Goal: Task Accomplishment & Management: Complete application form

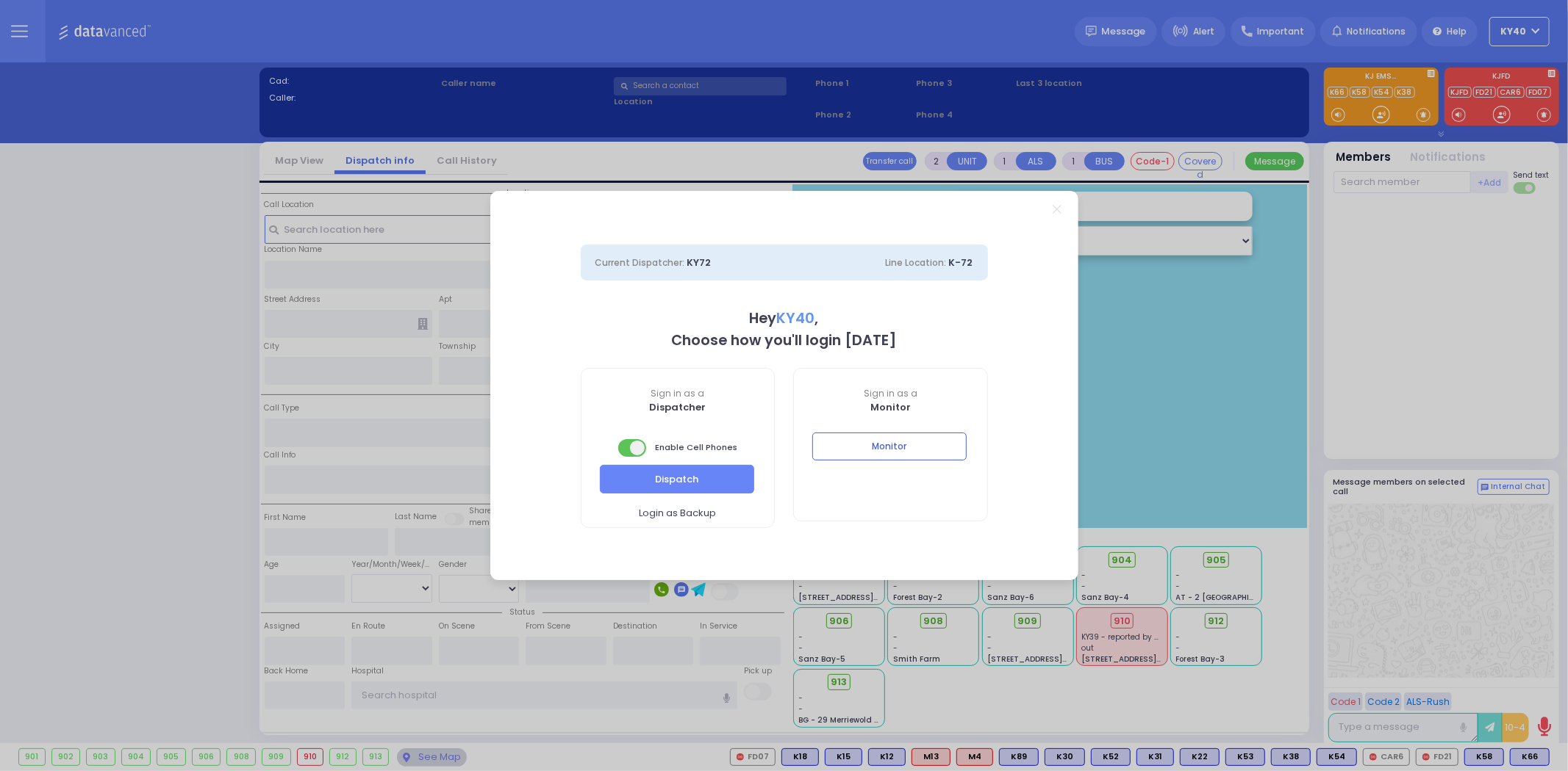
select select "5"
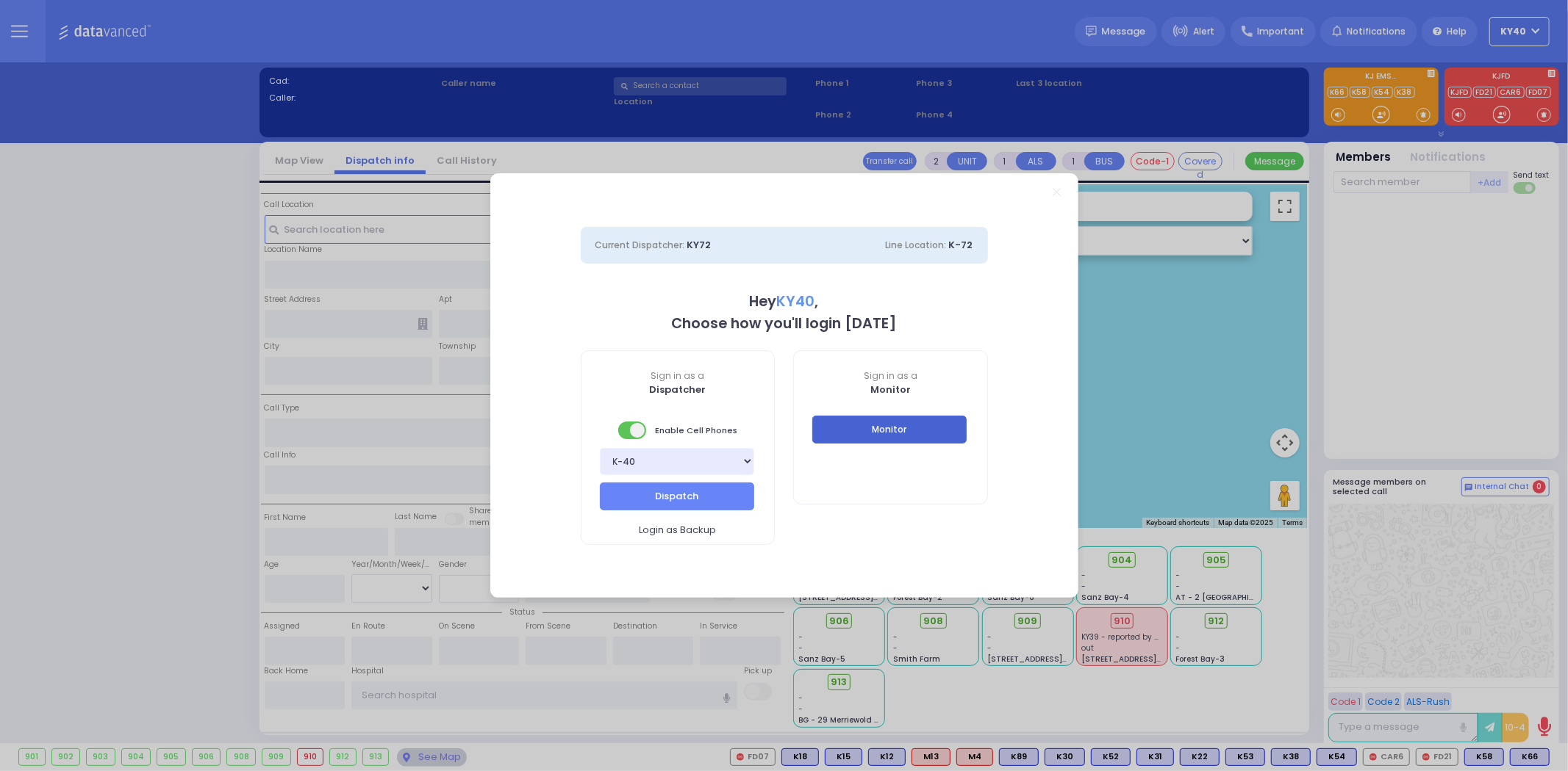
click at [908, 428] on button "Monitor" at bounding box center [889, 430] width 155 height 28
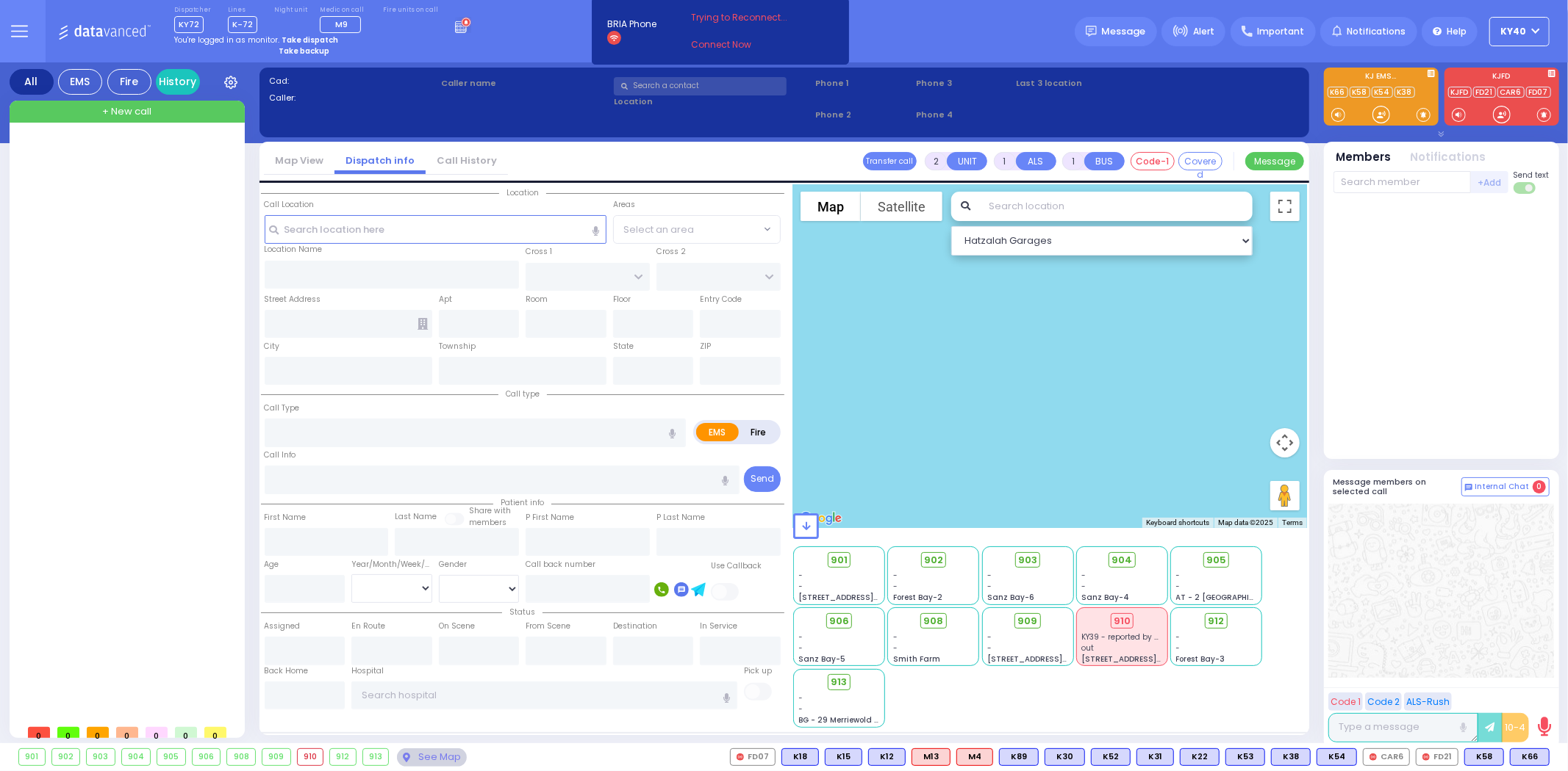
click at [152, 167] on div at bounding box center [128, 427] width 219 height 580
click at [312, 758] on div "910" at bounding box center [310, 757] width 25 height 17
click at [296, 38] on strong "Take dispatch" at bounding box center [309, 40] width 56 height 11
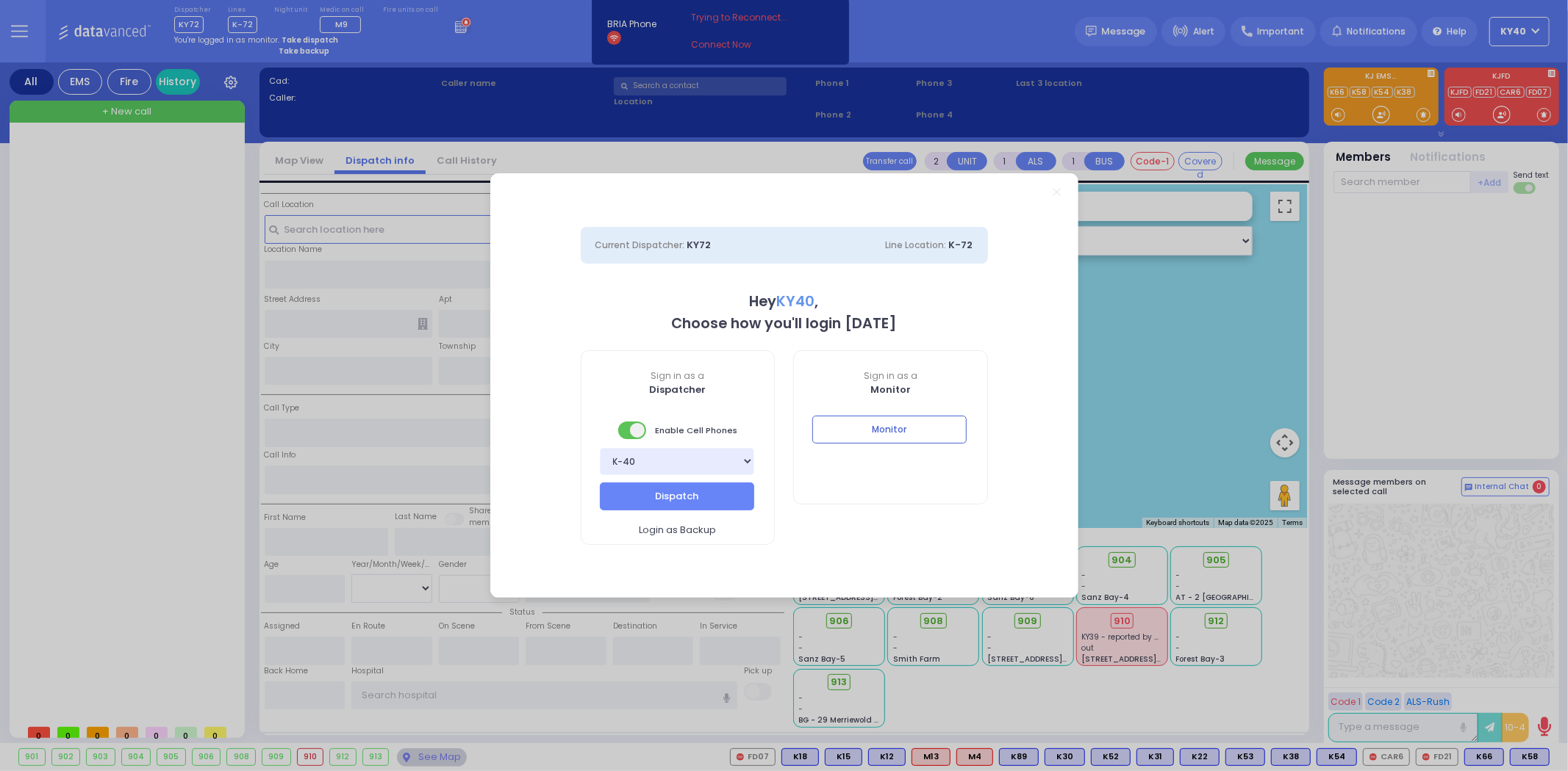
select select "5"
click at [695, 488] on button "Dispatch" at bounding box center [677, 496] width 155 height 28
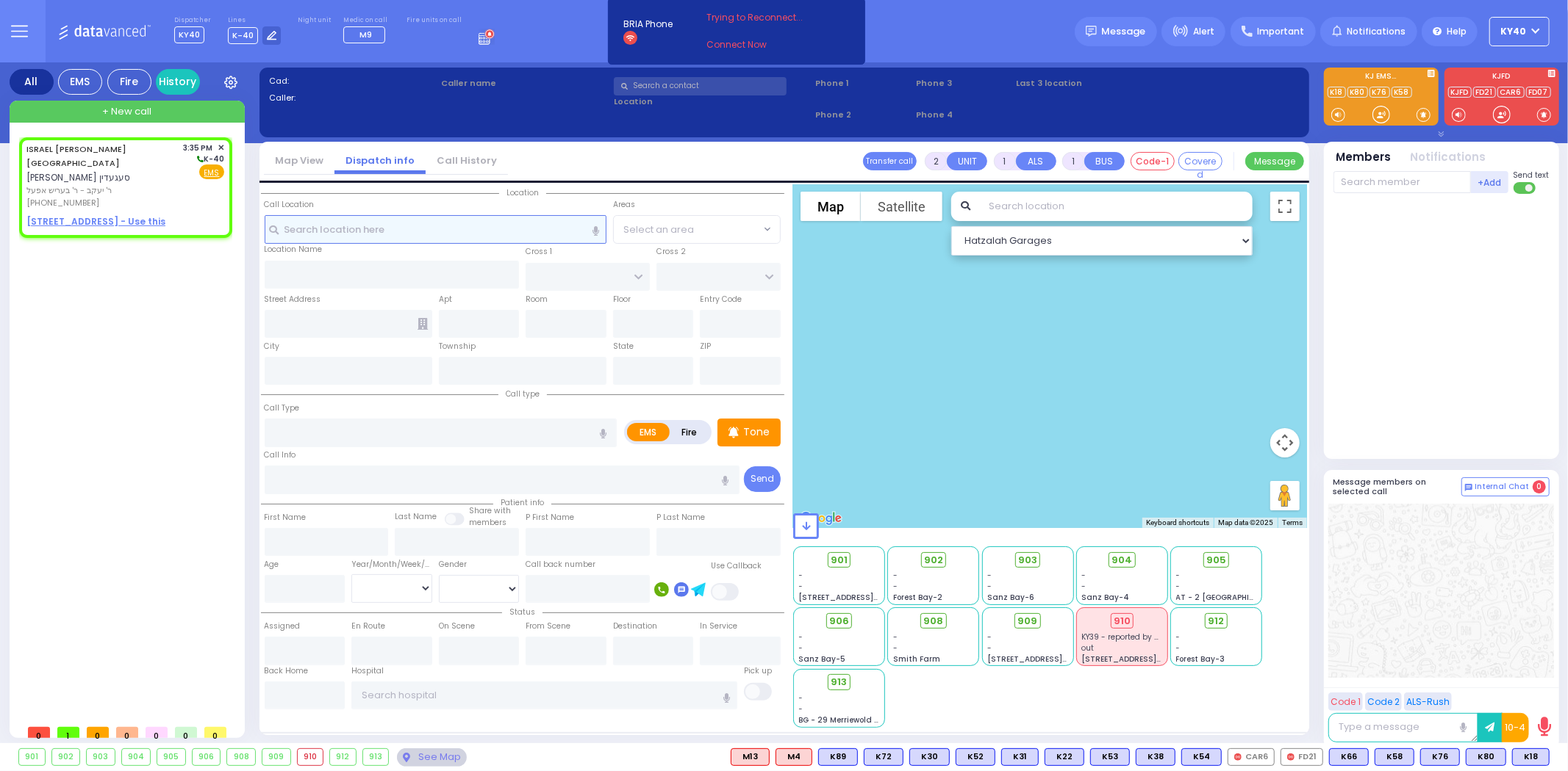
select select
radio input "true"
type input "ISRAEL DUVID"
type input "[GEOGRAPHIC_DATA]"
select select
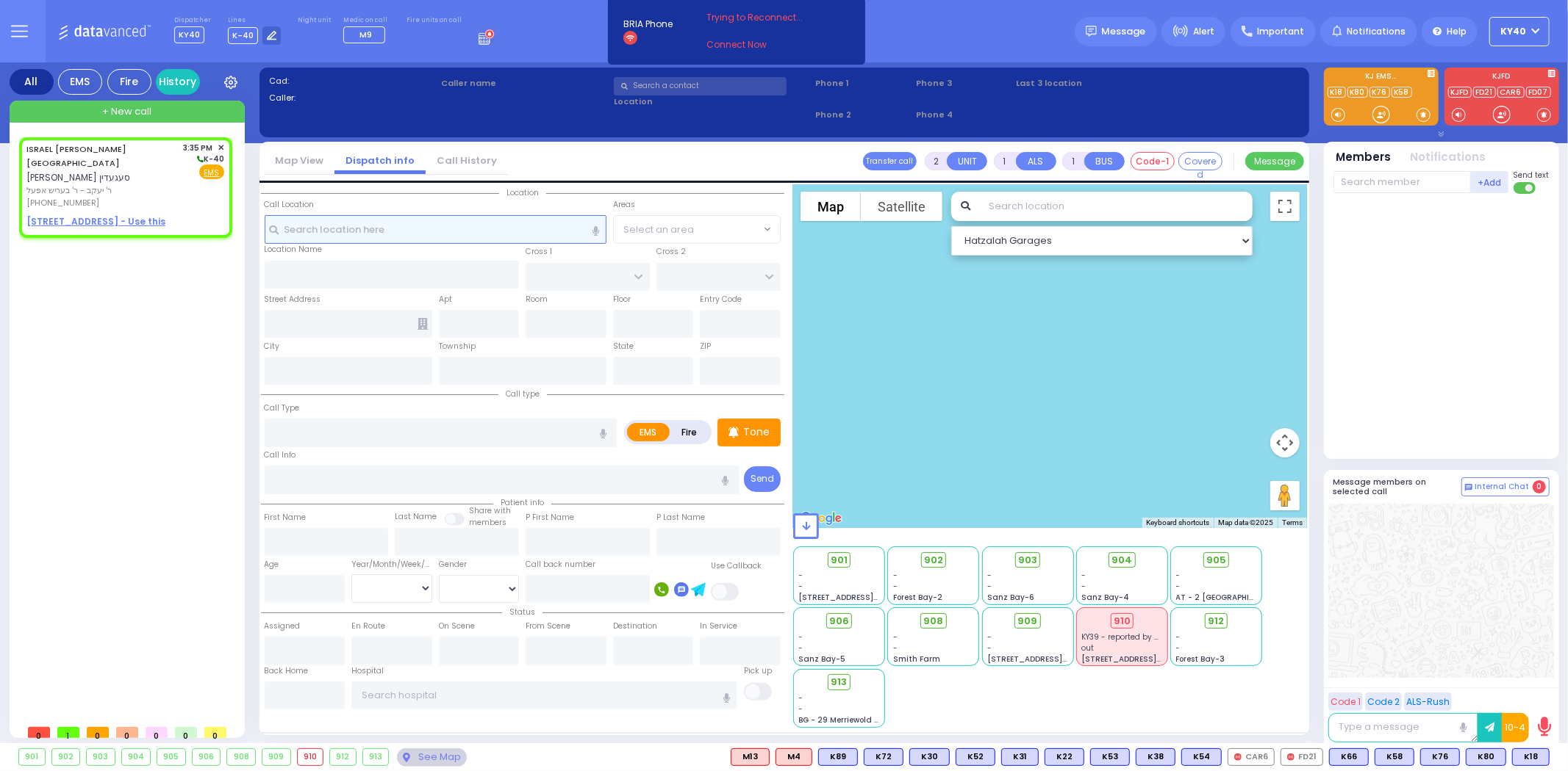
type input "15:35"
select select "Hatzalah Garages"
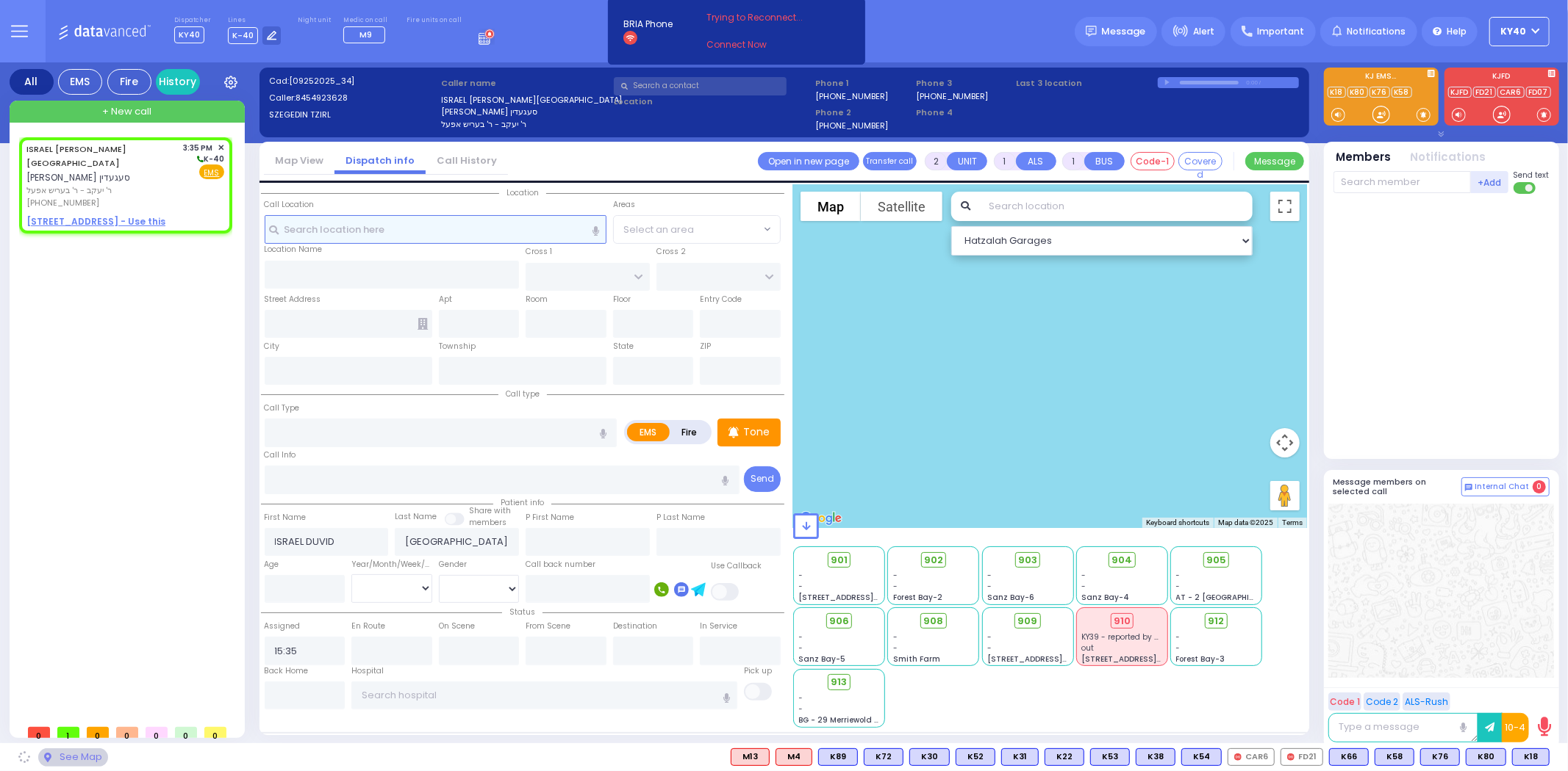
select select
radio input "true"
select select
select select "Hatzalah Garages"
click at [101, 155] on div "ISRAEL [PERSON_NAME] [PERSON_NAME]" at bounding box center [102, 163] width 152 height 44
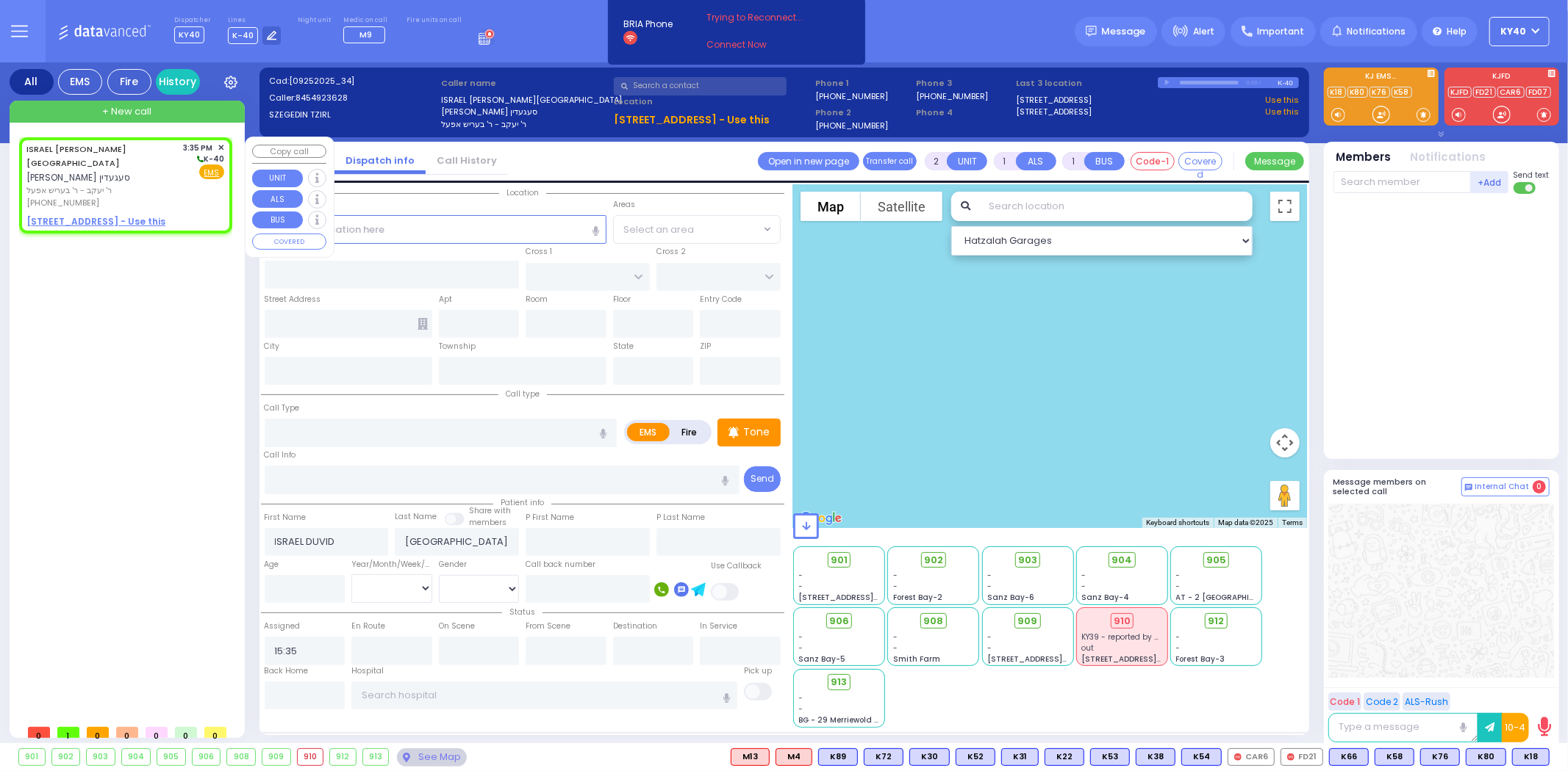
select select
radio input "true"
select select
select select "Hatzalah Garages"
click at [196, 171] on span "Fire" at bounding box center [187, 171] width 22 height 15
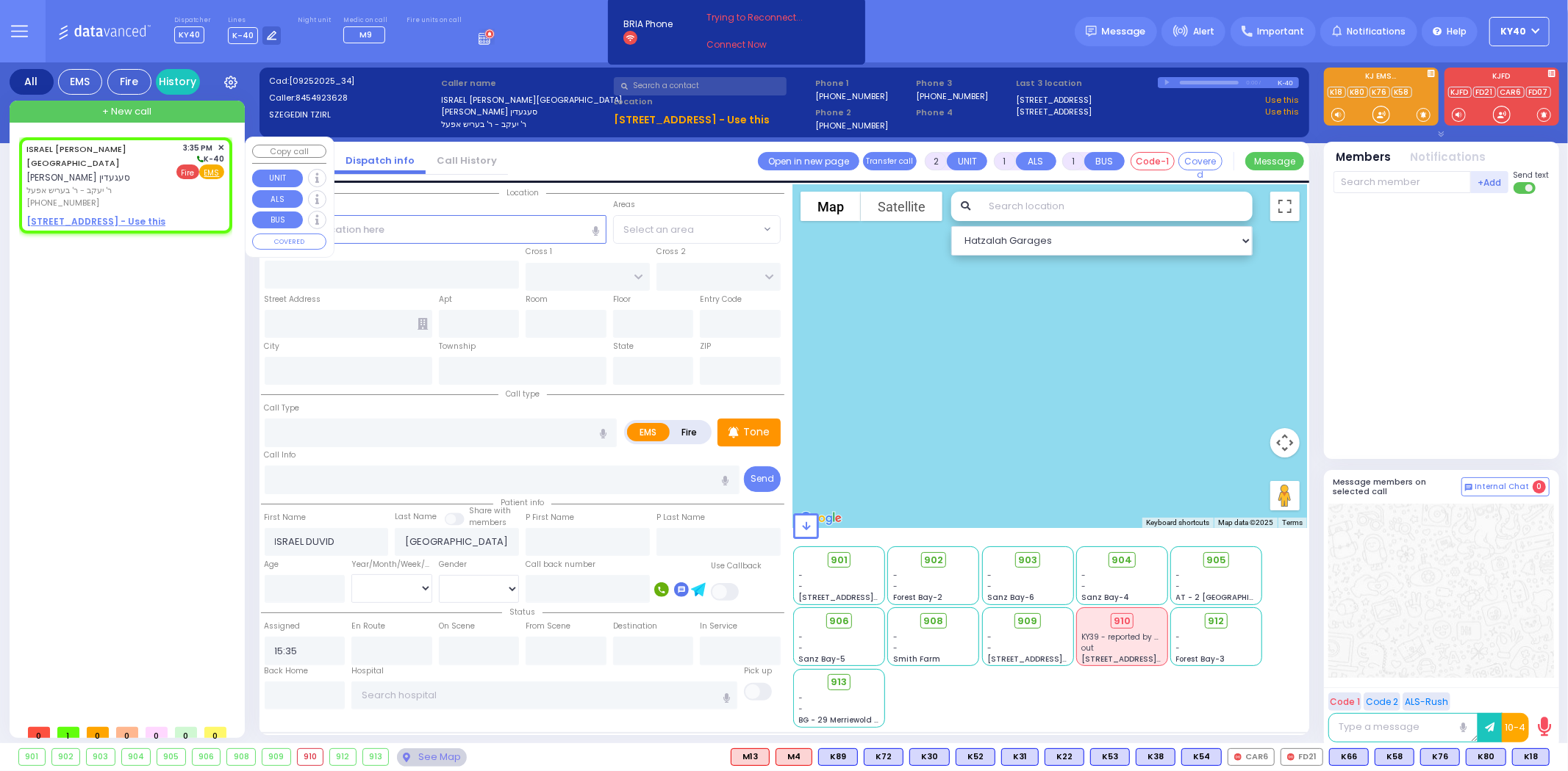
select select
radio input "false"
radio input "true"
select select
select select "Hatzalah Garages"
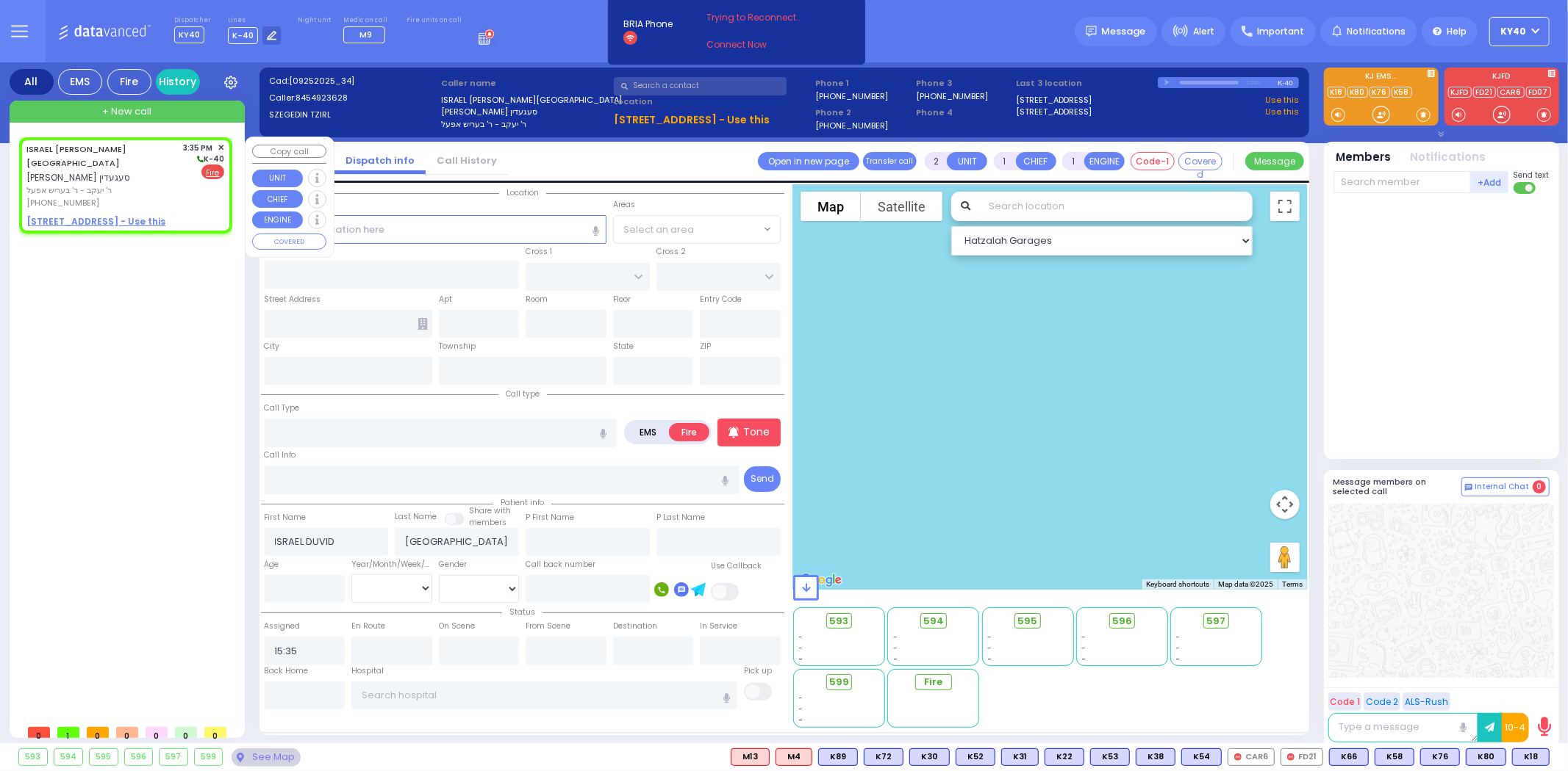
click at [125, 215] on u "[STREET_ADDRESS] - Use this" at bounding box center [95, 221] width 139 height 13
select select
radio input "true"
select select
select select "Hatzalah Garages"
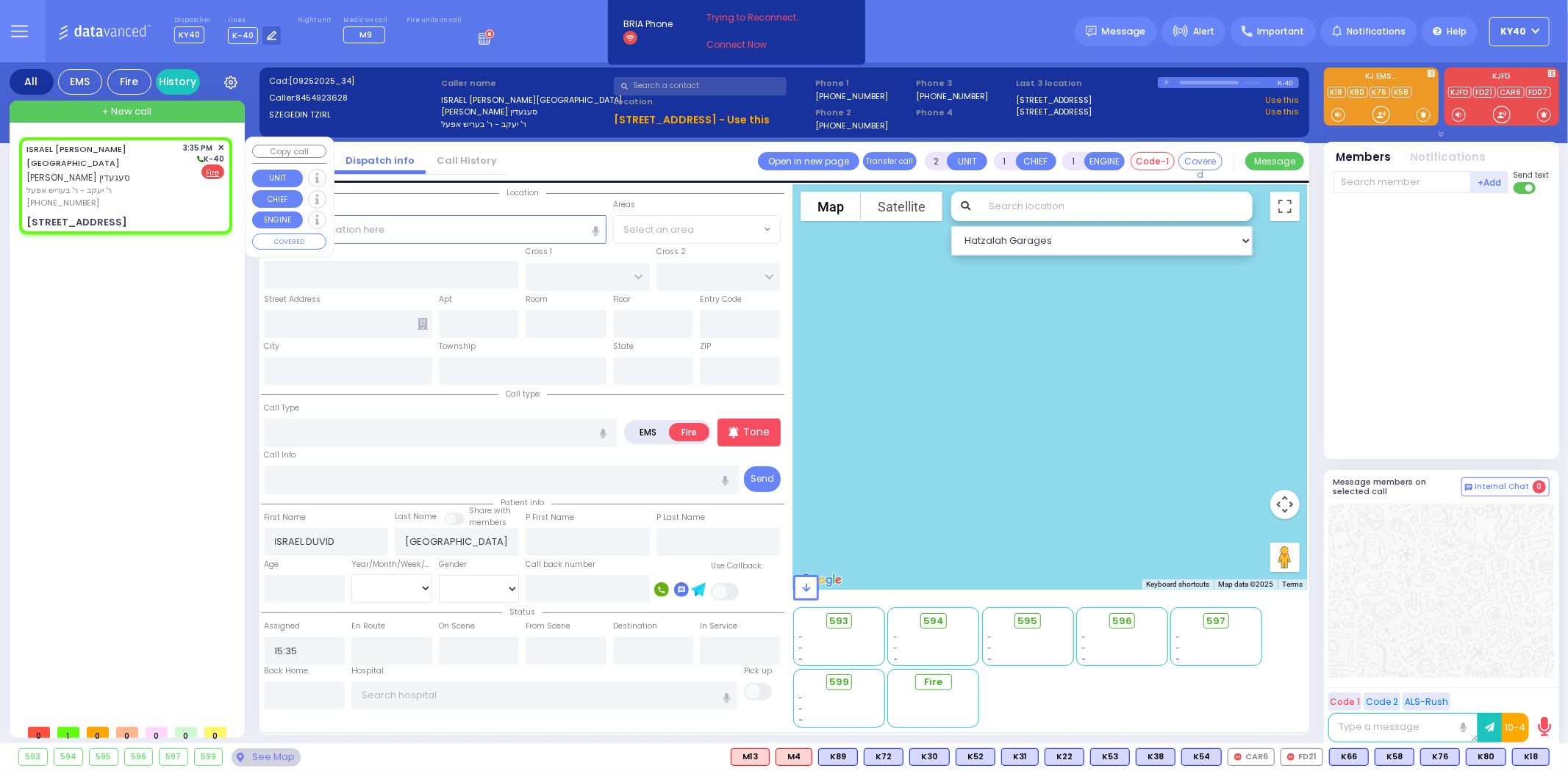
select select
radio input "true"
select select
select select "Hatzalah Garages"
type input "SCHUNNEMUNK RD"
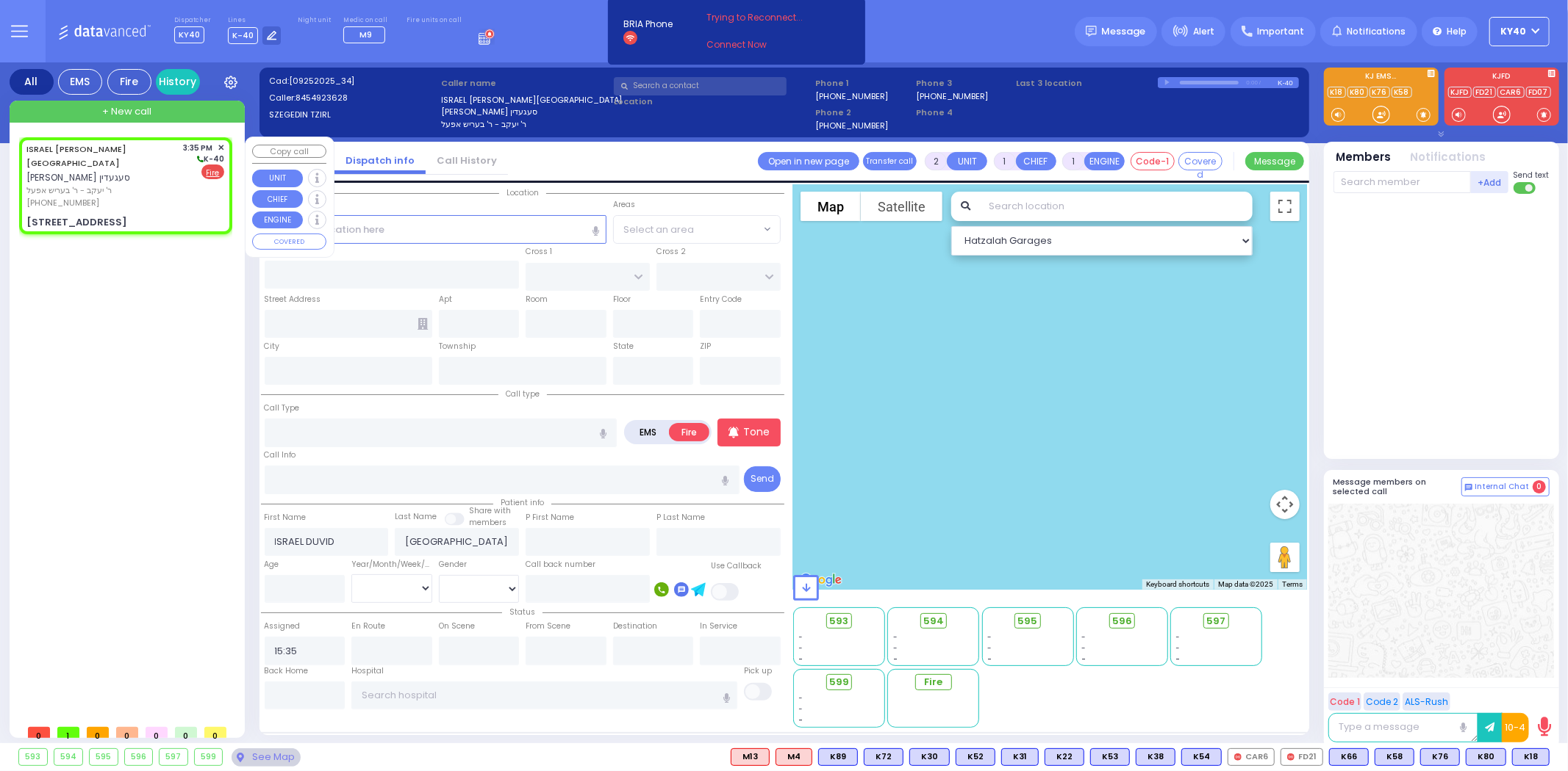
type input "3 LIZENSK BLVD"
type input "105"
type input "Monroe"
type input "[US_STATE]"
type input "10950"
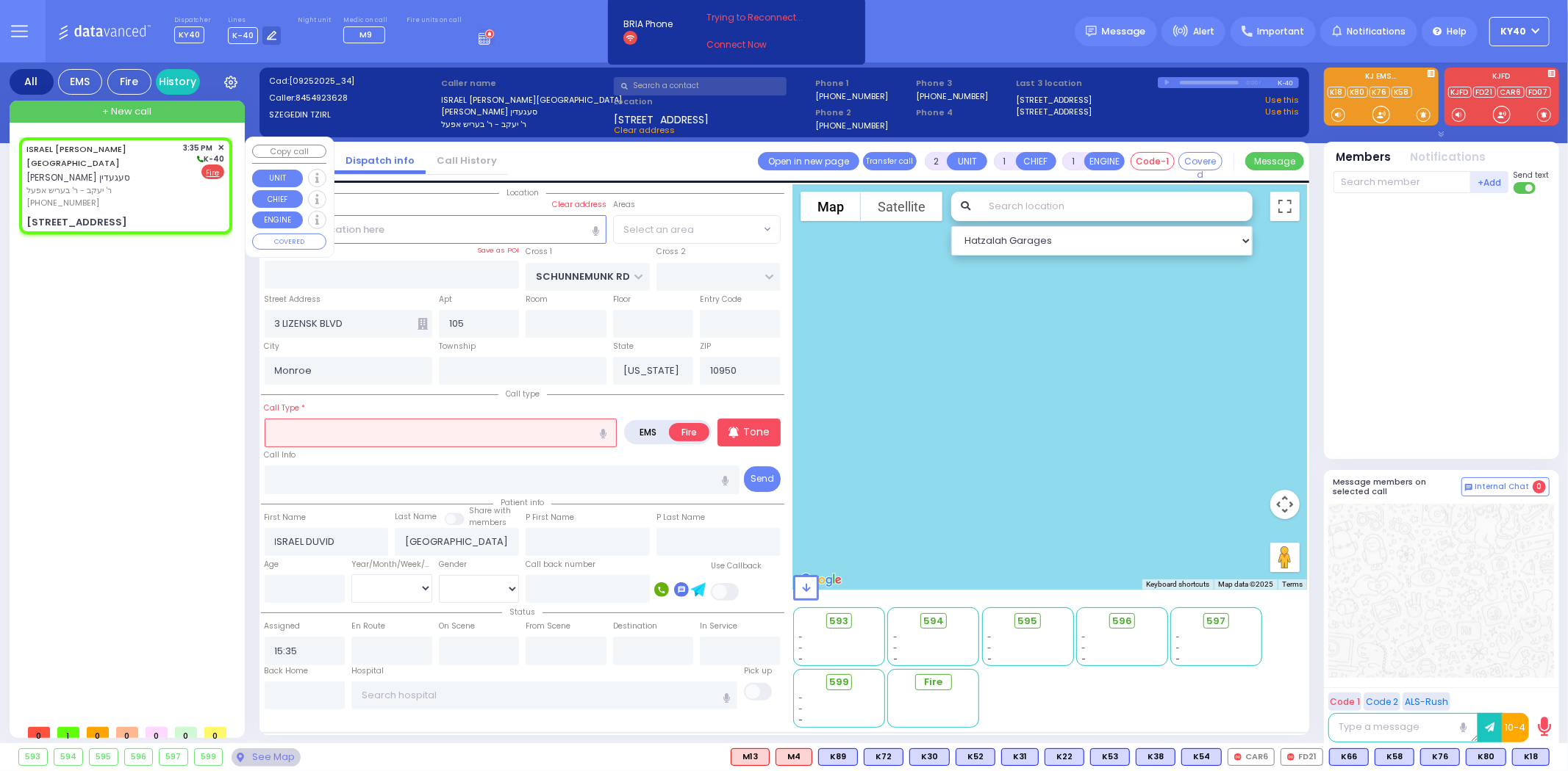
select select "[GEOGRAPHIC_DATA]"
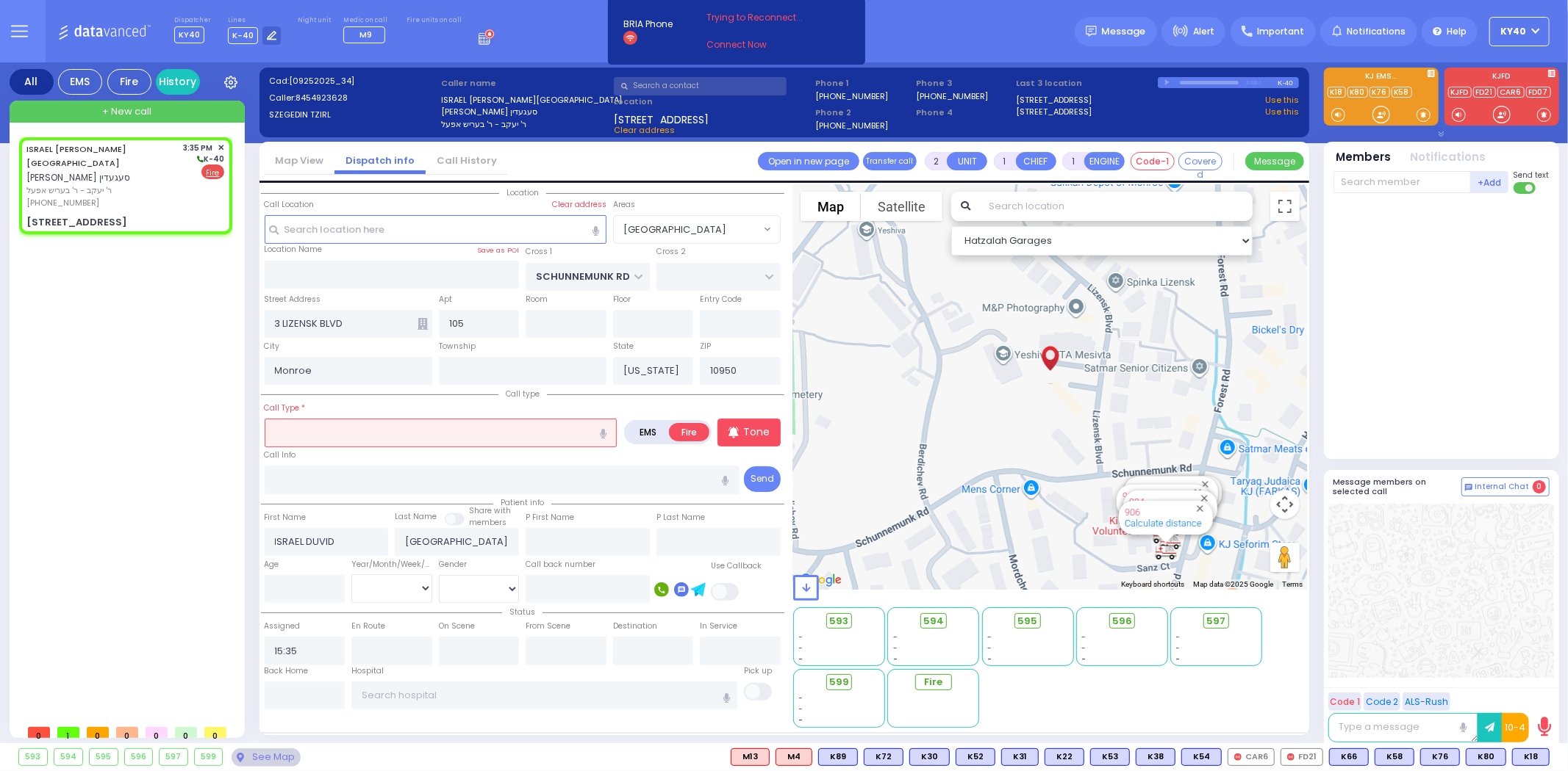
click at [321, 429] on input "text" at bounding box center [441, 433] width 353 height 28
select select
radio input "true"
select select
select select "Hatzalah Garages"
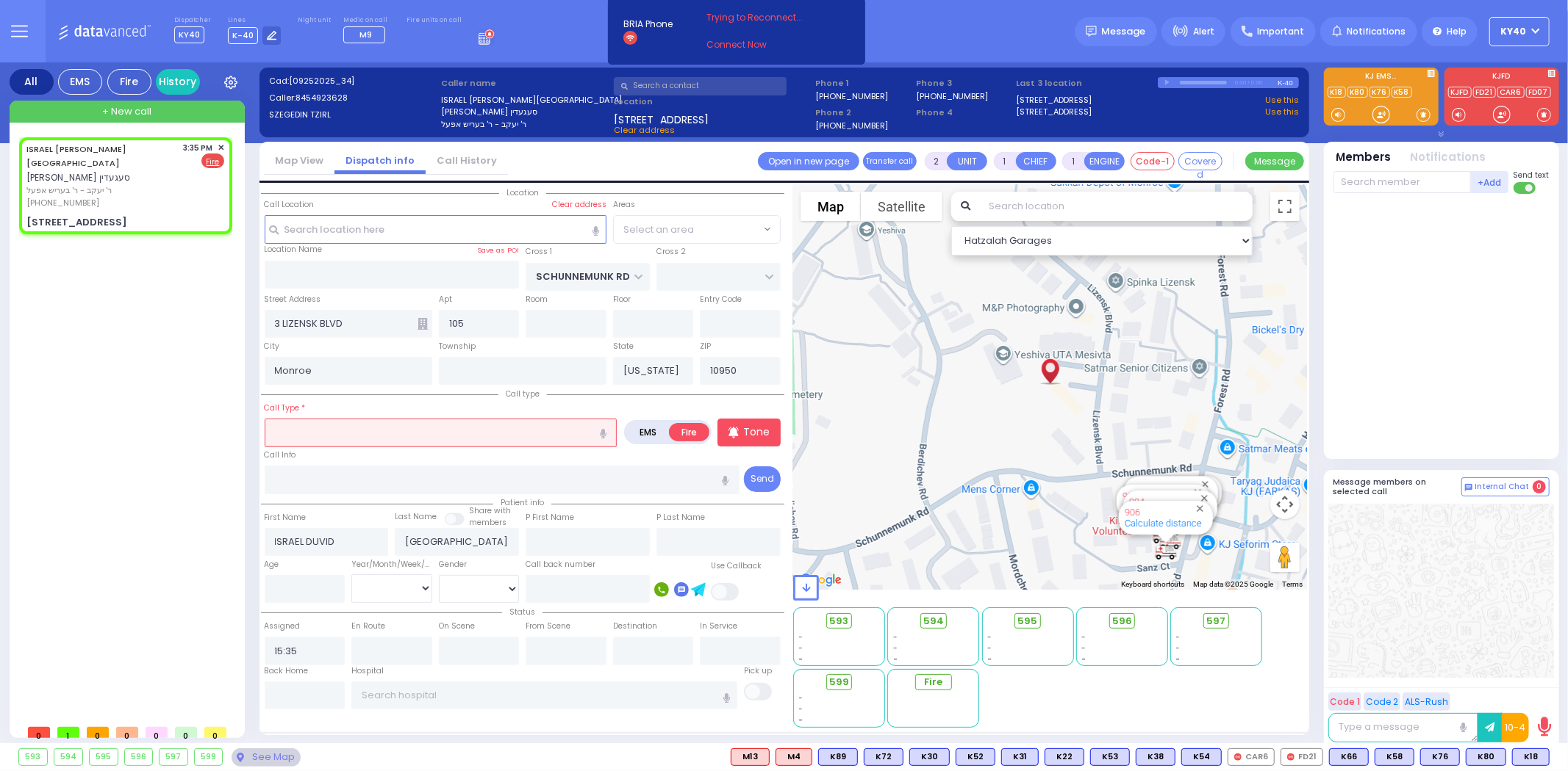
select select "[GEOGRAPHIC_DATA]"
type input "sm"
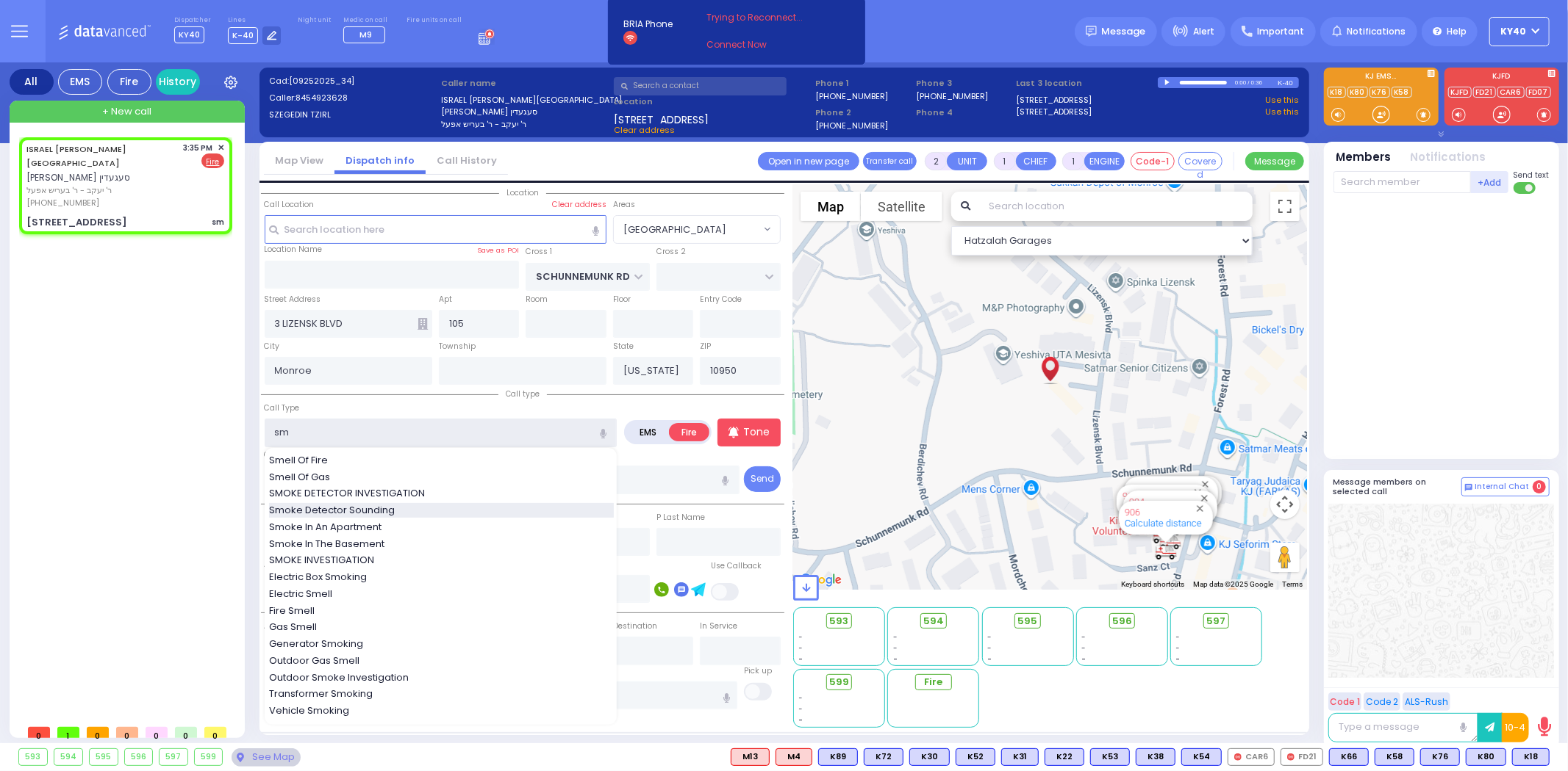
select select
radio input "true"
select select
select select "Hatzalah Garages"
click at [377, 504] on span "Smoke Detector Sounding" at bounding box center [335, 510] width 130 height 15
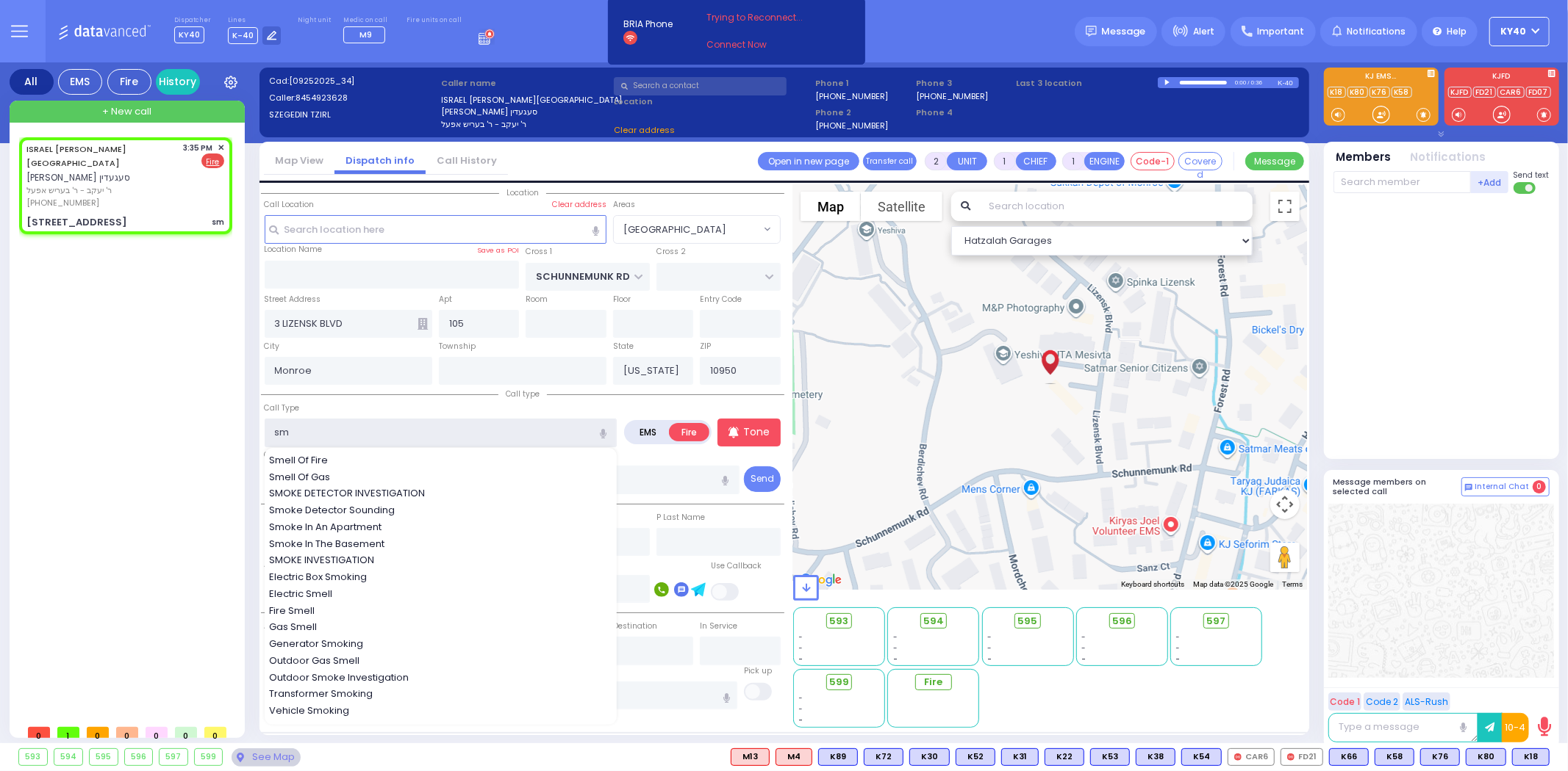
type input "Smoke Detector Sounding"
select select "[GEOGRAPHIC_DATA]"
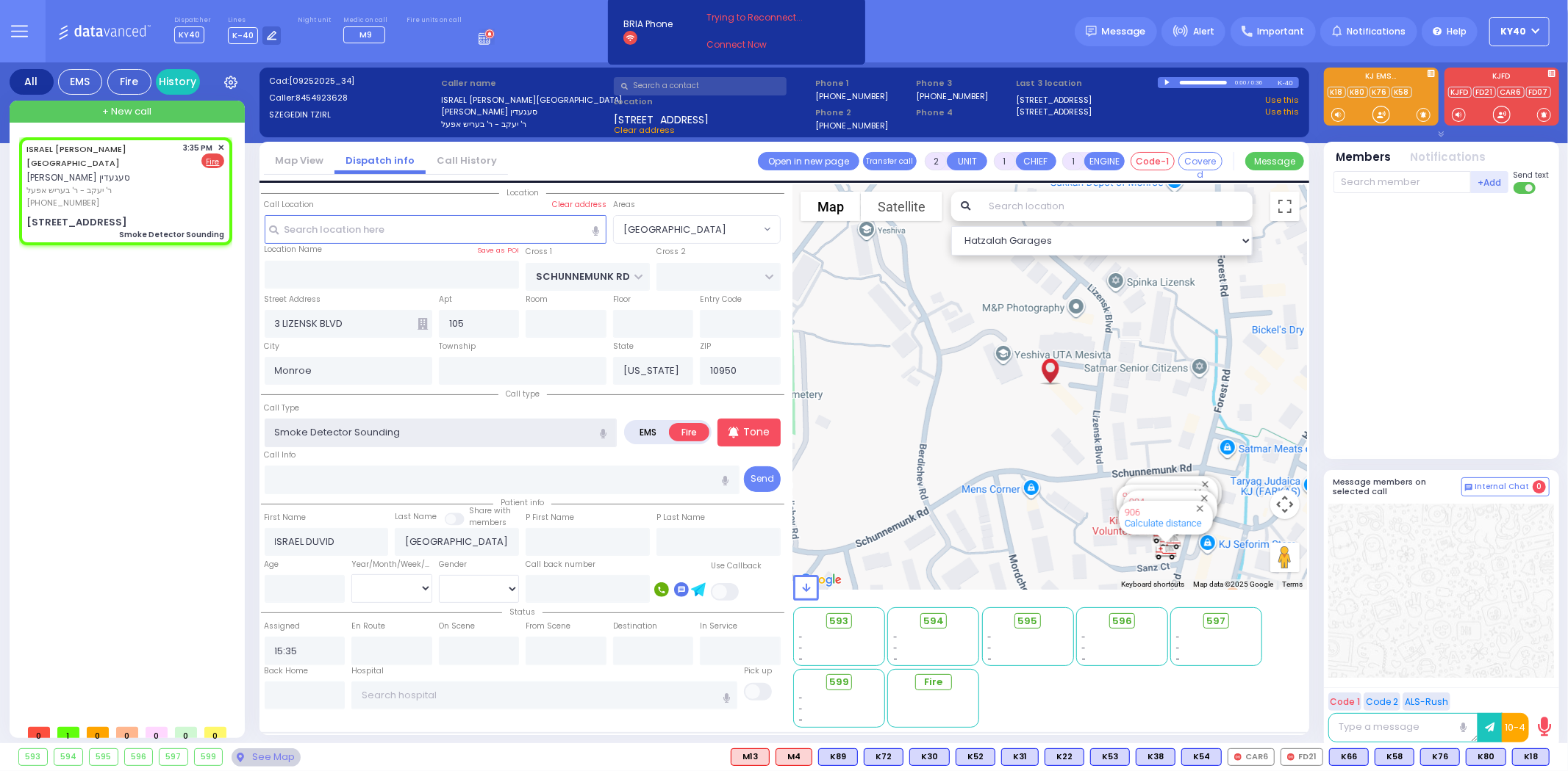
select select
radio input "true"
select select
select select "Hatzalah Garages"
select select "[GEOGRAPHIC_DATA]"
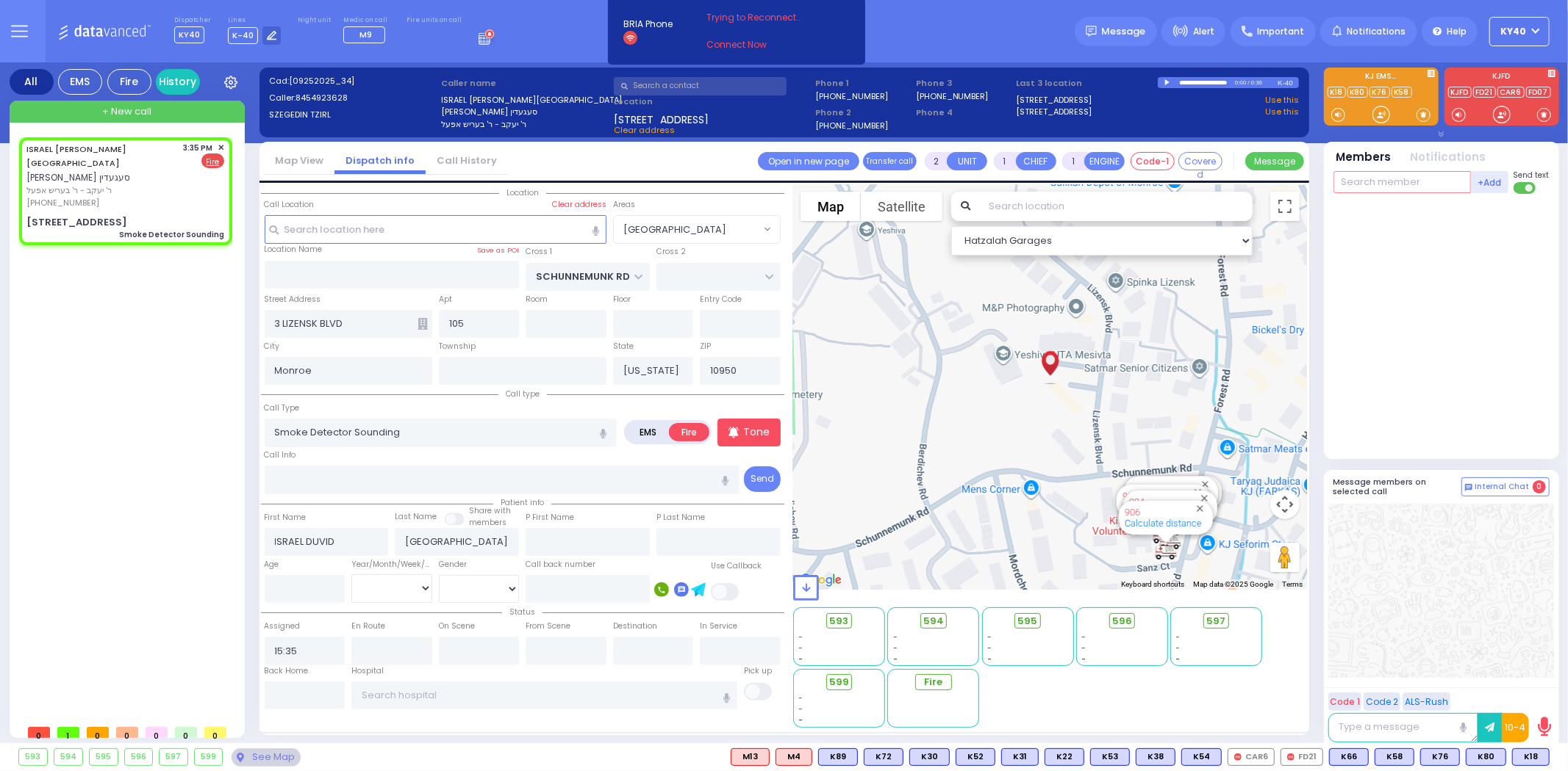
click at [1405, 193] on input "text" at bounding box center [1402, 182] width 137 height 22
select select
radio input "true"
select select
type input "6"
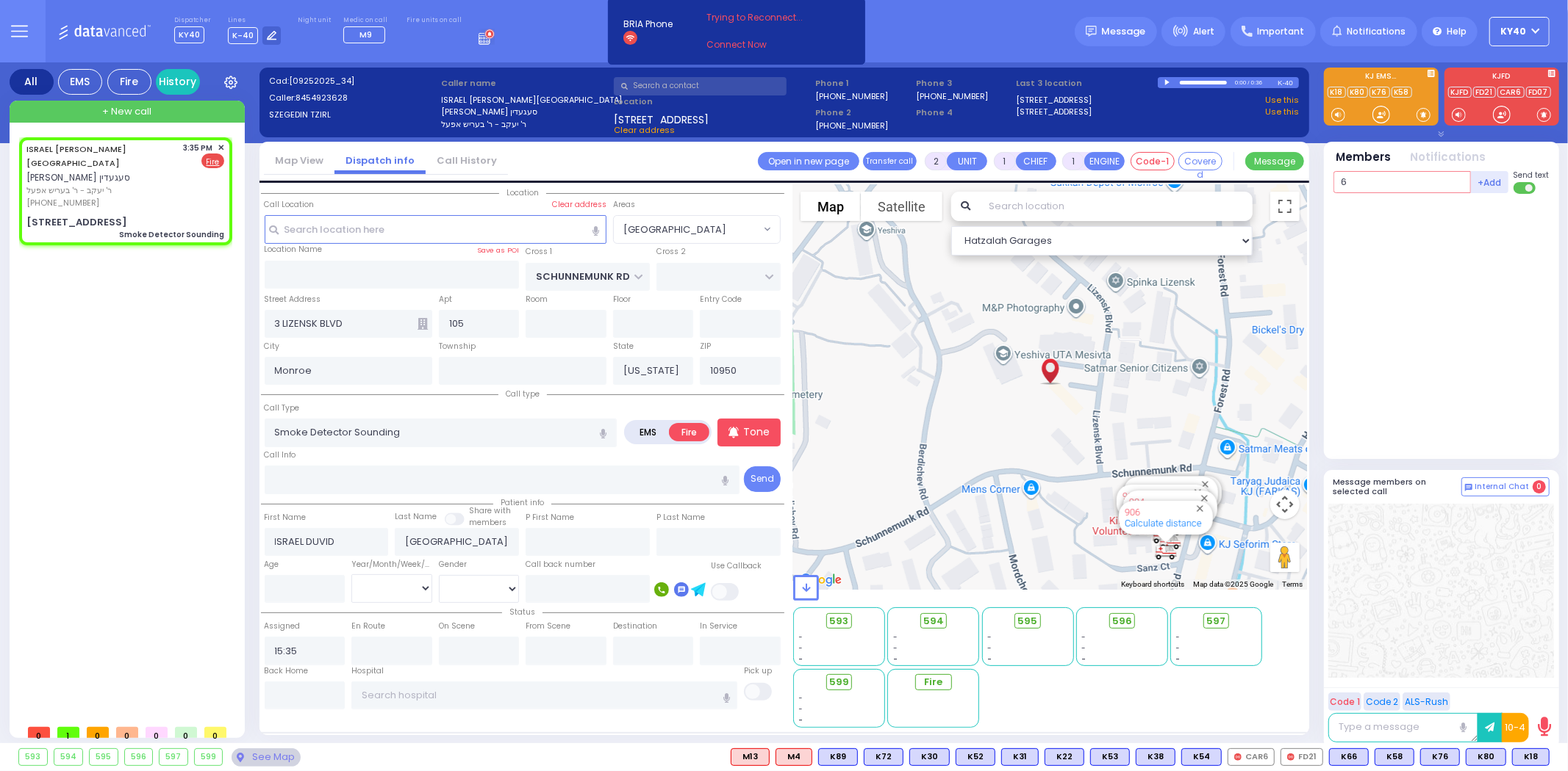
select select "Hatzalah Garages"
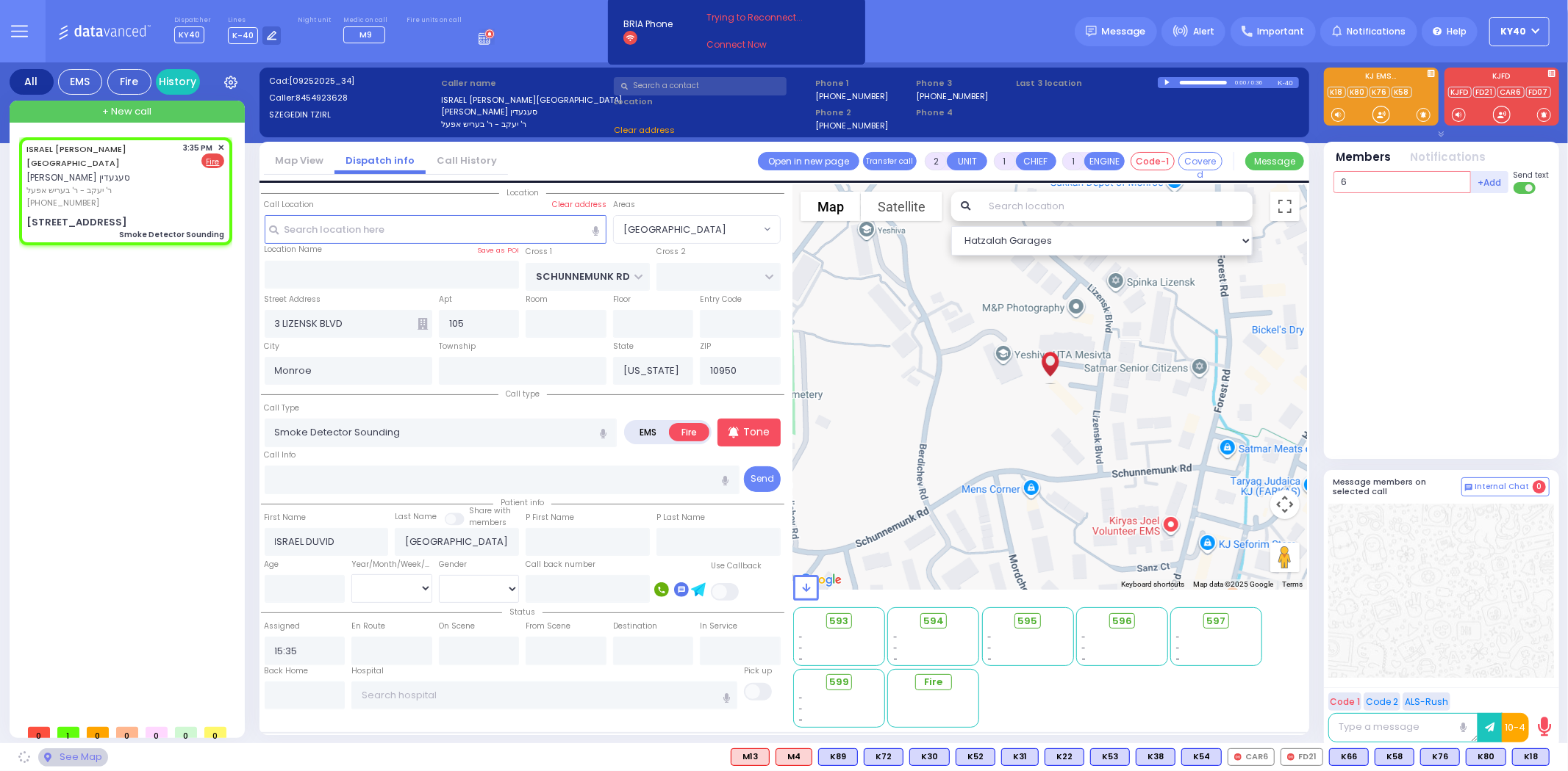
type input "69"
select select "[GEOGRAPHIC_DATA]"
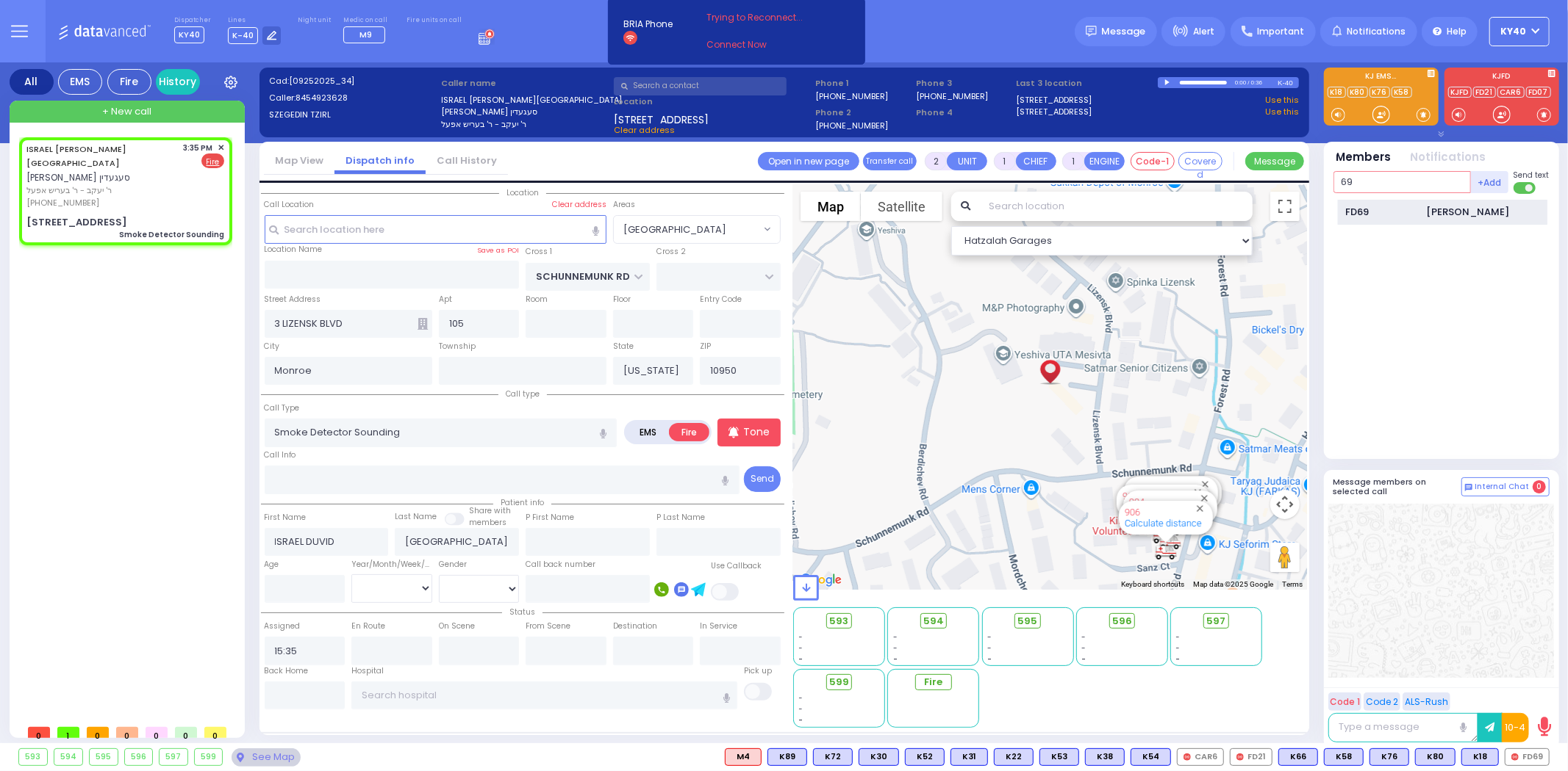
type input "69"
click at [1387, 202] on div "FD69 [PERSON_NAME]" at bounding box center [1442, 213] width 209 height 25
select select
radio input "true"
select select
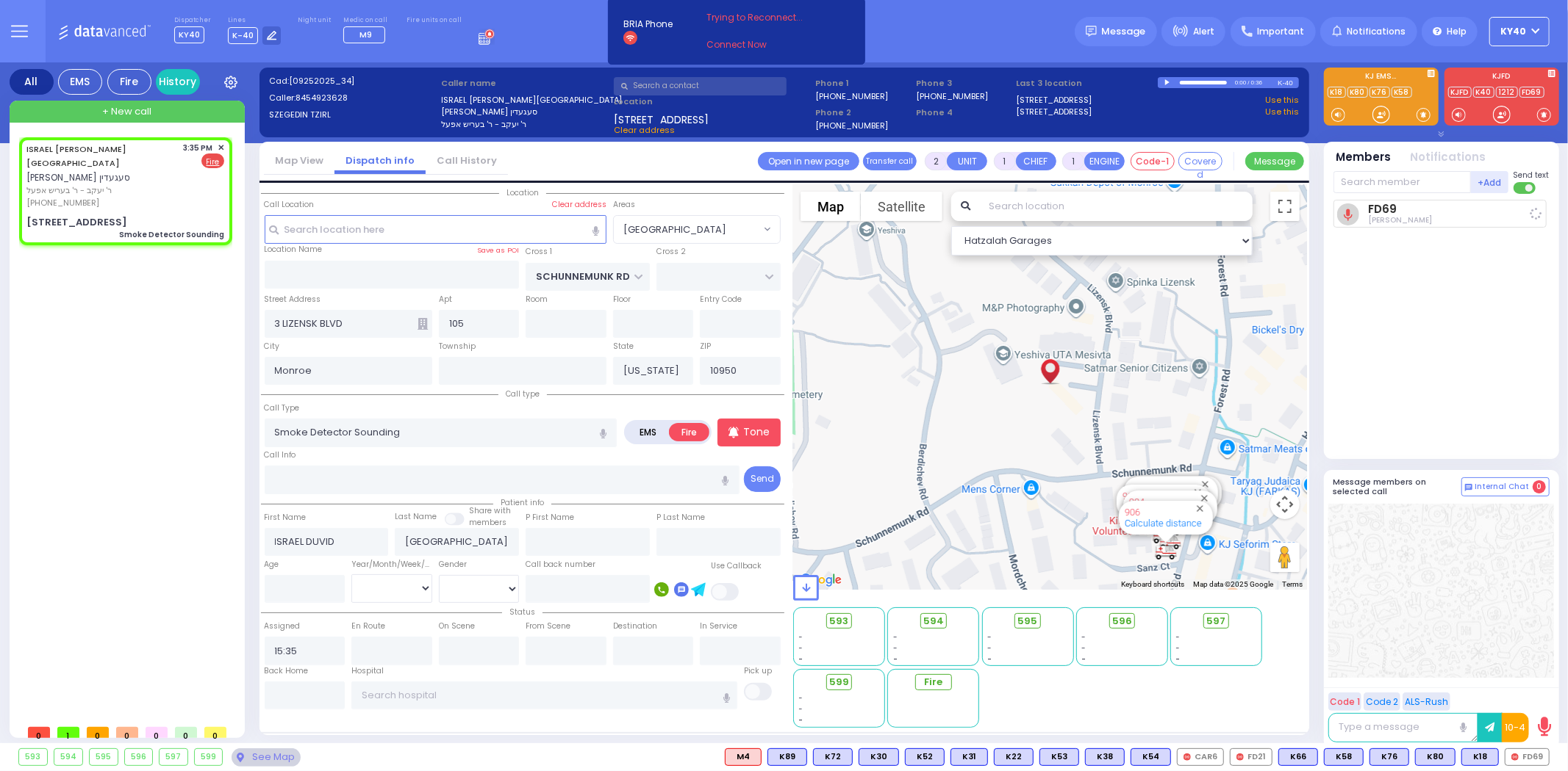
type input "15:36"
select select "Hatzalah Garages"
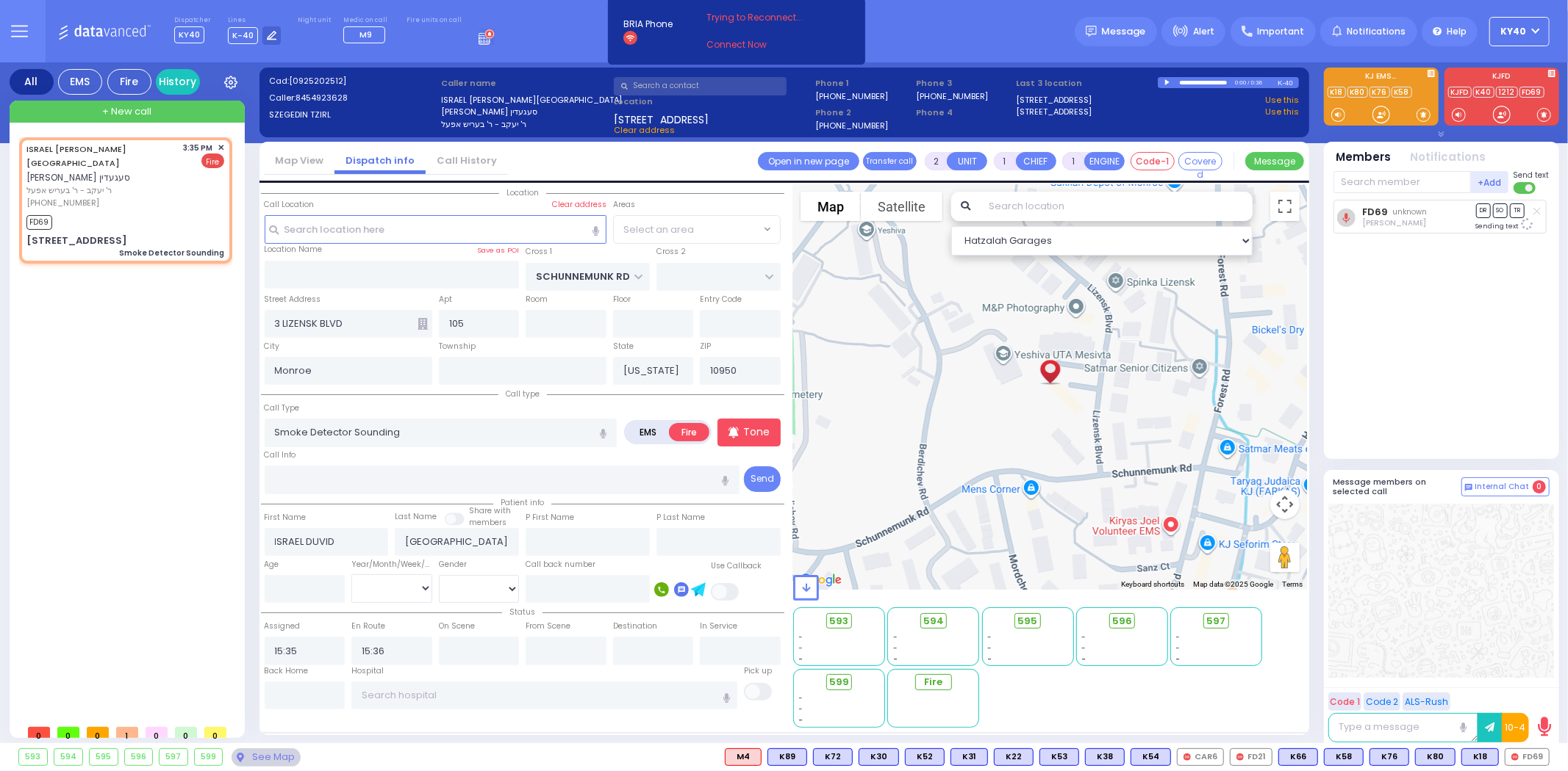
select select "[GEOGRAPHIC_DATA]"
drag, startPoint x: 1406, startPoint y: 163, endPoint x: 1392, endPoint y: 199, distance: 38.6
click at [1405, 172] on div "Members Notifications +Add" at bounding box center [1442, 300] width 235 height 317
click at [1394, 184] on input "text" at bounding box center [1402, 182] width 137 height 22
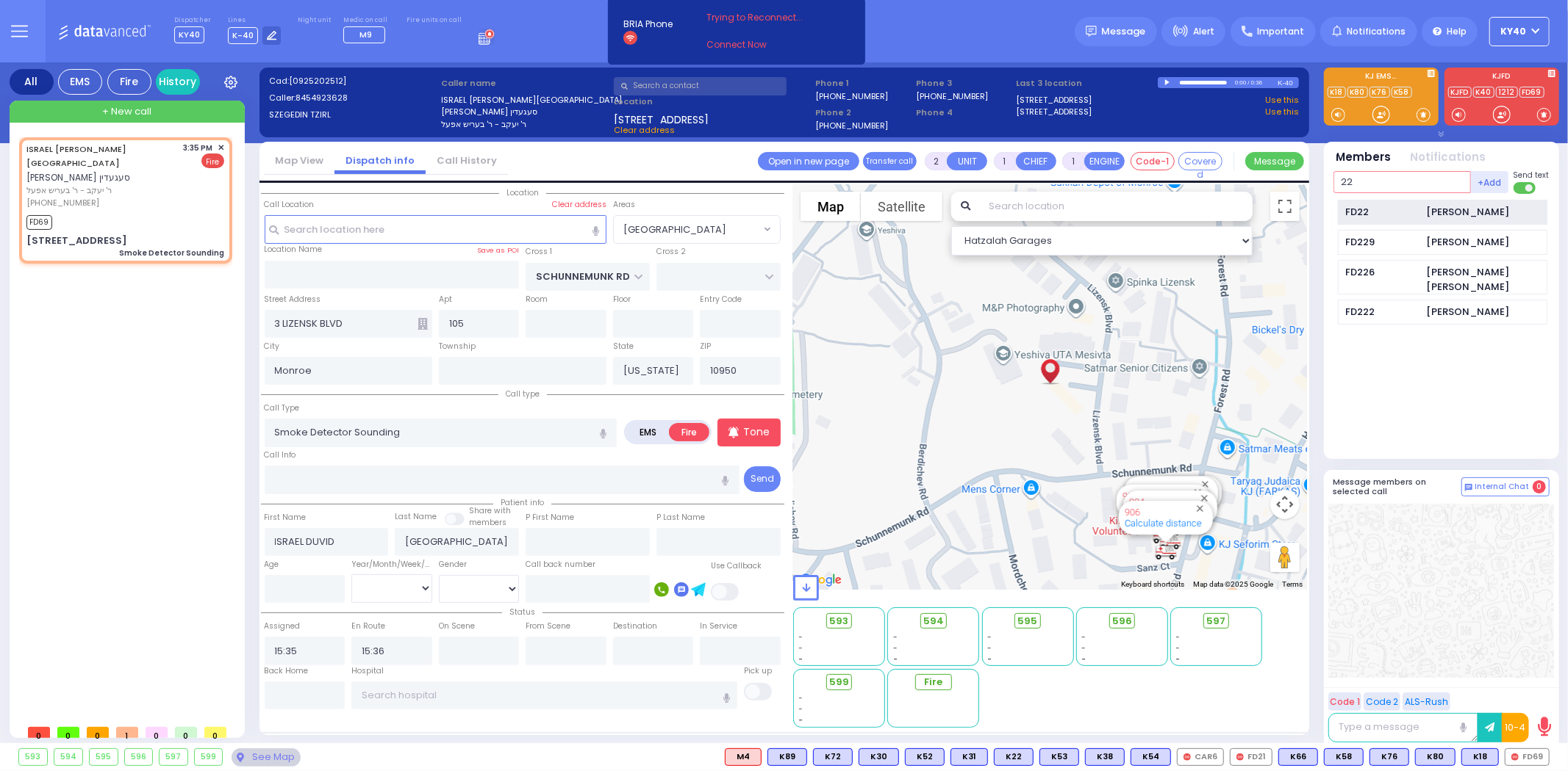
type input "22"
click at [1371, 209] on div "FD22" at bounding box center [1382, 212] width 74 height 15
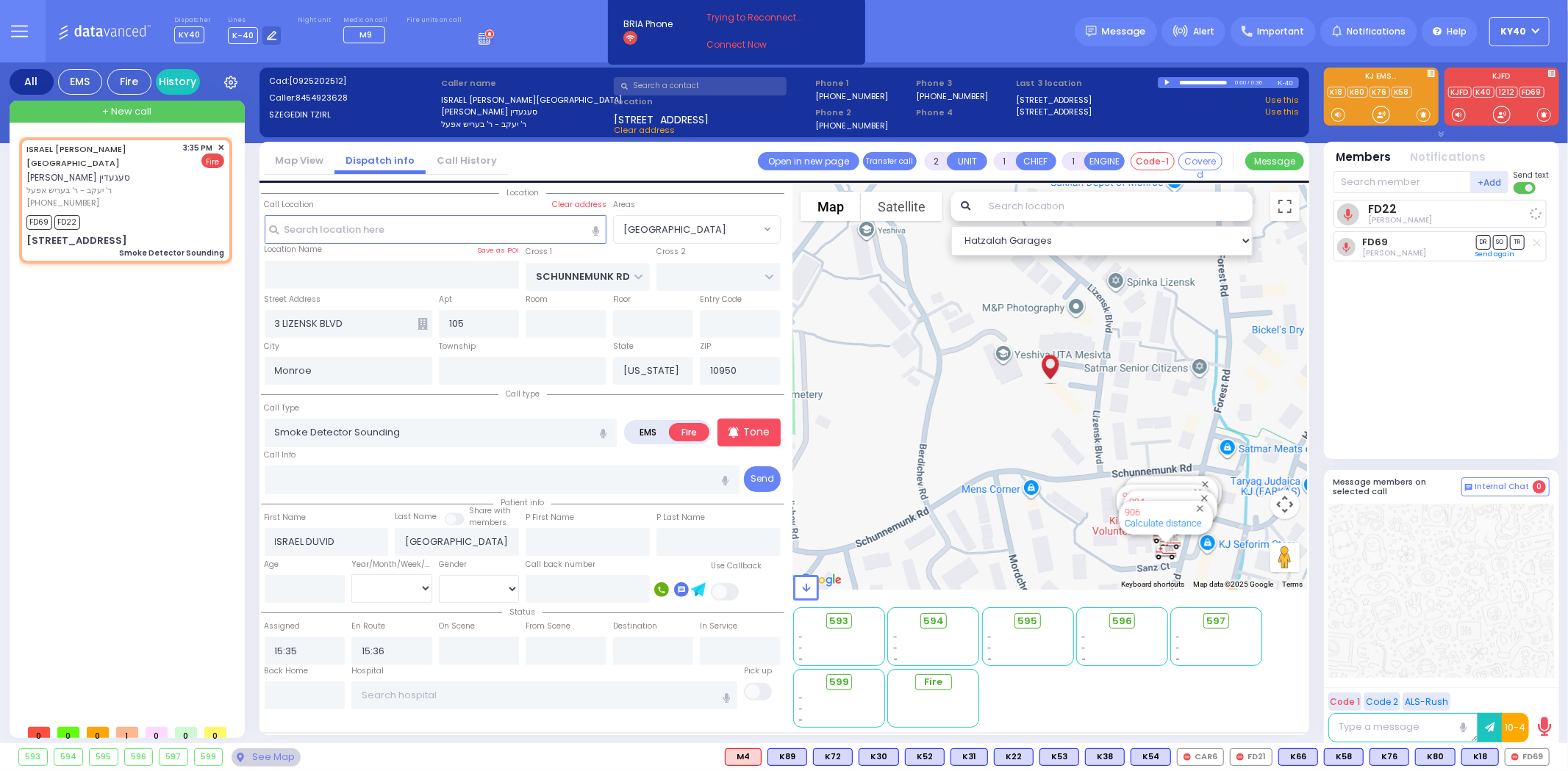
select select
radio input "true"
select select
select select "[GEOGRAPHIC_DATA]"
select select "Hatzalah Garages"
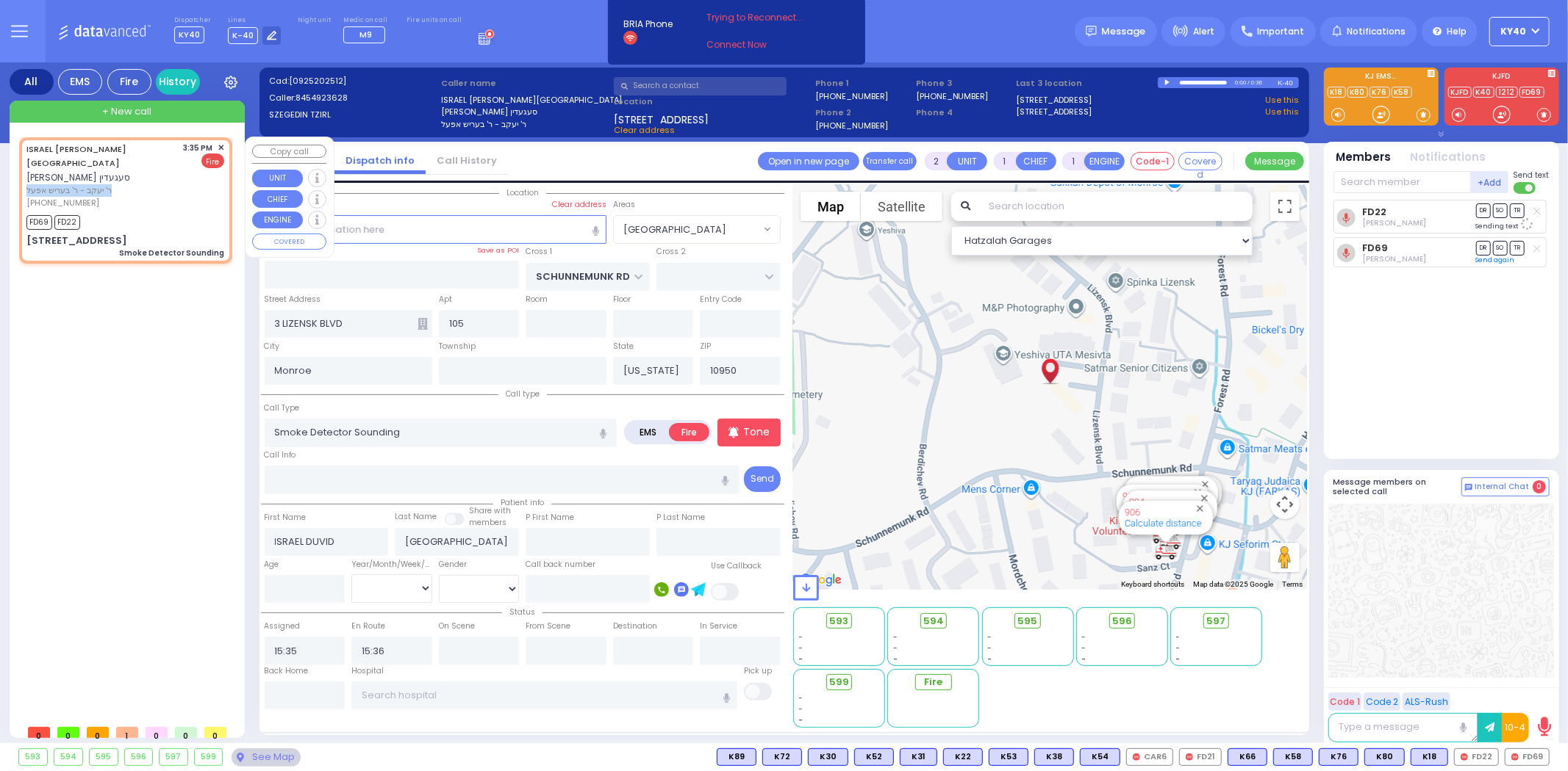
click at [125, 167] on div "ISRAEL [PERSON_NAME] [PERSON_NAME] ר' יעקב - ר' בעריש אפעל [PHONE_NUMBER]" at bounding box center [102, 176] width 152 height 68
select select
radio input "true"
select select
select select "Hatzalah Garages"
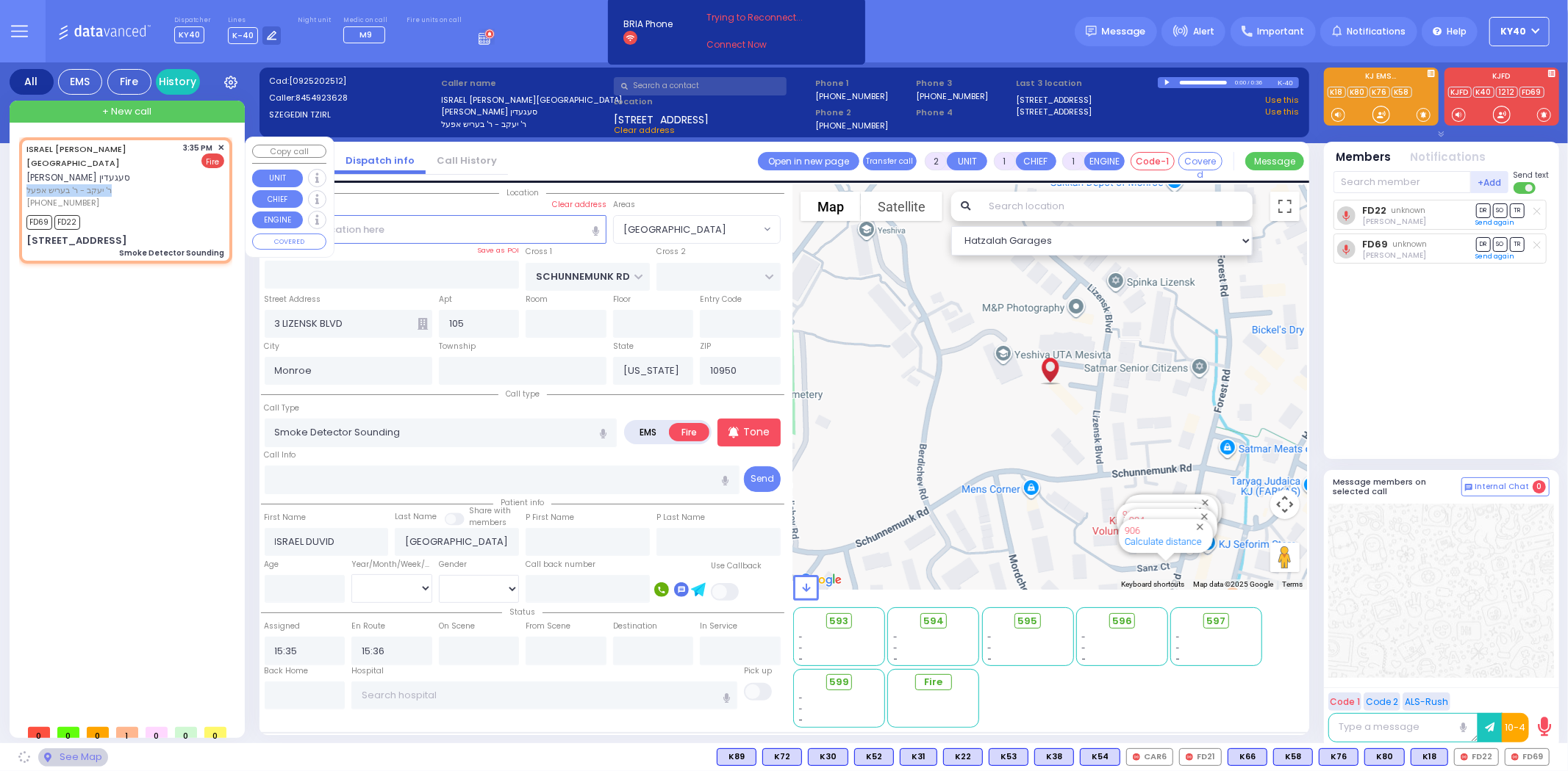
select select "[GEOGRAPHIC_DATA]"
click at [109, 147] on link "ISRAEL [PERSON_NAME][GEOGRAPHIC_DATA]" at bounding box center [76, 156] width 100 height 26
select select
radio input "true"
select select
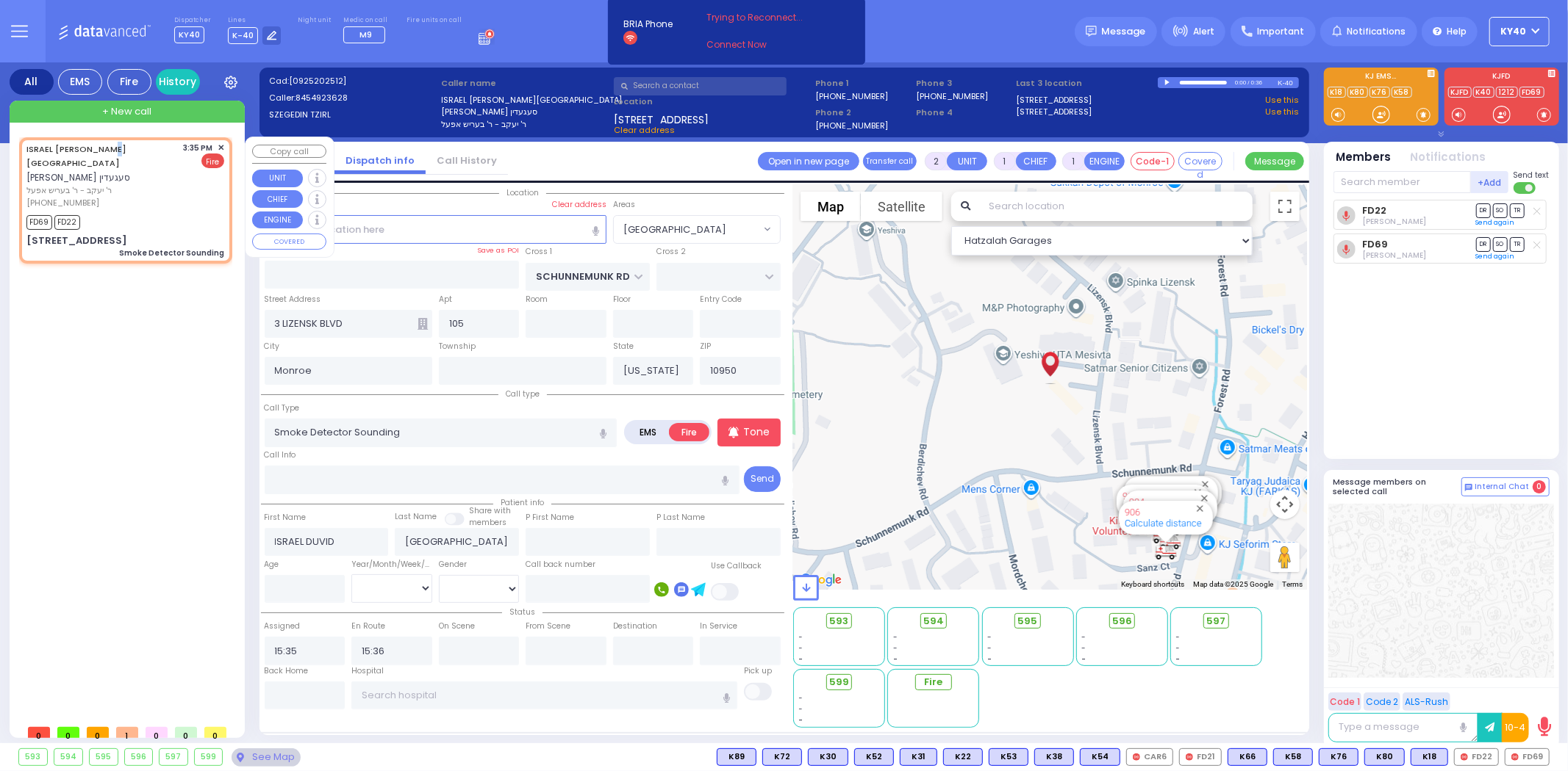
select select "[GEOGRAPHIC_DATA]"
select select "Hatzalah Garages"
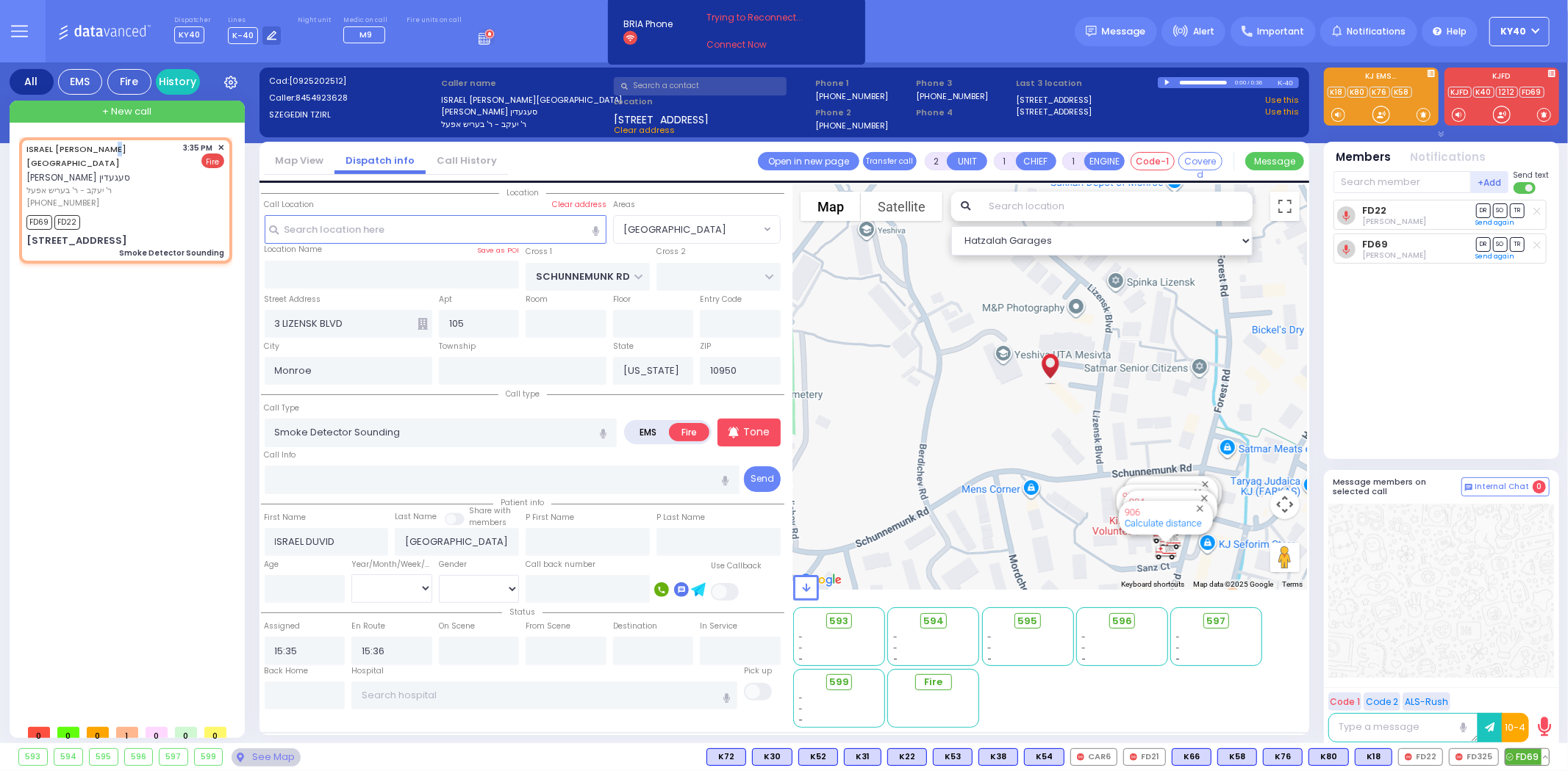
click at [1542, 758] on button at bounding box center [1545, 757] width 8 height 17
click at [1533, 692] on icon at bounding box center [1534, 692] width 16 height 16
click at [1414, 552] on div at bounding box center [1441, 590] width 226 height 174
click at [1441, 758] on button at bounding box center [1439, 757] width 8 height 17
click at [1431, 693] on icon at bounding box center [1428, 692] width 16 height 16
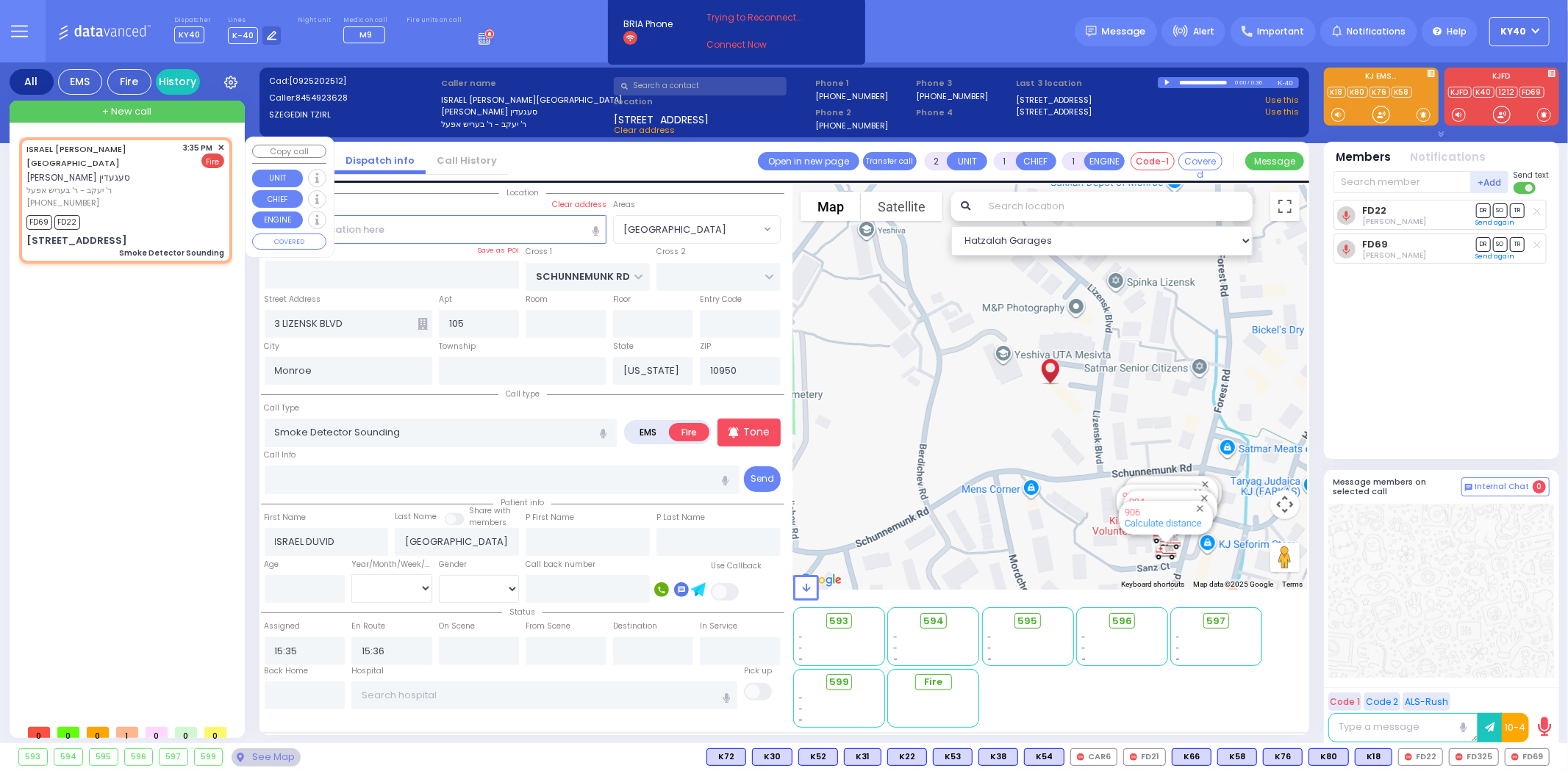
click at [221, 146] on span "✕" at bounding box center [221, 148] width 7 height 13
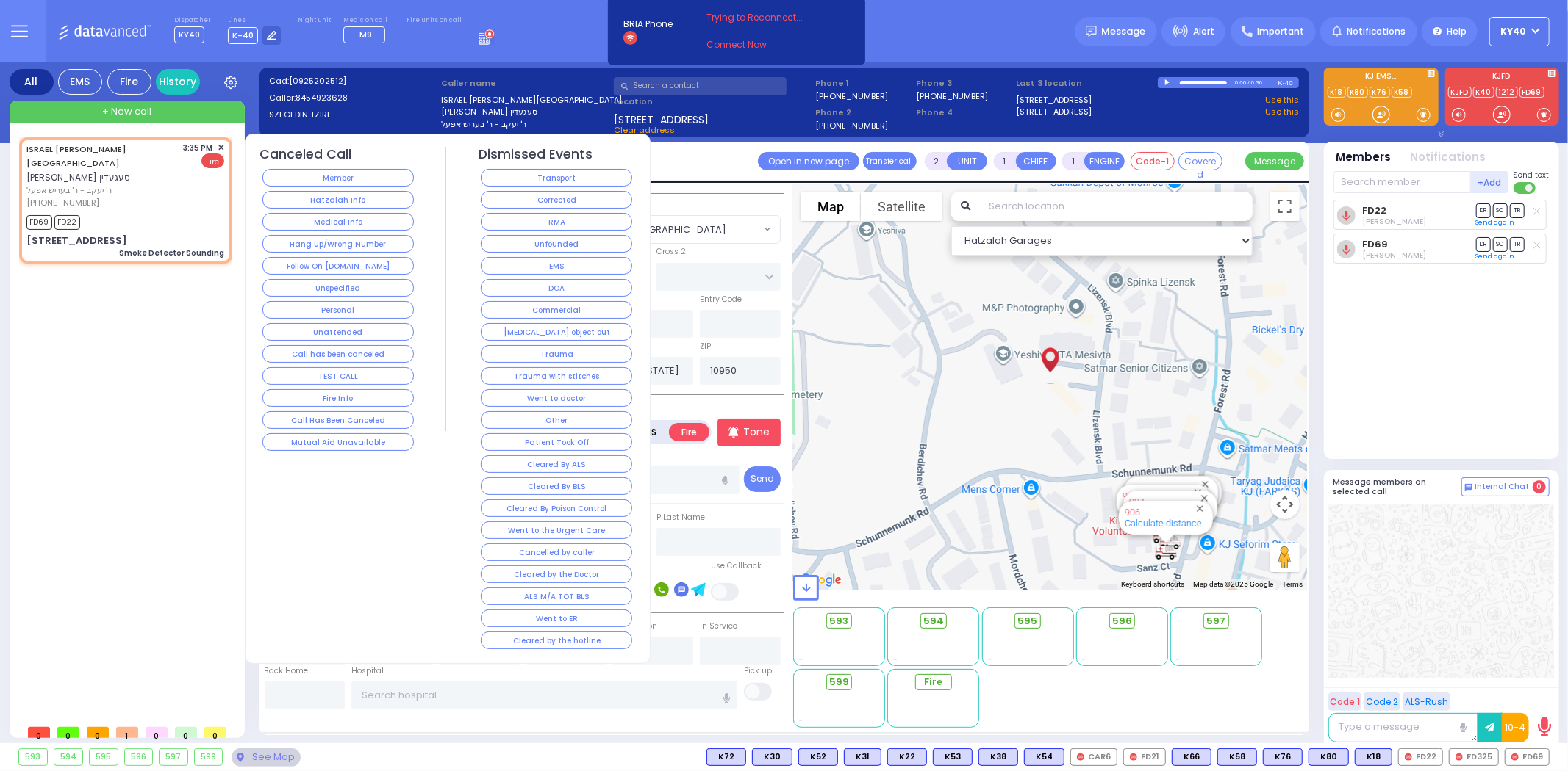
click at [563, 200] on button "Corrected" at bounding box center [556, 199] width 152 height 18
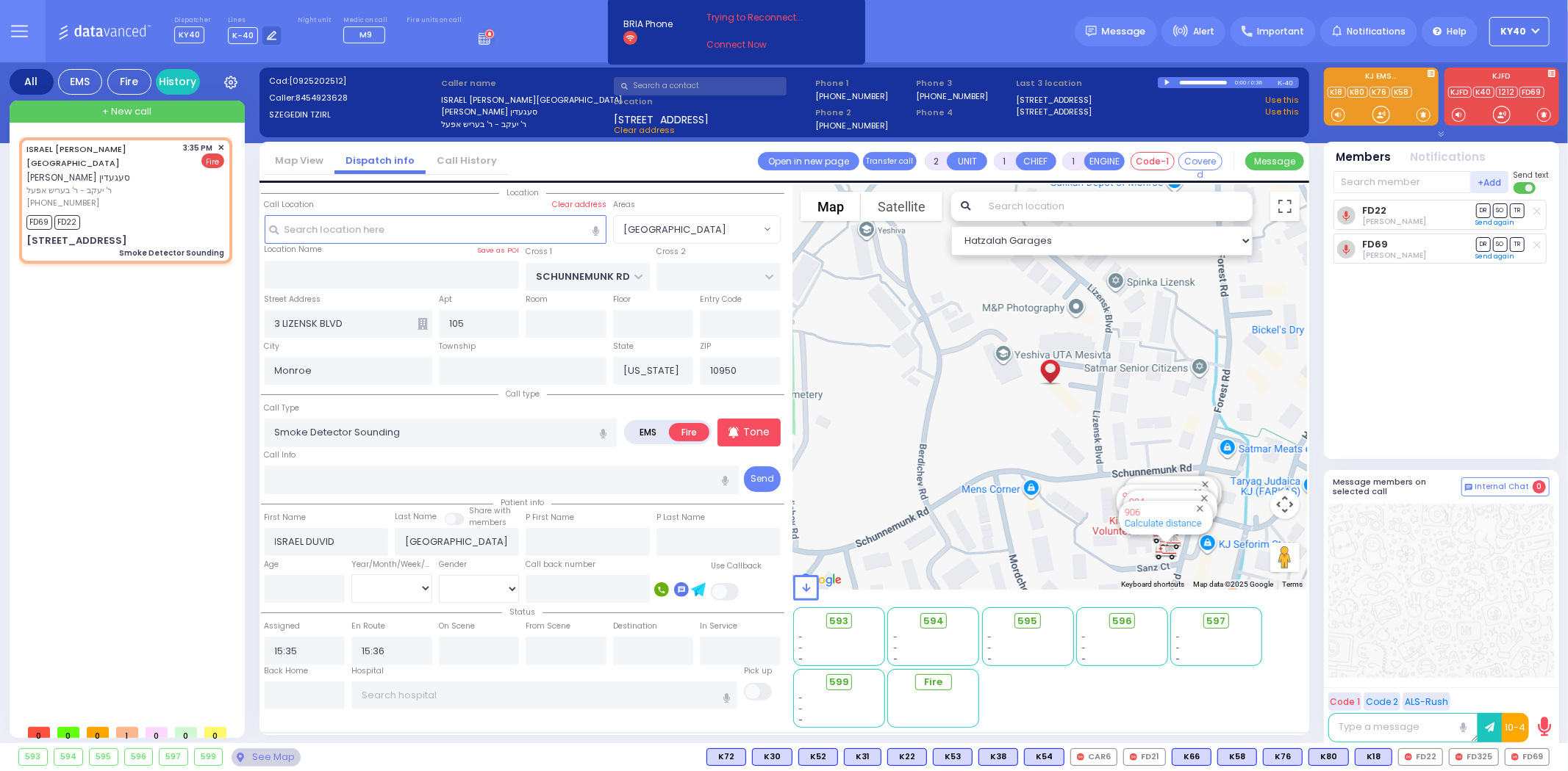
select select
radio input "true"
select select
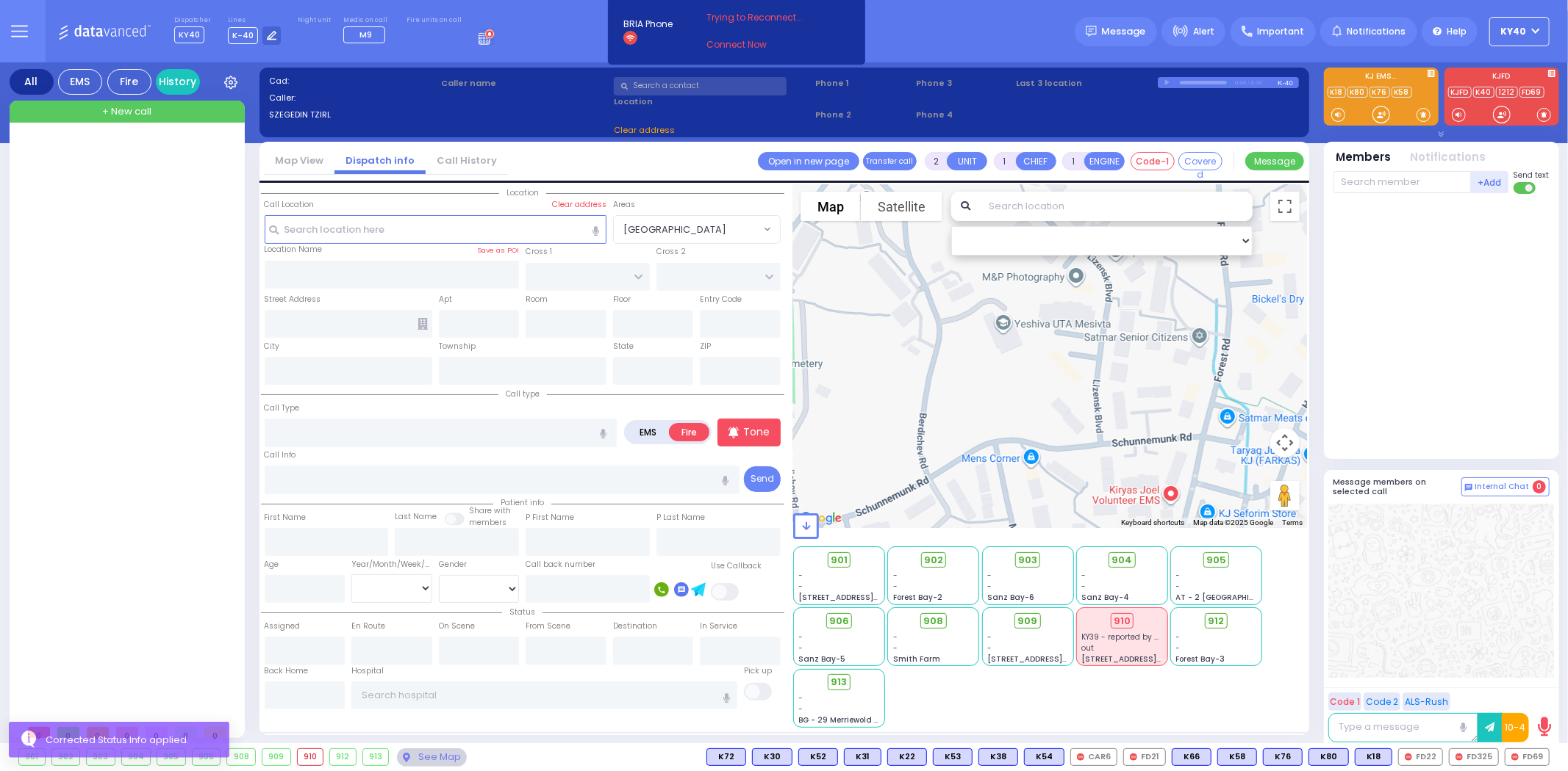
click at [116, 189] on div at bounding box center [128, 427] width 219 height 580
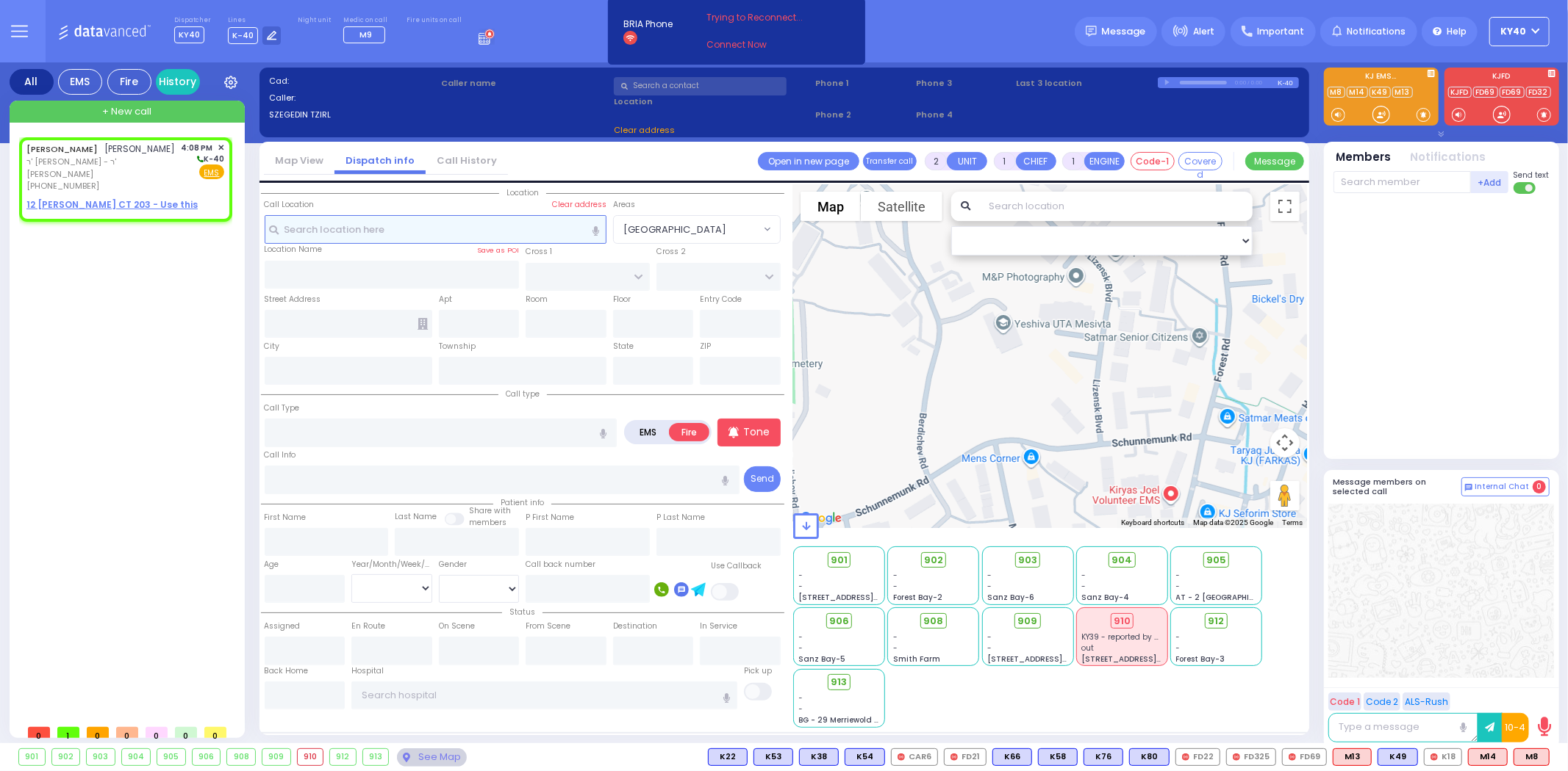
select select
radio input "true"
type input "ELYA"
type input "[PERSON_NAME]"
select select
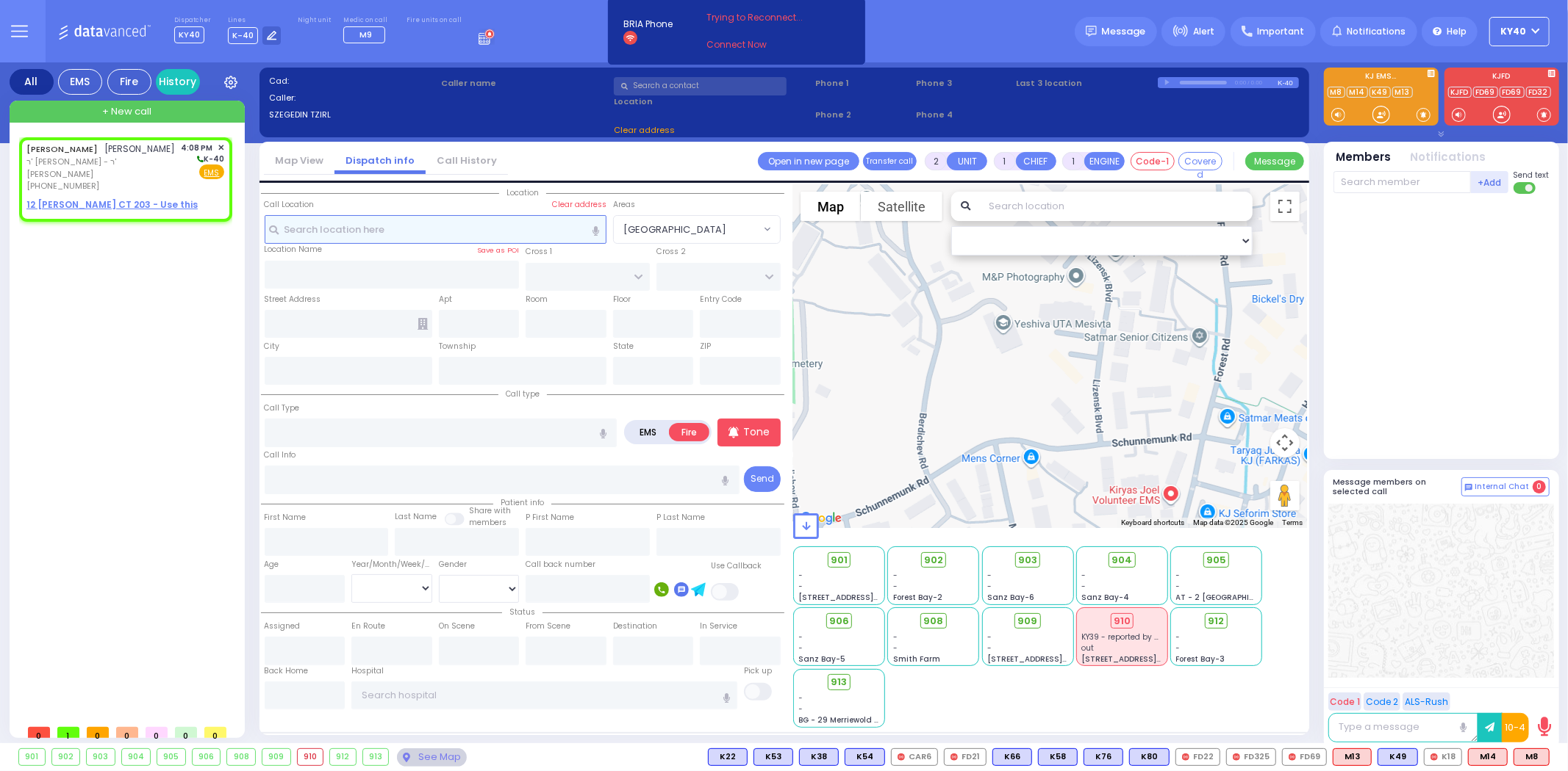
type input "16:08"
select select "Hatzalah Garages"
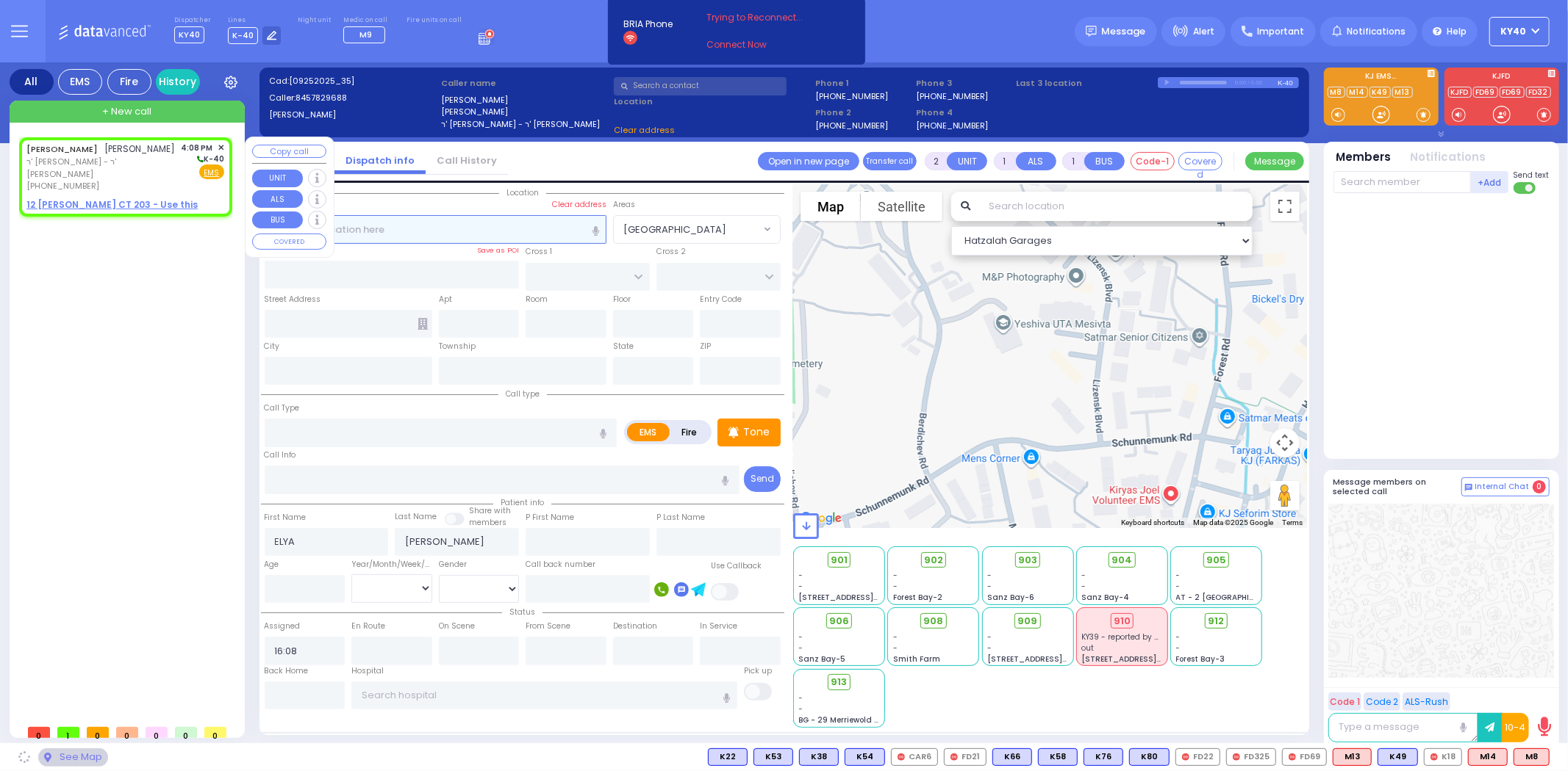
select select
radio input "true"
select select
select select "Hatzalah Garages"
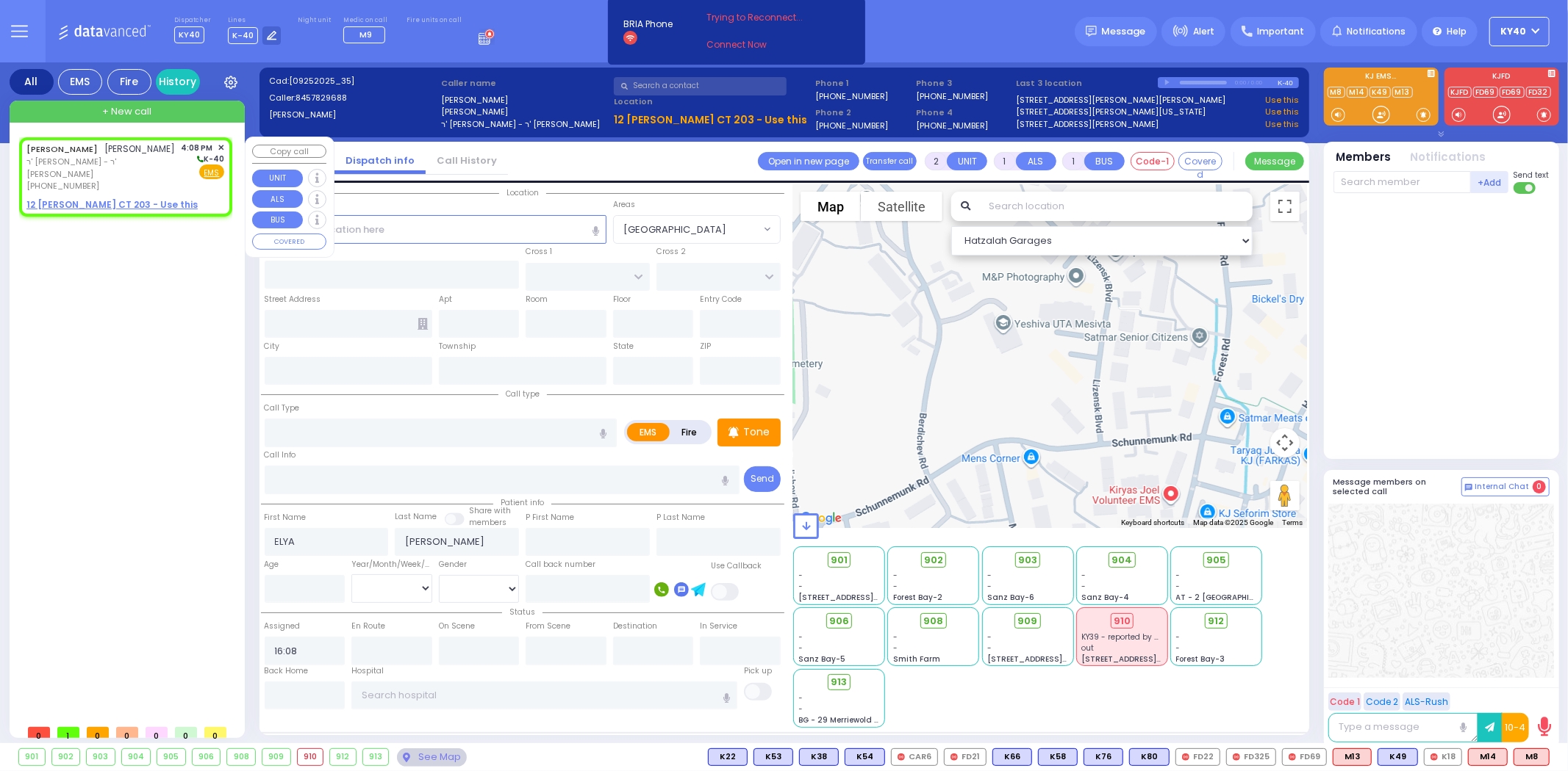
click at [173, 160] on div "[PERSON_NAME] [PERSON_NAME] ר' [PERSON_NAME] - ר' [PERSON_NAME] [PHONE_NUMBER] …" at bounding box center [125, 167] width 197 height 51
select select
radio input "true"
select select
select select "Hatzalah Garages"
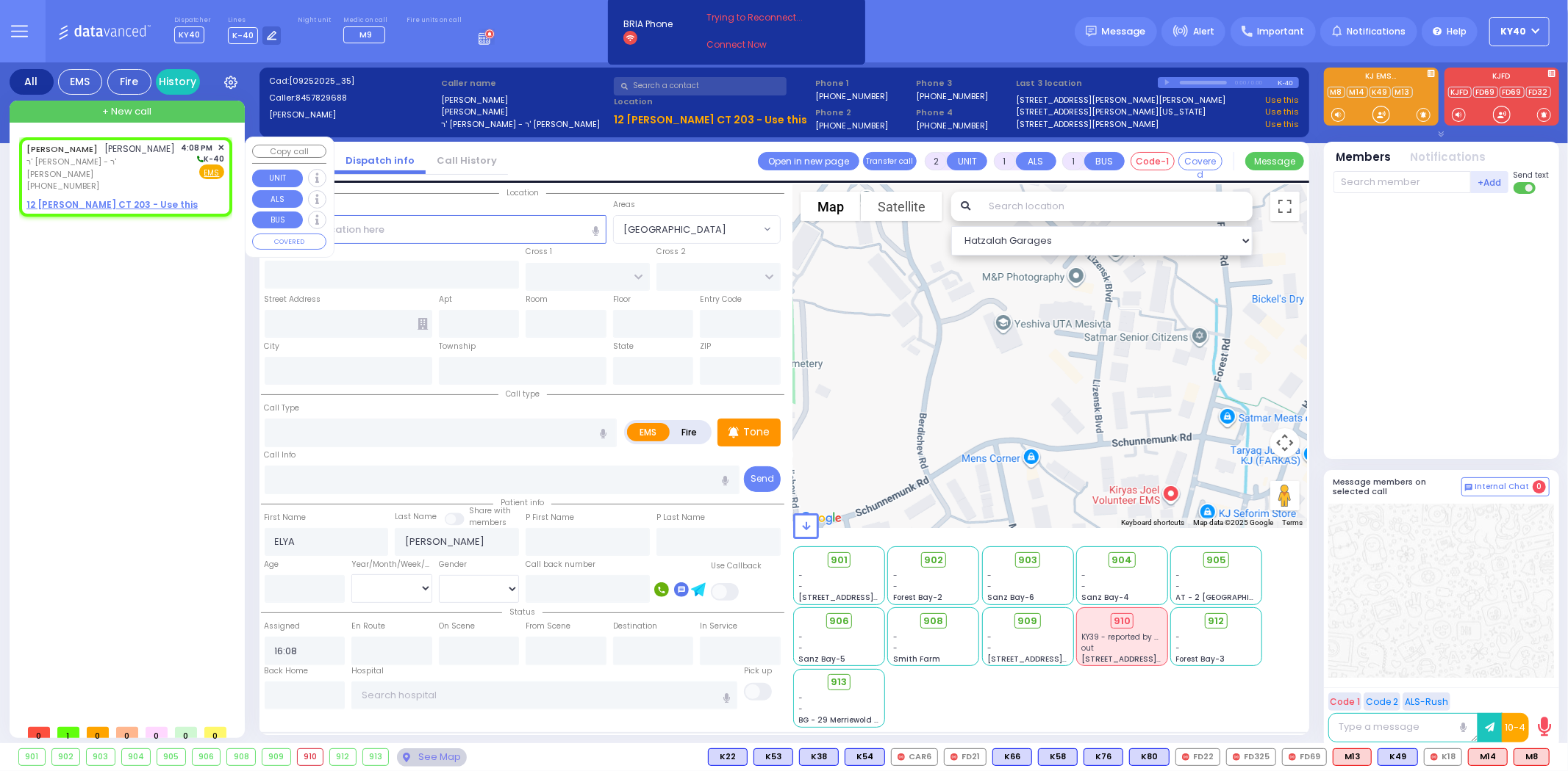
click at [150, 156] on span "ר' [PERSON_NAME] - ר' [PERSON_NAME]" at bounding box center [101, 167] width 150 height 24
select select
radio input "true"
select select
select select "Hatzalah Garages"
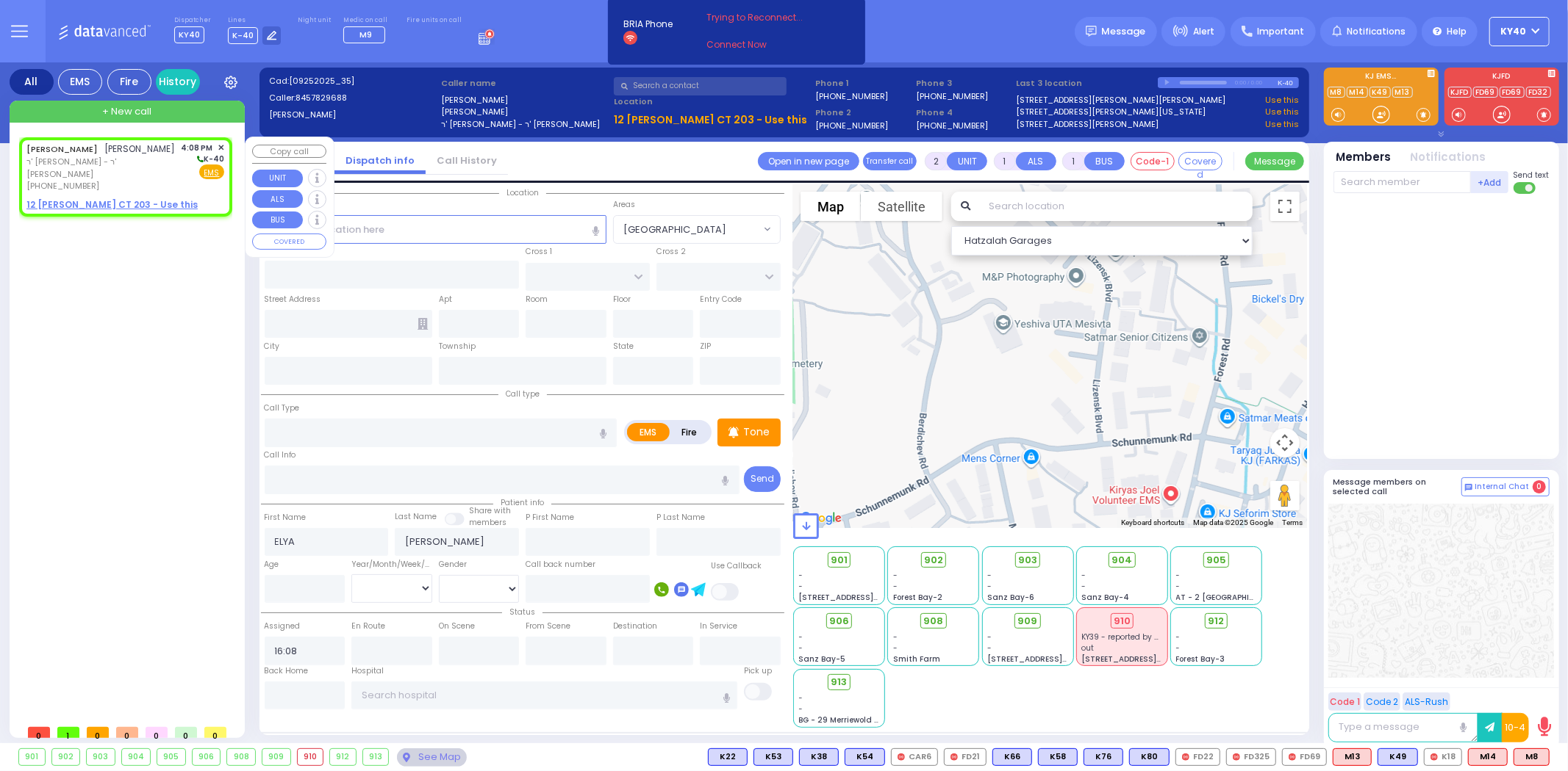
click at [150, 156] on span "ר' [PERSON_NAME] - ר' [PERSON_NAME]" at bounding box center [101, 167] width 150 height 24
select select
radio input "true"
select select
select select "Hatzalah Garages"
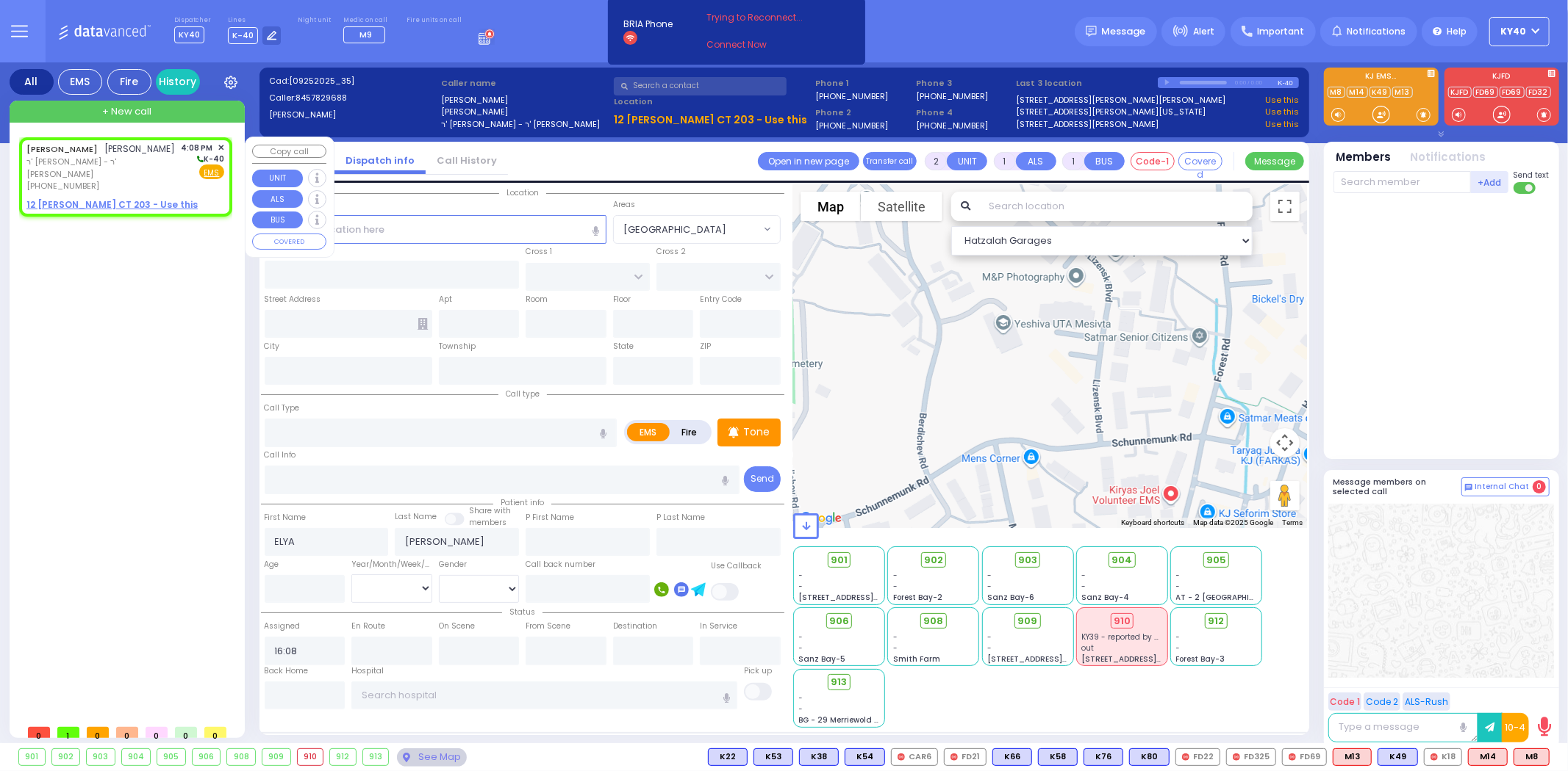
click at [150, 156] on span "ר' [PERSON_NAME] - ר' [PERSON_NAME]" at bounding box center [101, 167] width 150 height 24
select select
radio input "true"
select select
select select "Hatzalah Garages"
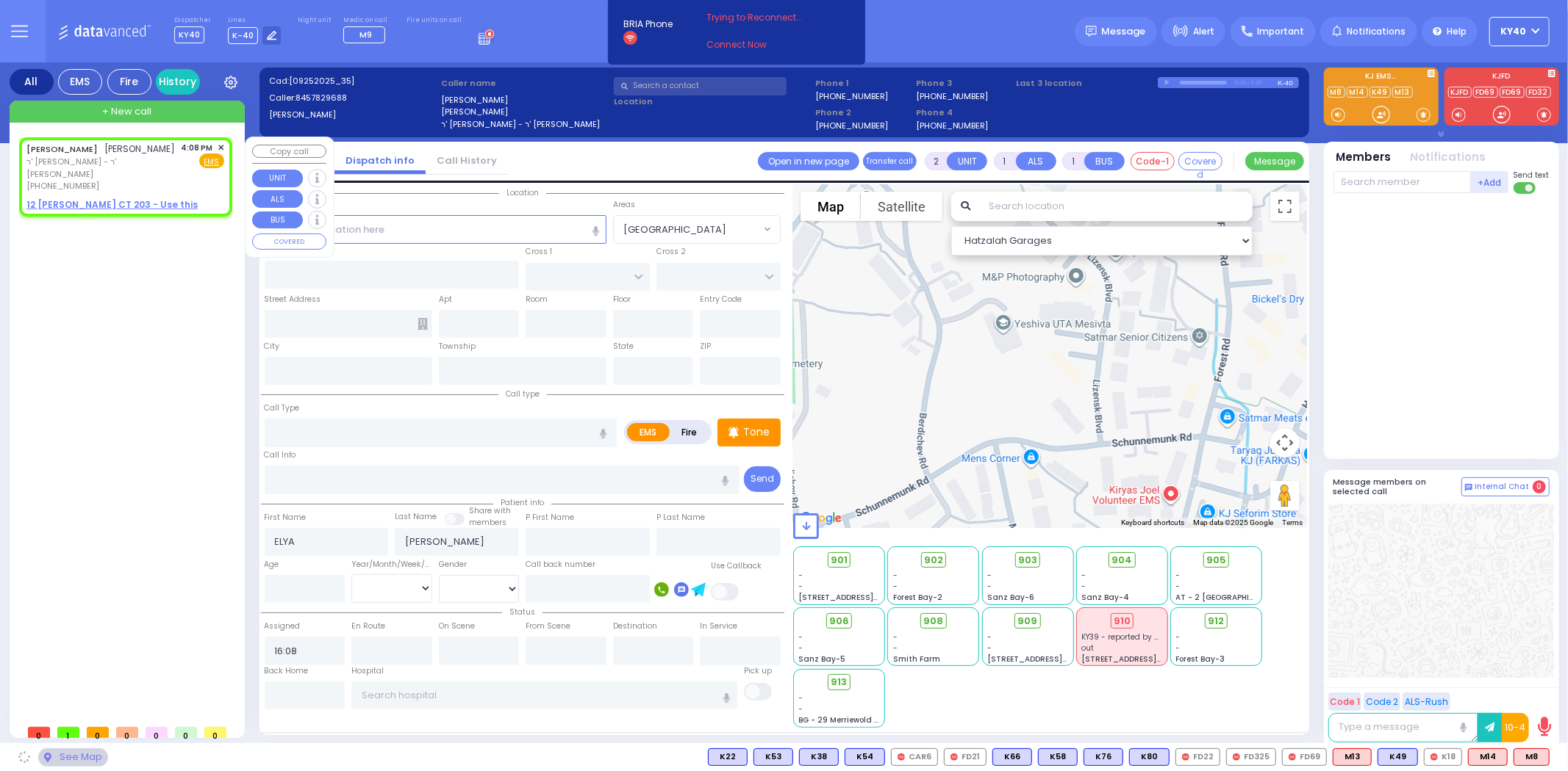
select select
radio input "true"
select select
select select "Hatzalah Garages"
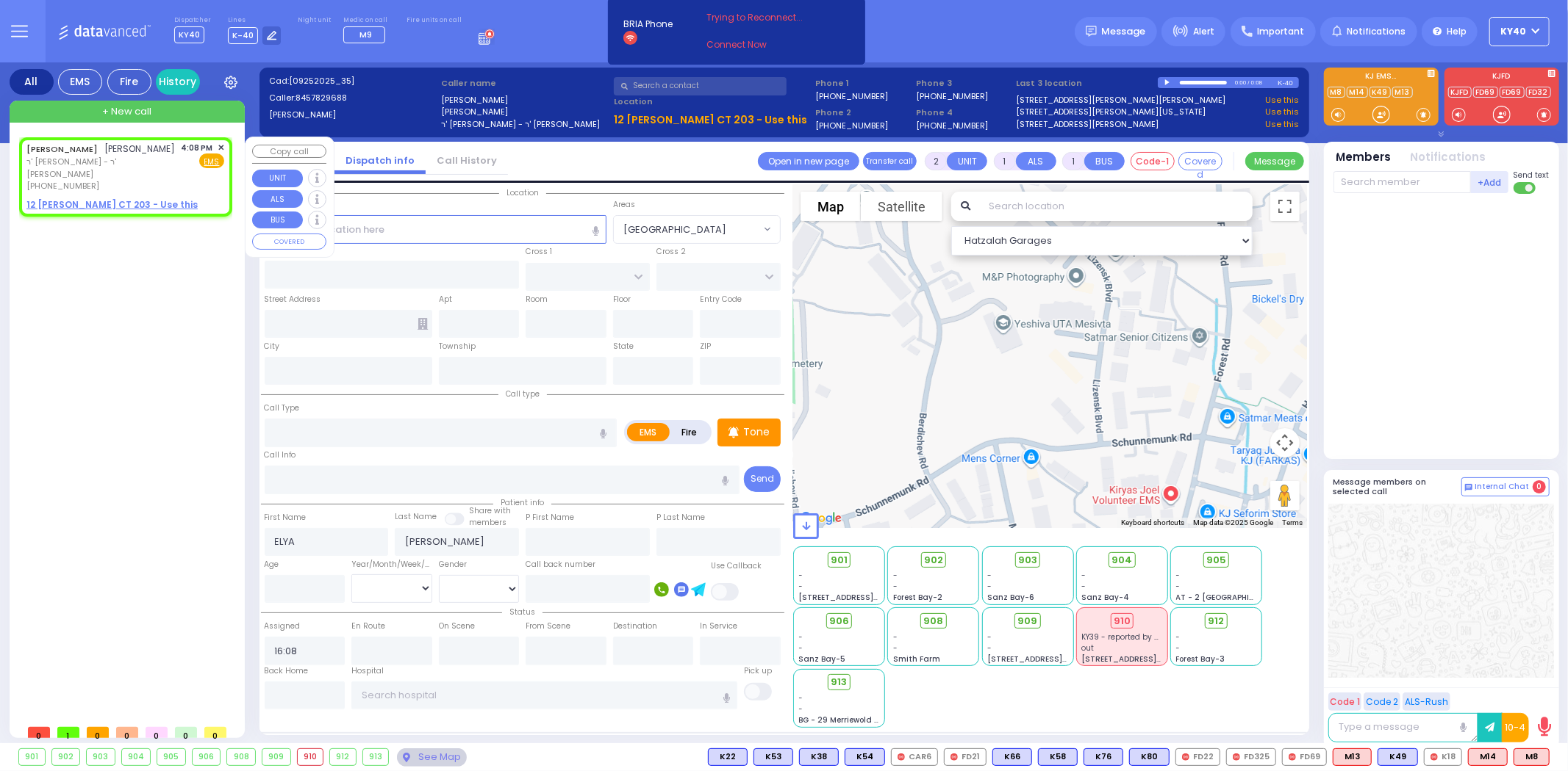
click at [167, 166] on div "[PERSON_NAME] [PERSON_NAME] ר' [PERSON_NAME] - ר' [PERSON_NAME] [PHONE_NUMBER] …" at bounding box center [125, 167] width 197 height 51
select select
radio input "true"
select select
select select "Hatzalah Garages"
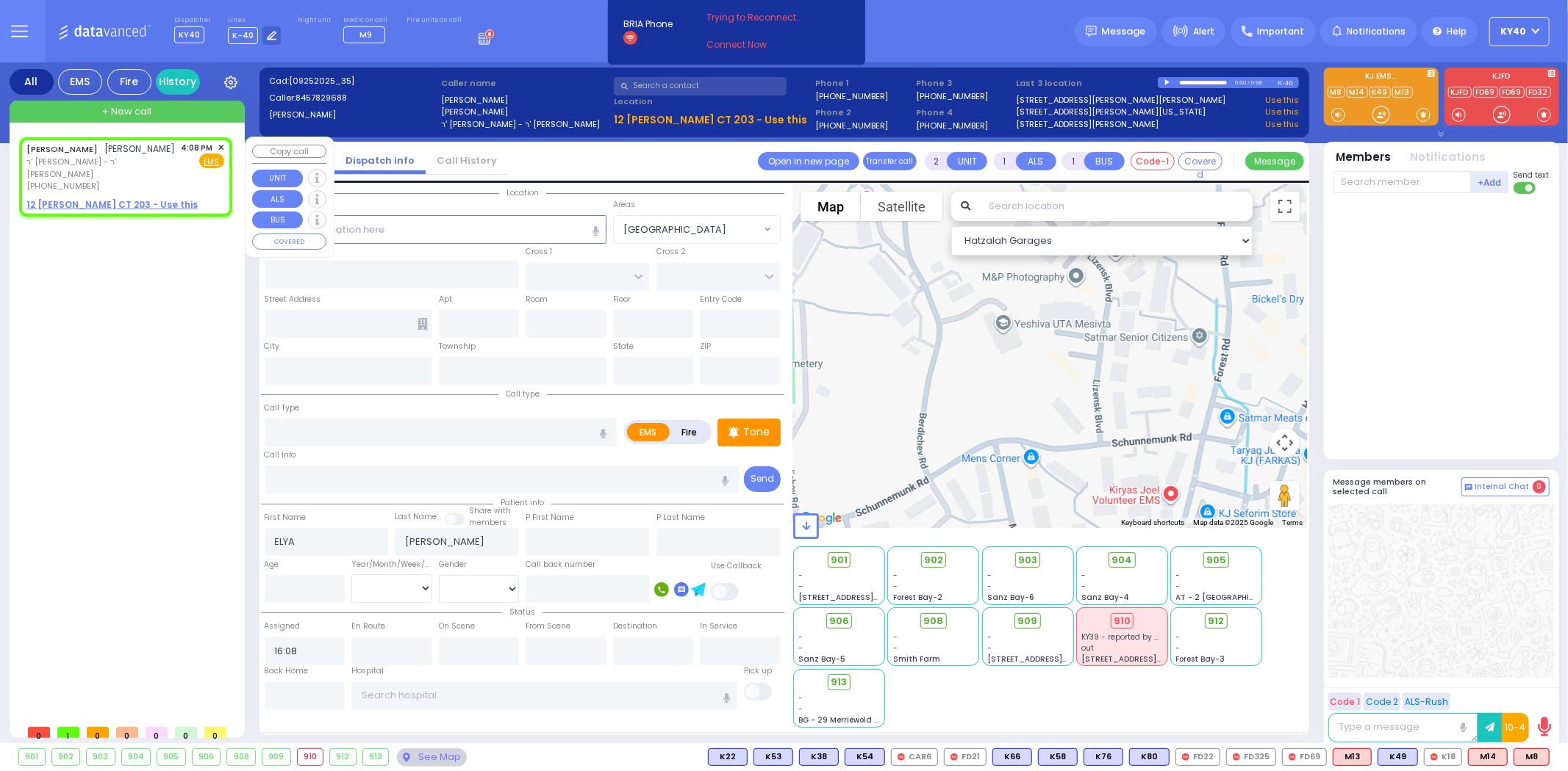
click at [124, 261] on div "[PERSON_NAME] [PERSON_NAME] ר' [PERSON_NAME] - ר' [PERSON_NAME] [PHONE_NUMBER] …" at bounding box center [128, 427] width 219 height 580
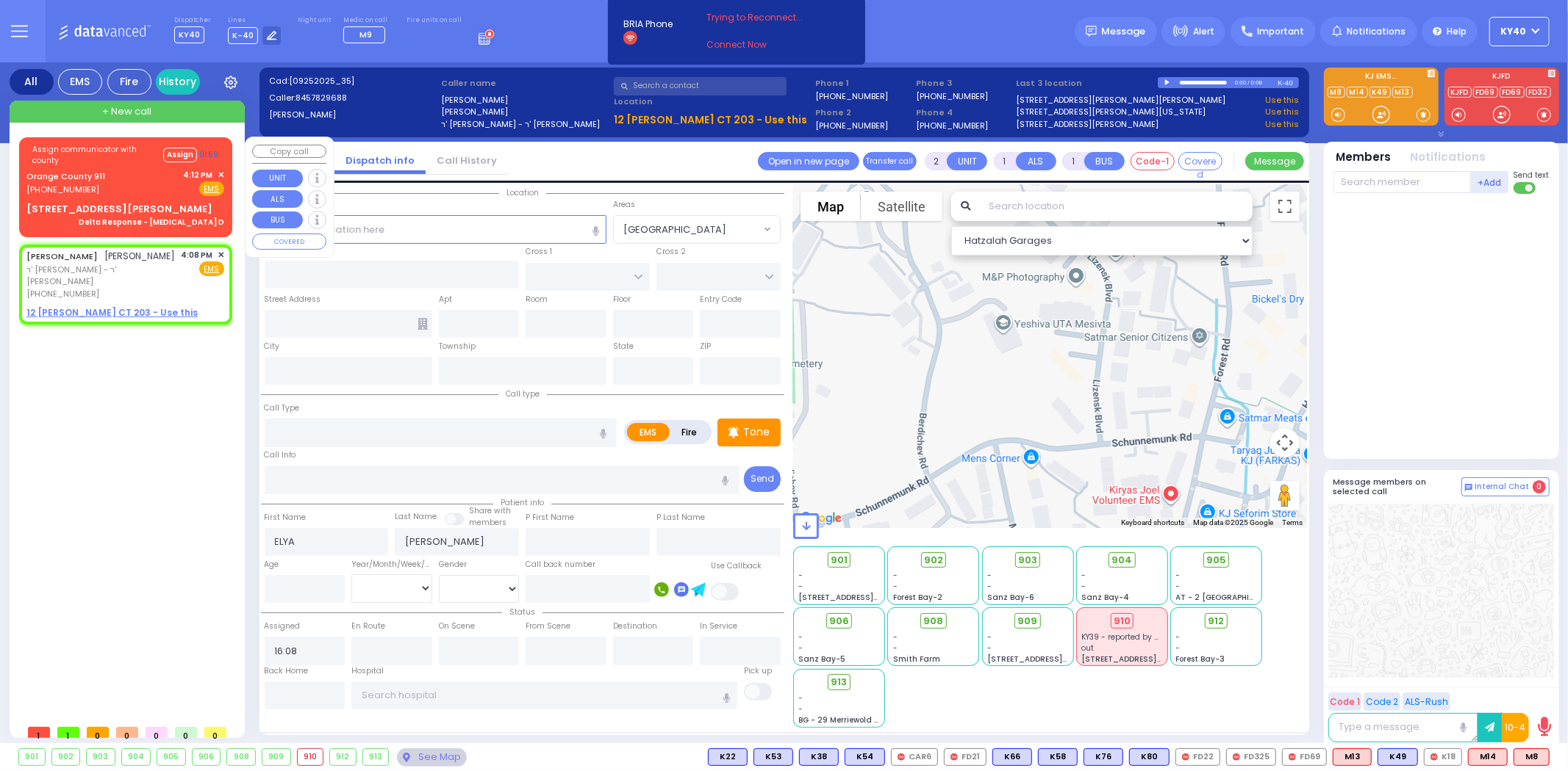
click at [134, 173] on div "Orange County 911 [PHONE_NUMBER] 4:12 PM ✕ Fire EMS" at bounding box center [125, 183] width 197 height 27
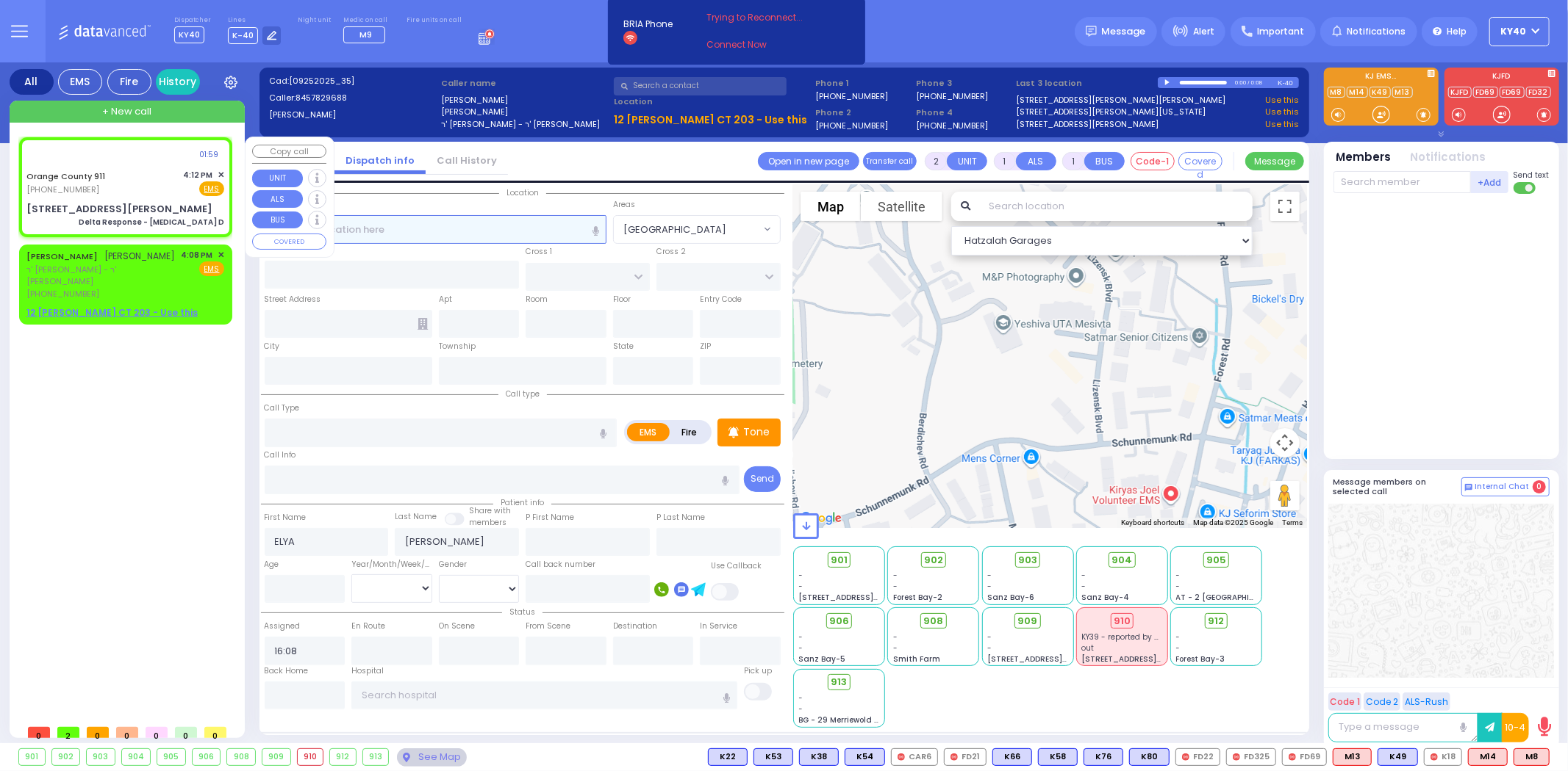
type input "6"
select select
type input "Delta Response - [MEDICAL_DATA] D"
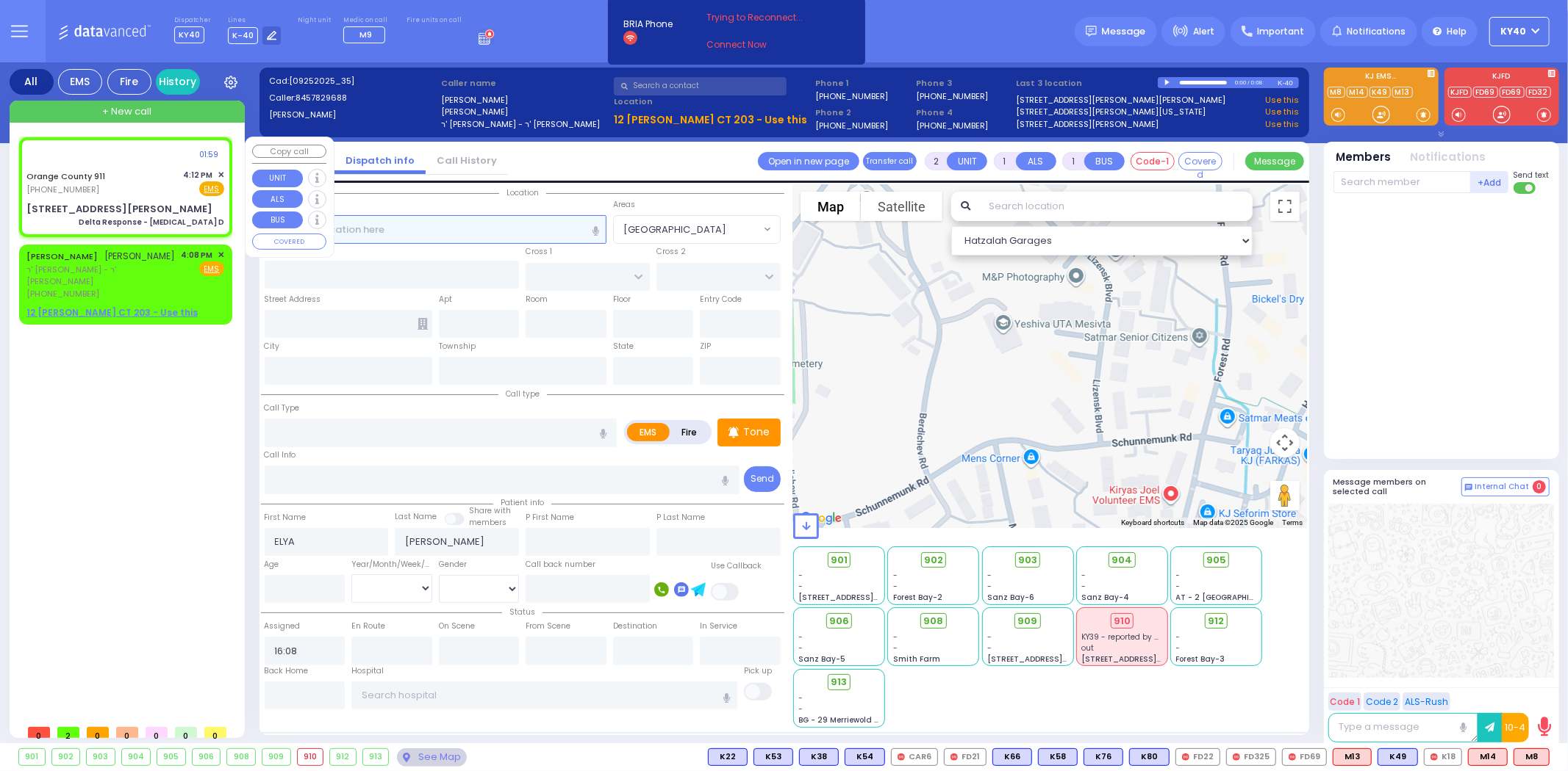
radio input "true"
type input "Nature: : Delta Response - [MEDICAL_DATA] D Address: : [STREET_ADDRESS][PERSON_…"
select select
select select "Hatzalah Garages"
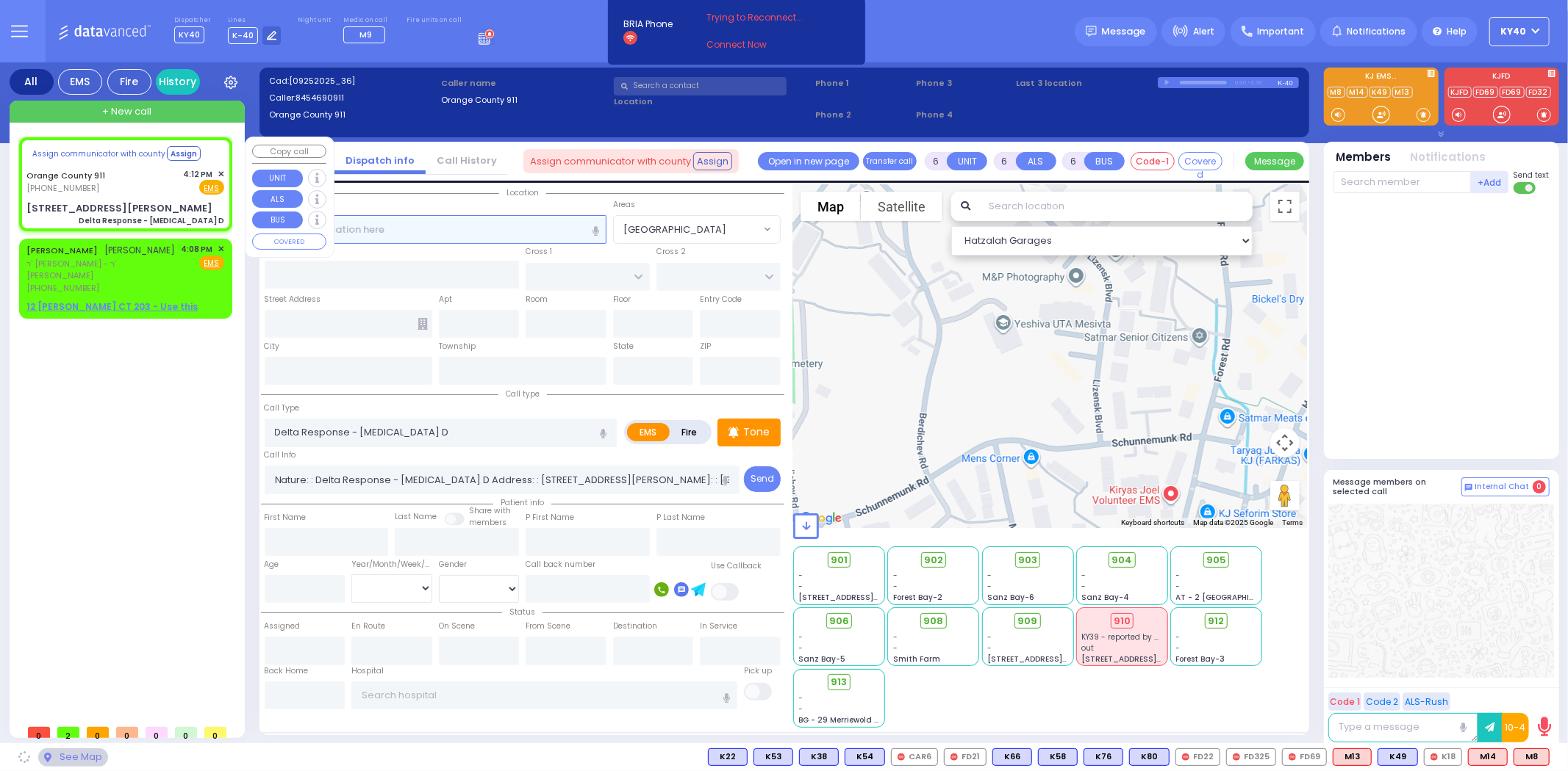
select select
radio input "true"
select select
select select "Hatzalah Garages"
type input "[STREET_ADDRESS][PERSON_NAME]"
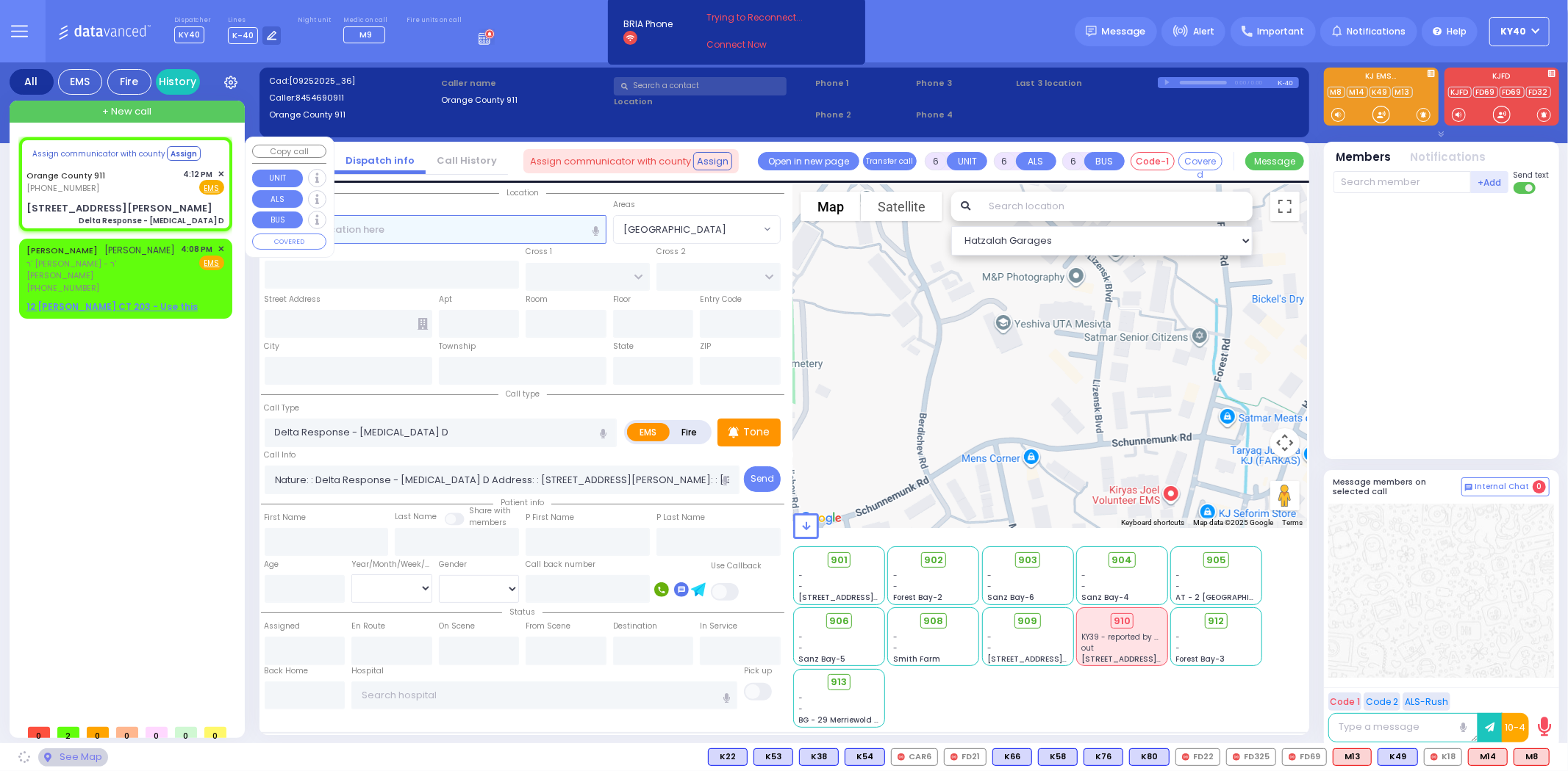
type input "Monroe"
type input "[US_STATE]"
type input "10992"
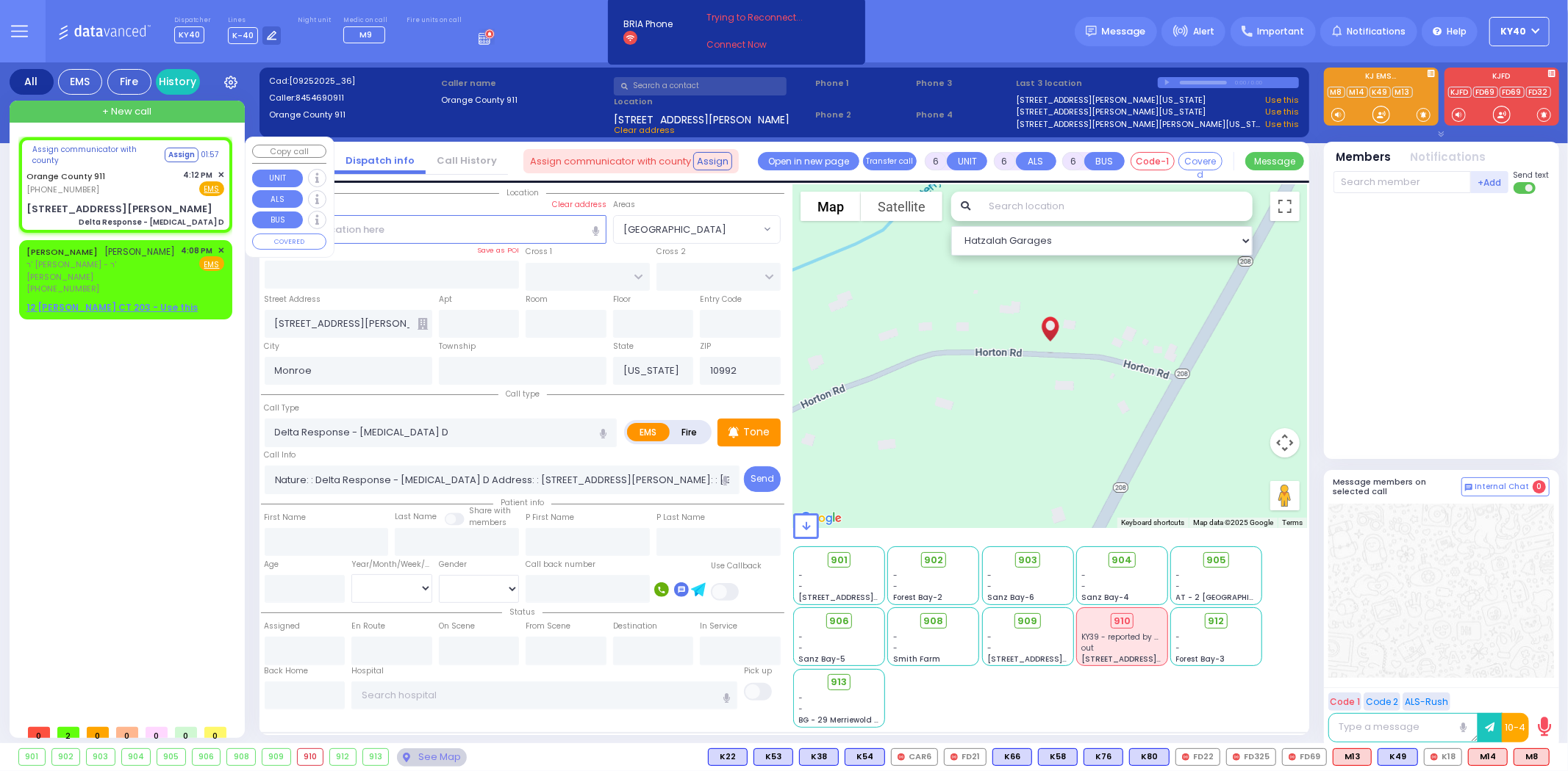
click at [136, 173] on div "Orange County 911 [PHONE_NUMBER] 4:12 PM ✕ Fire EMS" at bounding box center [125, 183] width 197 height 27
select select
radio input "true"
select select
select select "Hatzalah Garages"
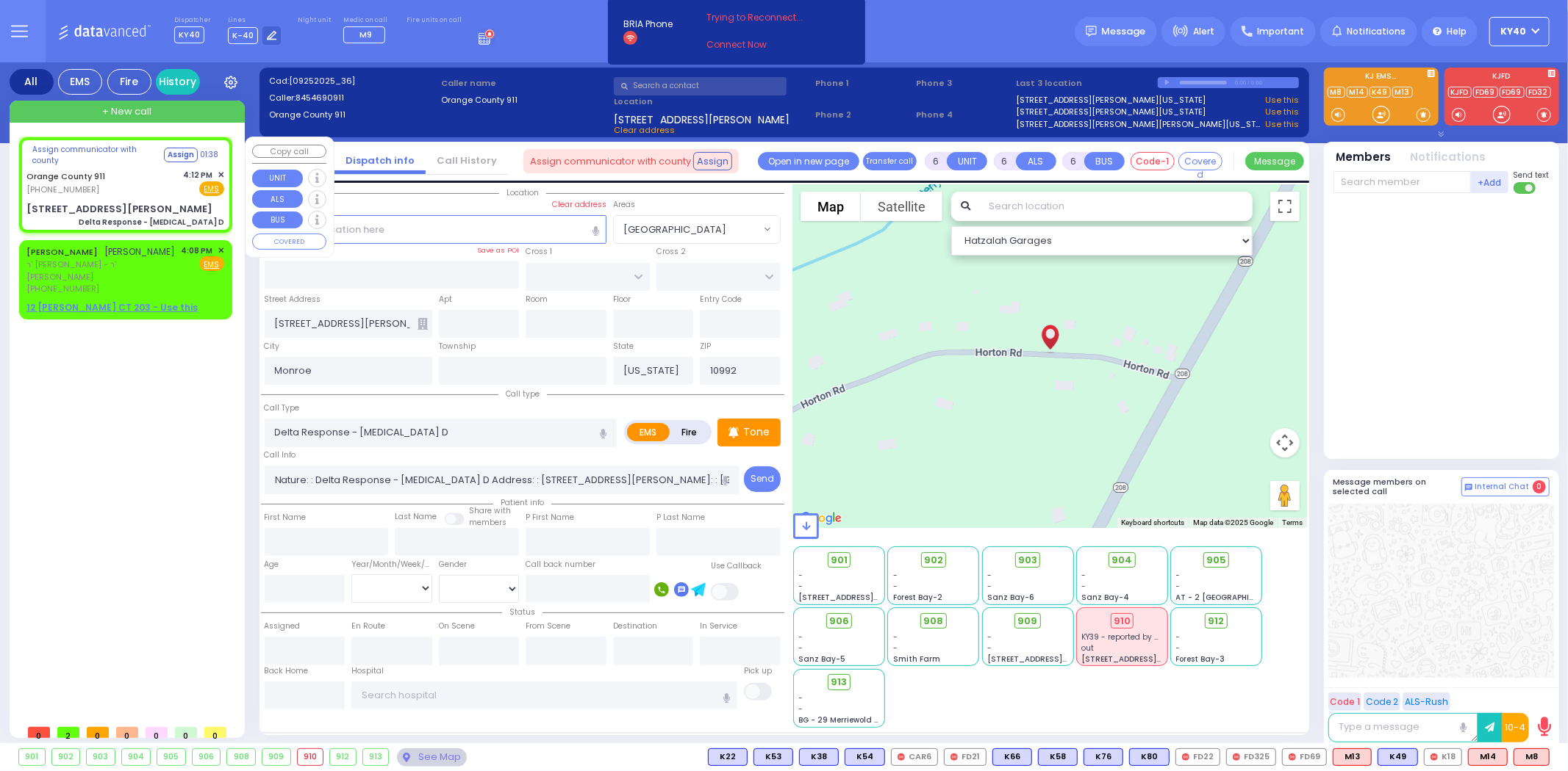
click at [118, 170] on div "Orange County 911 [PHONE_NUMBER] 4:12 PM ✕ Fire EMS" at bounding box center [125, 183] width 197 height 27
select select
radio input "true"
select select
select select "Hatzalah Garages"
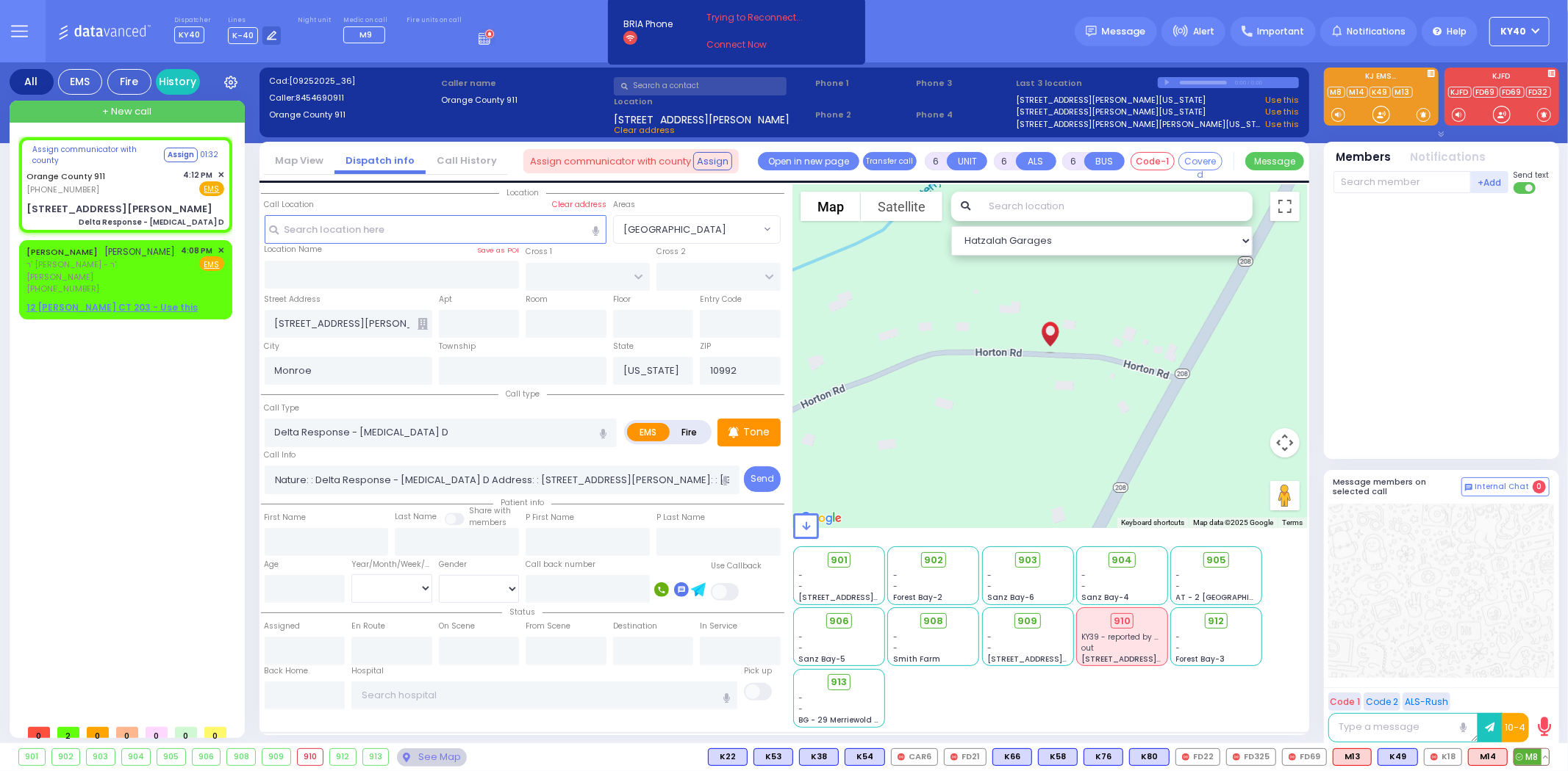
click at [1544, 761] on button at bounding box center [1545, 757] width 8 height 17
click at [1539, 693] on icon at bounding box center [1534, 692] width 16 height 16
click at [1502, 754] on button at bounding box center [1503, 757] width 8 height 17
click at [1496, 690] on icon at bounding box center [1492, 692] width 16 height 16
drag, startPoint x: 127, startPoint y: 169, endPoint x: 134, endPoint y: 175, distance: 9.2
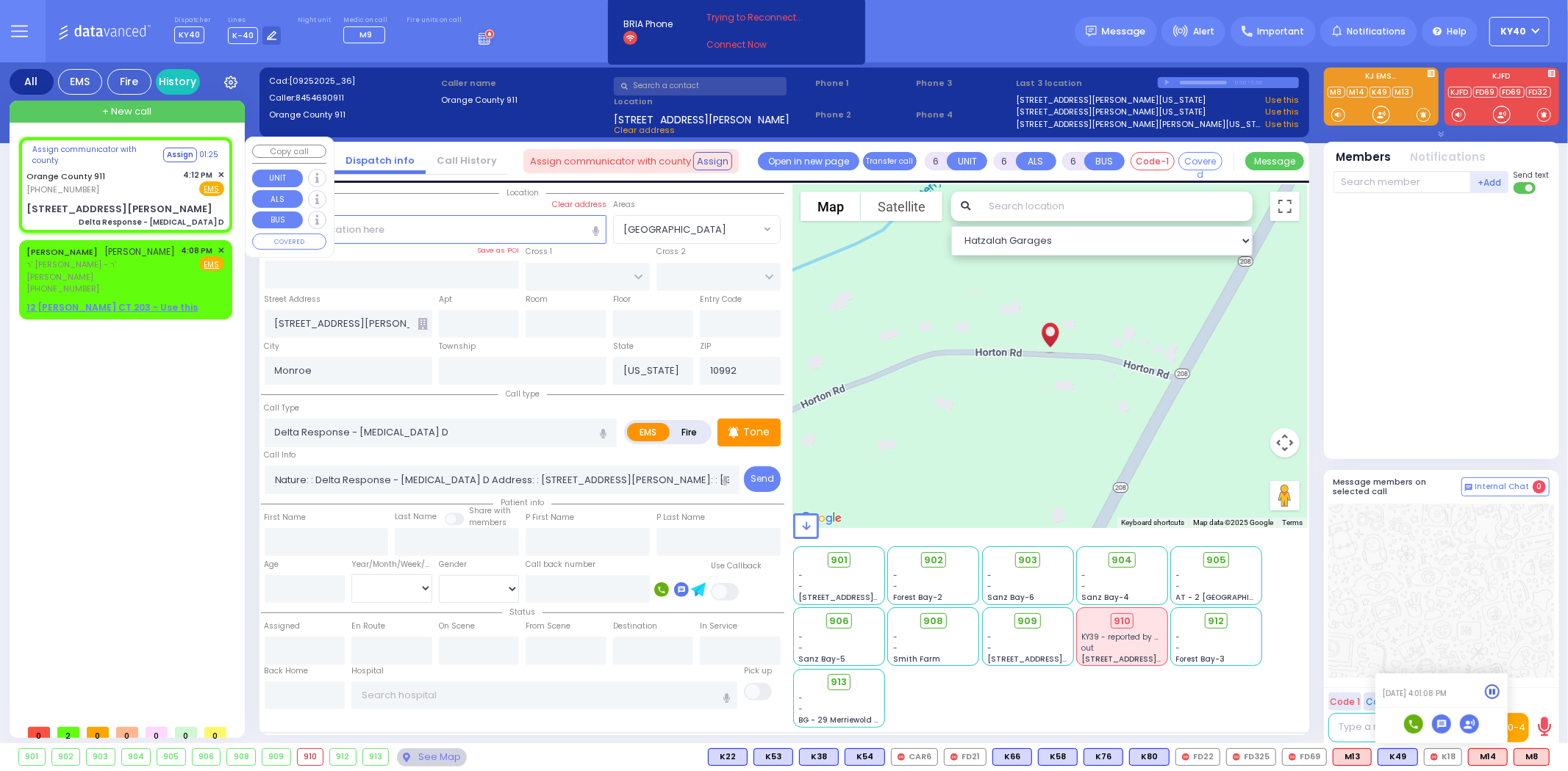
click at [128, 170] on div "Orange County 911 [PHONE_NUMBER] 4:12 PM ✕ Fire EMS" at bounding box center [125, 183] width 197 height 27
select select
radio input "true"
select select
select select "Hatzalah Garages"
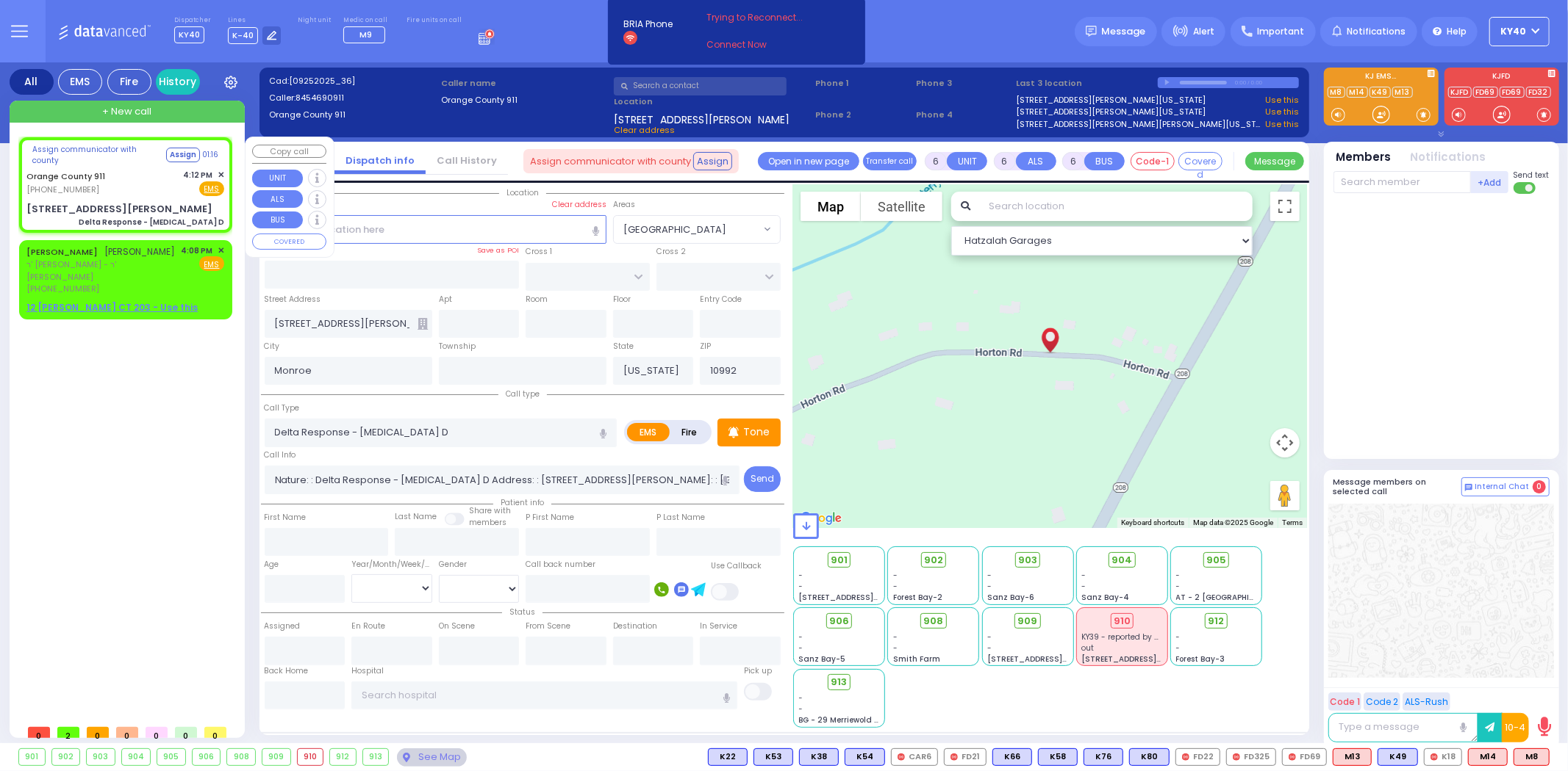
click at [109, 181] on div "Orange County 911 [PHONE_NUMBER] 4:12 PM ✕ Fire EMS" at bounding box center [125, 183] width 197 height 27
select select
radio input "true"
select select
select select "Hatzalah Garages"
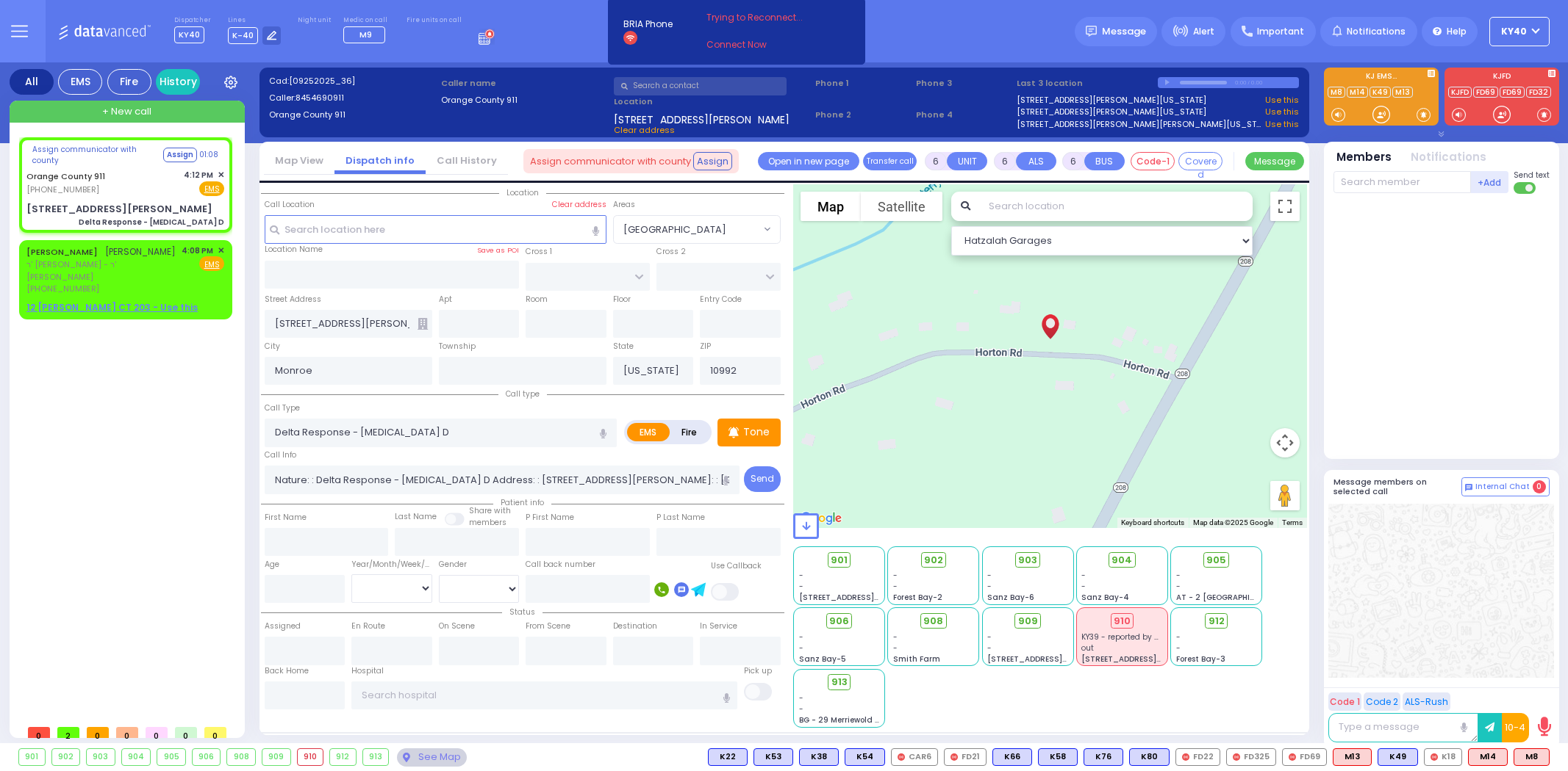
select select
click at [540, 479] on input "Nature: : Delta Response - [MEDICAL_DATA] D Address: : [STREET_ADDRESS][PERSON_…" at bounding box center [502, 479] width 475 height 28
click at [496, 428] on input "Delta Response - [MEDICAL_DATA] D" at bounding box center [441, 433] width 353 height 28
click at [662, 481] on input "Nature: : Delta Response - [MEDICAL_DATA] D Address: : [STREET_ADDRESS][PERSON_…" at bounding box center [502, 479] width 475 height 28
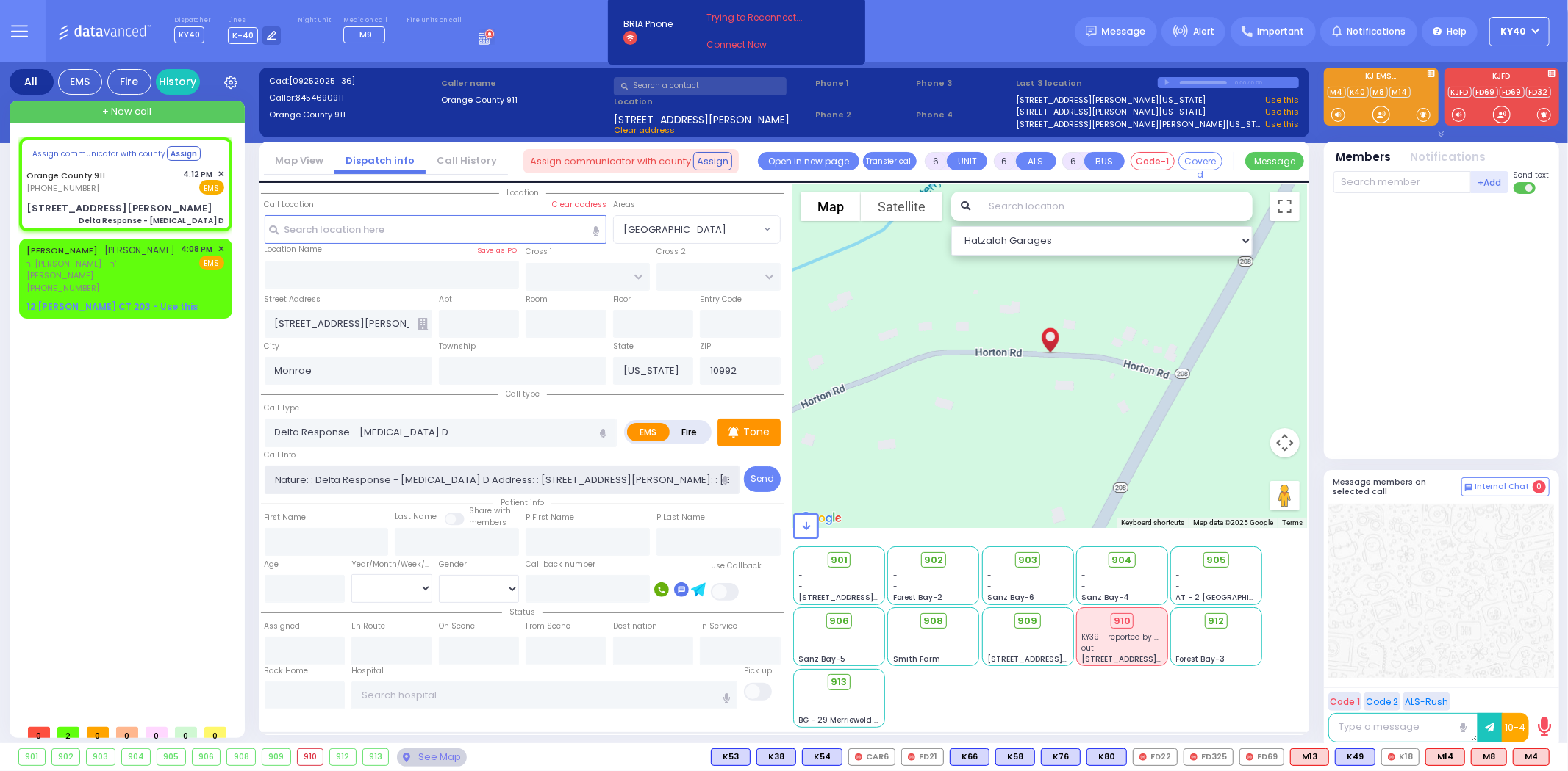
select select
radio input "true"
select select
select select "Hatzalah Garages"
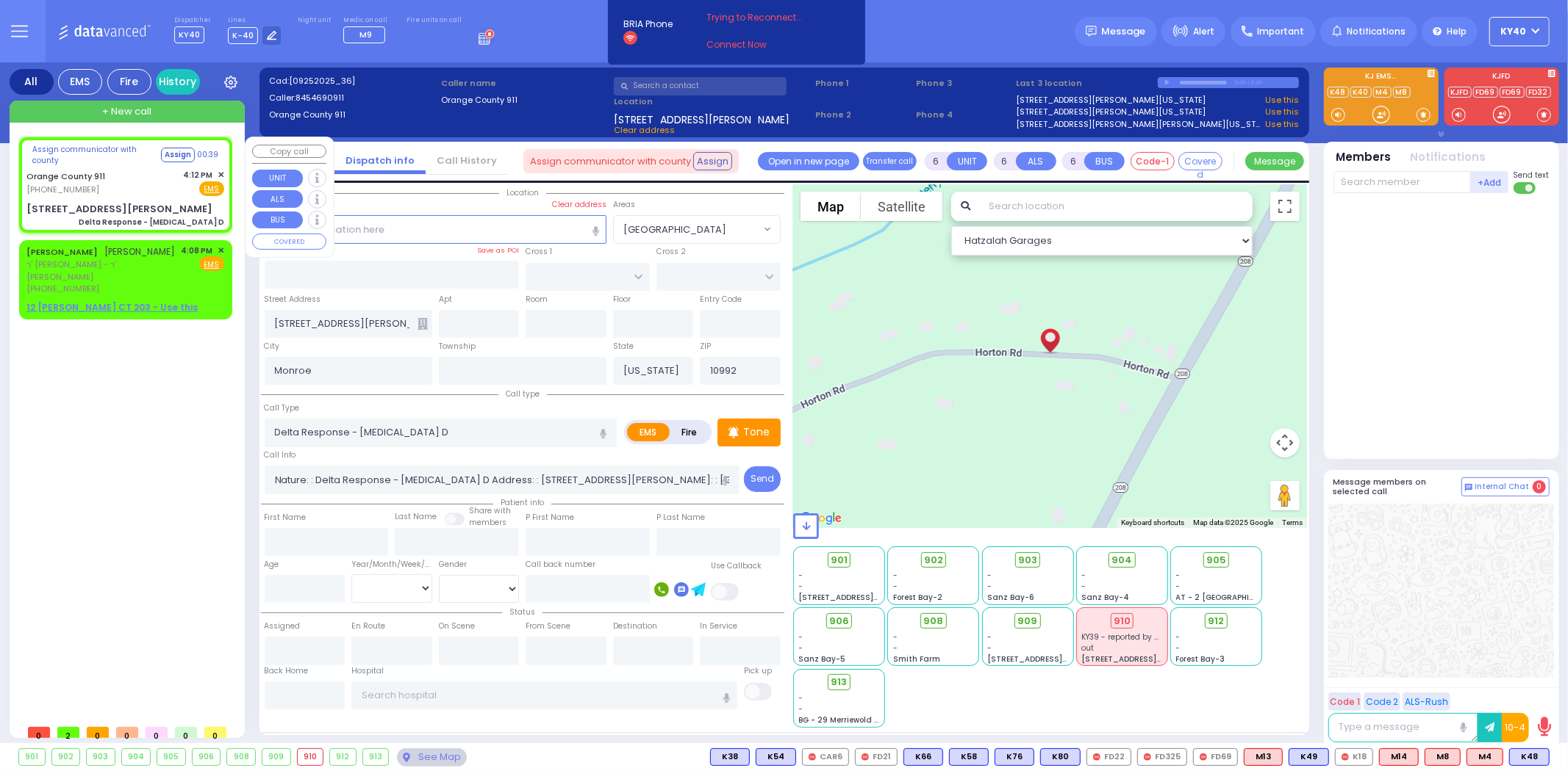
click at [97, 170] on link "Orange County 911" at bounding box center [65, 176] width 79 height 12
select select
radio input "true"
select select
select select "Hatzalah Garages"
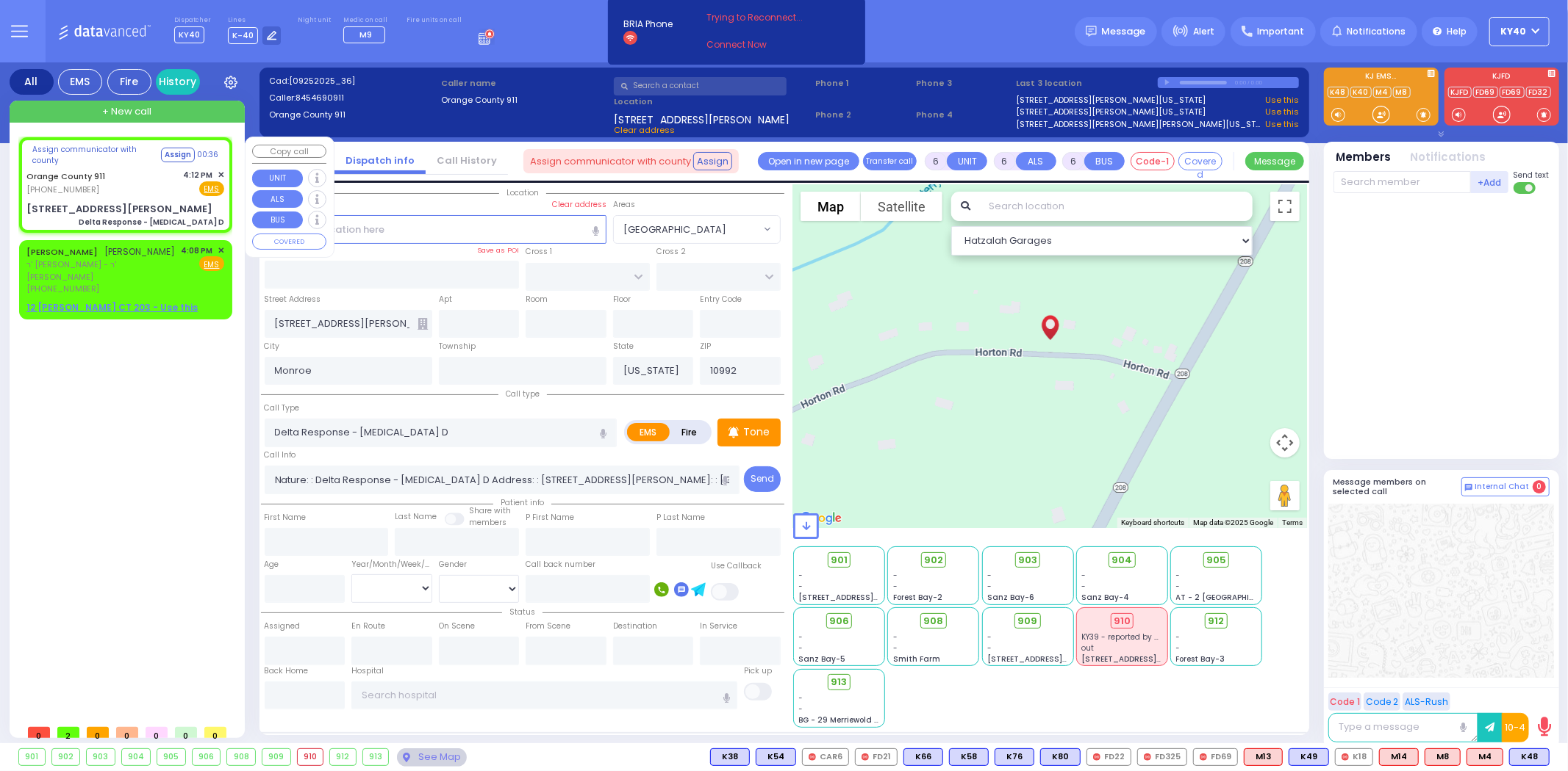
click at [118, 173] on div "Orange County 911 [PHONE_NUMBER] 4:12 PM ✕ Fire EMS" at bounding box center [125, 183] width 197 height 27
select select
radio input "true"
select select
select select "Hatzalah Garages"
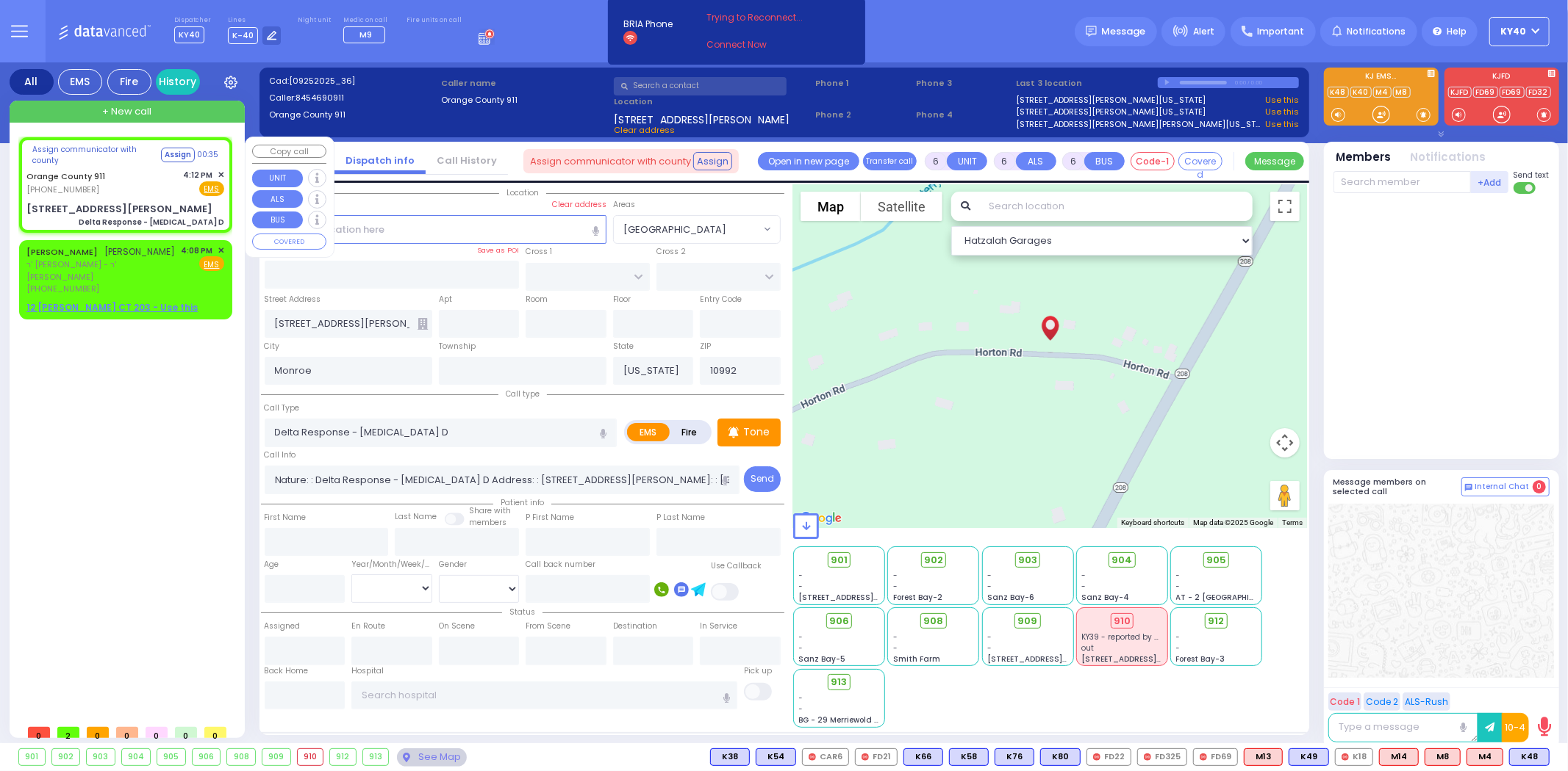
click at [125, 177] on div "Orange County 911 [PHONE_NUMBER] 4:12 PM ✕ Fire EMS" at bounding box center [125, 183] width 197 height 27
select select
radio input "true"
select select
select select "Hatzalah Garages"
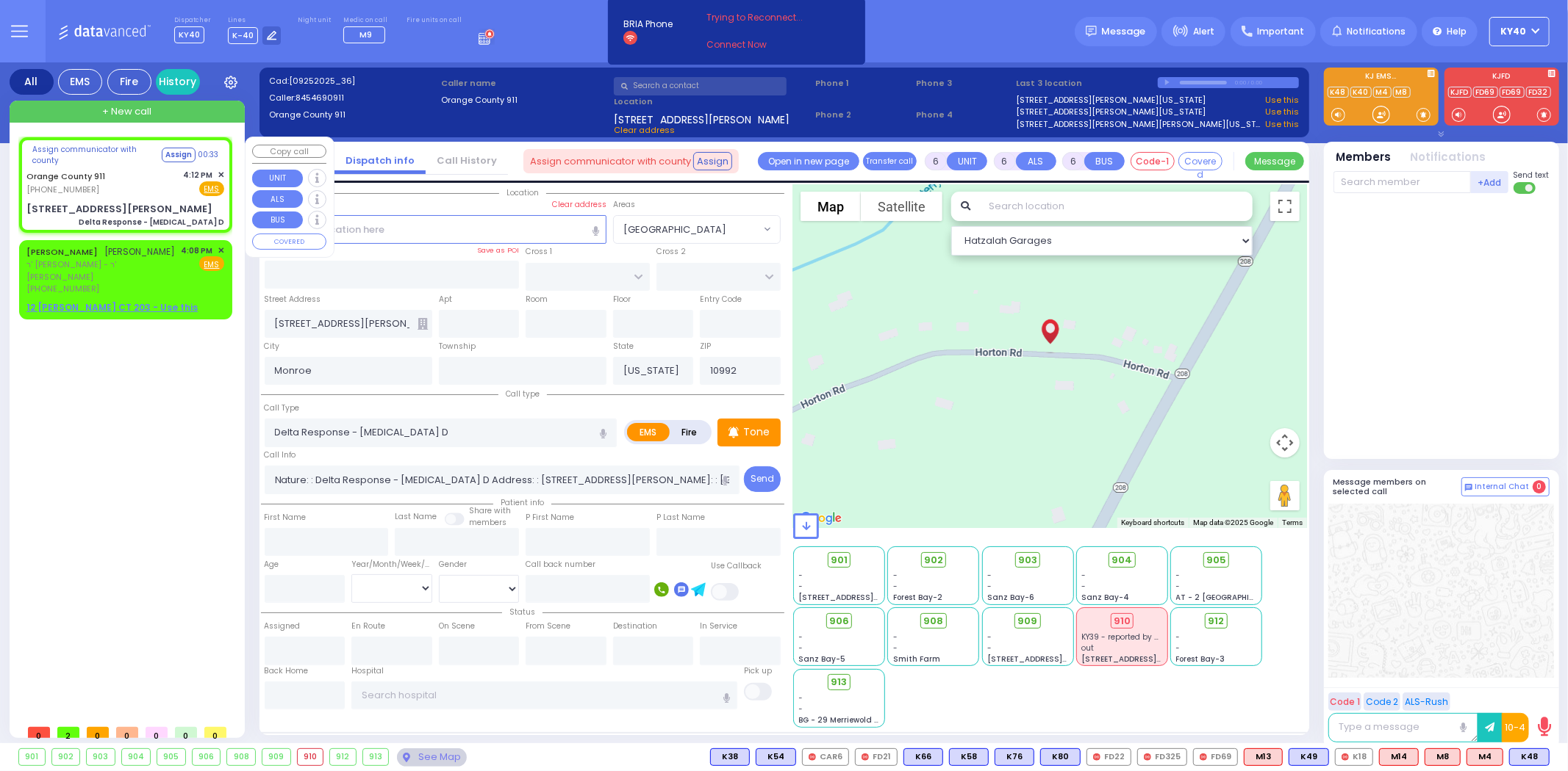
click at [125, 177] on div "Orange County 911 [PHONE_NUMBER] 4:12 PM ✕ Fire EMS" at bounding box center [125, 183] width 197 height 27
select select
radio input "true"
select select
select select "Hatzalah Garages"
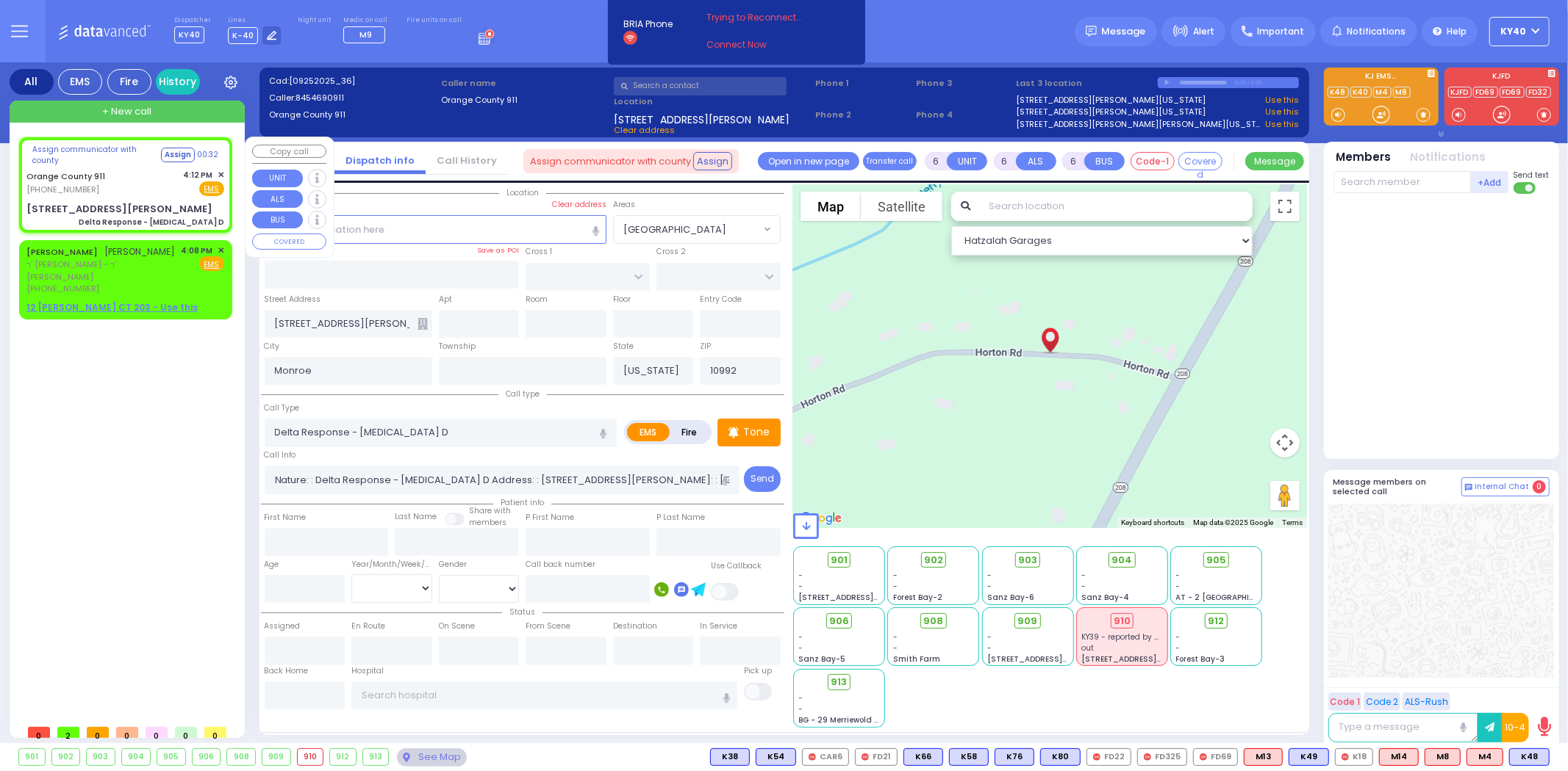
click at [125, 177] on div "Orange County 911 [PHONE_NUMBER] 4:12 PM ✕ Fire EMS" at bounding box center [125, 183] width 197 height 27
select select
radio input "true"
select select
select select "Hatzalah Garages"
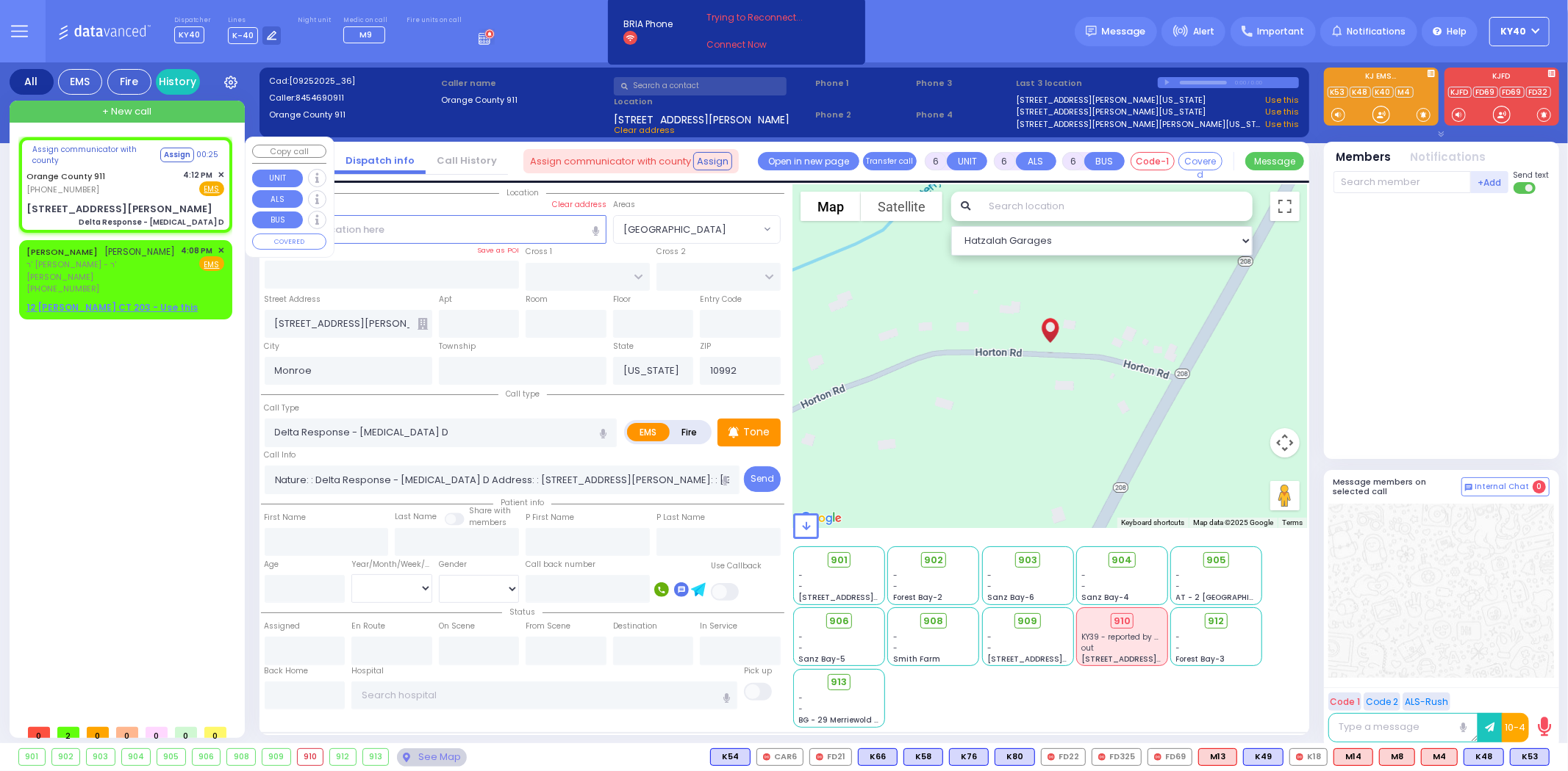
click at [127, 169] on div "Orange County 911 [PHONE_NUMBER] 4:12 PM ✕ Fire EMS" at bounding box center [125, 183] width 197 height 27
select select
radio input "true"
select select
select select "Hatzalah Garages"
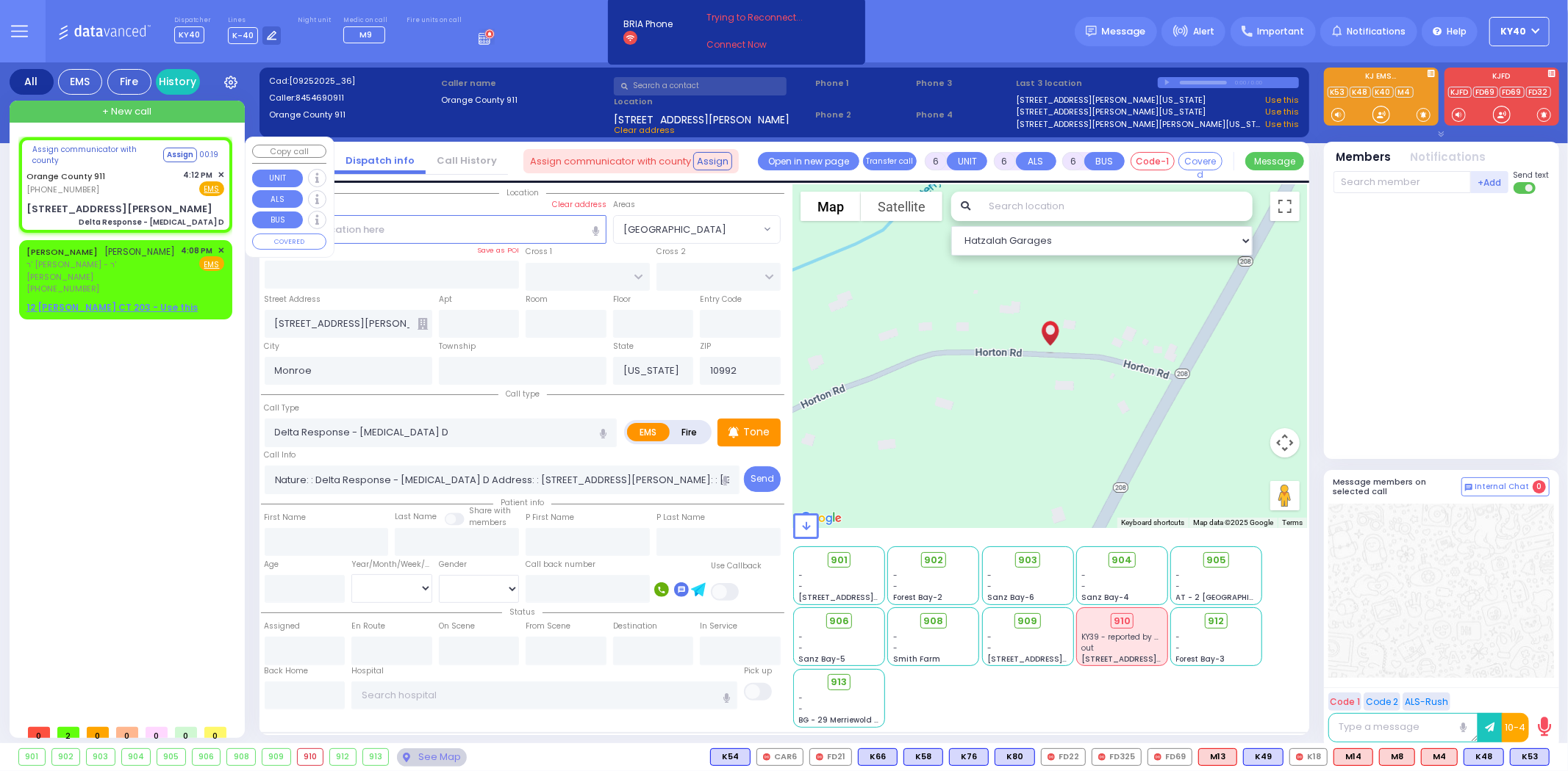
click at [125, 171] on div "Orange County 911 [PHONE_NUMBER] 4:12 PM ✕ Fire EMS" at bounding box center [125, 183] width 197 height 27
select select
radio input "true"
select select
select select "Hatzalah Garages"
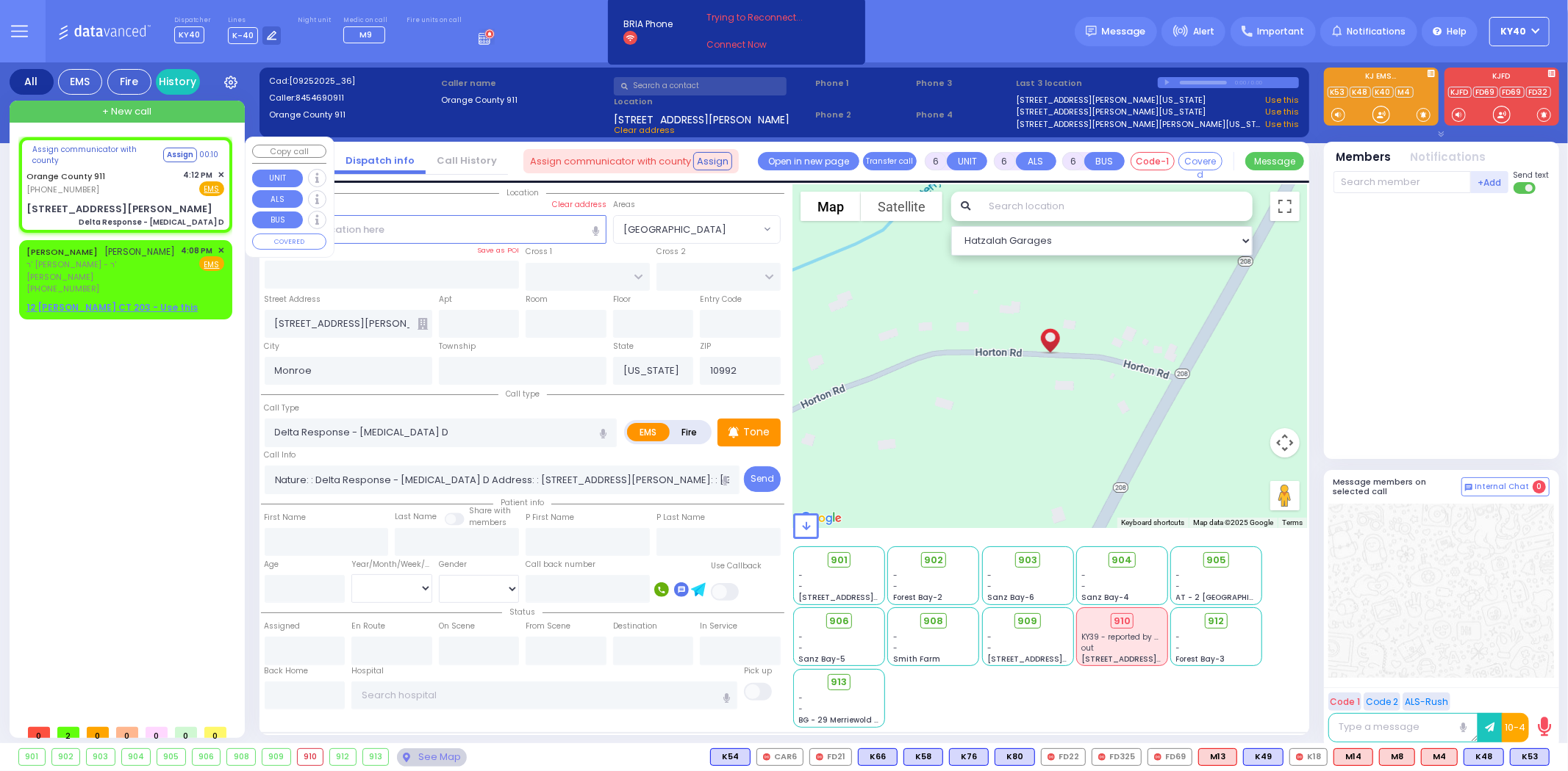
click at [151, 185] on div "Orange County 911 [PHONE_NUMBER] 4:12 PM ✕ Fire EMS" at bounding box center [125, 183] width 197 height 27
select select
radio input "true"
select select
select select "Hatzalah Garages"
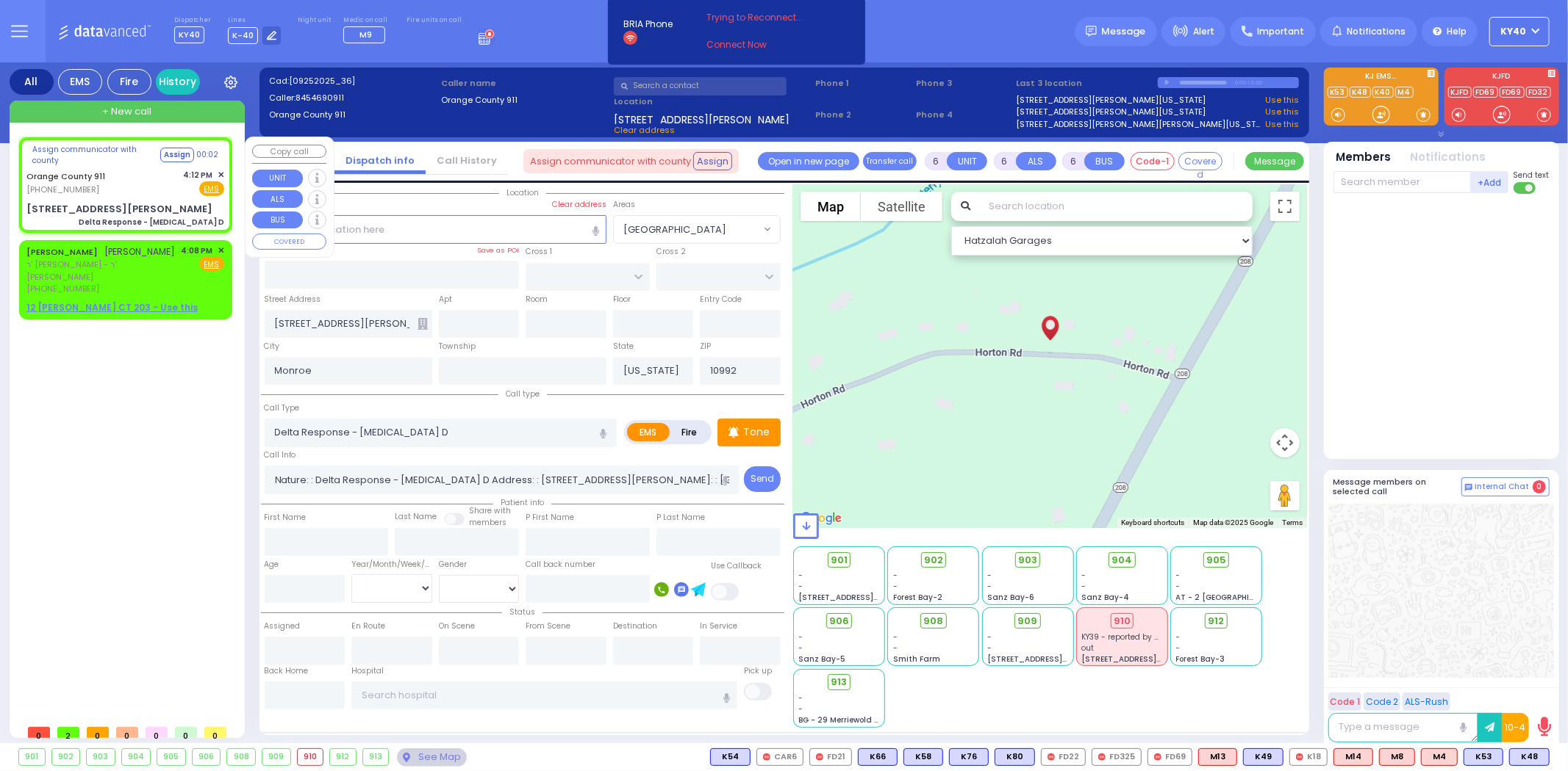
click at [129, 176] on div "Orange County 911 [PHONE_NUMBER] 4:12 PM ✕ Fire EMS" at bounding box center [125, 183] width 197 height 27
select select
radio input "true"
select select
select select "Hatzalah Garages"
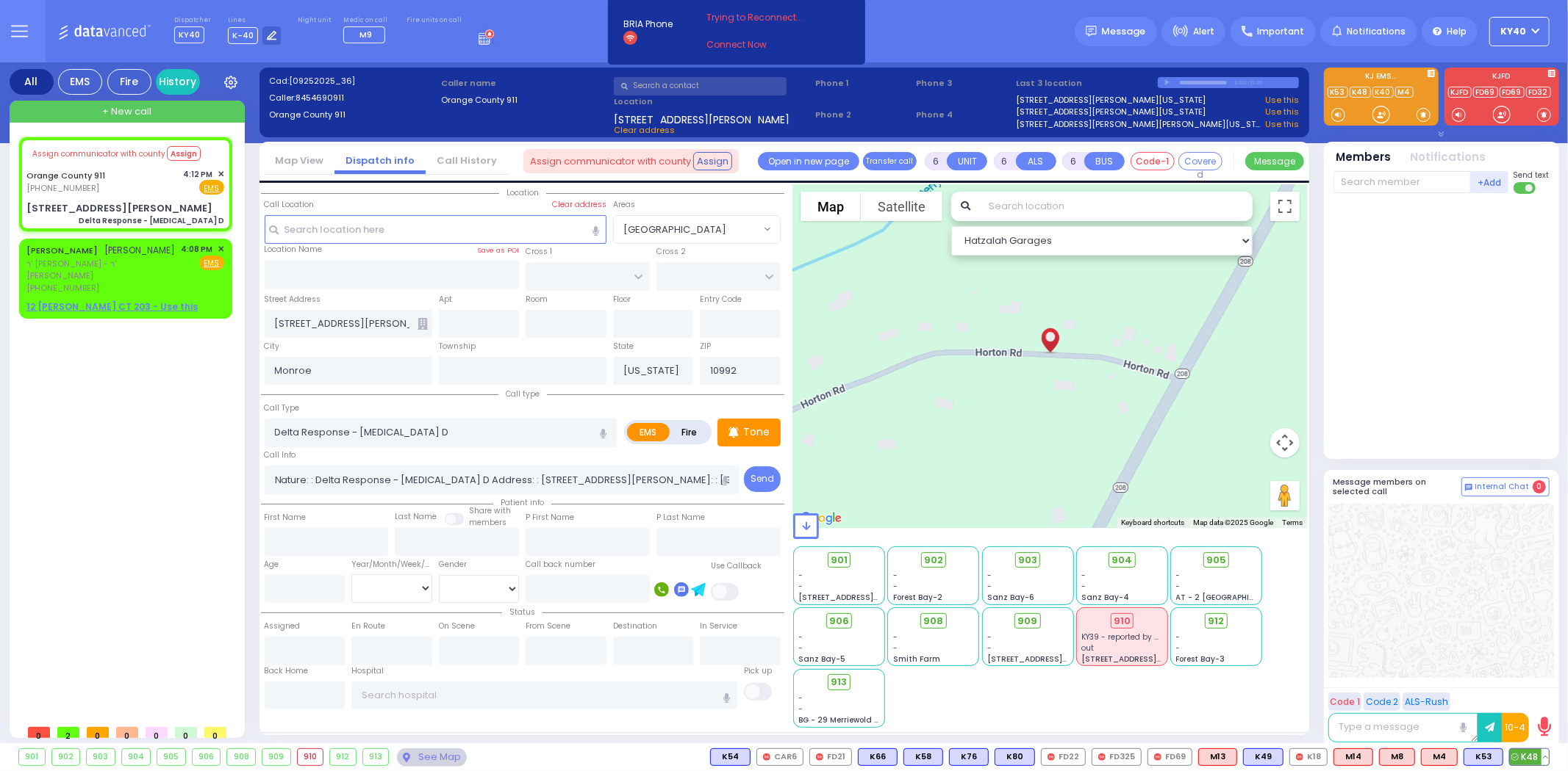
click at [1531, 756] on span "K48" at bounding box center [1529, 757] width 39 height 17
select select
radio input "true"
select select
type input "16:14"
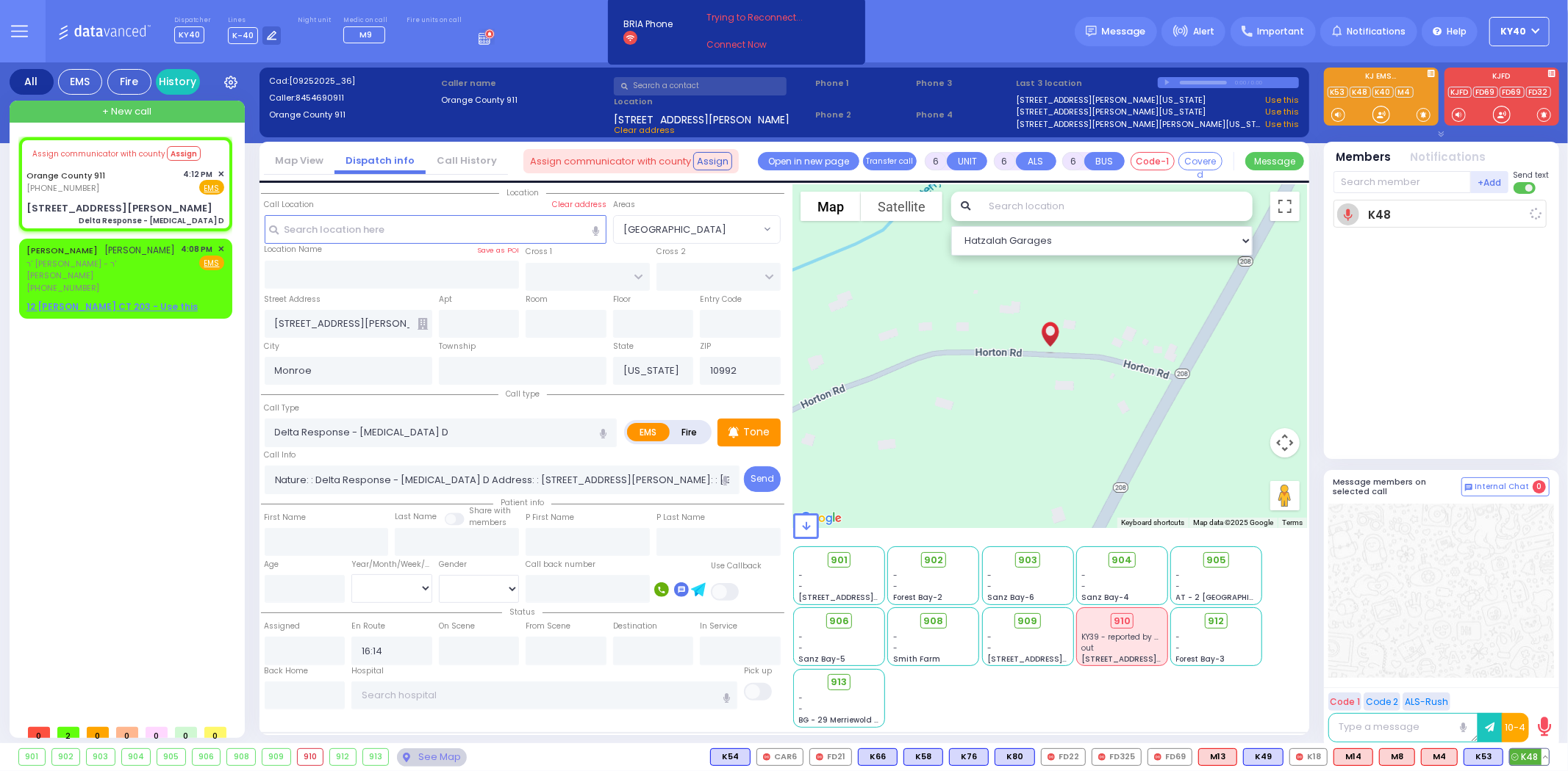
select select "Hatzalah Garages"
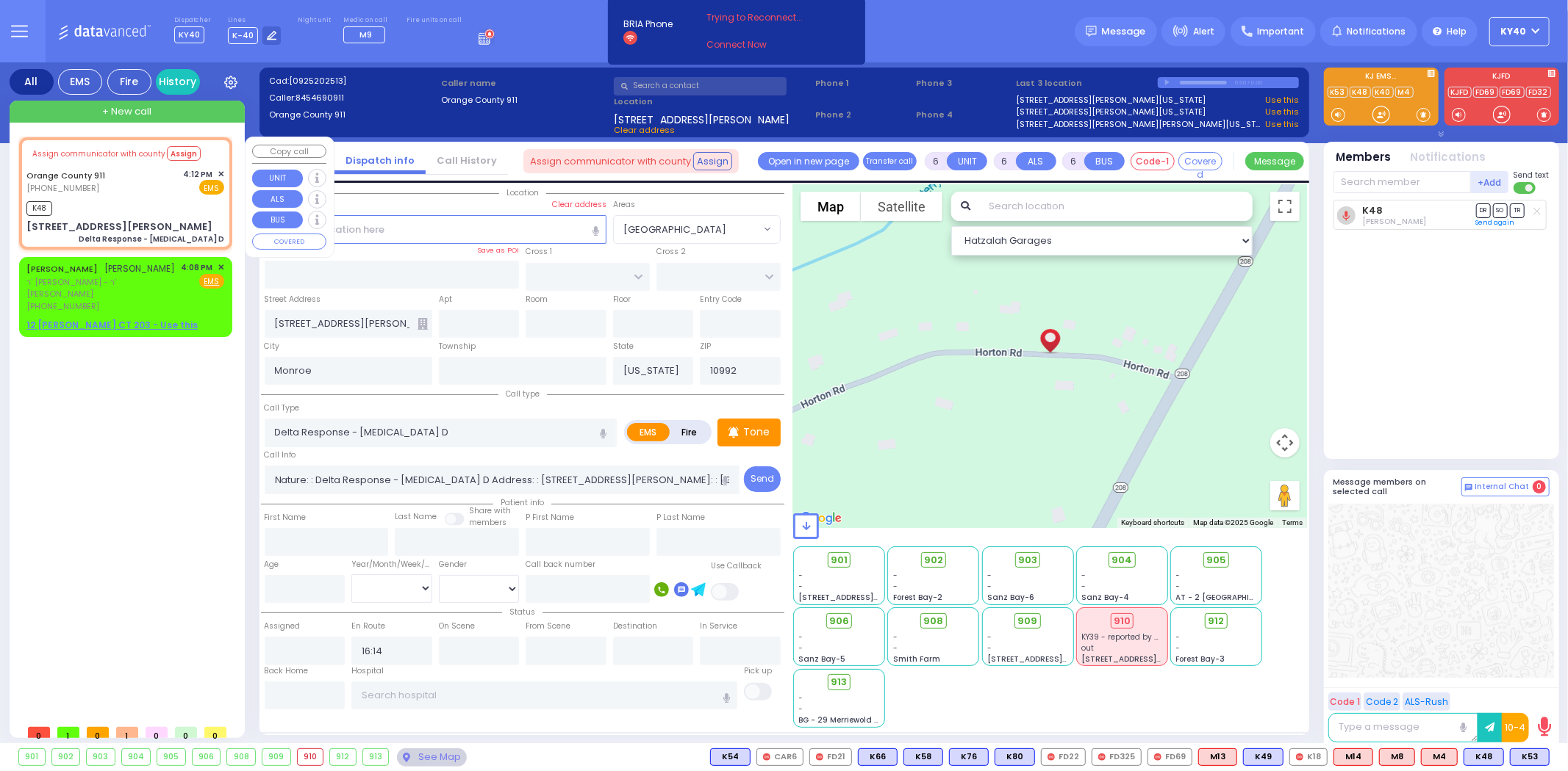
click at [94, 164] on div "Assign communicator with county Assign" at bounding box center [125, 154] width 197 height 24
select select
radio input "true"
select select
select select "Hatzalah Garages"
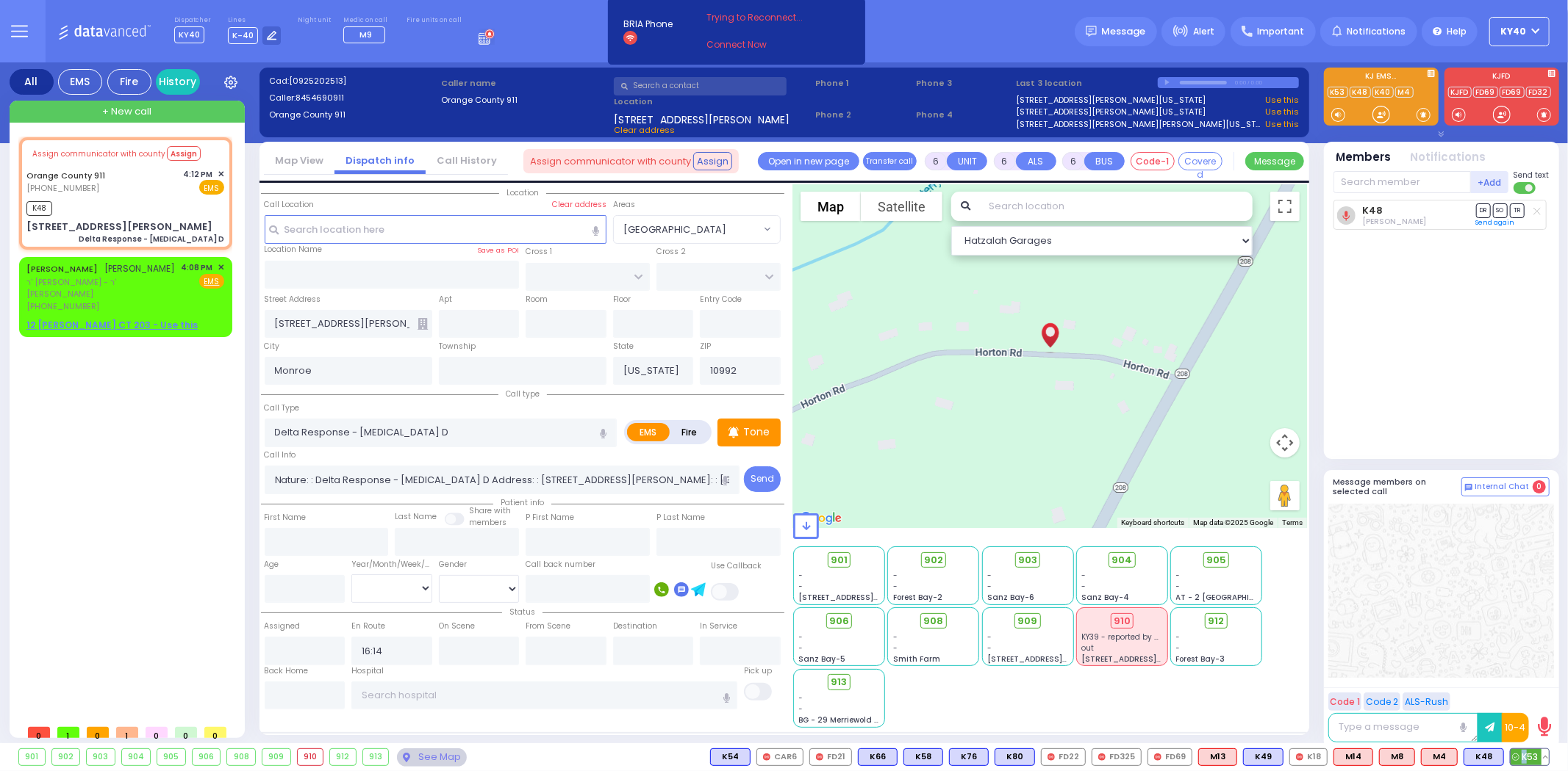
click at [1524, 752] on span "K53" at bounding box center [1529, 757] width 38 height 17
select select
radio input "true"
select select
select select "Hatzalah Garages"
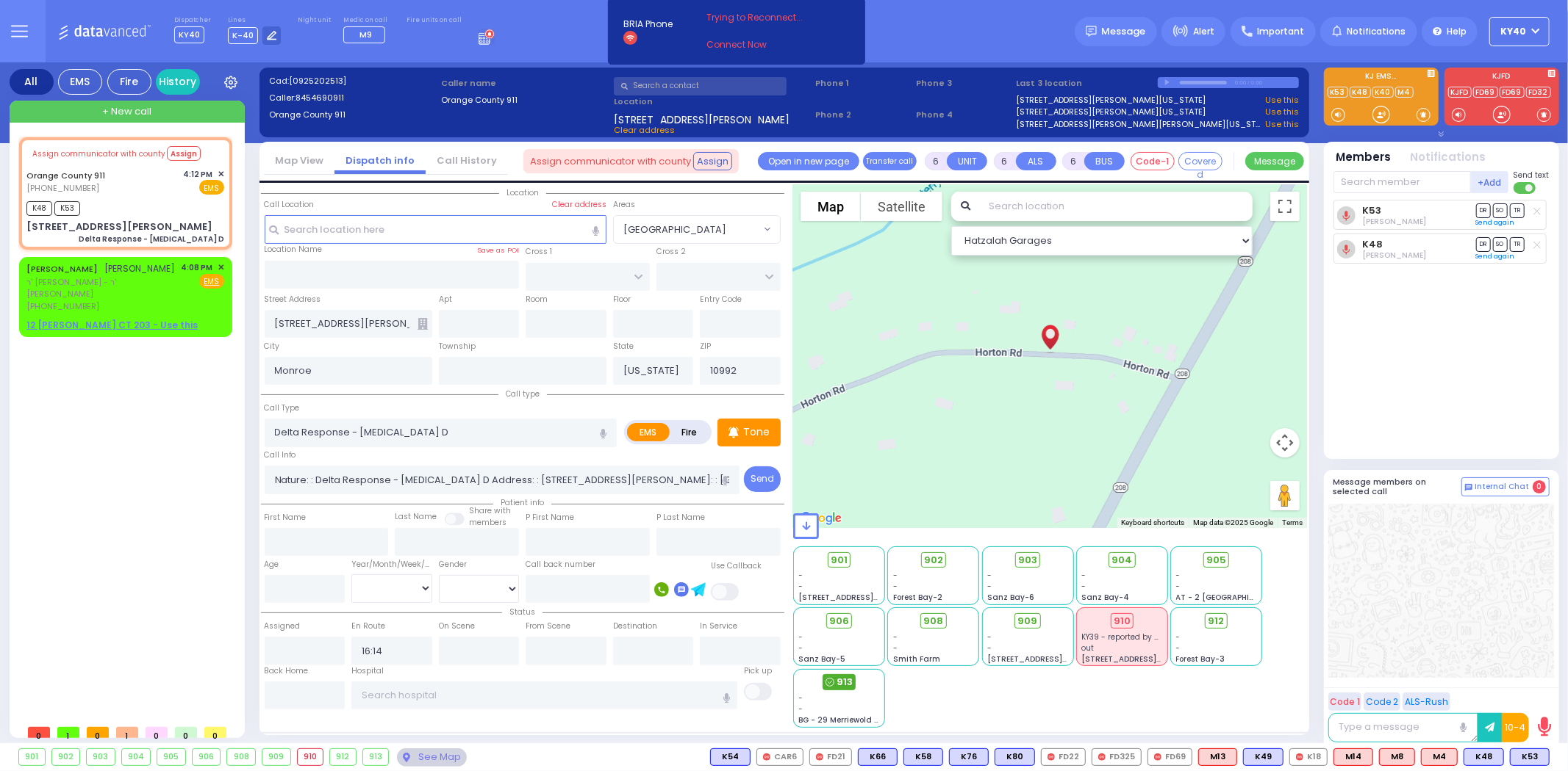
click at [840, 685] on span "913" at bounding box center [844, 682] width 17 height 15
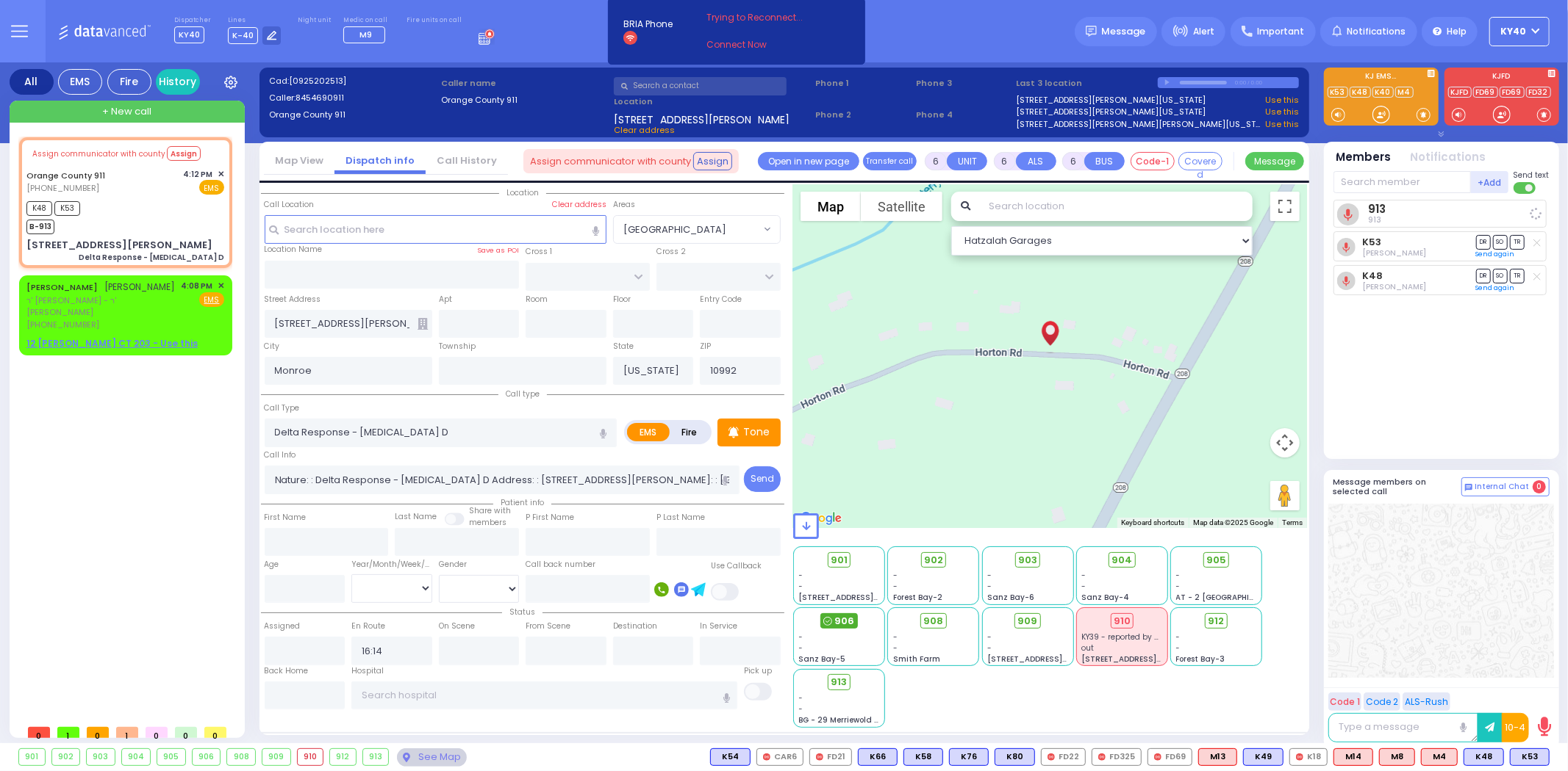
select select
radio input "true"
select select
select select "Hatzalah Garages"
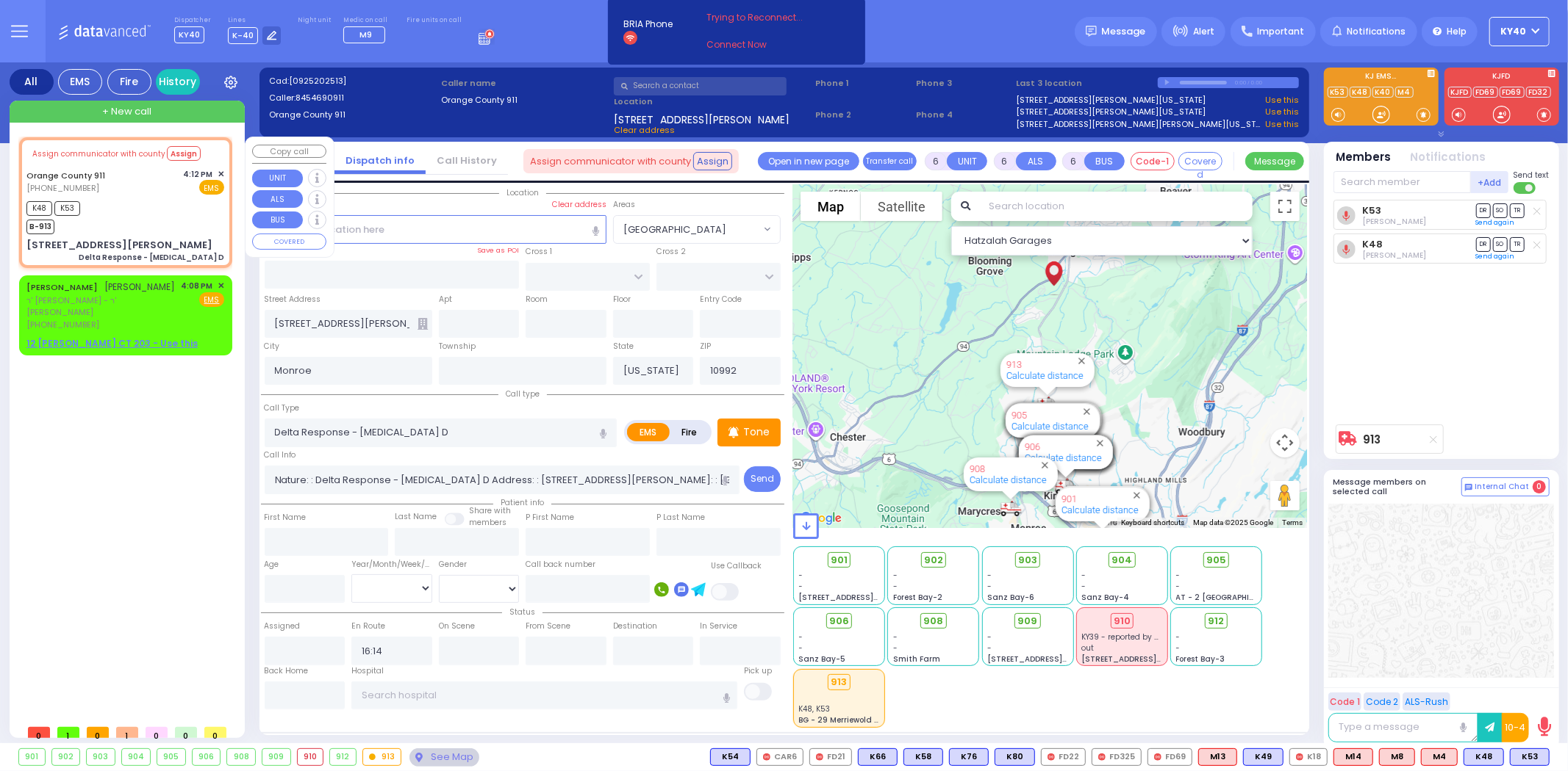
click at [172, 204] on div "K48 K53 B-913" at bounding box center [125, 216] width 197 height 37
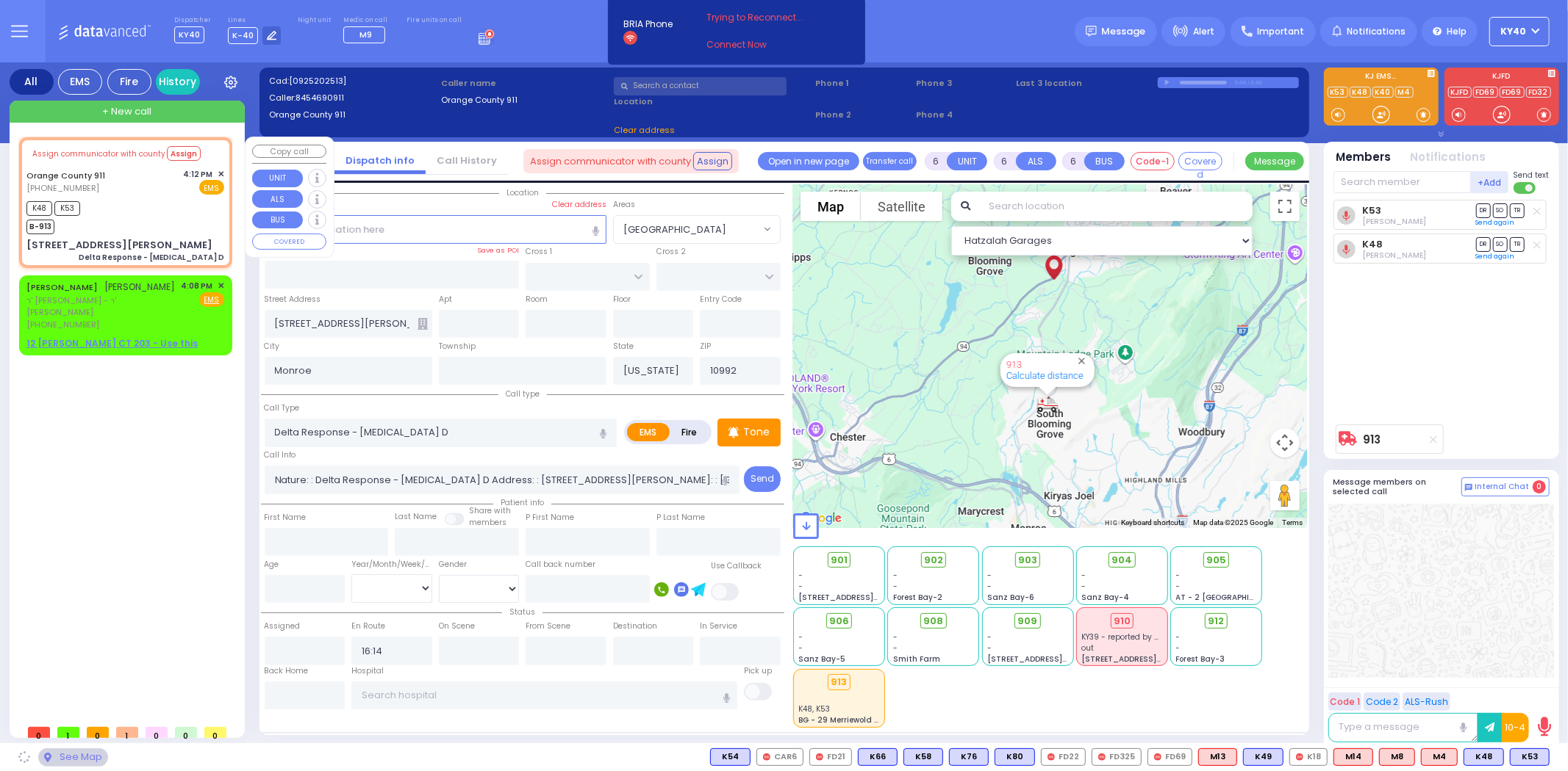
select select
radio input "true"
select select
select select "Hatzalah Garages"
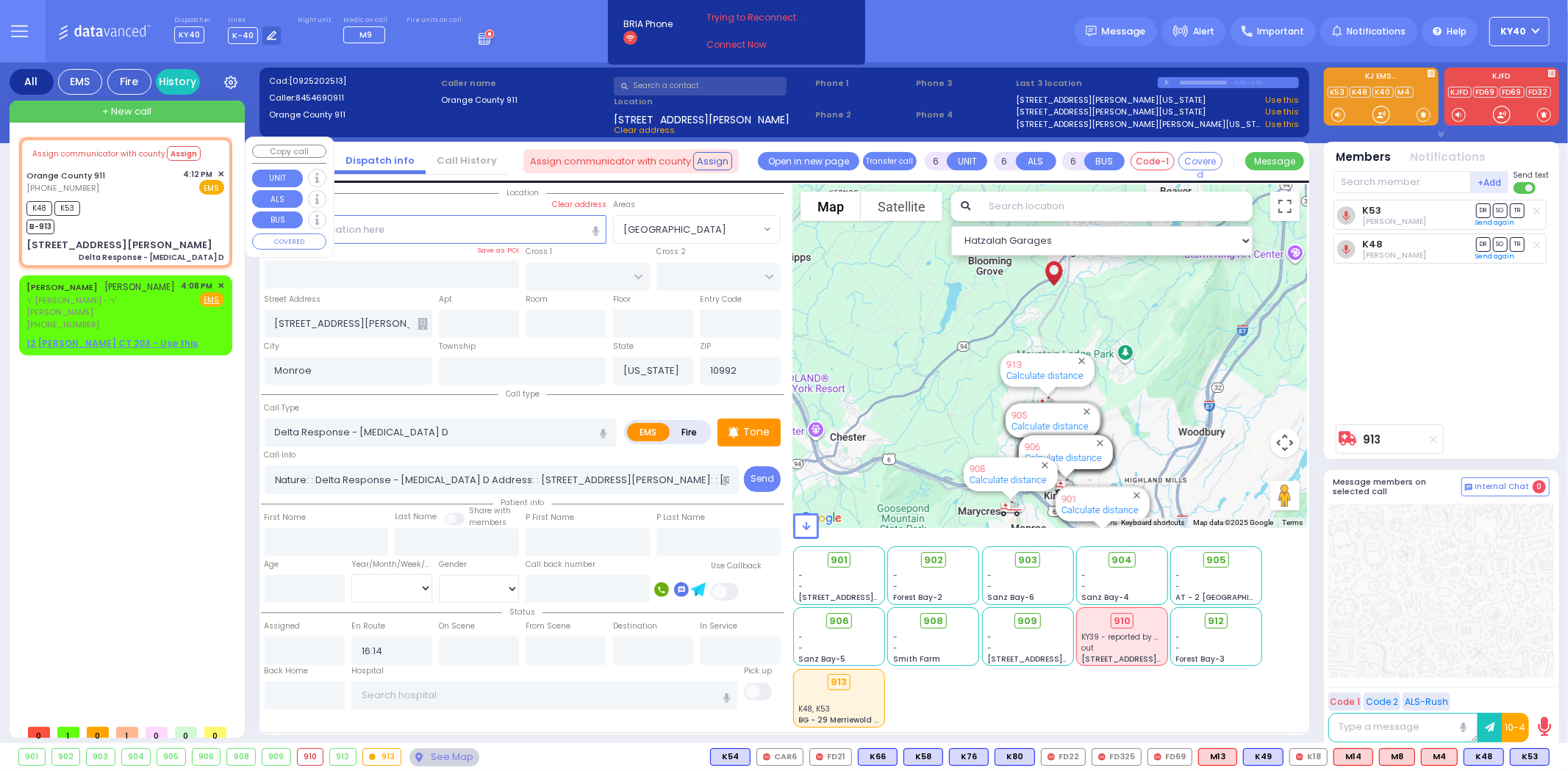
click at [179, 193] on div "Orange County 911 (845) 469-0911 4:12 PM ✕ EMS" at bounding box center [125, 182] width 197 height 27
select select
radio input "true"
select select
select select "Hatzalah Garages"
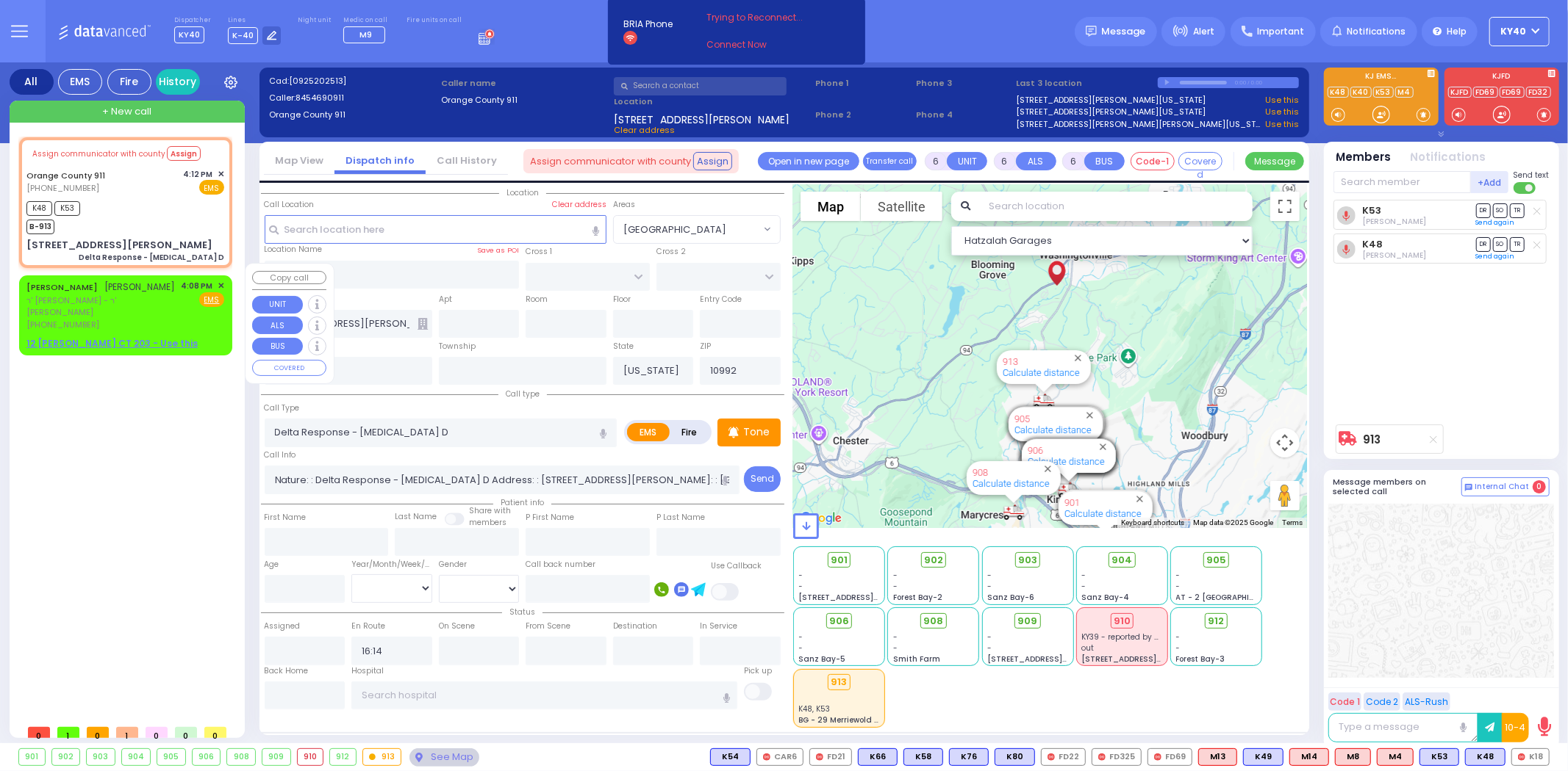
click at [222, 280] on span "✕" at bounding box center [221, 286] width 7 height 13
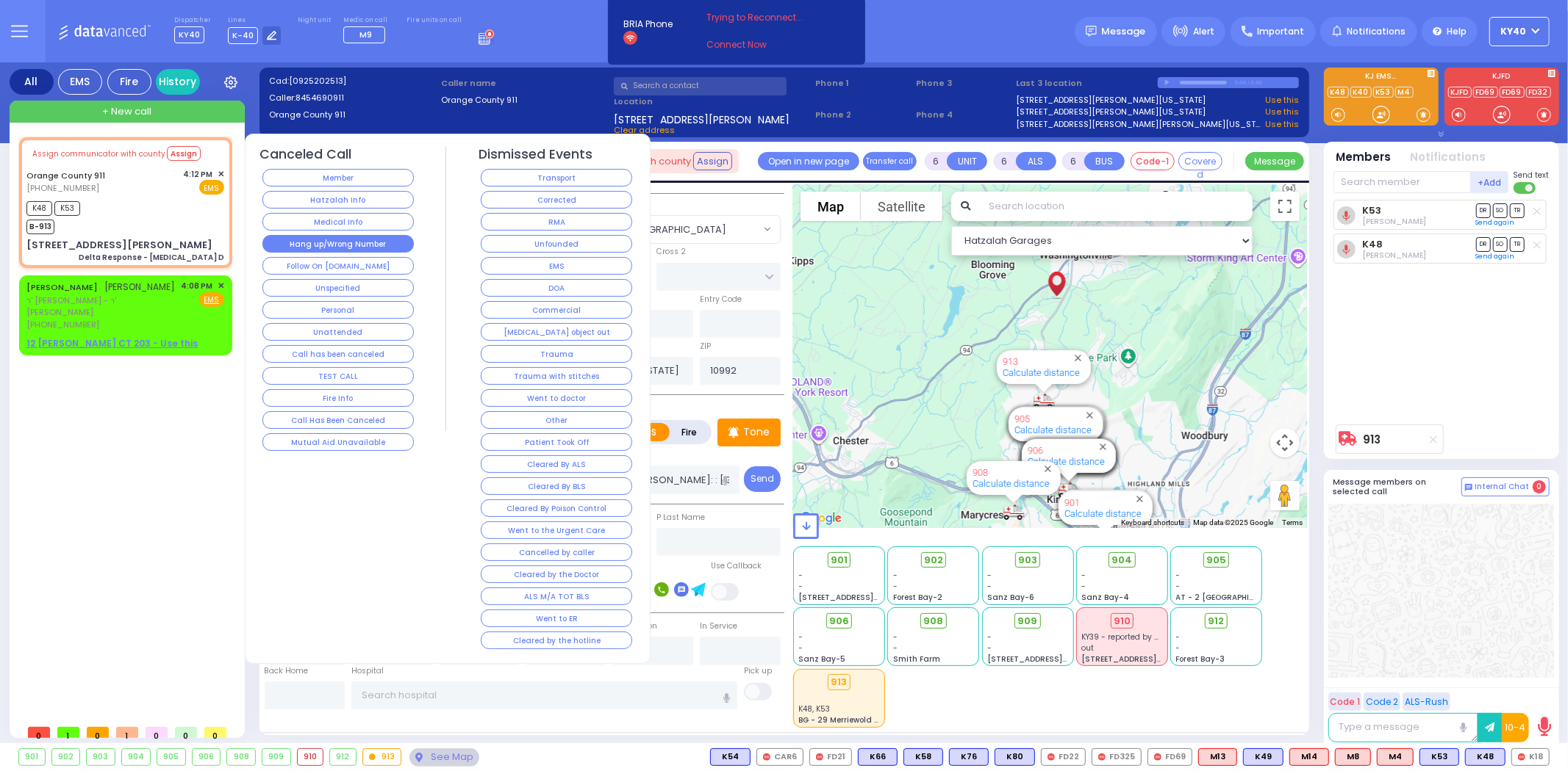
click at [294, 246] on button "Hang up/Wrong Number" at bounding box center [339, 244] width 152 height 18
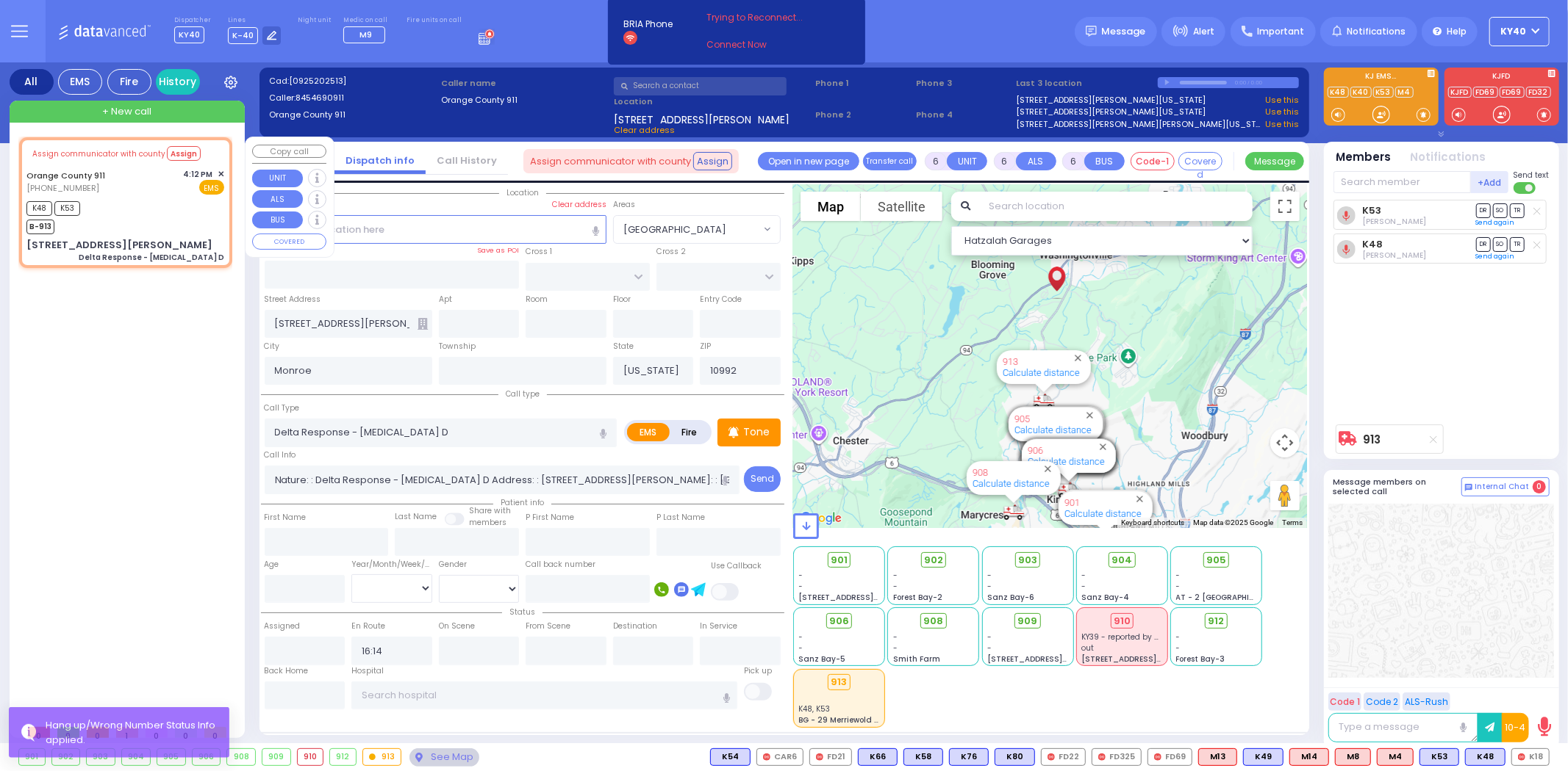
click at [148, 212] on div "K48 K53 B-913" at bounding box center [125, 216] width 197 height 37
select select
radio input "true"
select select
select select "Hatzalah Garages"
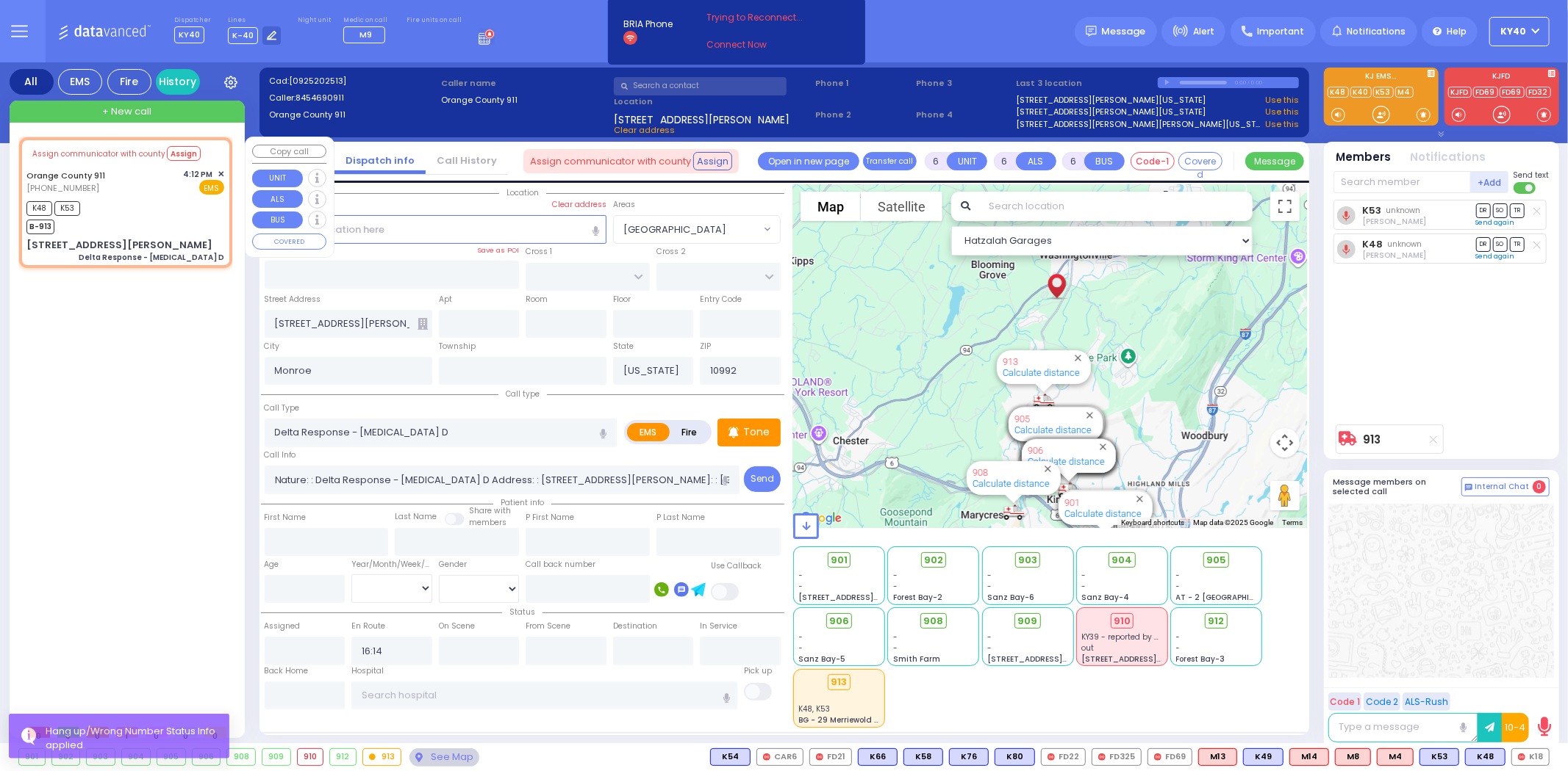
click at [149, 211] on div "K48 K53 B-913" at bounding box center [125, 216] width 197 height 37
select select
radio input "true"
select select
select select "Hatzalah Garages"
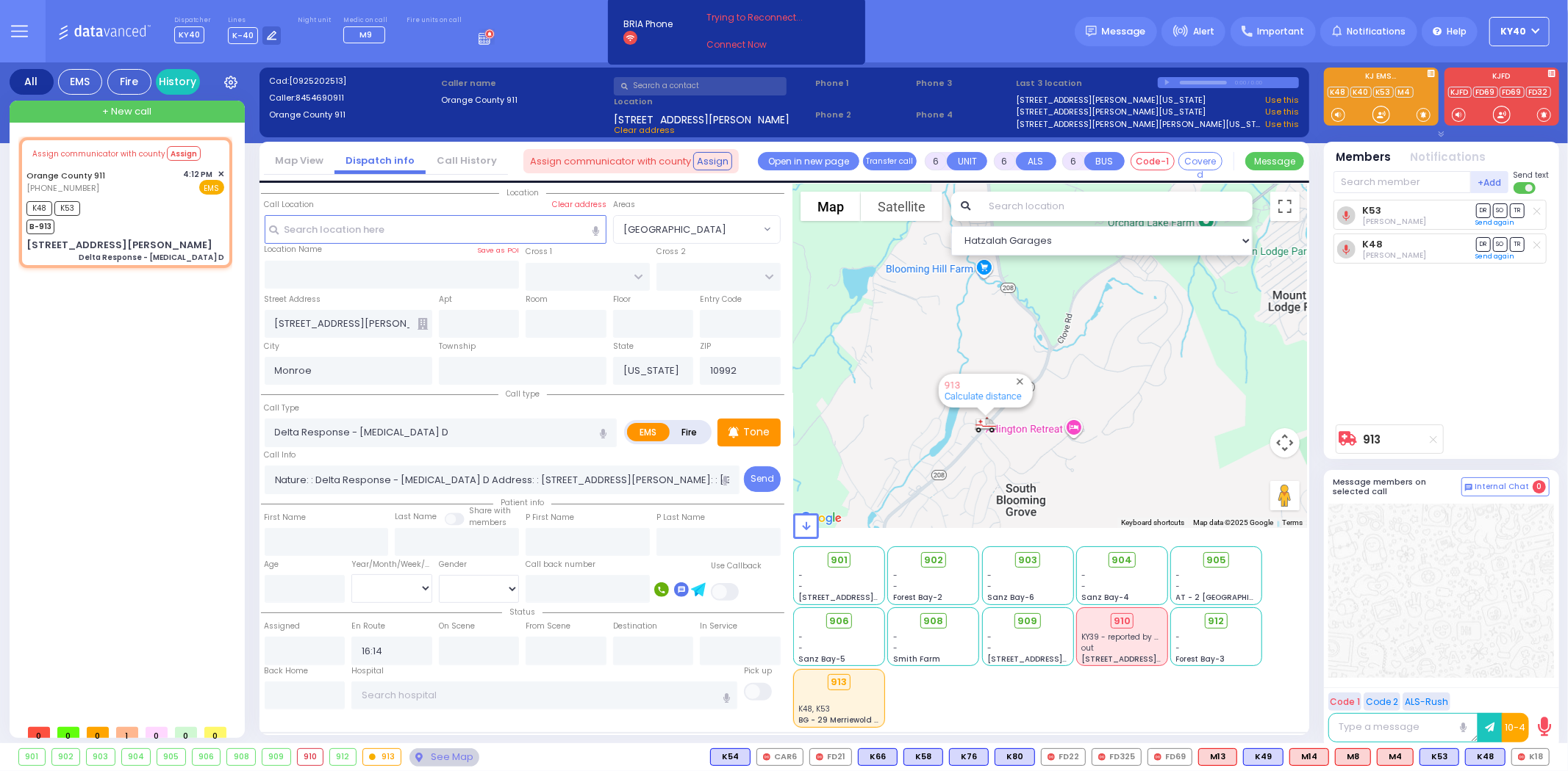
drag, startPoint x: 1060, startPoint y: 399, endPoint x: 1092, endPoint y: 375, distance: 40.0
click at [1093, 372] on div "913 Calculate distance 594 Calculate distance 595 Calculate distance 596 Calcul…" at bounding box center [1050, 357] width 514 height 344
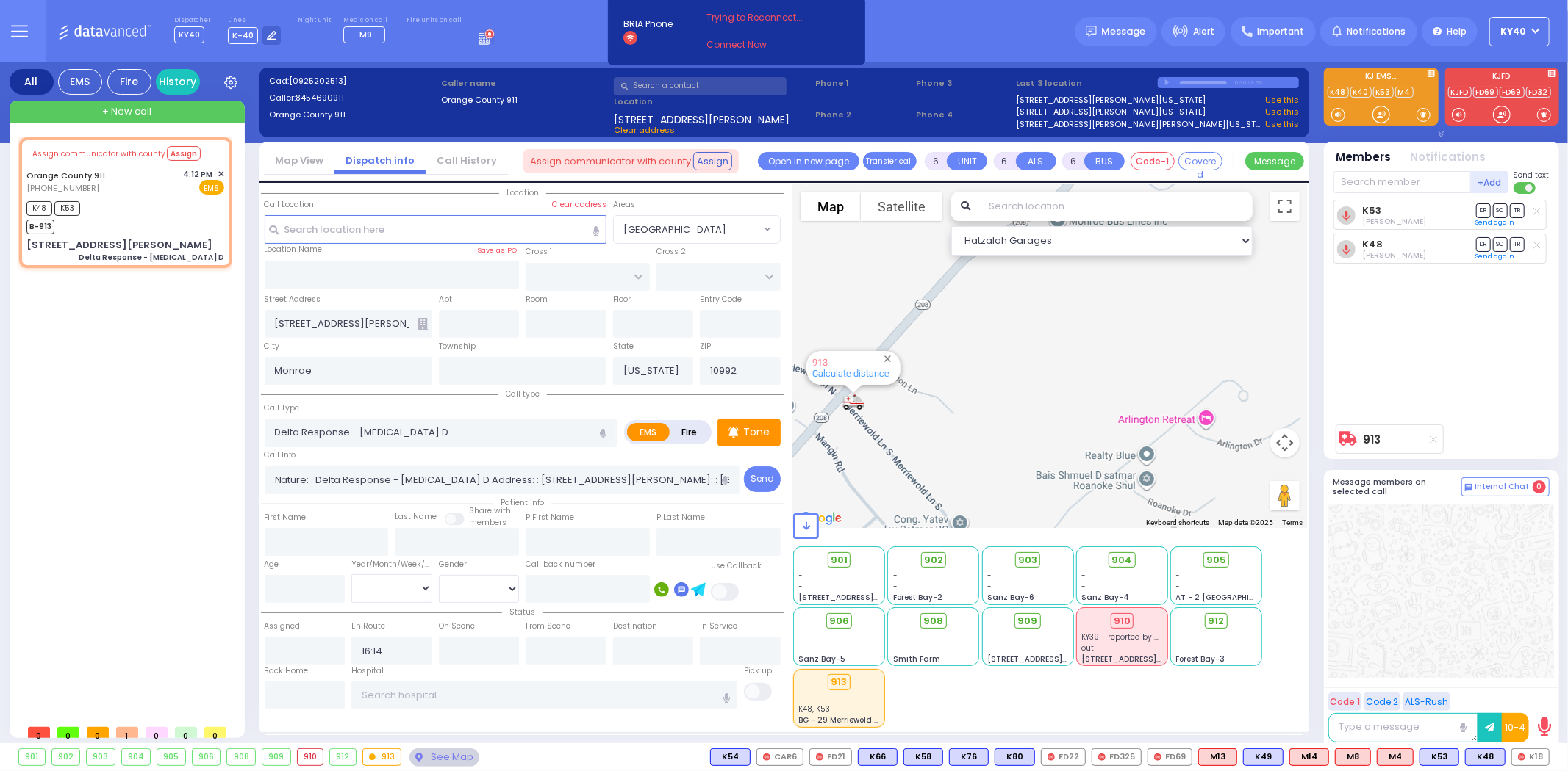
drag, startPoint x: 926, startPoint y: 454, endPoint x: 959, endPoint y: 450, distance: 33.2
click at [968, 453] on div "913 Calculate distance 594 Calculate distance 595 Calculate distance 596 Calcul…" at bounding box center [1050, 357] width 514 height 344
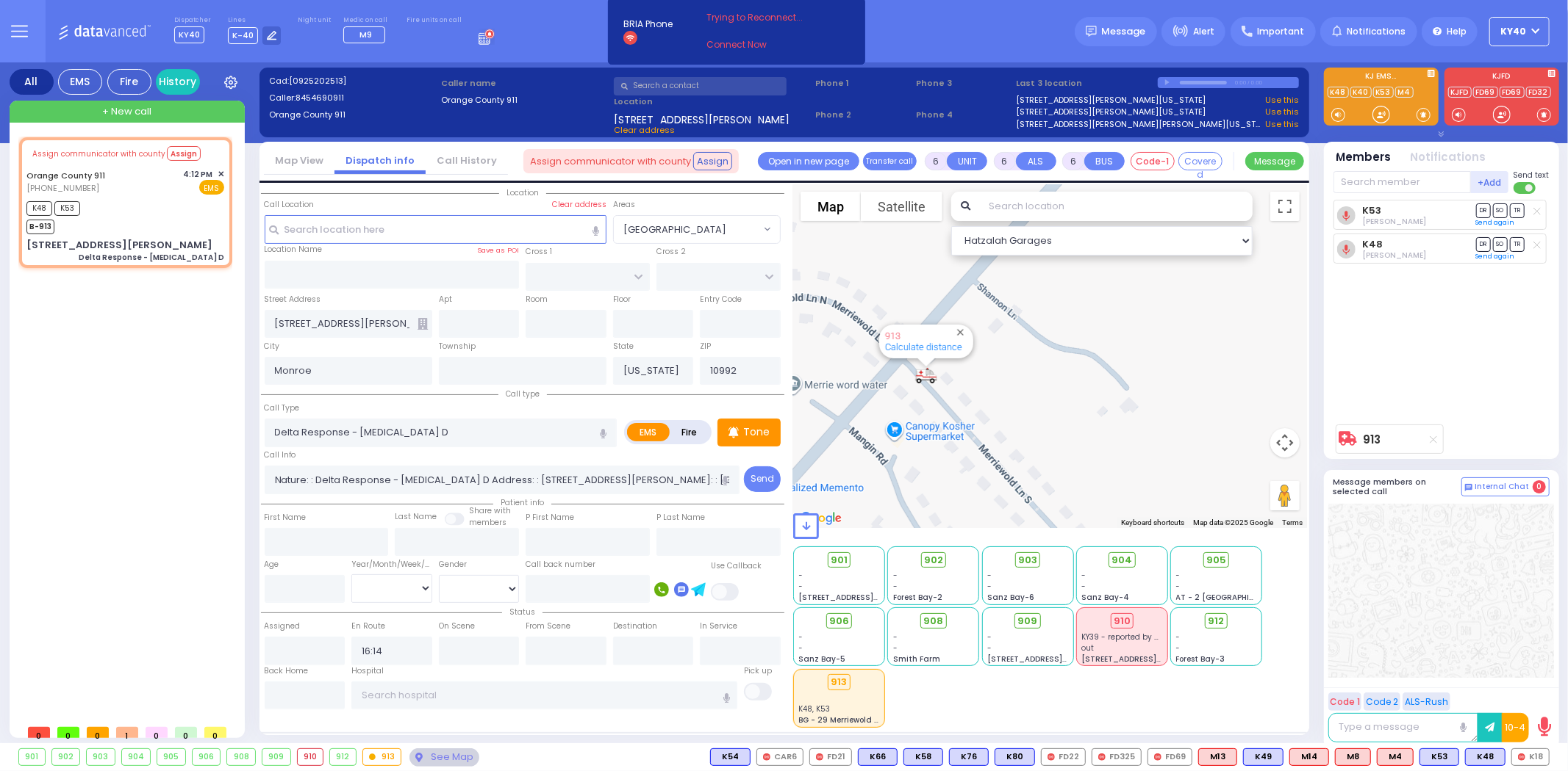
drag, startPoint x: 924, startPoint y: 435, endPoint x: 1097, endPoint y: 446, distance: 173.3
click at [1097, 446] on div "913 Calculate distance 594 Calculate distance 595 Calculate distance 596 Calcul…" at bounding box center [1050, 357] width 514 height 344
click at [695, 163] on button "Assign" at bounding box center [712, 160] width 39 height 18
click at [703, 155] on button "Assign" at bounding box center [712, 160] width 39 height 18
click at [659, 164] on span "Assign communicator with county" at bounding box center [610, 161] width 160 height 15
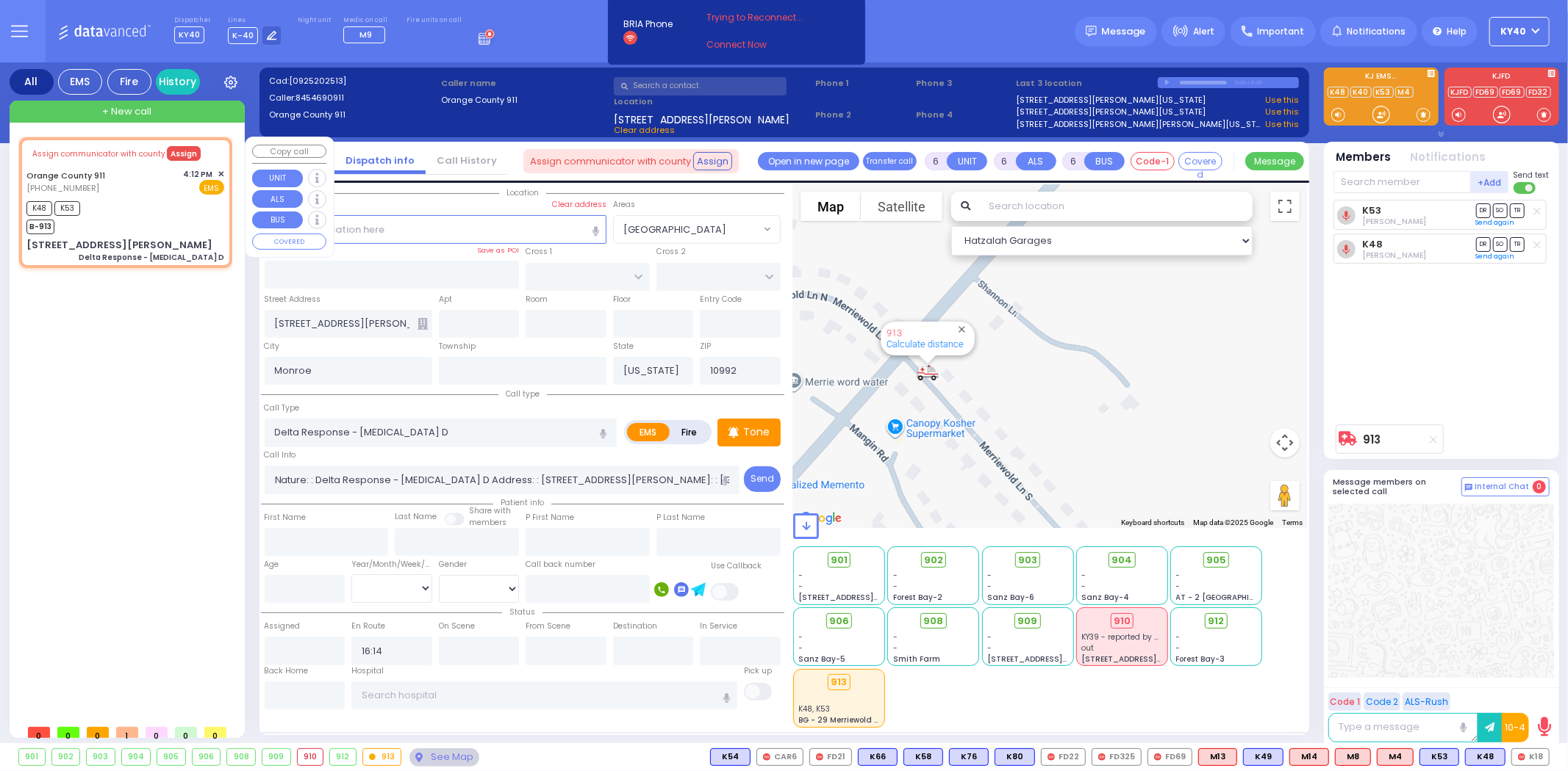
click at [167, 150] on button "Assign" at bounding box center [184, 153] width 34 height 15
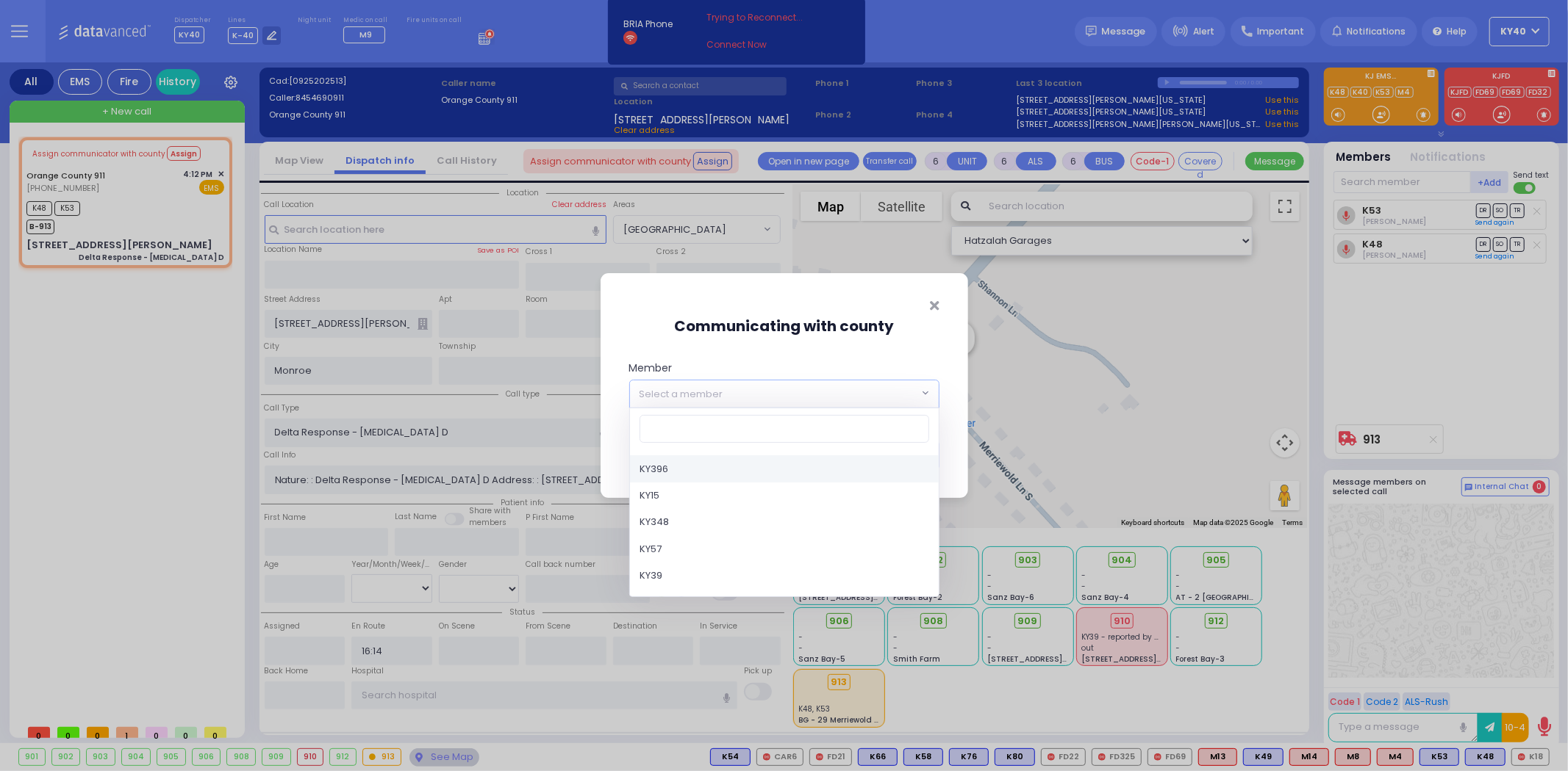
click at [662, 398] on span "Select a member" at bounding box center [681, 394] width 84 height 15
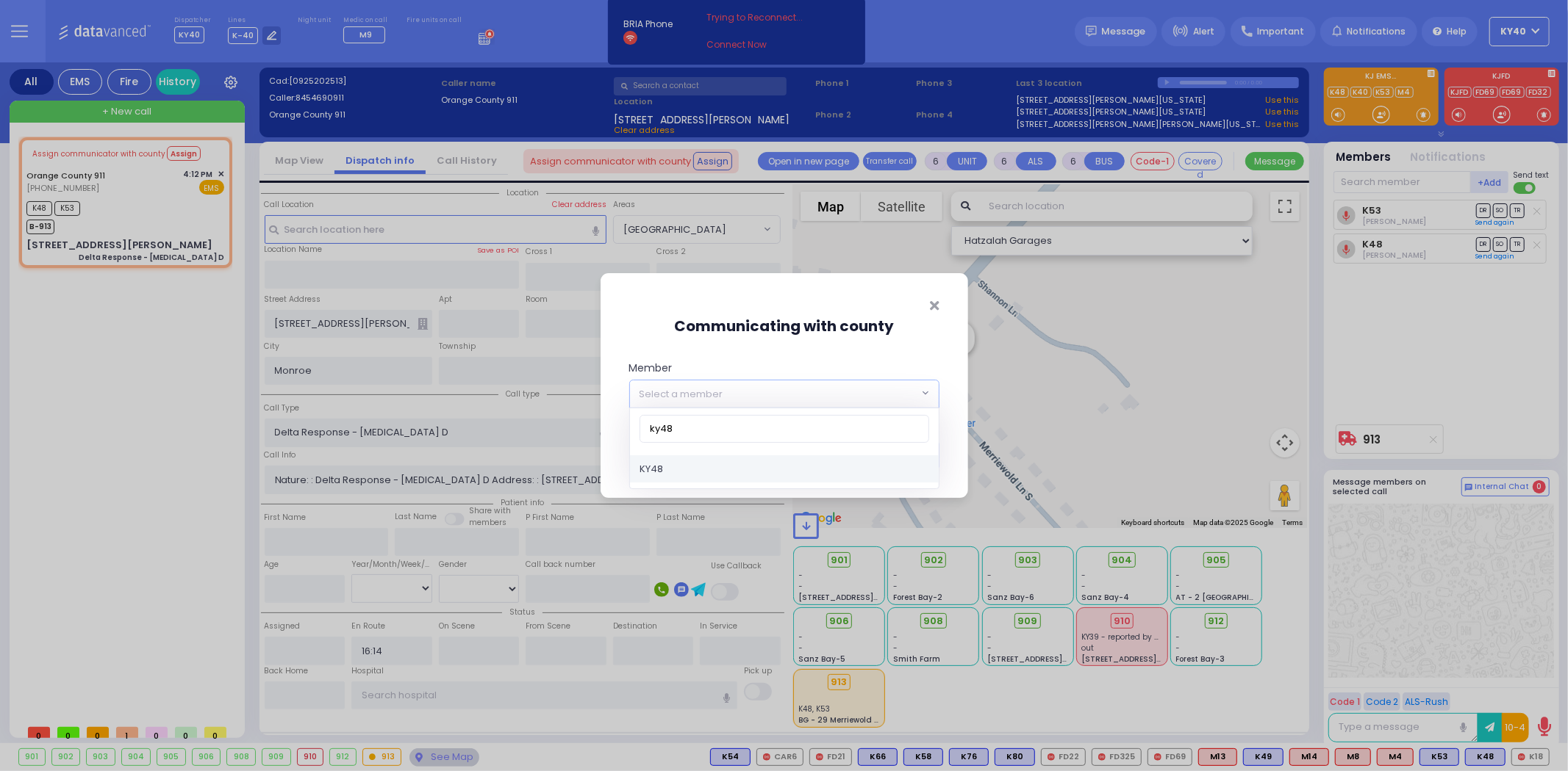
type input "ky48"
select select "KY48"
click at [909, 452] on button "Save" at bounding box center [916, 455] width 44 height 28
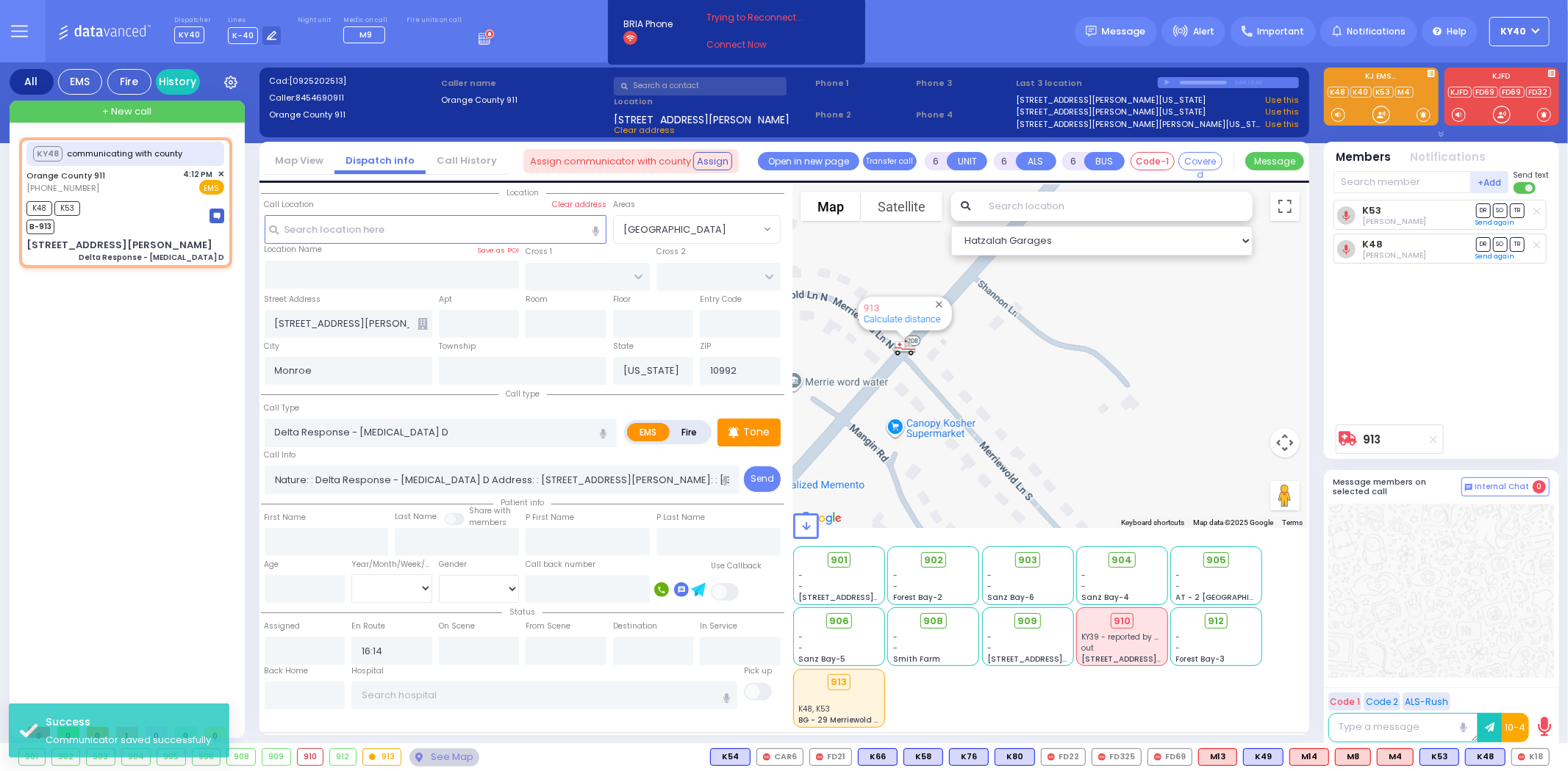
select select
radio input "true"
select select
select select "Hatzalah Garages"
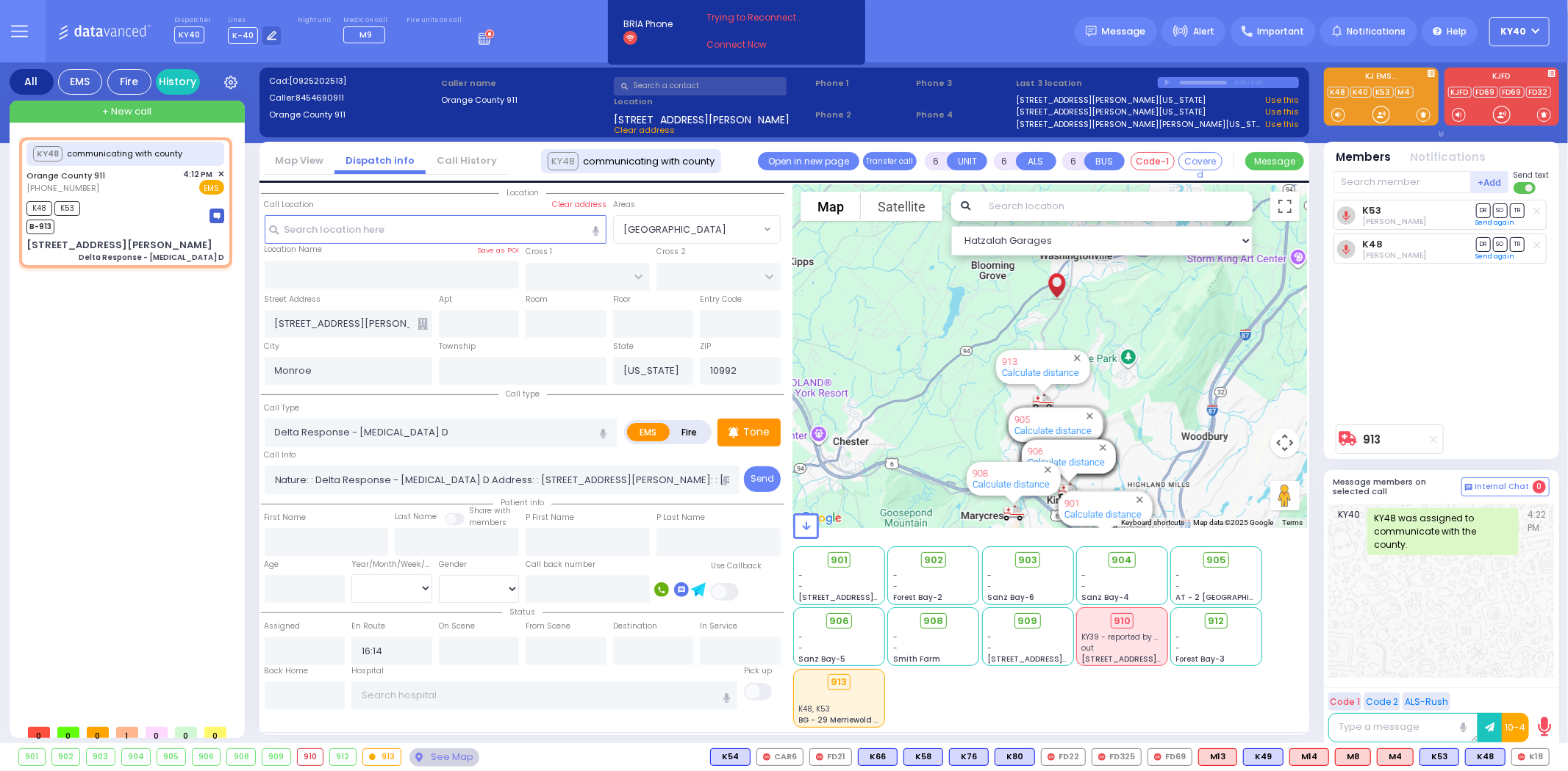
click at [163, 398] on div "KY48 communicating with county Orange County 911 (845) 469-0911" at bounding box center [128, 427] width 219 height 580
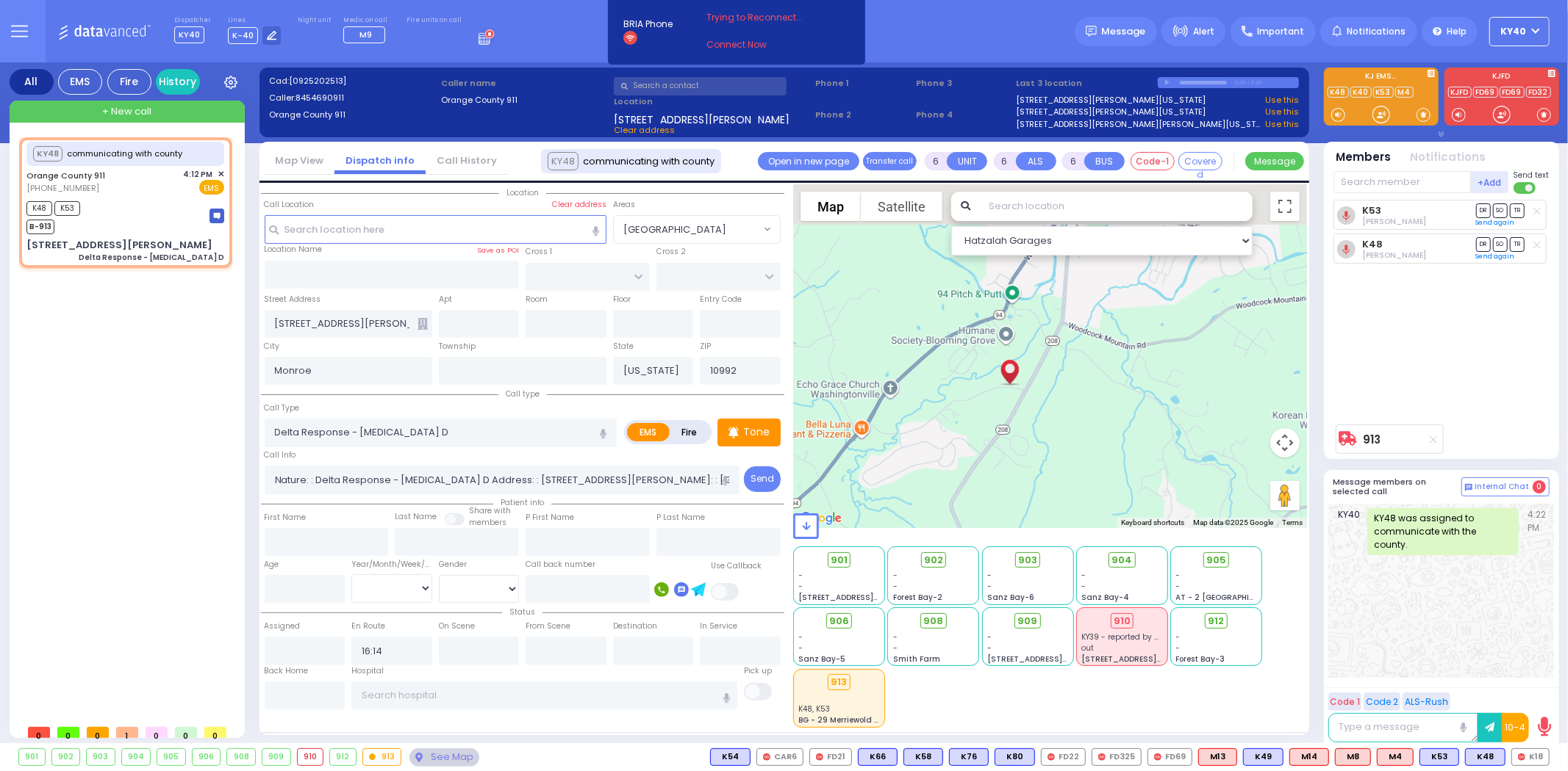
drag, startPoint x: 1018, startPoint y: 287, endPoint x: 1005, endPoint y: 508, distance: 221.4
click at [1042, 546] on div "Hatzalah Garages ← Move left → Move right ↑ Move up ↓ + -" at bounding box center [1050, 456] width 514 height 543
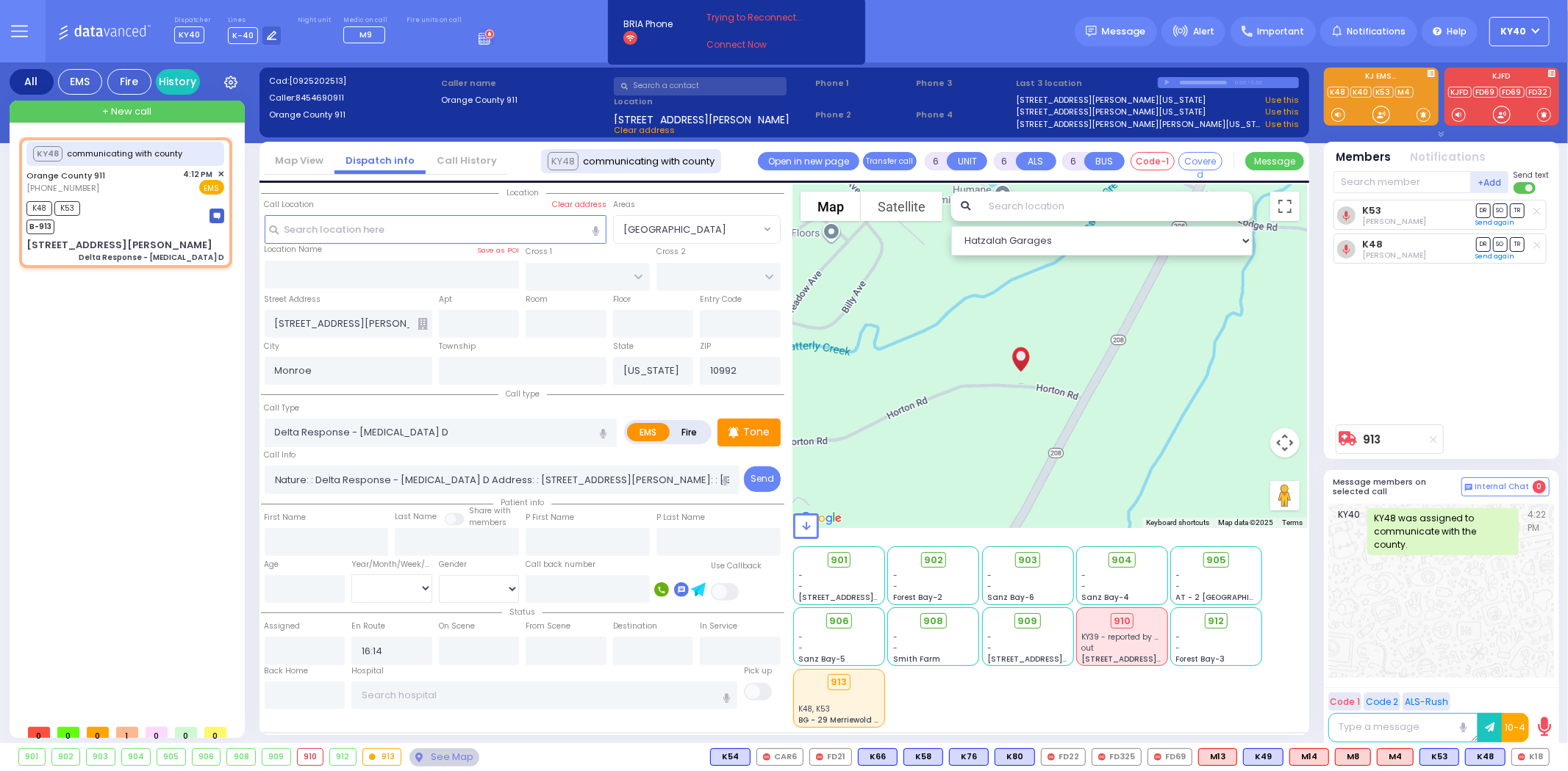
drag, startPoint x: 1033, startPoint y: 379, endPoint x: 1026, endPoint y: 526, distance: 147.2
click at [1026, 532] on div "Hatzalah Garages ← Move left → Move right ↑ Move up ↓ + -" at bounding box center [1050, 456] width 514 height 543
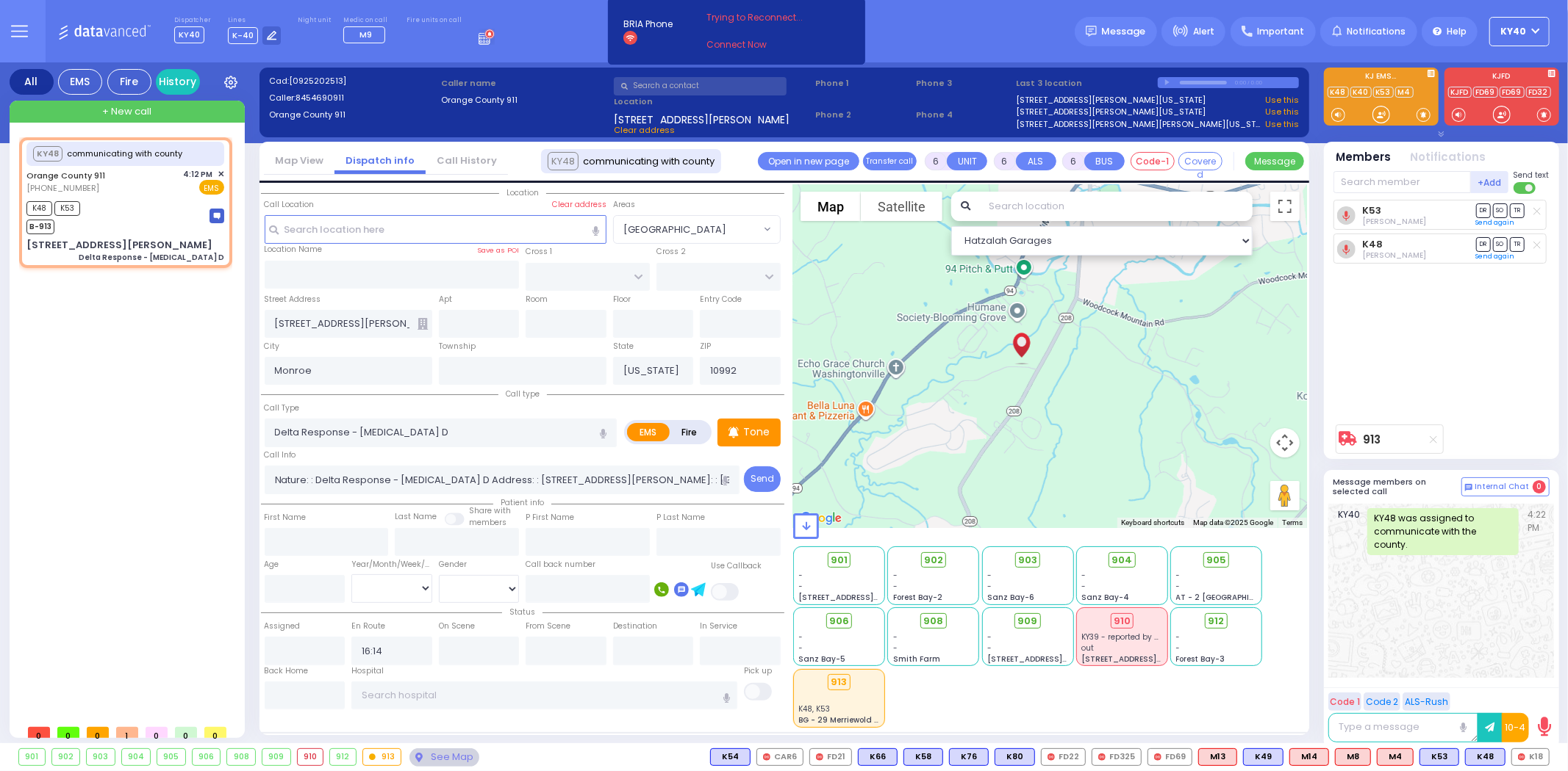
drag, startPoint x: 1053, startPoint y: 468, endPoint x: 1059, endPoint y: 392, distance: 76.2
click at [1059, 392] on div "913 Calculate distance 594 Calculate distance 595 Calculate distance 596 Calcul…" at bounding box center [1050, 357] width 514 height 344
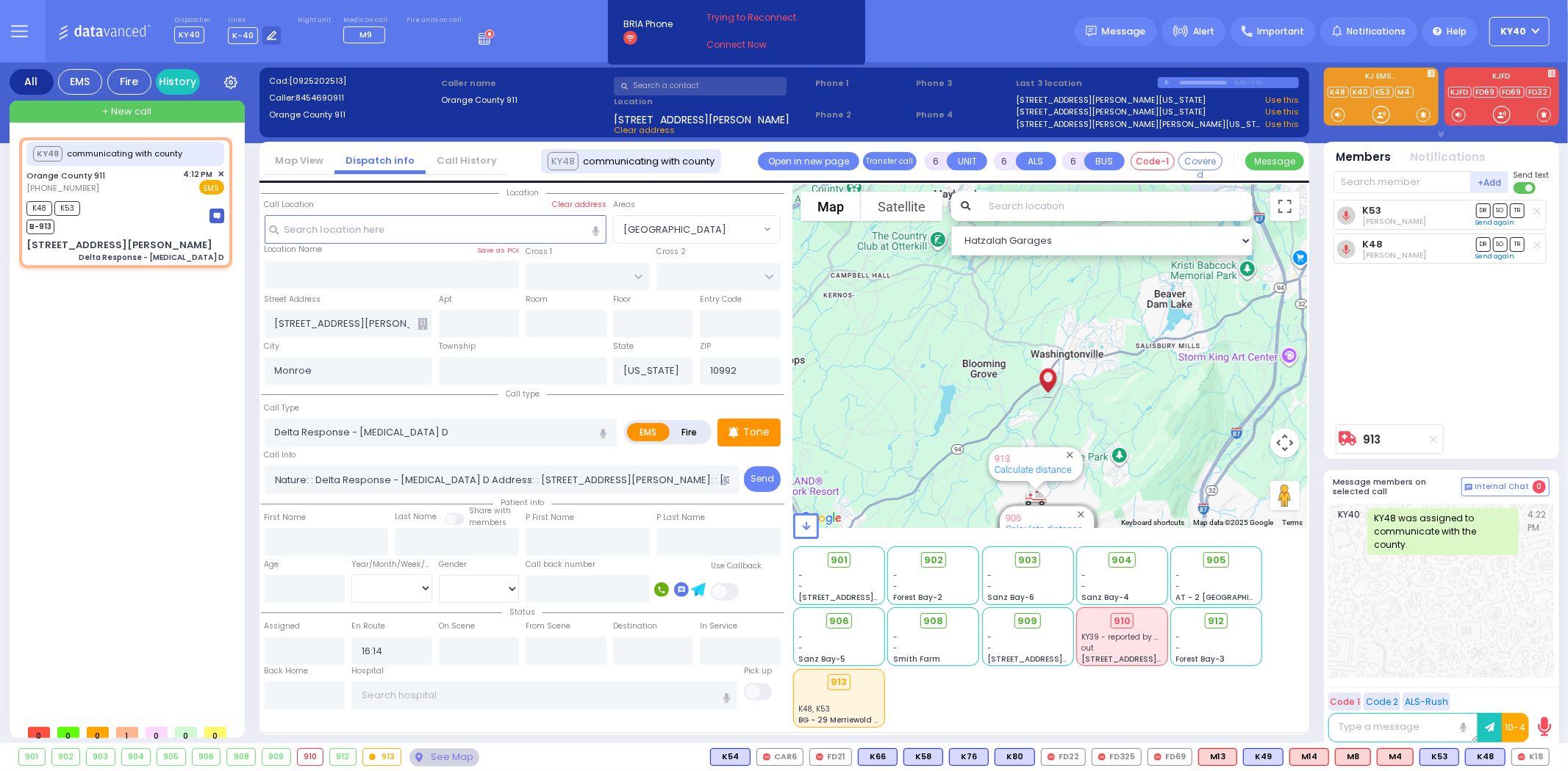
drag, startPoint x: 1180, startPoint y: 425, endPoint x: 1156, endPoint y: 436, distance: 26.4
click at [1180, 425] on div "913 Calculate distance 594 Calculate distance 595 Calculate distance 596 Calcul…" at bounding box center [1050, 357] width 514 height 344
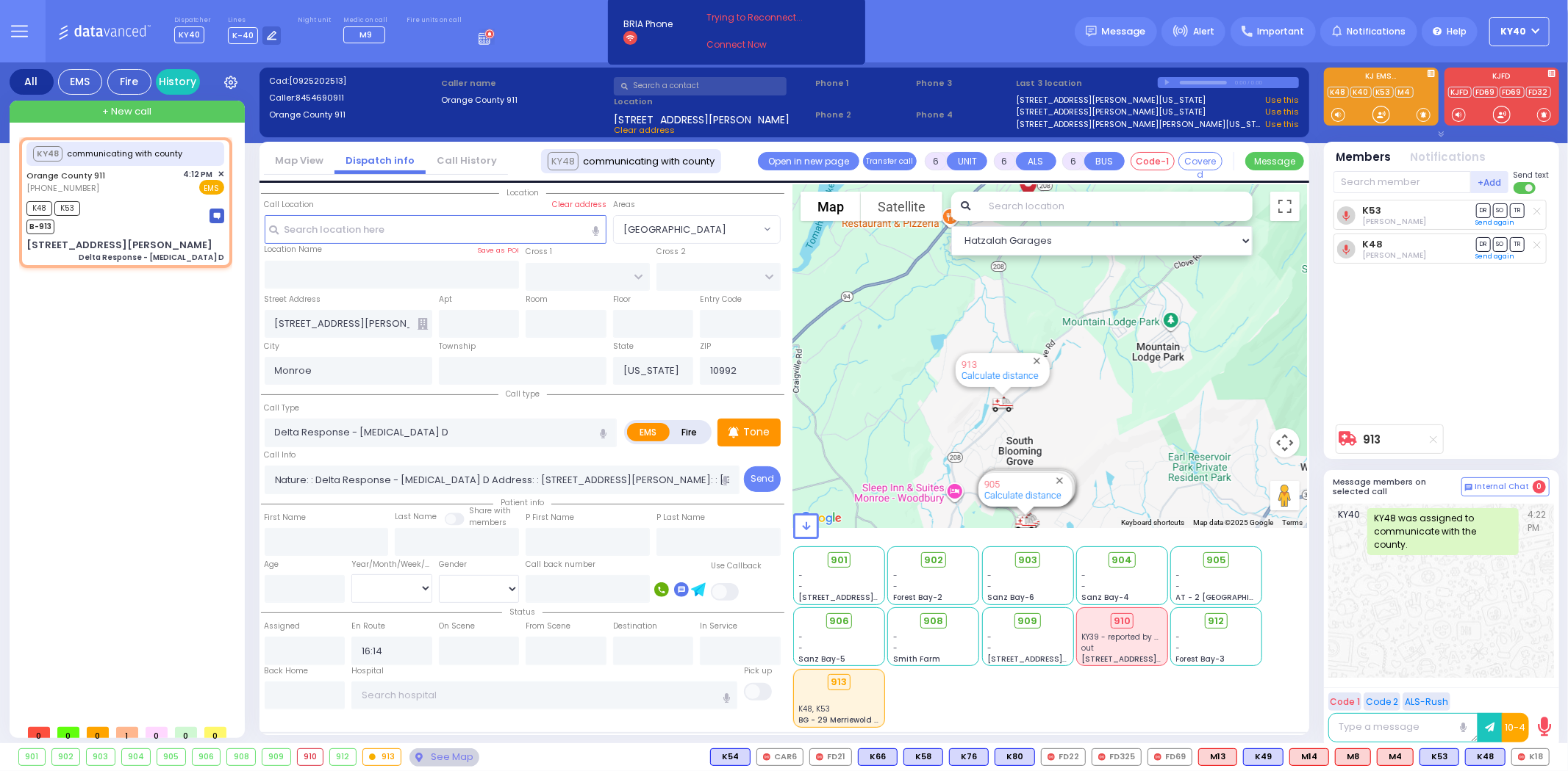
drag, startPoint x: 1093, startPoint y: 473, endPoint x: 1180, endPoint y: 319, distance: 176.9
click at [1180, 319] on div "913 Calculate distance 594 Calculate distance 595 Calculate distance 596 Calcul…" at bounding box center [1050, 357] width 514 height 344
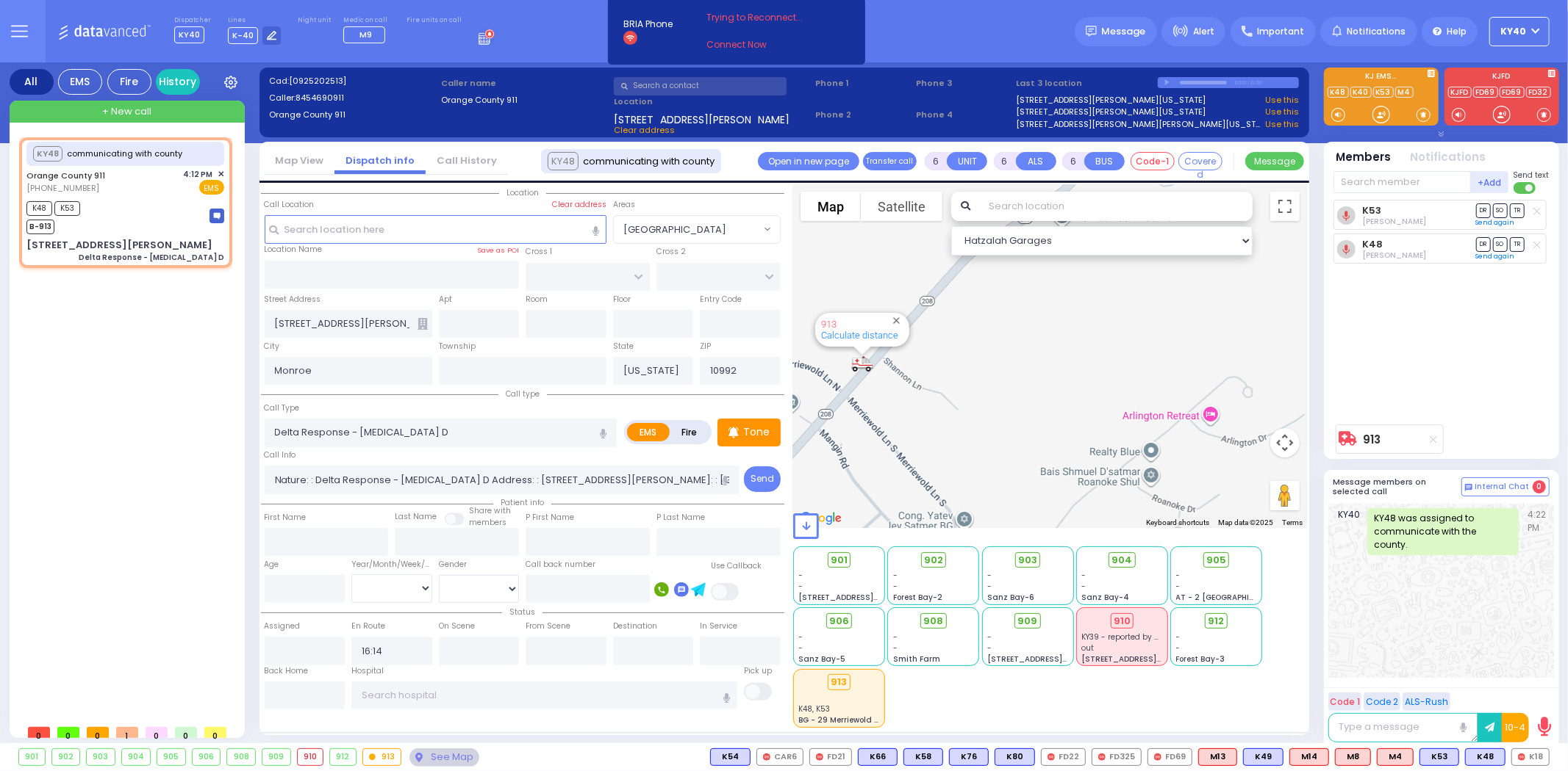
drag, startPoint x: 945, startPoint y: 438, endPoint x: 1016, endPoint y: 464, distance: 75.6
click at [1016, 464] on div "913 Calculate distance 594 Calculate distance 595 Calculate distance 596 Calcul…" at bounding box center [1050, 357] width 514 height 344
click at [1545, 753] on button at bounding box center [1545, 757] width 8 height 17
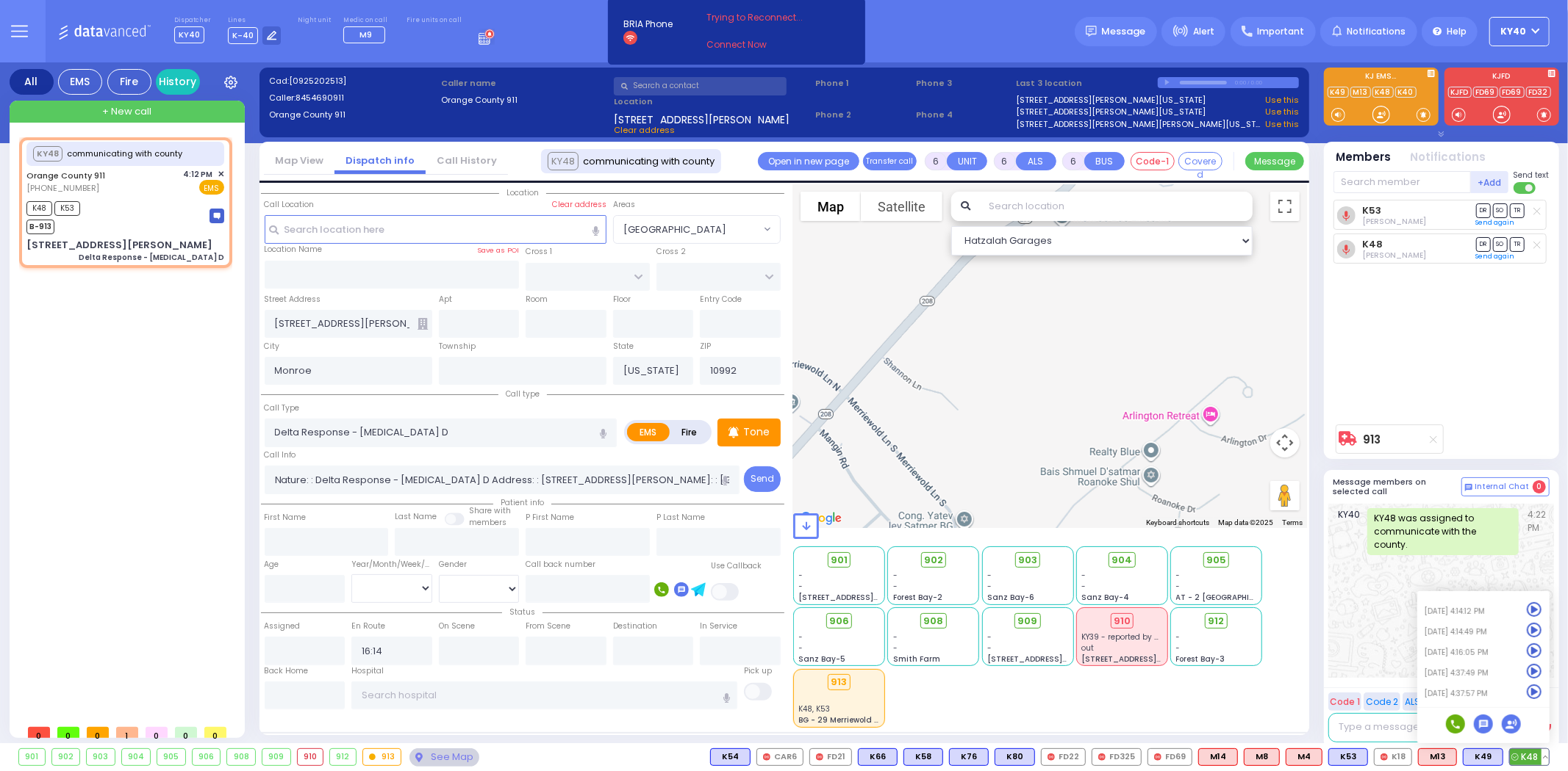
click at [1538, 690] on icon at bounding box center [1534, 692] width 16 height 16
click at [1395, 182] on input "text" at bounding box center [1402, 182] width 137 height 22
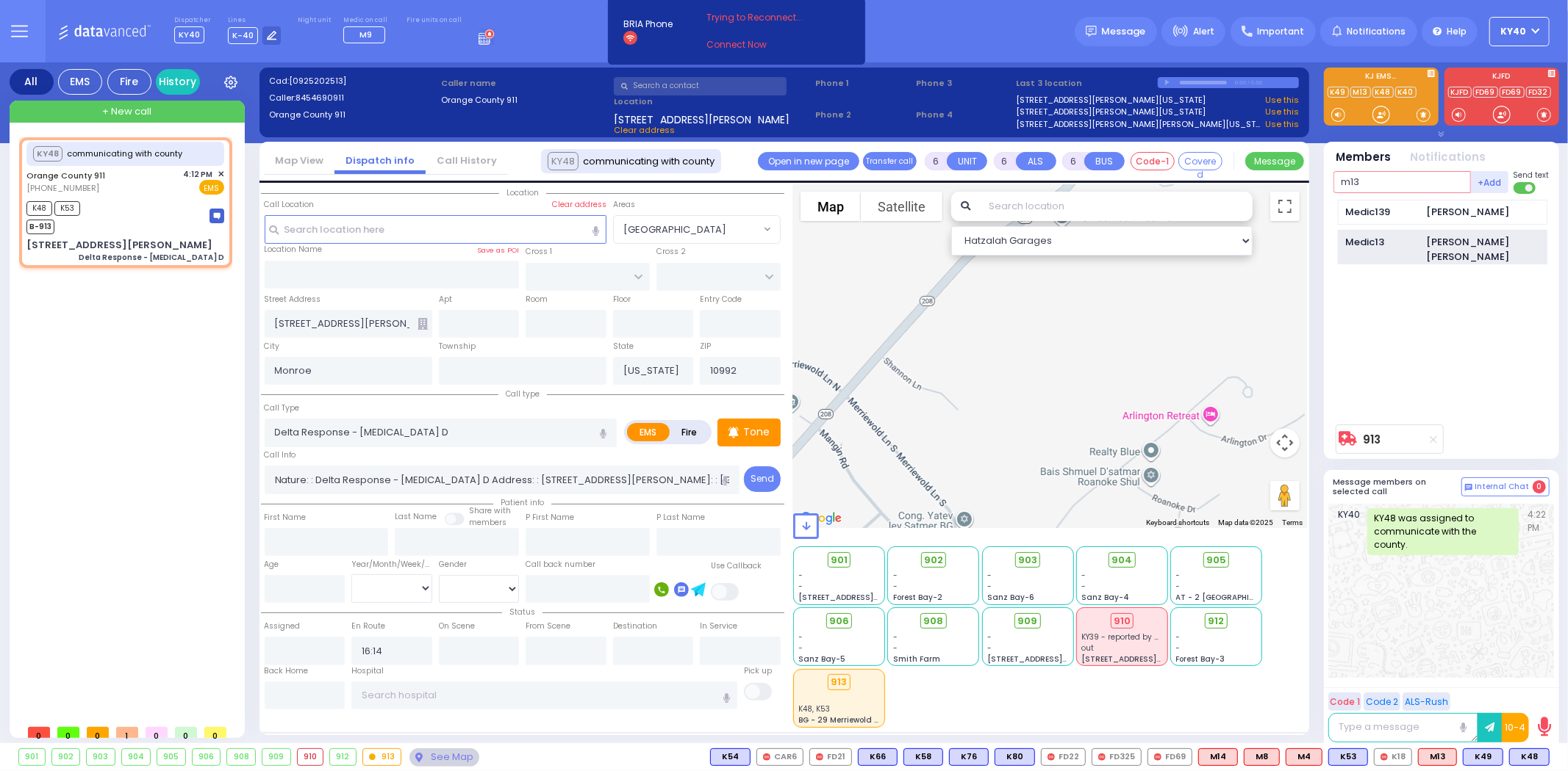
type input "m13"
click at [1452, 243] on div "Levy Friedman" at bounding box center [1485, 249] width 120 height 28
select select
radio input "true"
select select
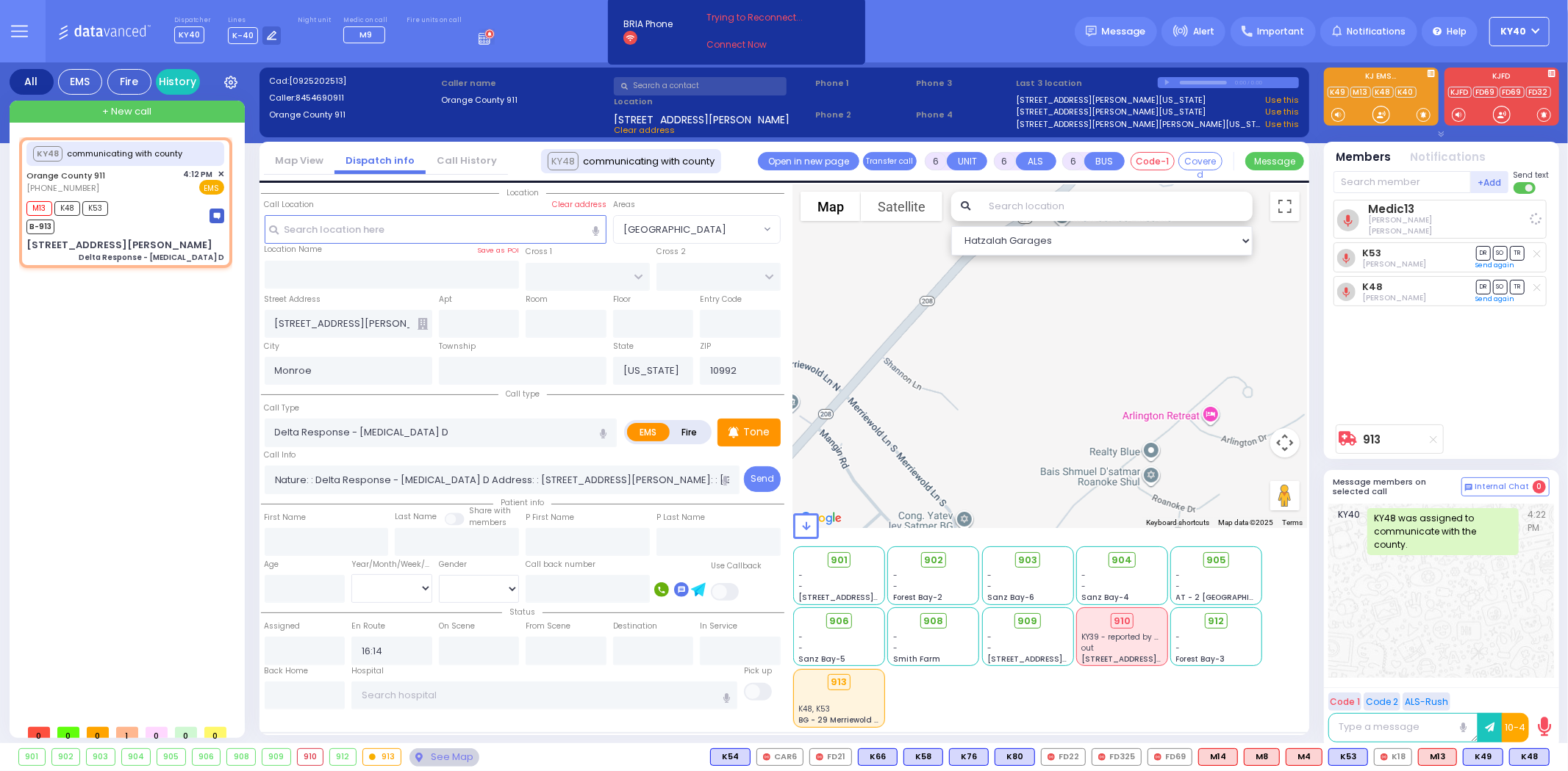
select select "Hatzalah Garages"
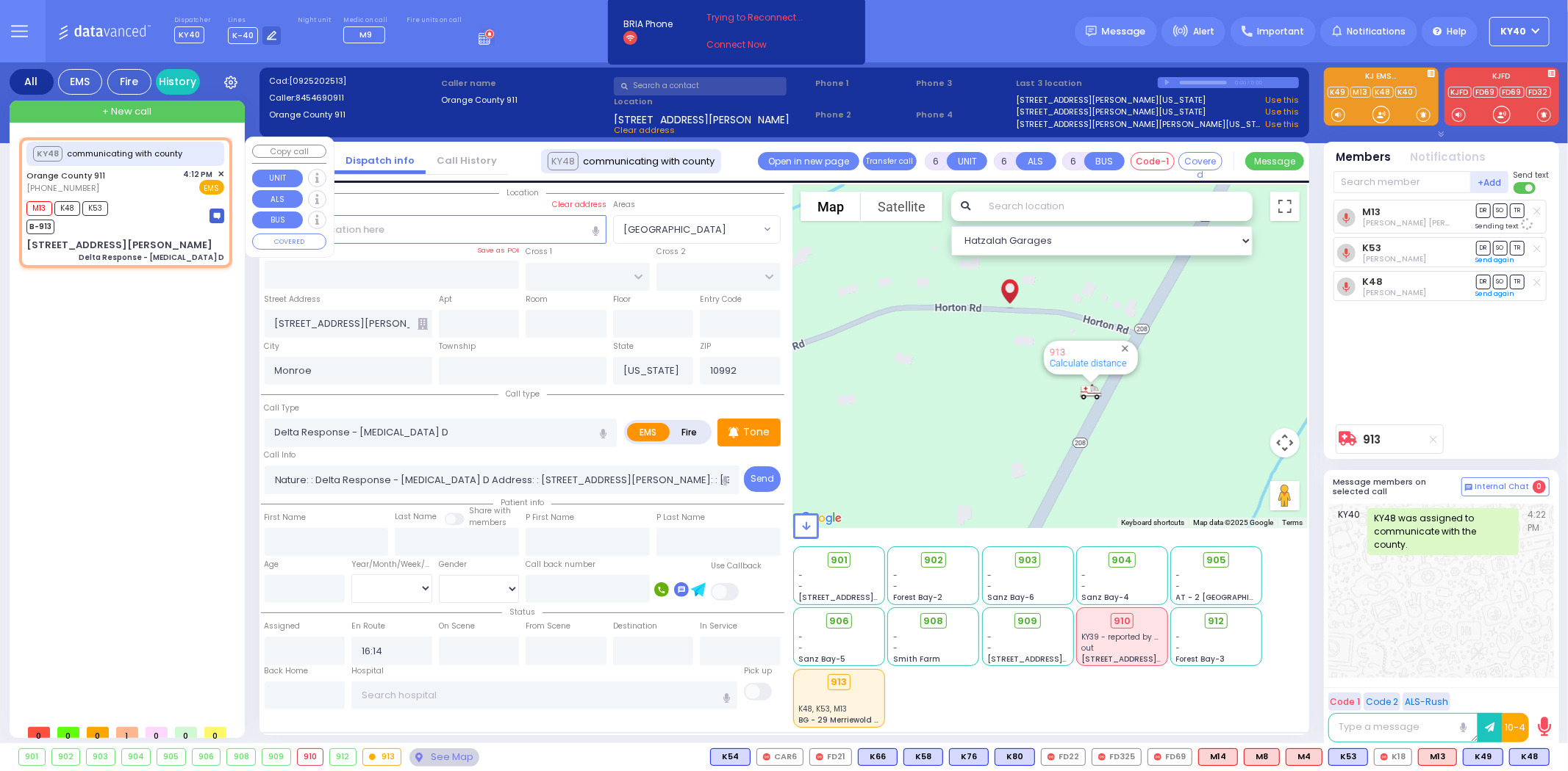
click at [146, 216] on div "M13 K48 K53 B-913" at bounding box center [125, 216] width 197 height 37
select select
radio input "true"
select select
select select "Hatzalah Garages"
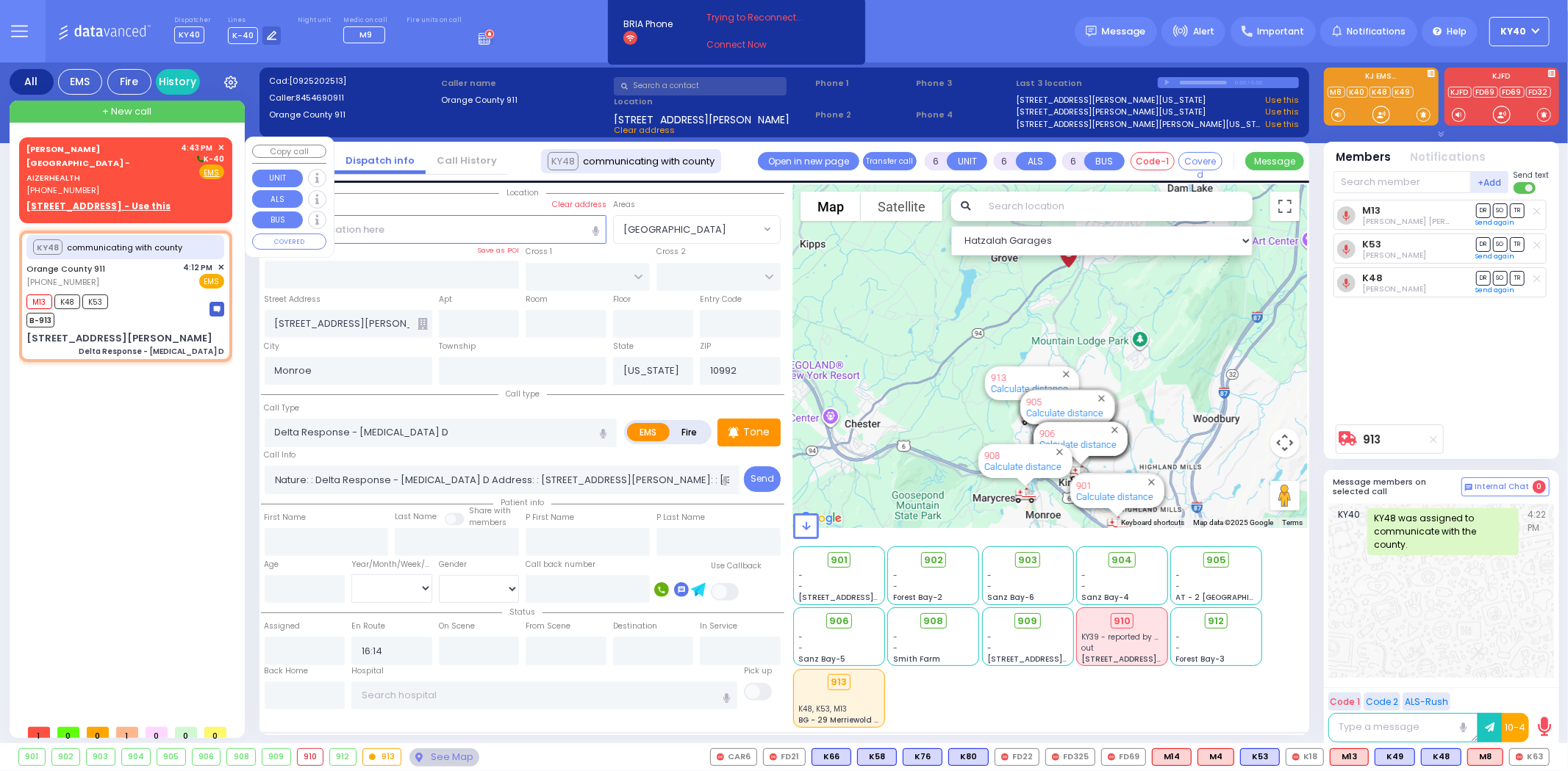
click at [96, 185] on div "(845) 782-3242" at bounding box center [101, 191] width 150 height 13
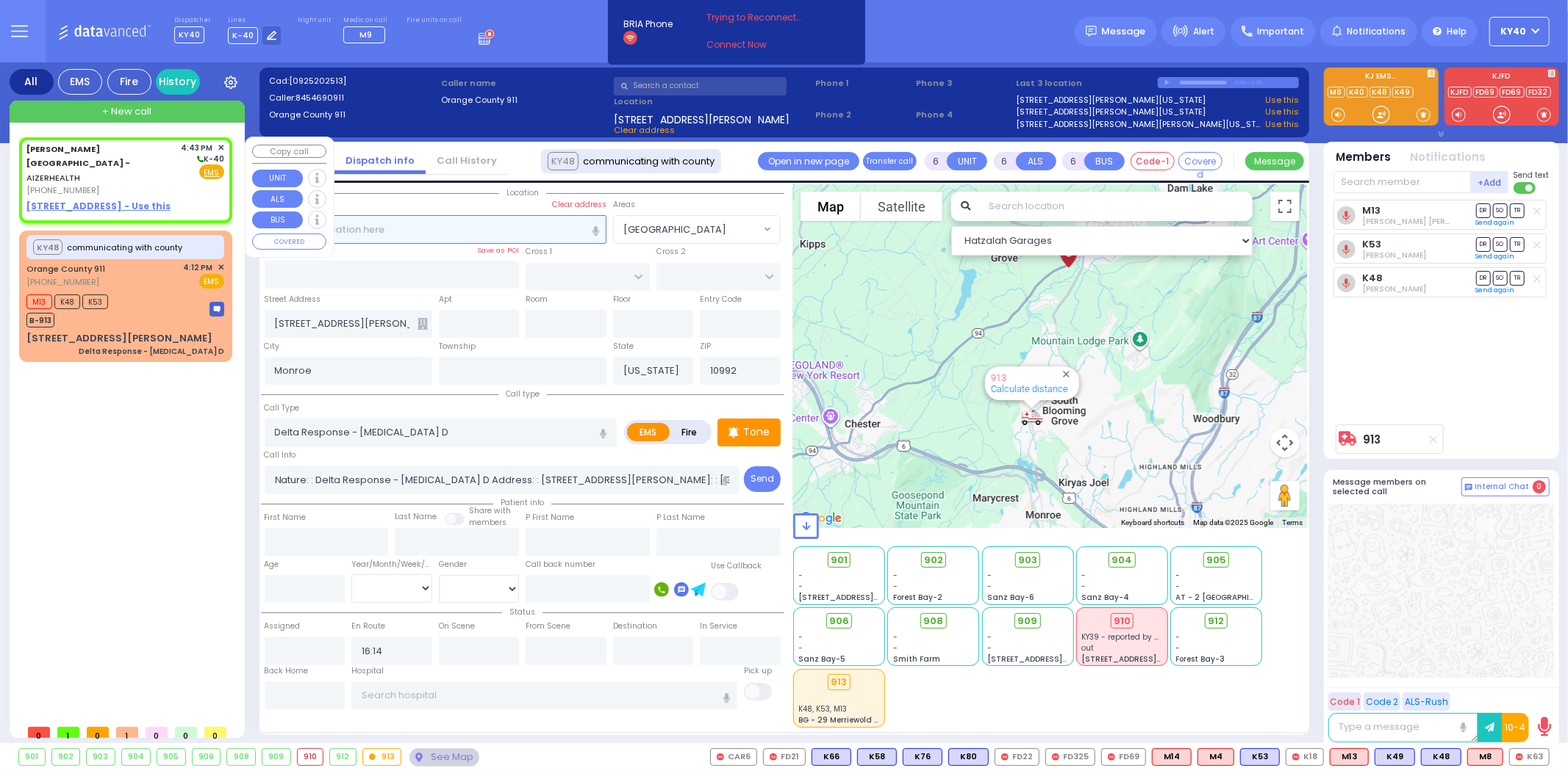
type input "2"
type input "1"
select select
radio input "true"
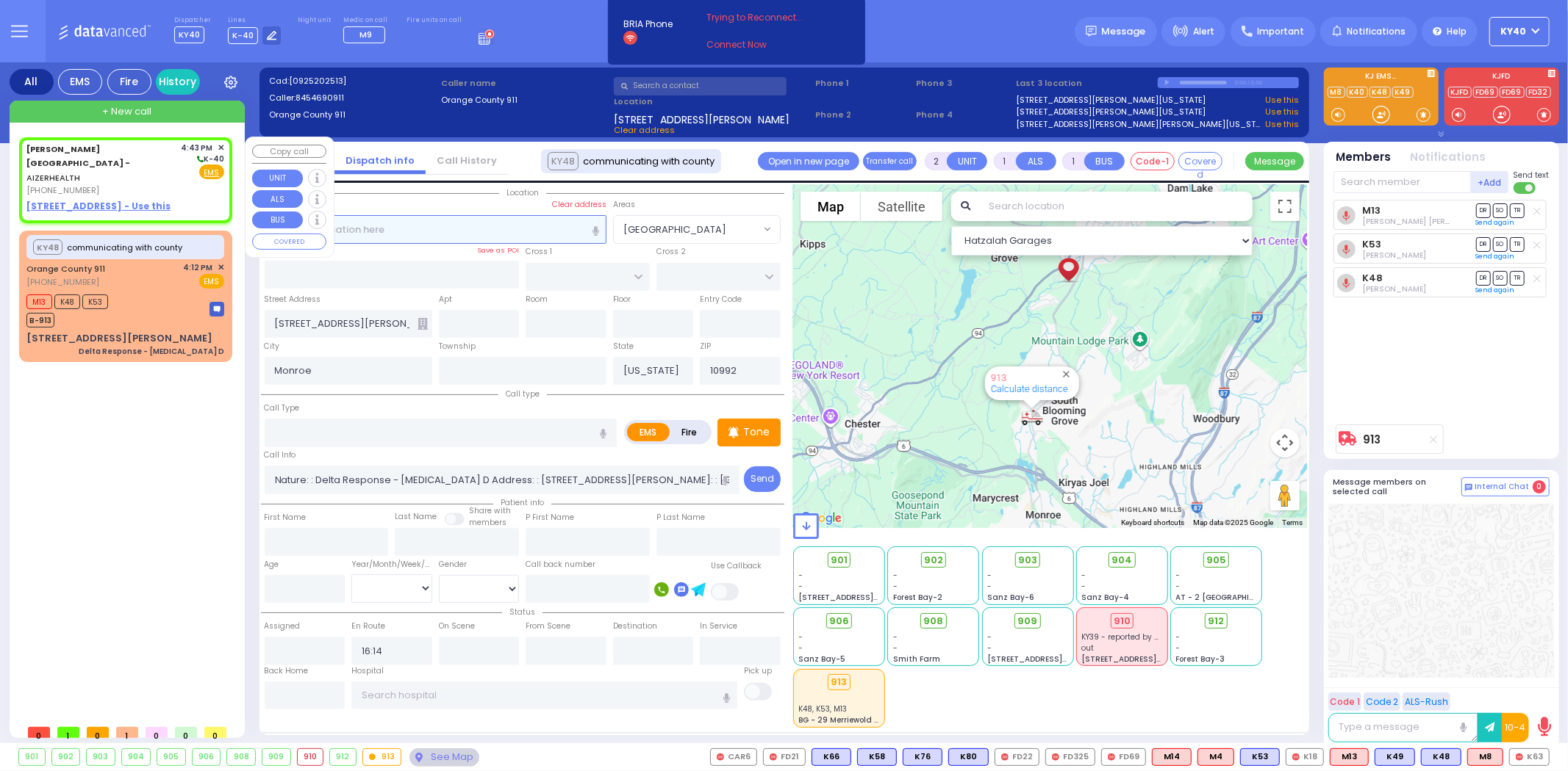
select select
type input "16:43"
select select "Hatzalah Garages"
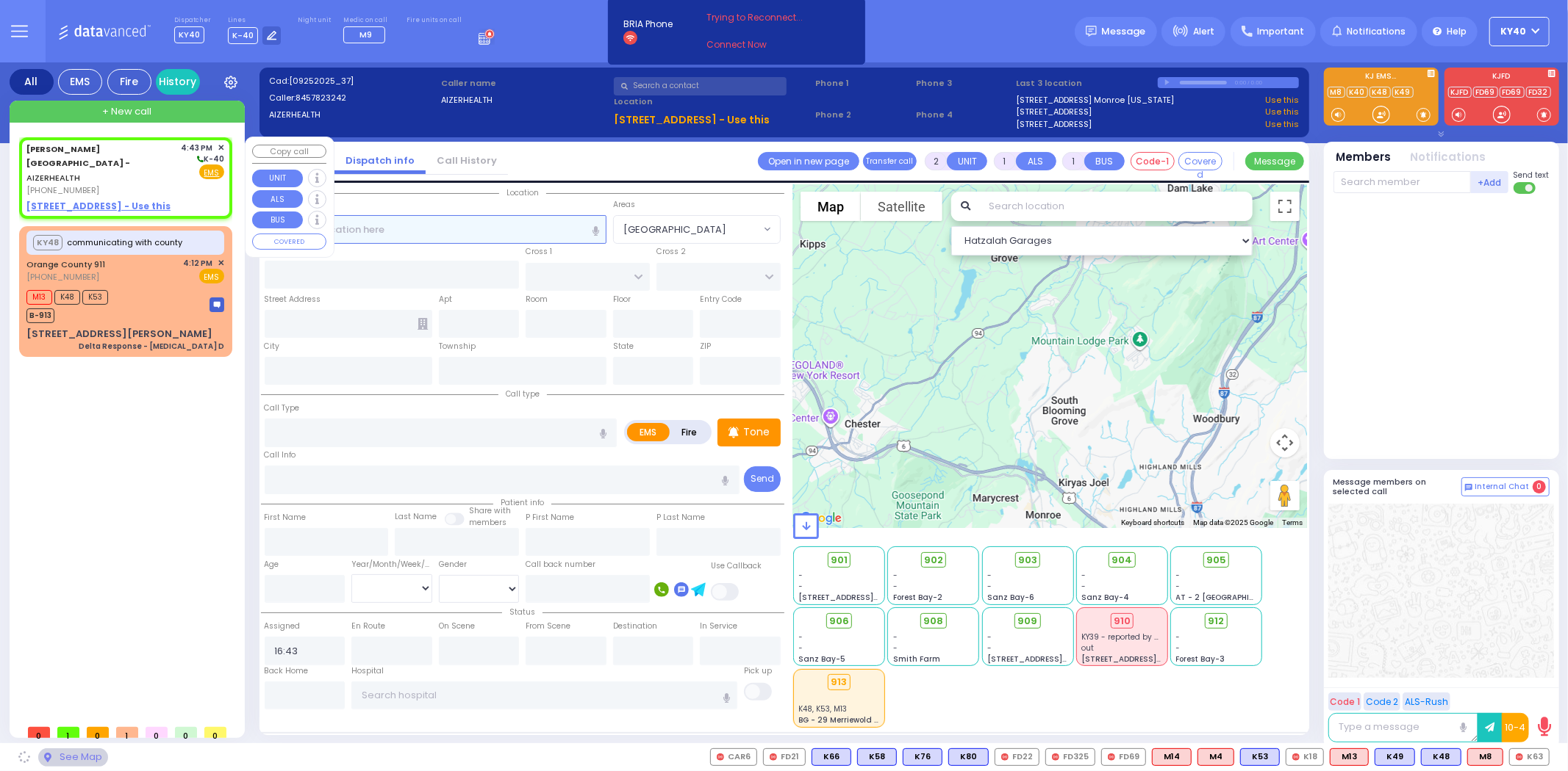
select select
radio input "true"
select select
select select "Hatzalah Garages"
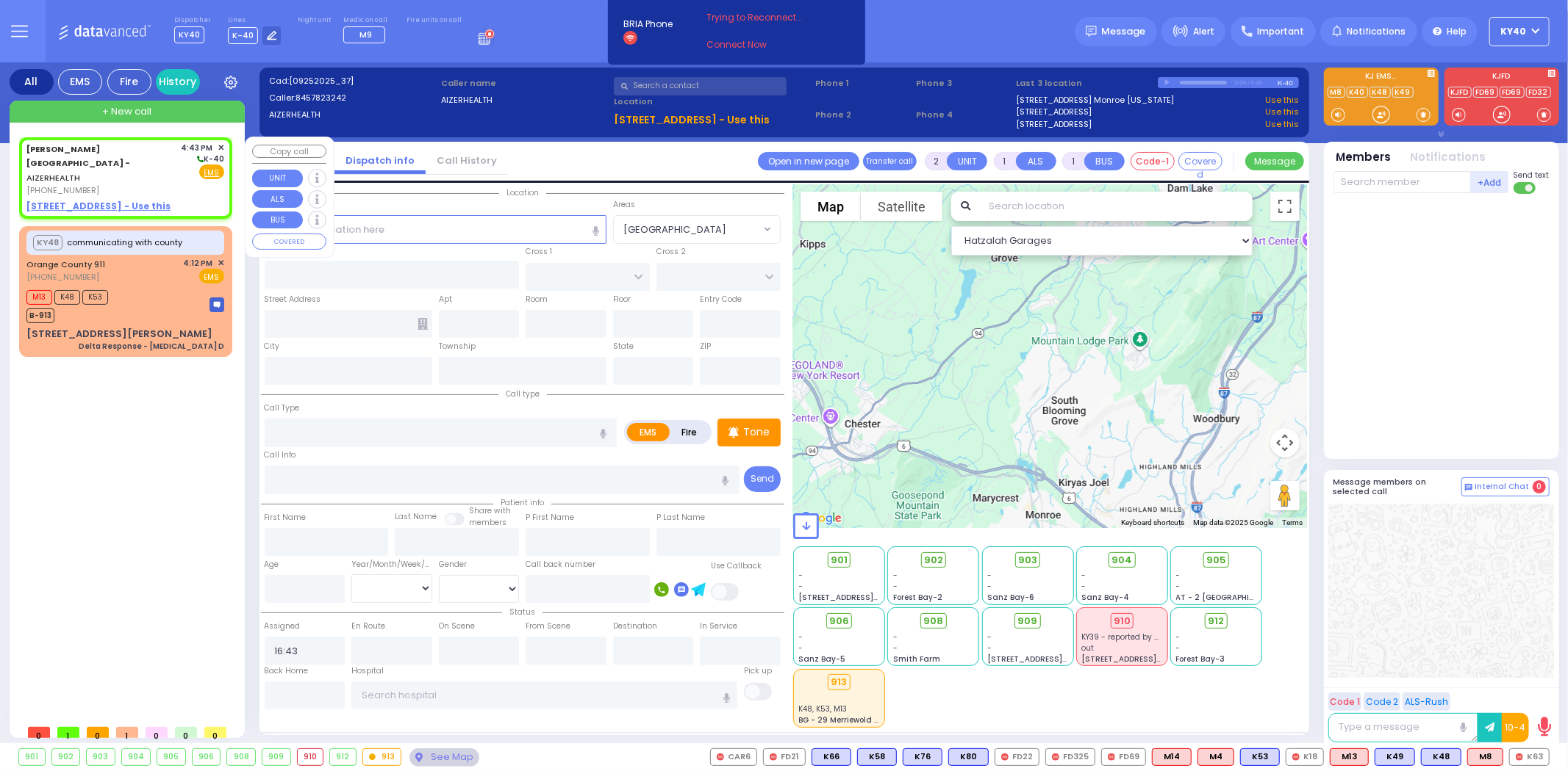
click at [108, 185] on div "(845) 782-3242" at bounding box center [101, 191] width 150 height 13
select select
radio input "true"
select select
select select "Hatzalah Garages"
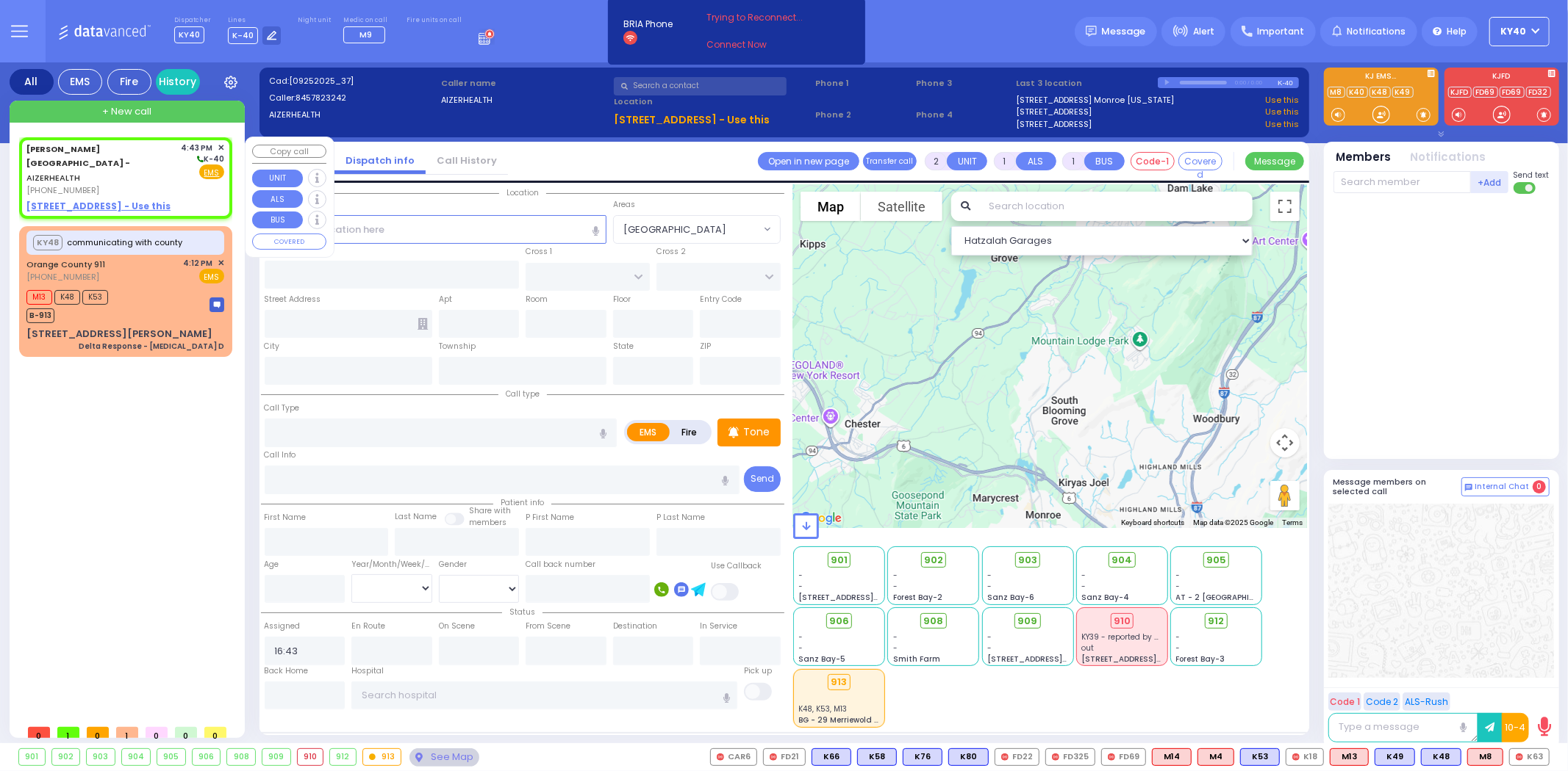
click at [120, 200] on u "49 FOREST ROAD - Use this" at bounding box center [98, 206] width 144 height 13
select select
radio input "true"
select select
select select "Hatzalah Garages"
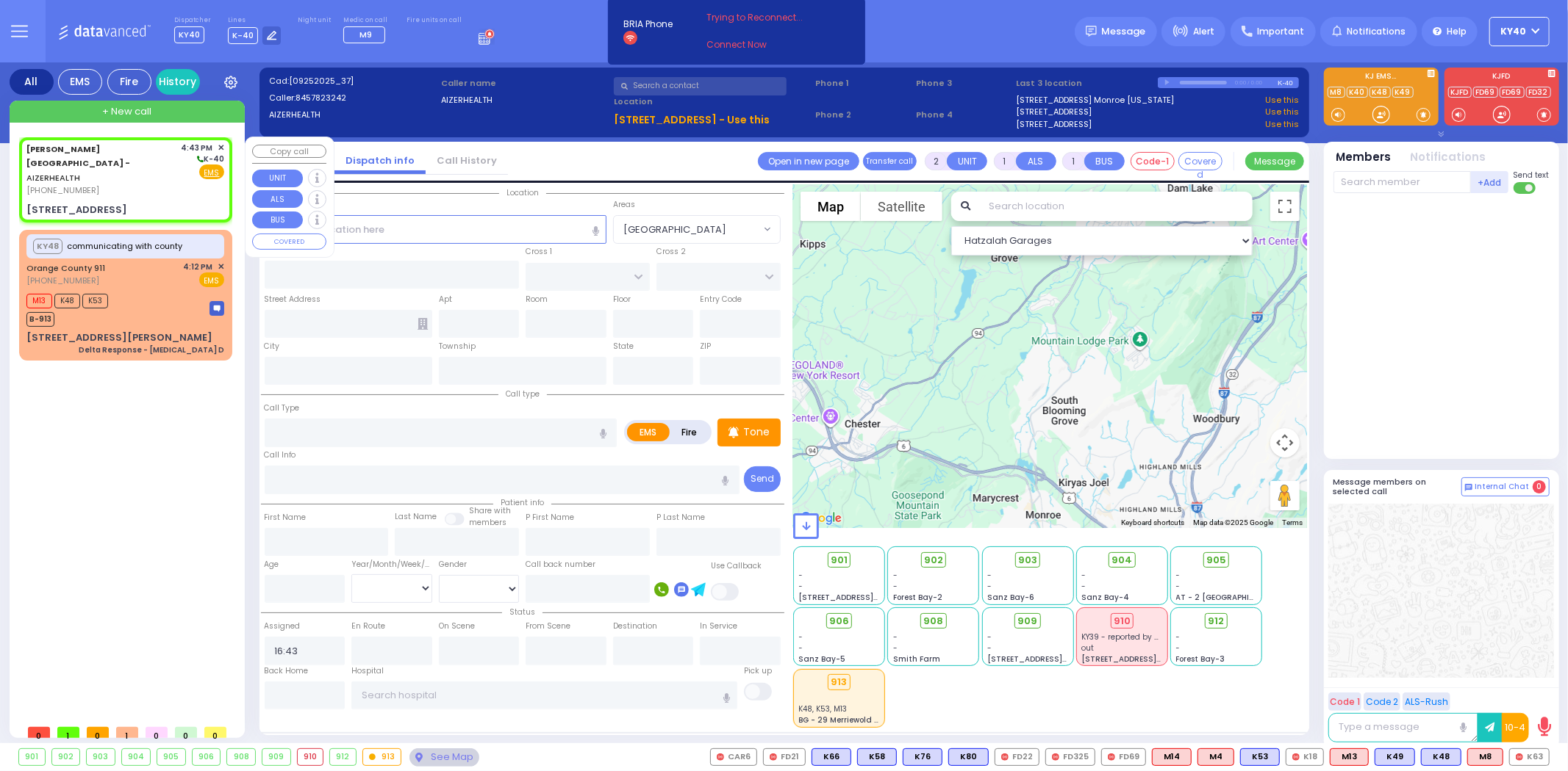
select select
radio input "true"
select select
select select "Hatzalah Garages"
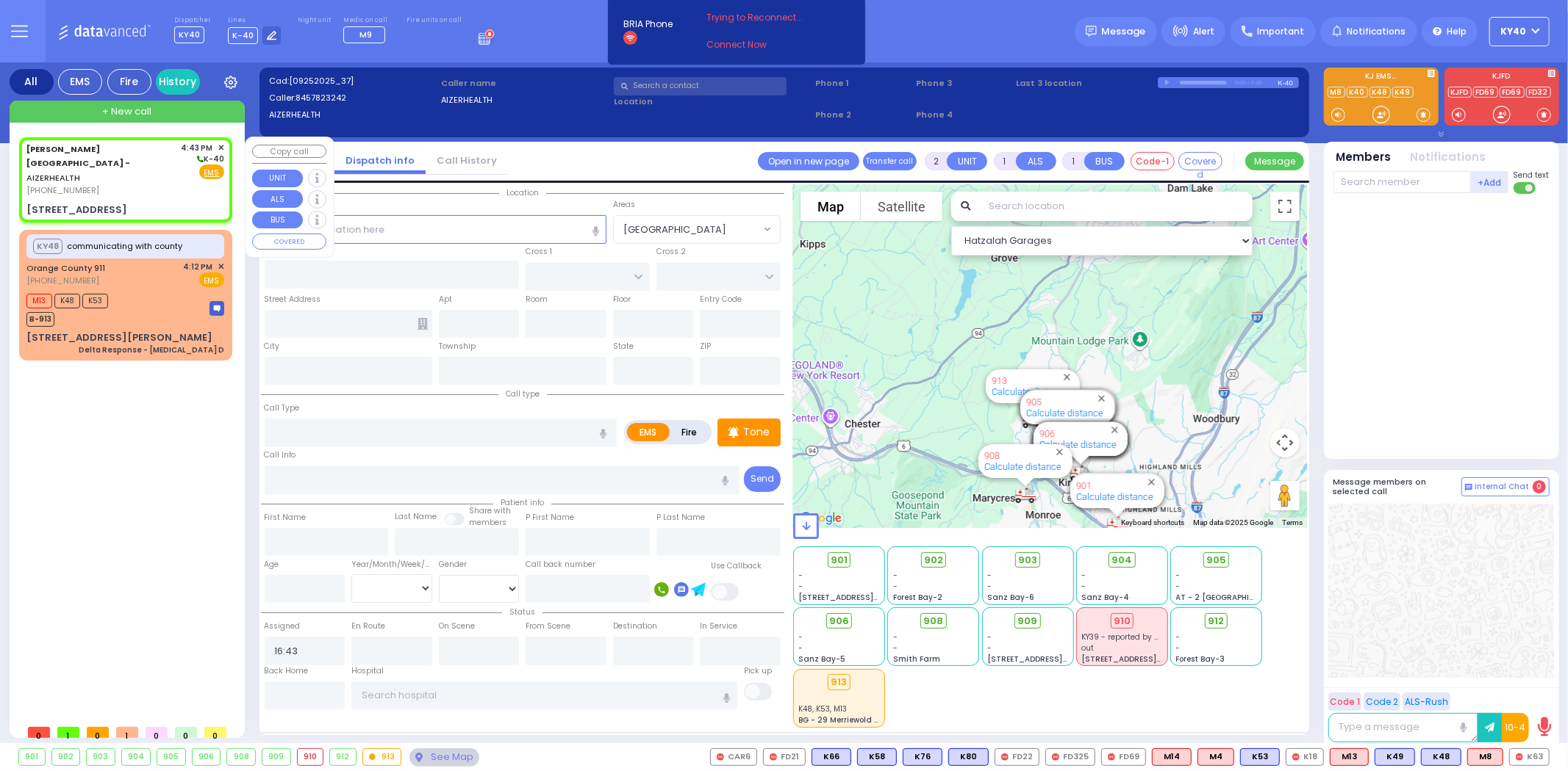
type input "49 Forest Road"
type input "Arncliffe"
type input "New South Wales"
type input "2205"
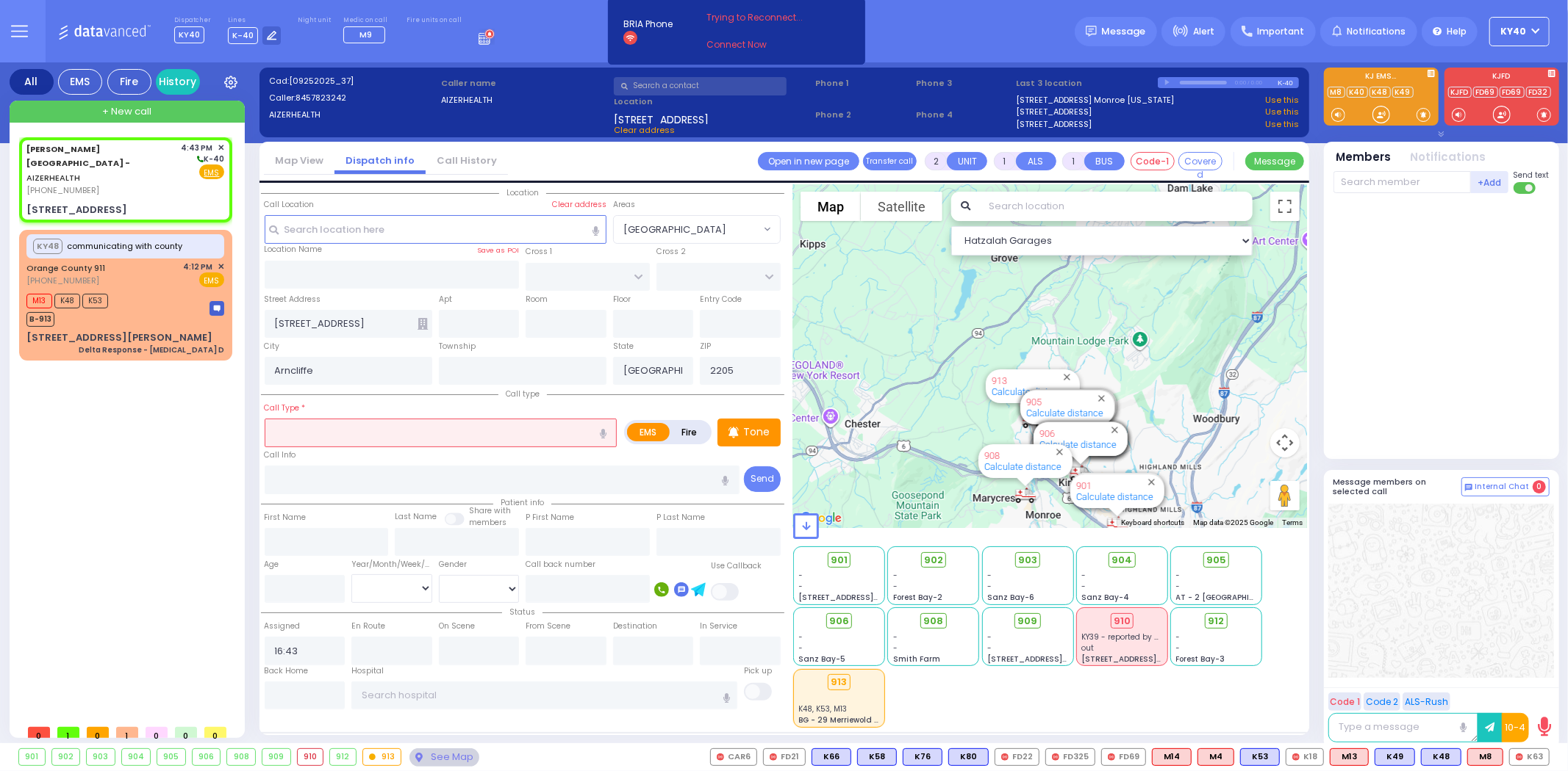
click at [395, 427] on input "text" at bounding box center [441, 433] width 353 height 28
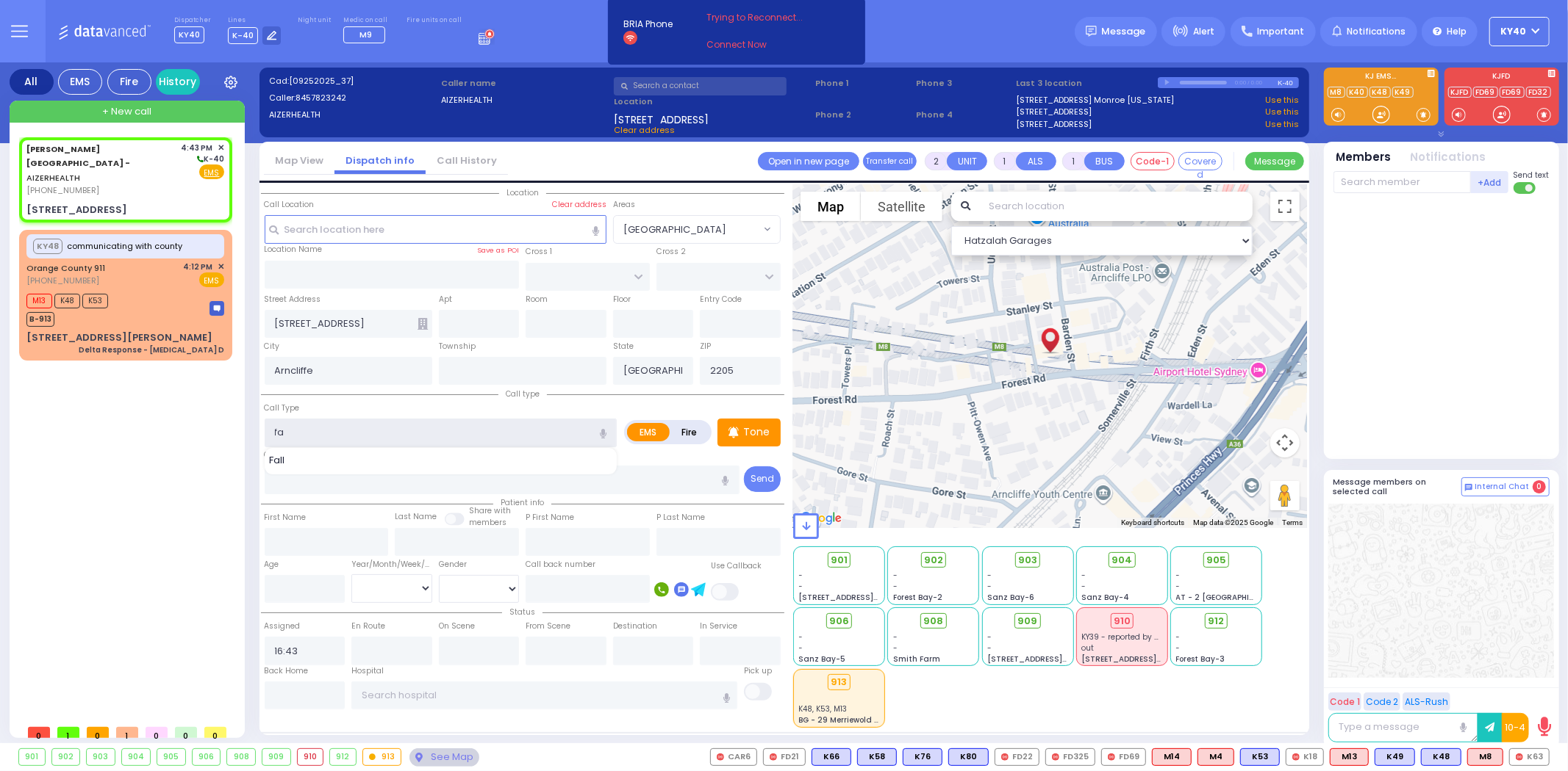
type input "f"
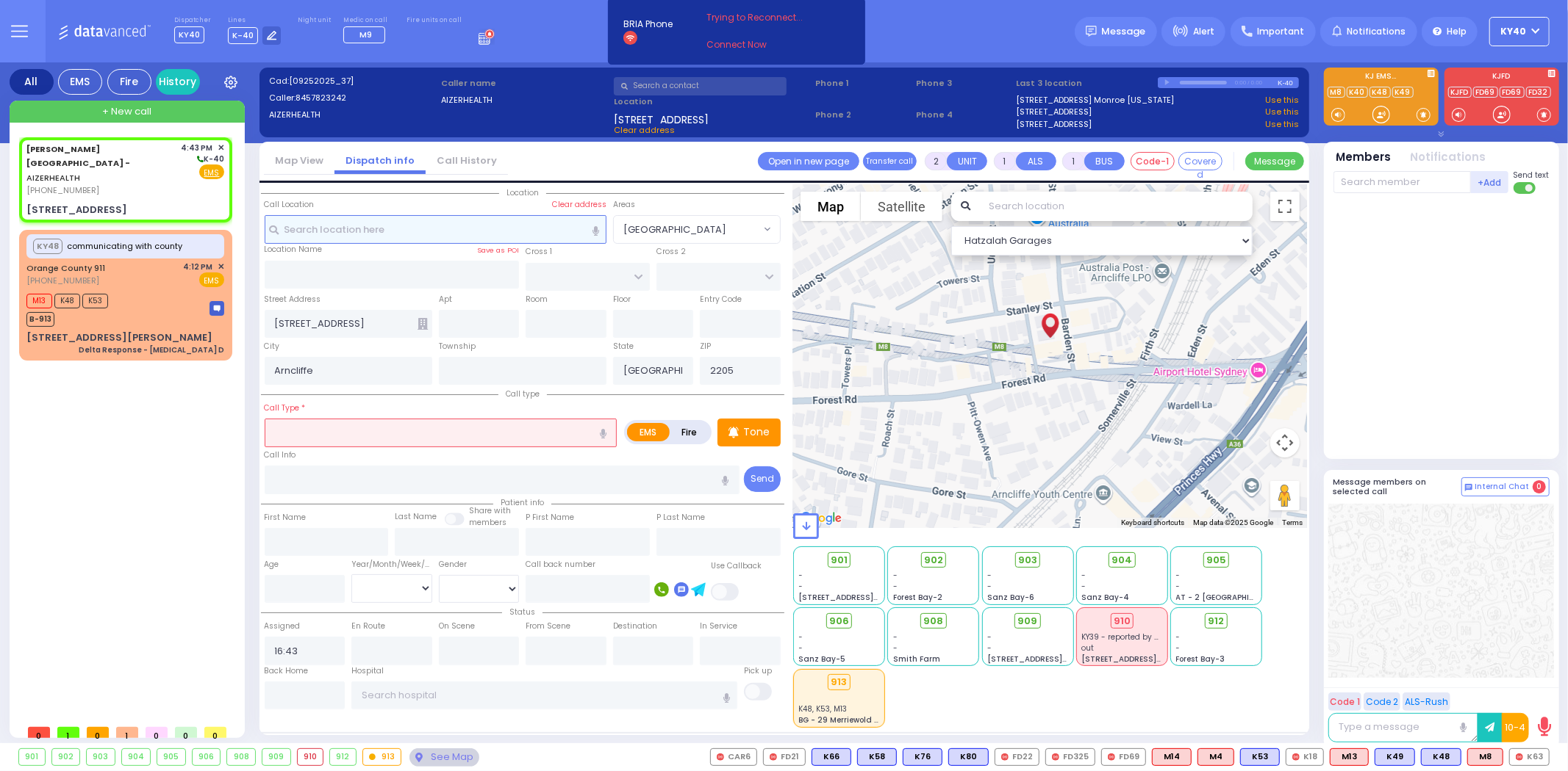
click at [329, 224] on input "text" at bounding box center [435, 228] width 341 height 28
type input "a"
select select
radio input "true"
select select
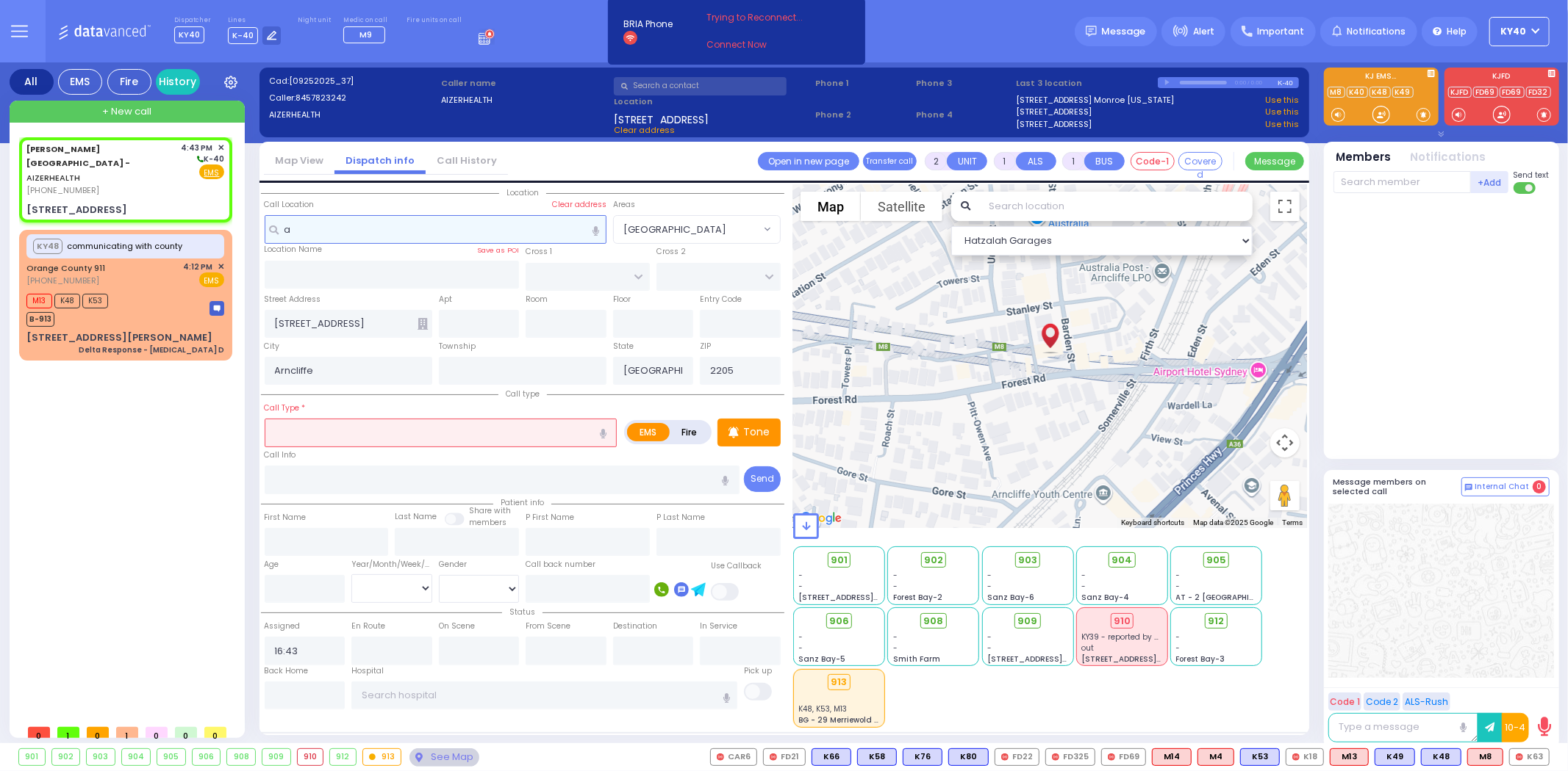
select select "Hatzalah Garages"
type input "ai"
select select
radio input "true"
select select
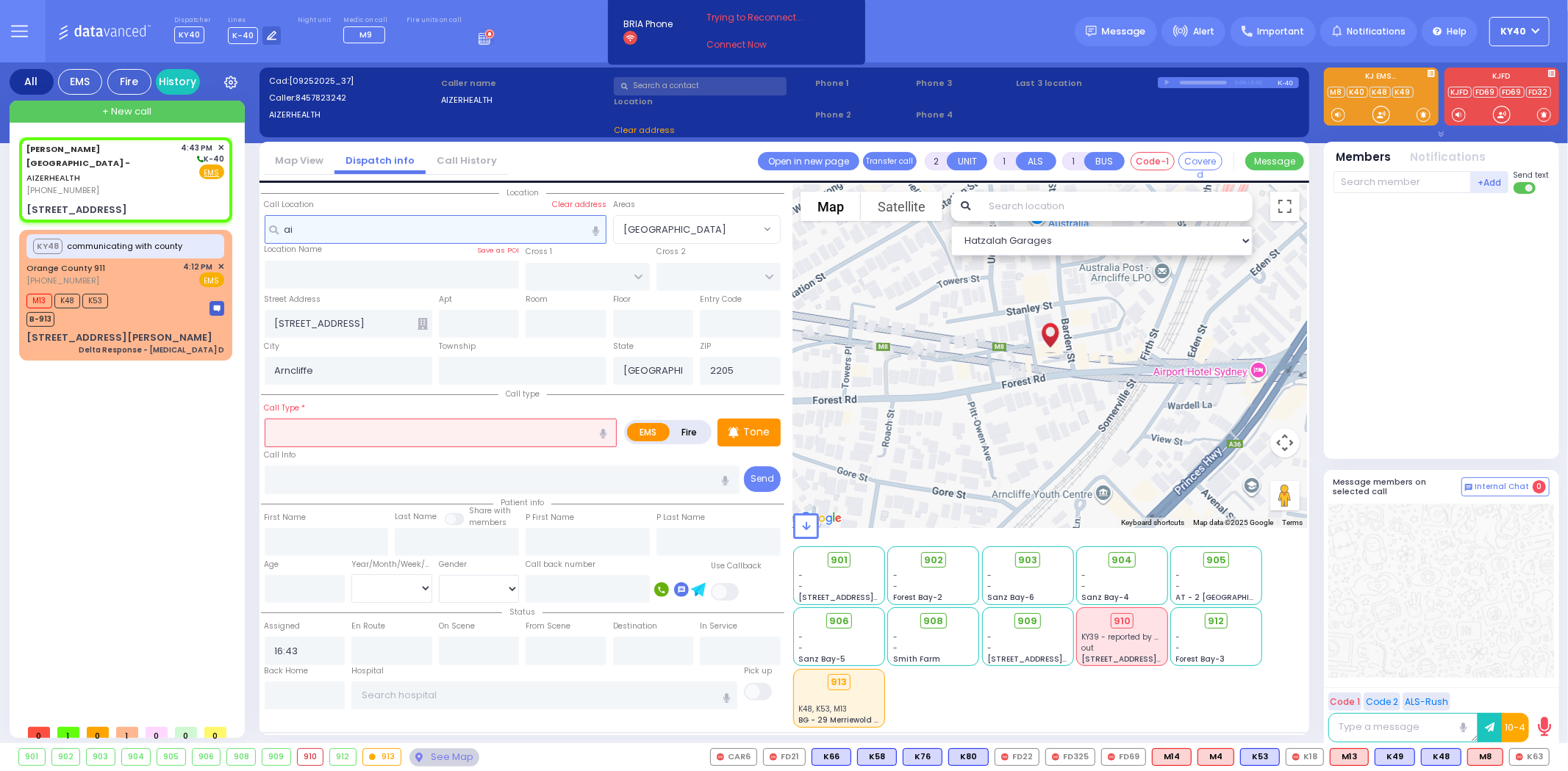
select select "Hatzalah Garages"
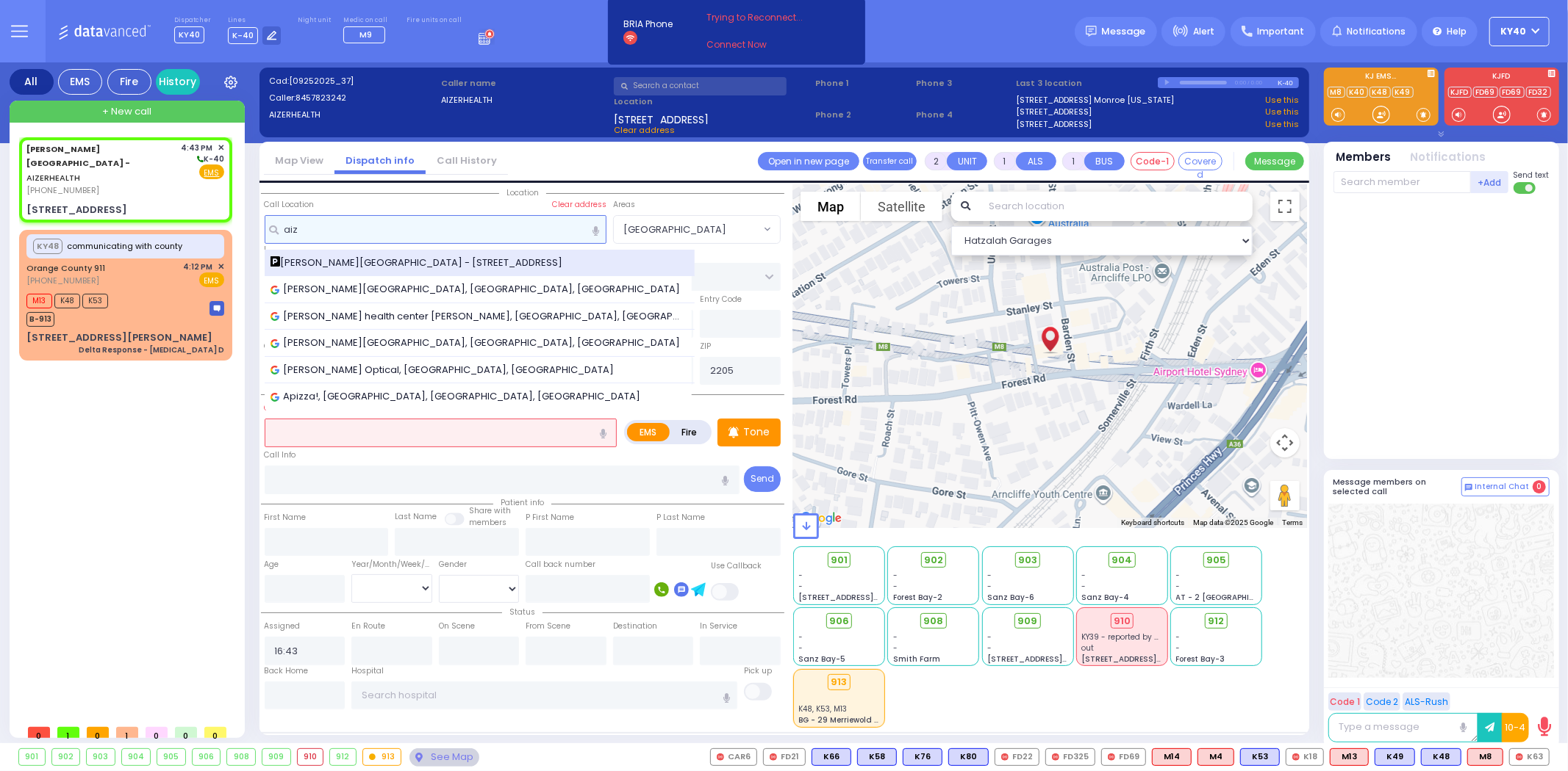
type input "aiz"
click at [350, 257] on span "Aizer Health Center - 49 Forest Road" at bounding box center [419, 263] width 298 height 15
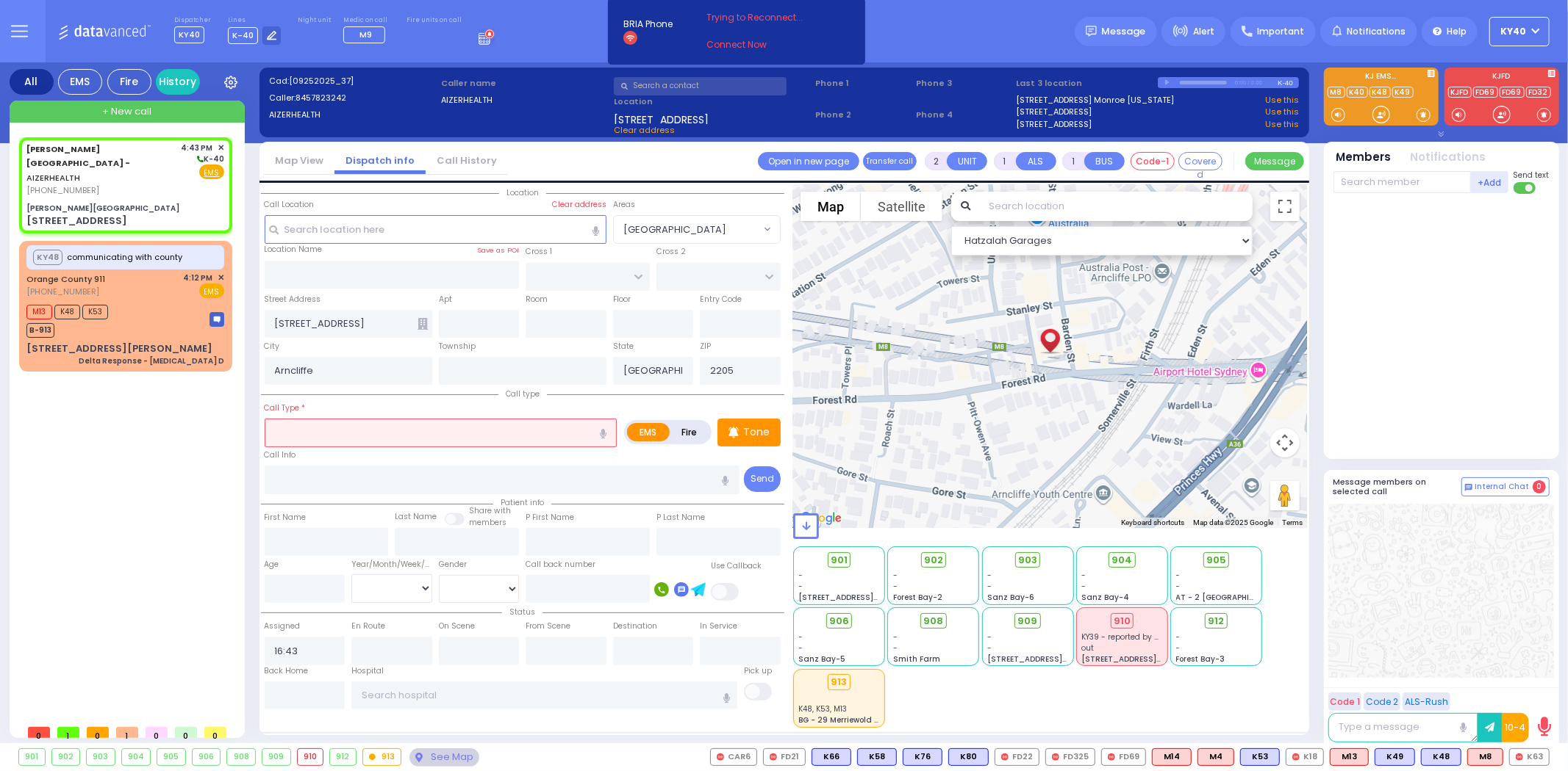
select select
radio input "true"
select select
select select "Hatzalah Garages"
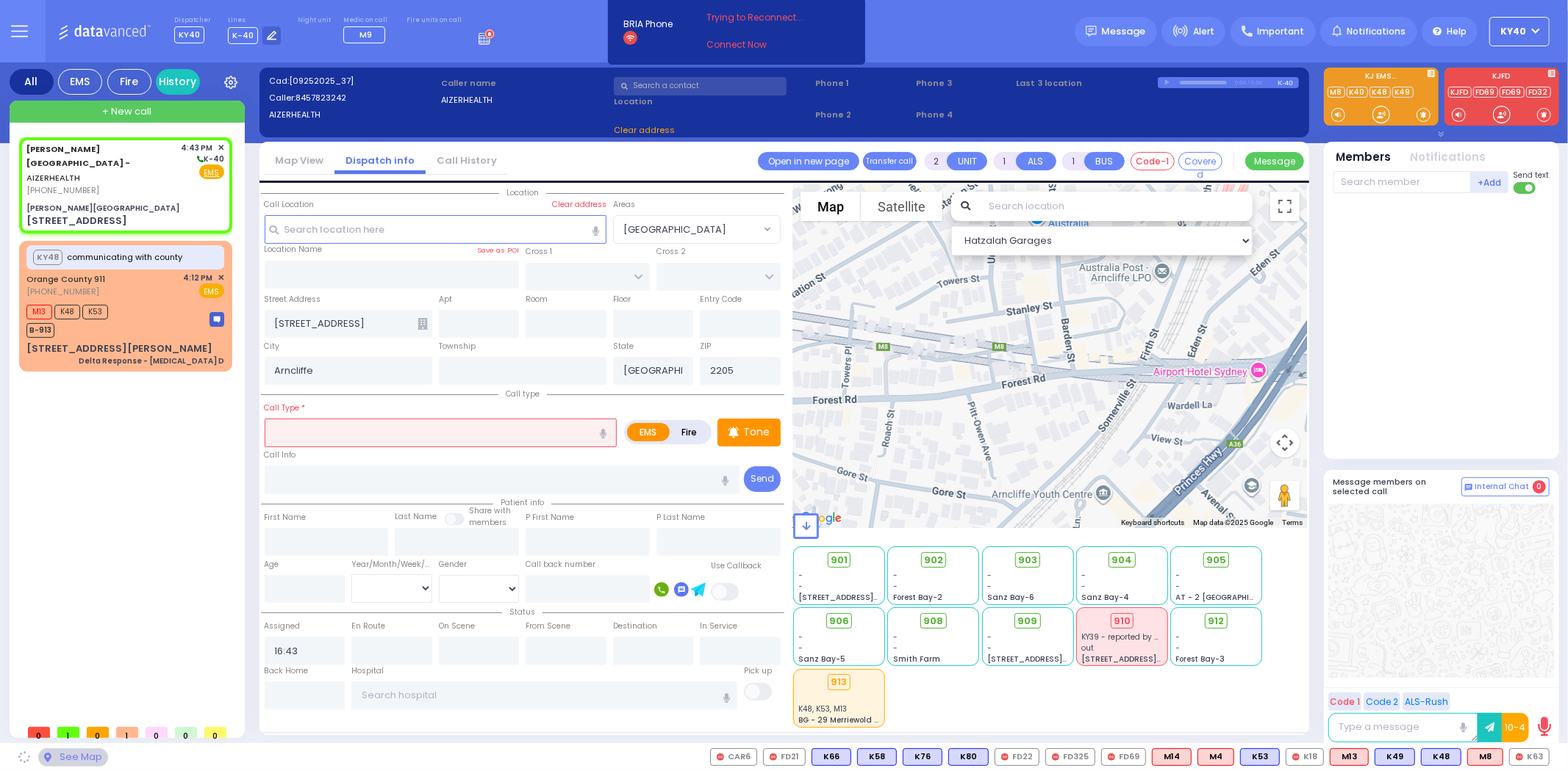
type input "Aizer Health Center"
type input "VAN BUREN DR"
type input "CARTER LN"
type input "Kiryas Joel"
type input "[US_STATE]"
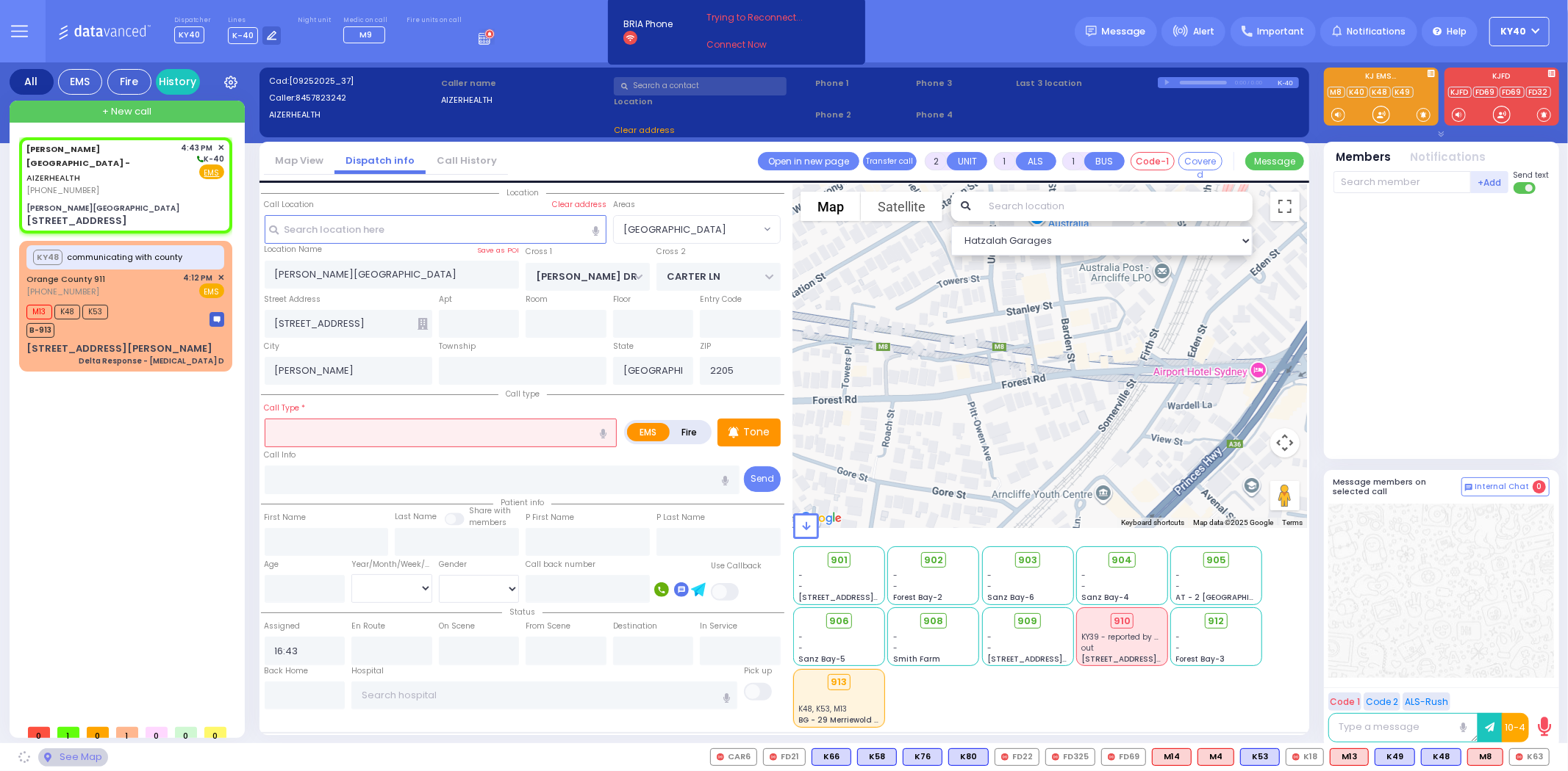
type input "10950"
select select "SECTION 2"
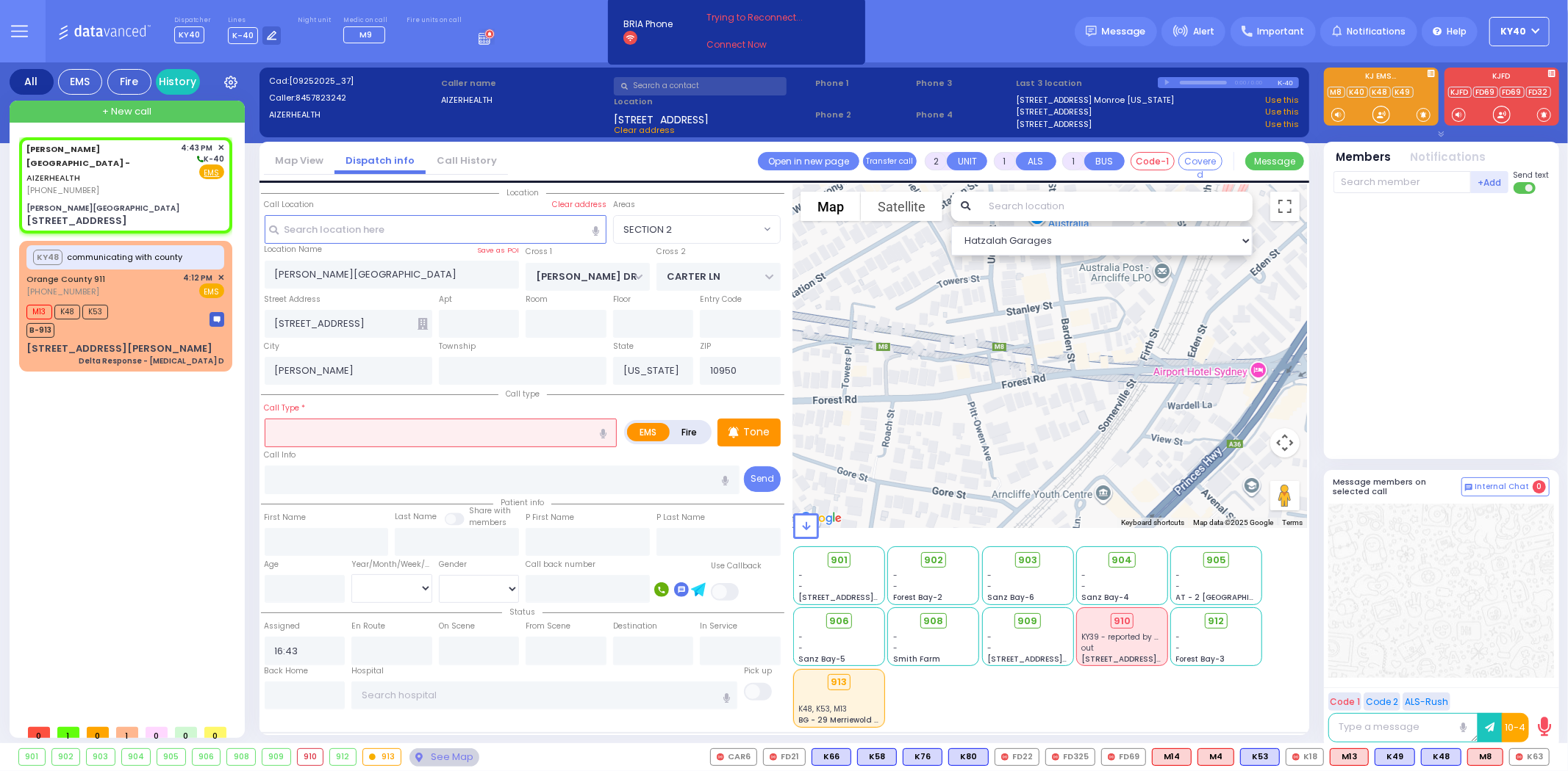
click at [349, 422] on input "text" at bounding box center [441, 433] width 353 height 28
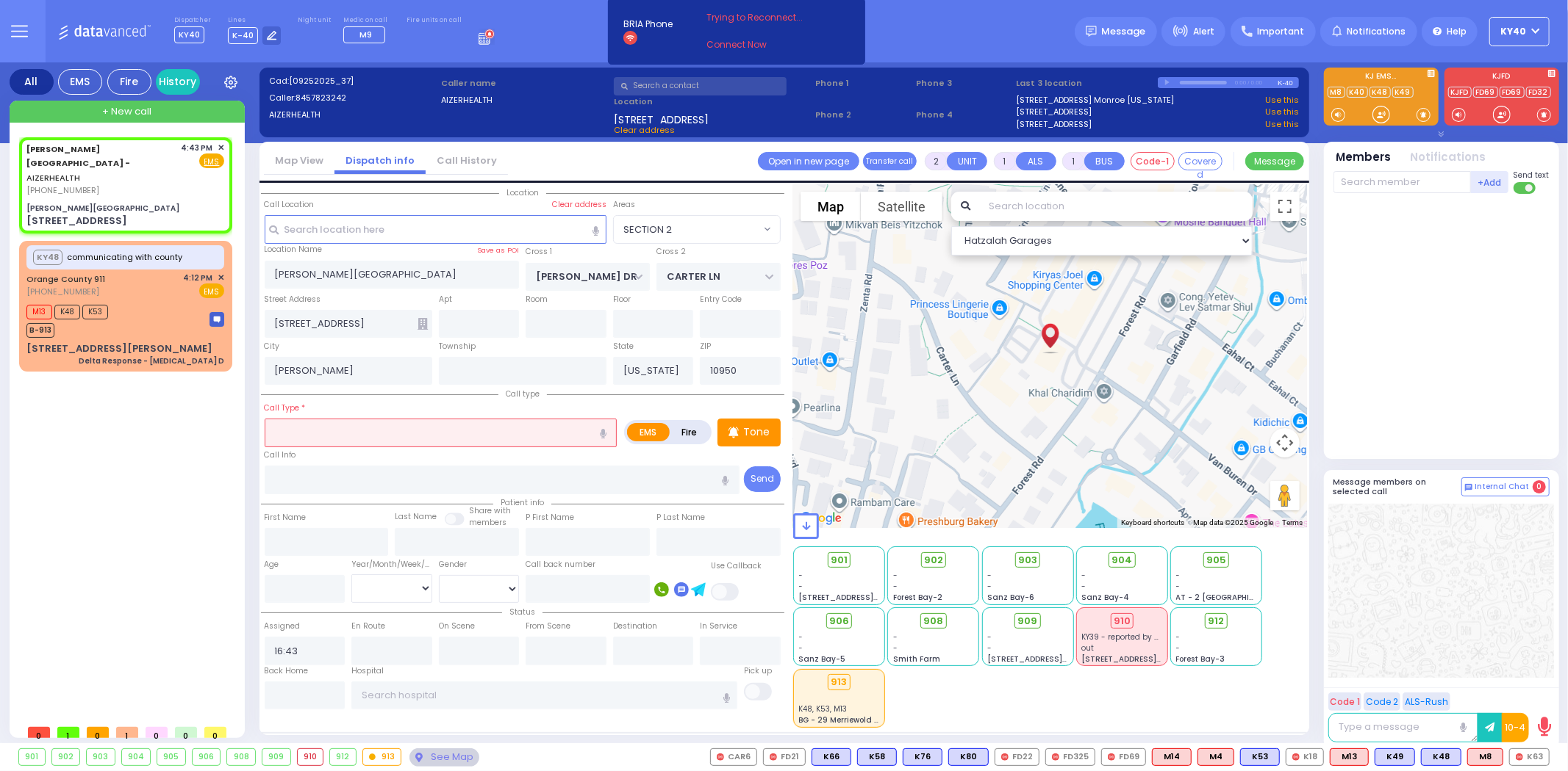
click at [430, 419] on input "text" at bounding box center [441, 433] width 353 height 28
select select
radio input "true"
select select
select select "Hatzalah Garages"
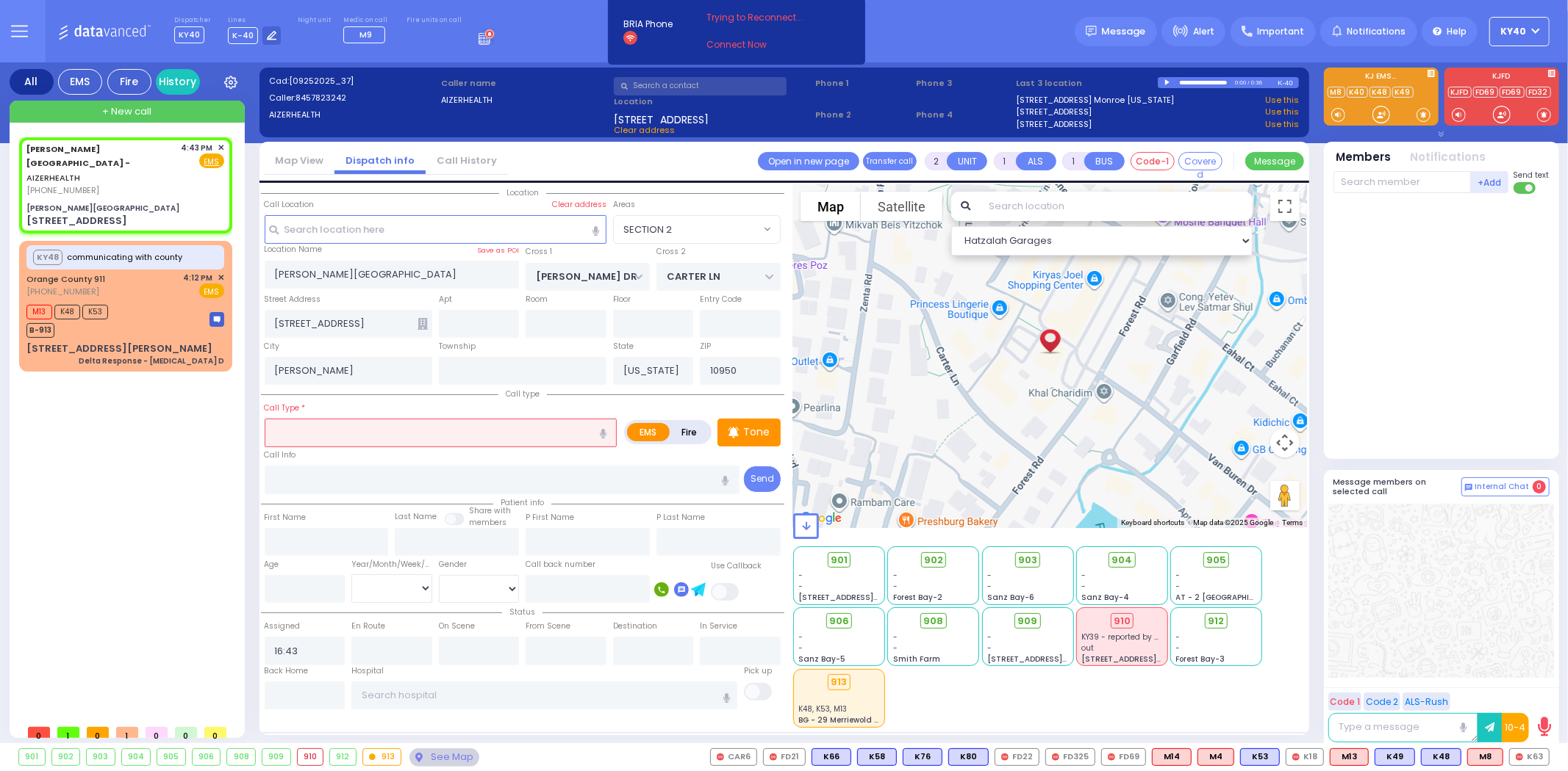
select select "SECTION 2"
click at [461, 432] on input "text" at bounding box center [441, 433] width 353 height 28
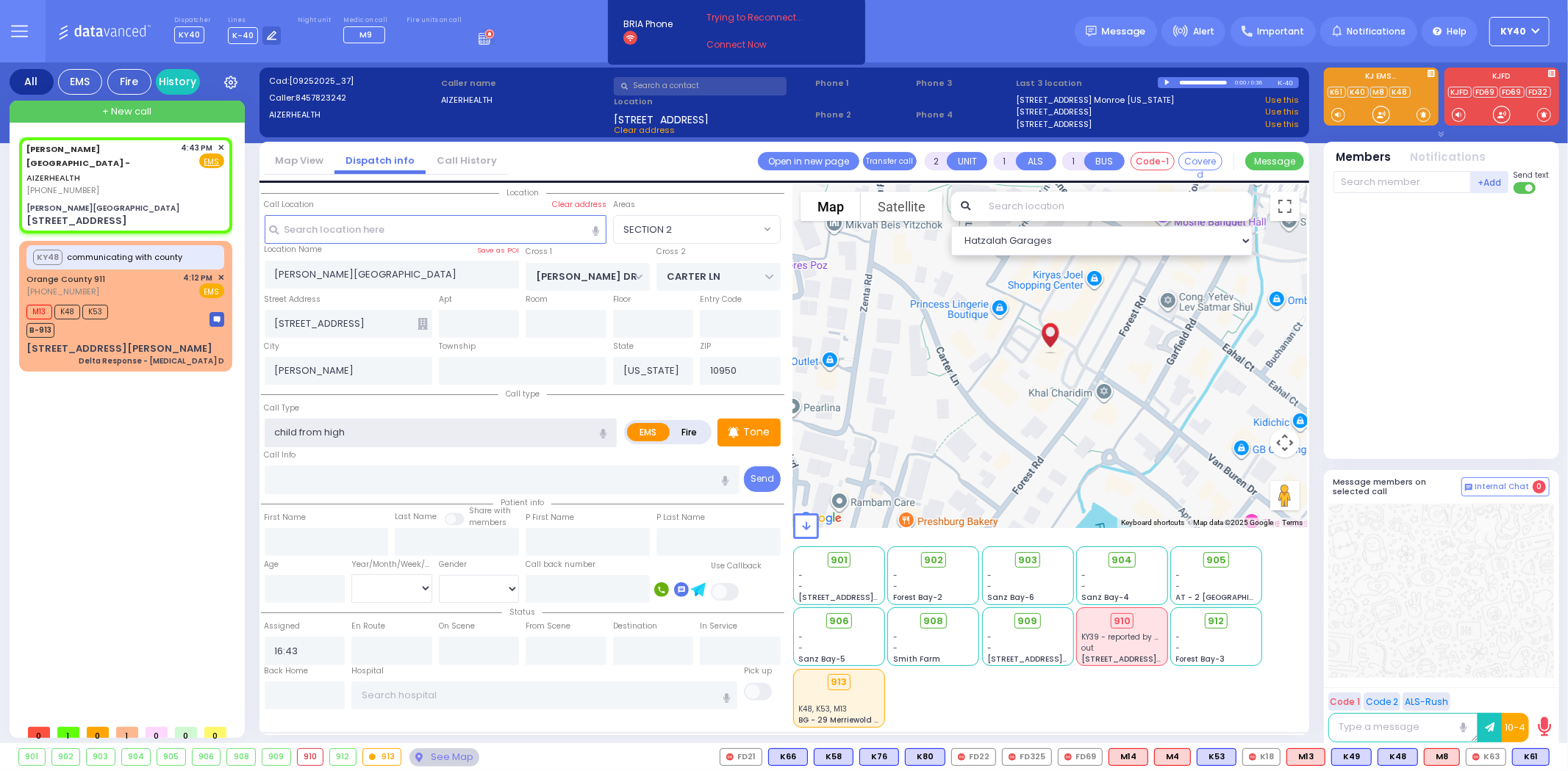
type input "child from hight"
select select
radio input "true"
select select
select select "Hatzalah Garages"
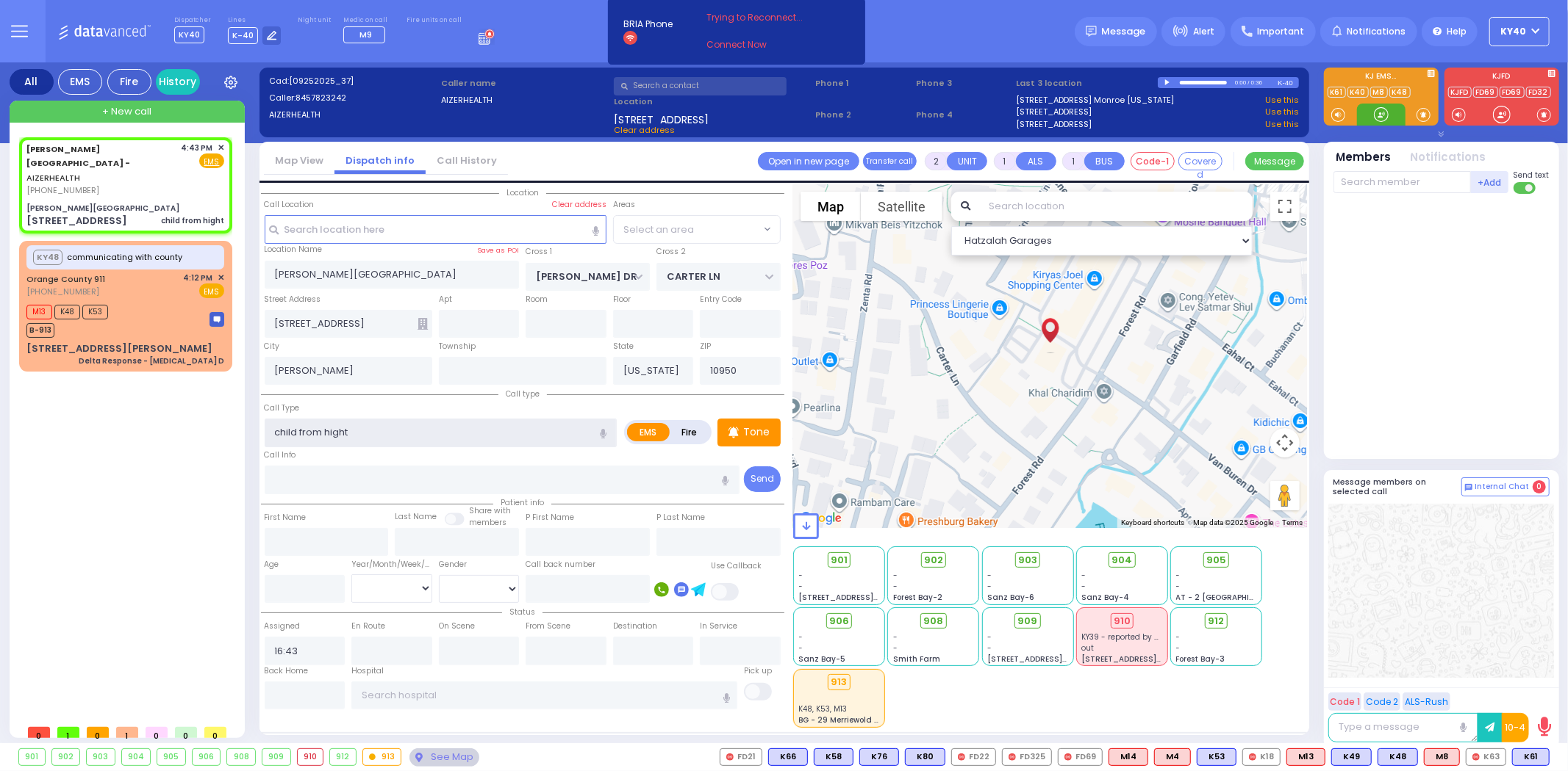
select select "SECTION 2"
type input "child from Hight"
click at [78, 185] on span "(845) 782-3242" at bounding box center [62, 191] width 73 height 12
select select
radio input "true"
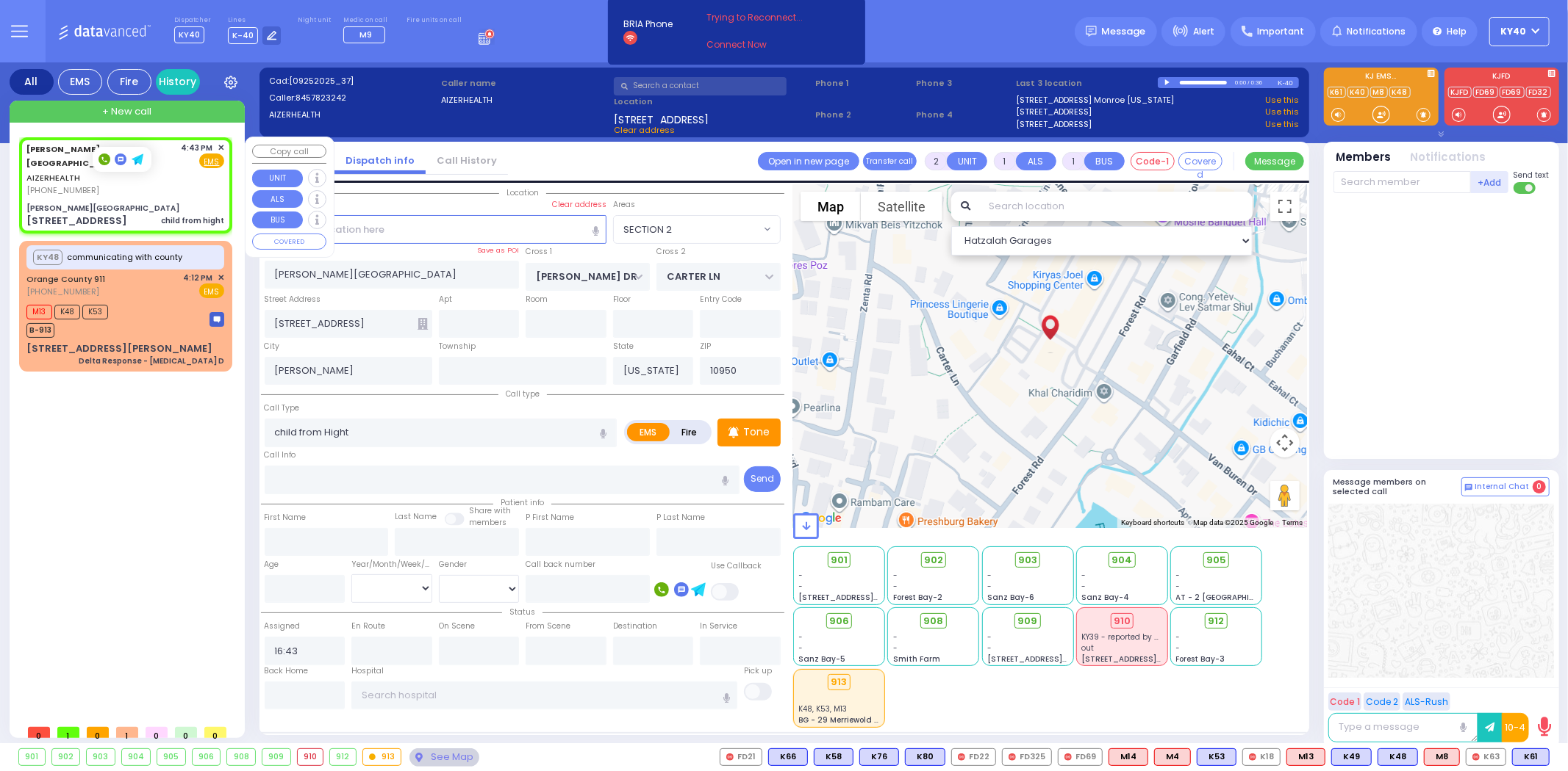
select select
select select "Hatzalah Garages"
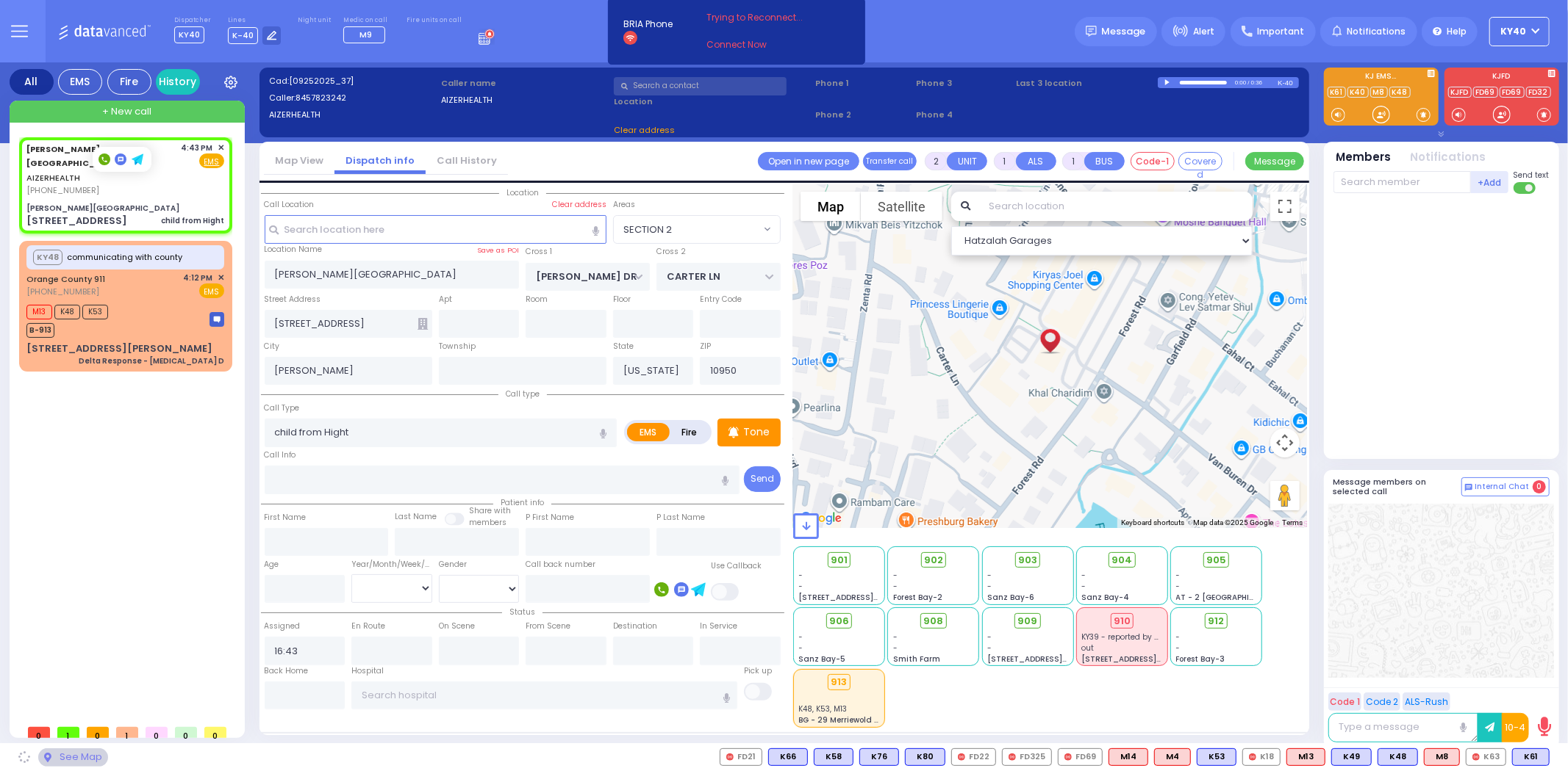
select select
radio input "true"
select select
select select "Hatzalah Garages"
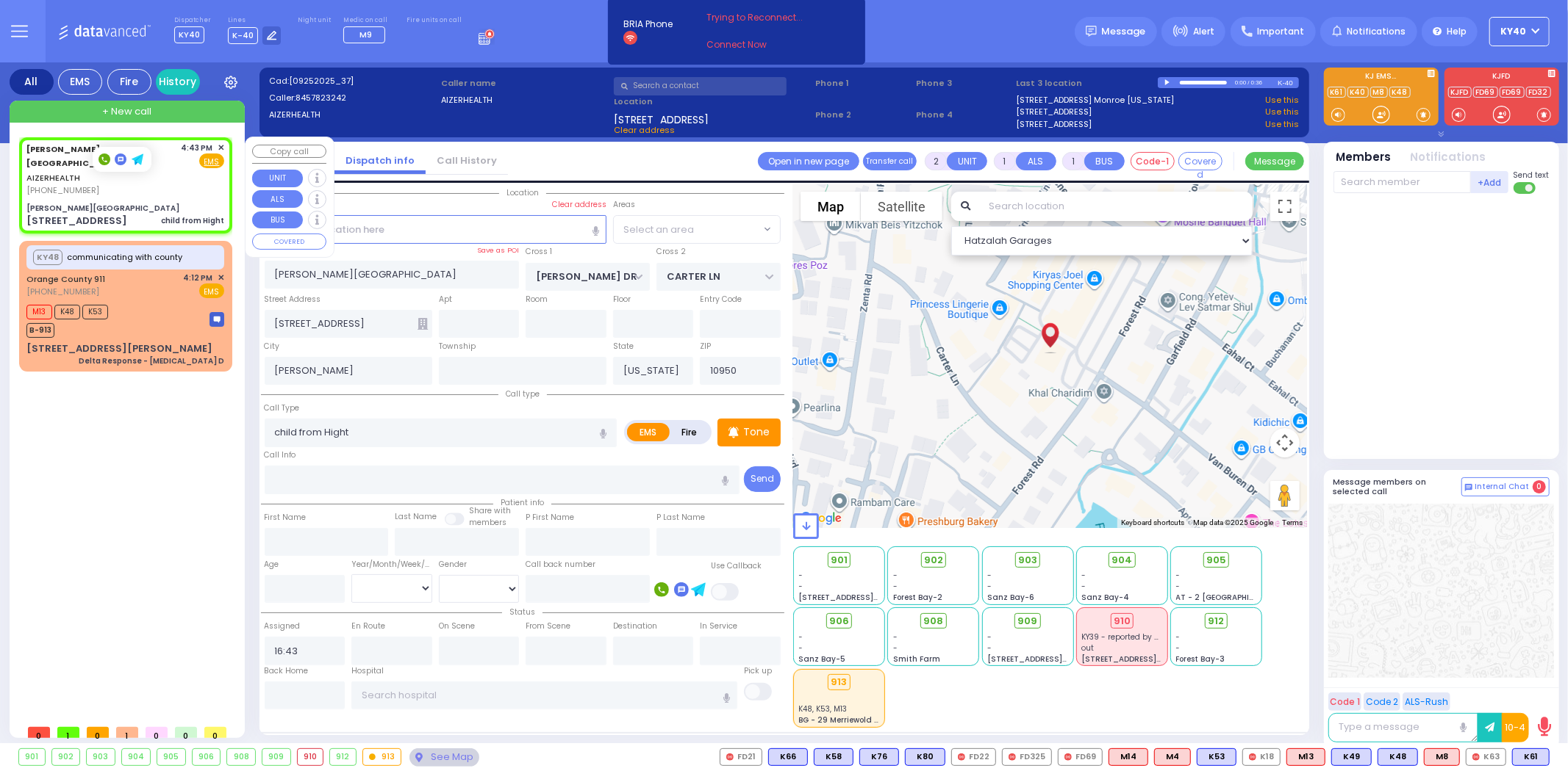
click at [156, 203] on div "Aizer Health Center" at bounding box center [125, 208] width 197 height 11
select select "SECTION 2"
select select
radio input "true"
select select
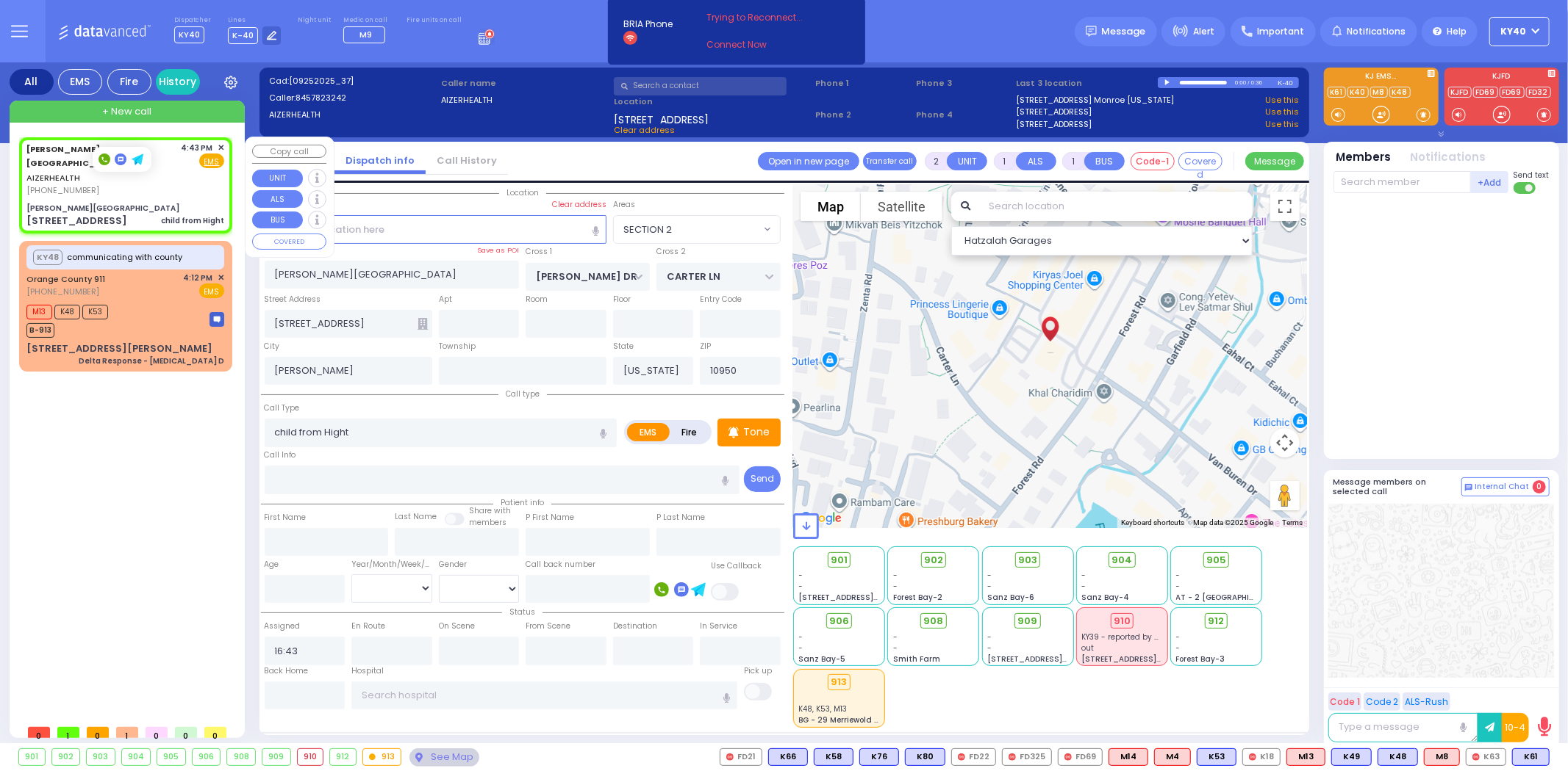
select select "Hatzalah Garages"
select select "SECTION 2"
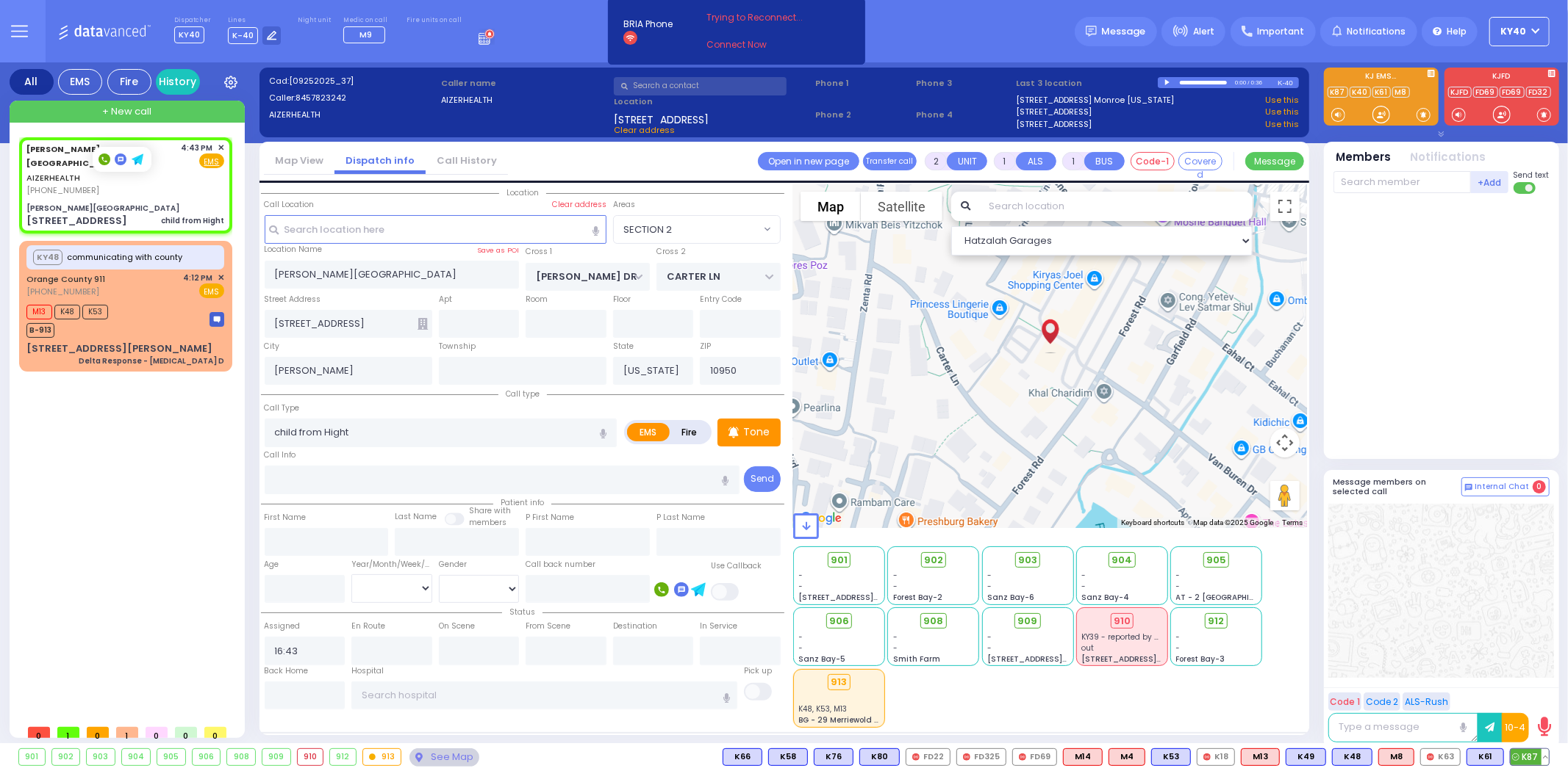
click at [1525, 751] on span "K87" at bounding box center [1529, 757] width 38 height 17
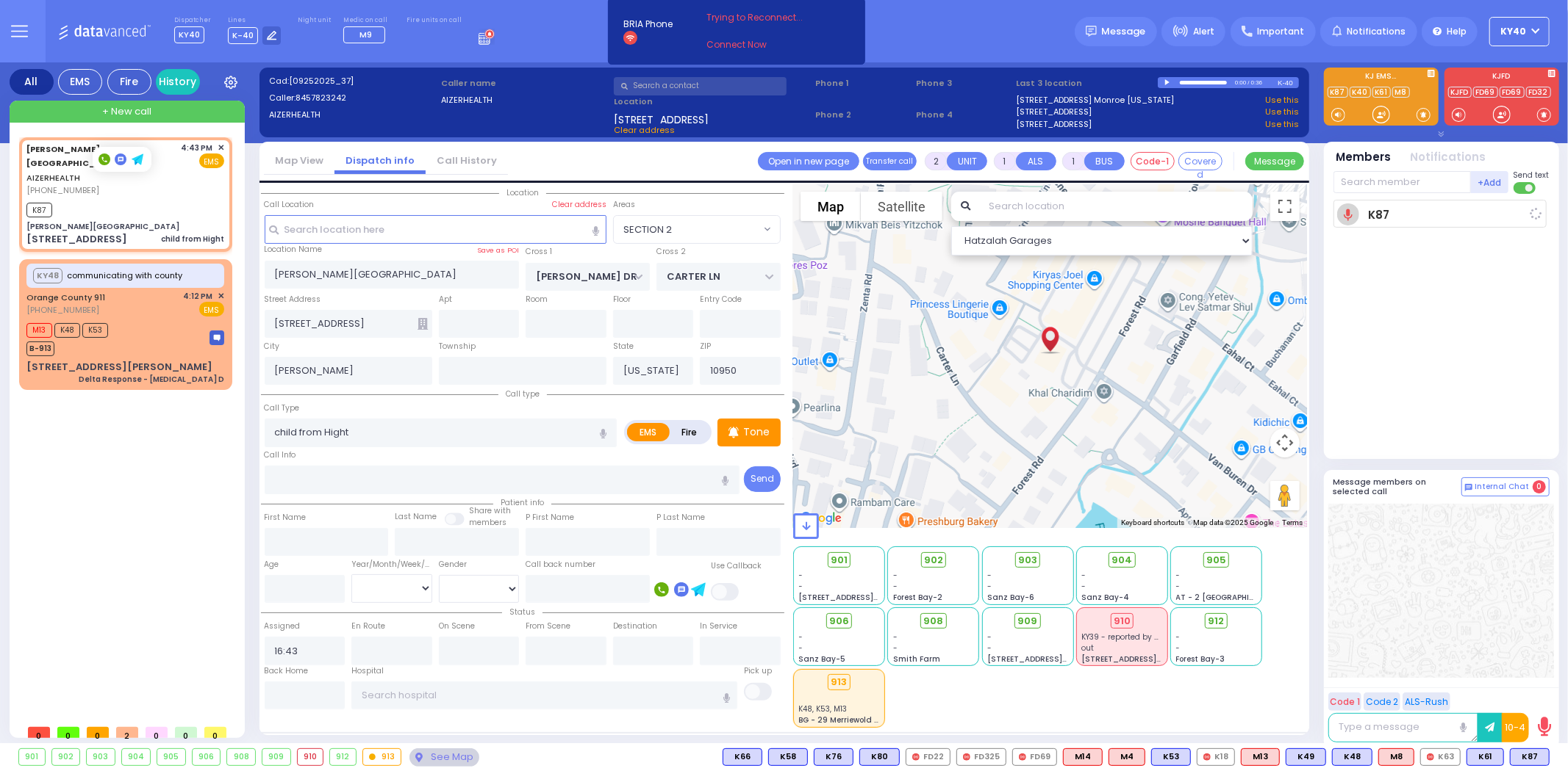
select select
radio input "true"
select select
type input "16:45"
select select "Hatzalah Garages"
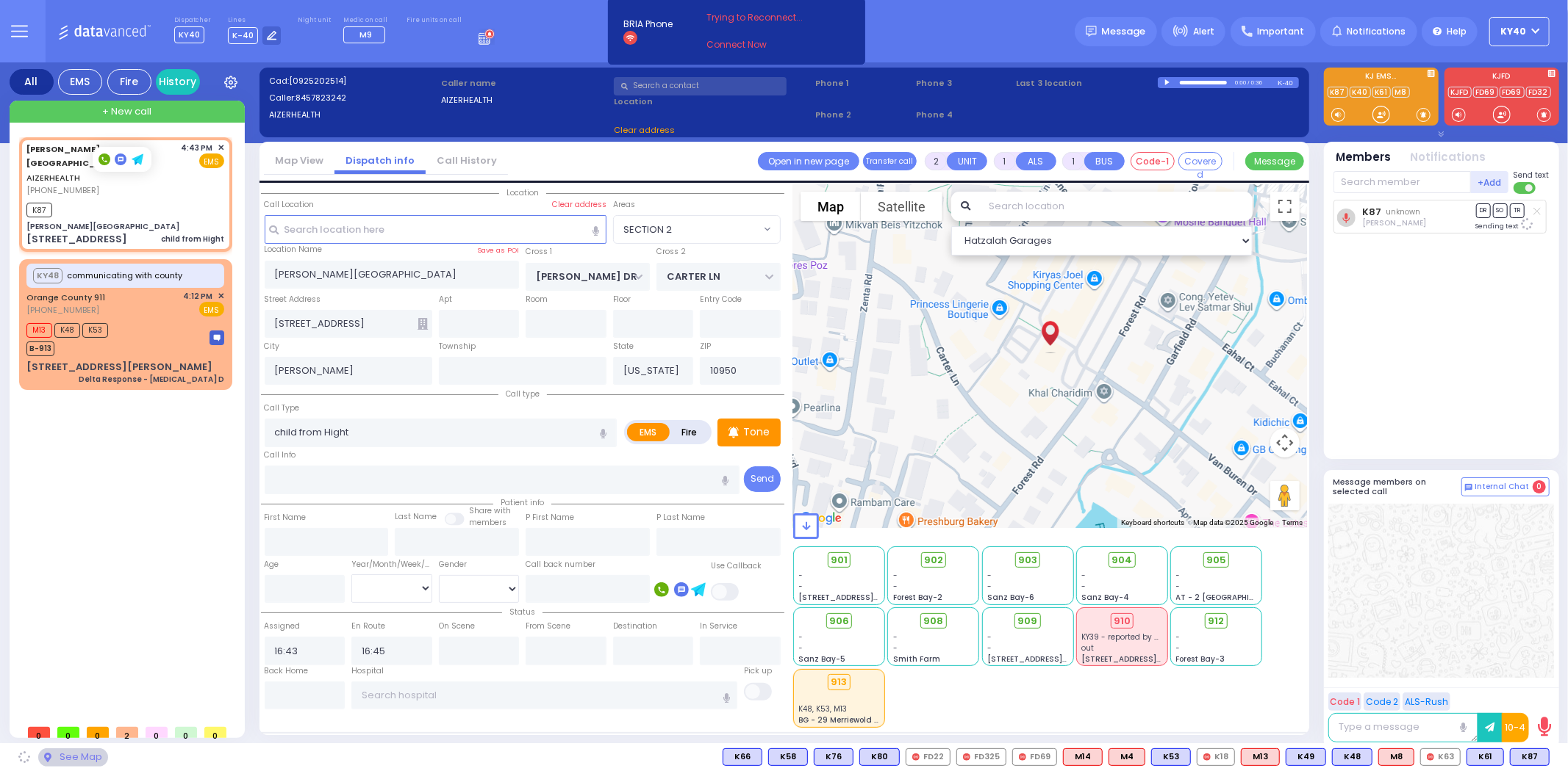
select select "SECTION 2"
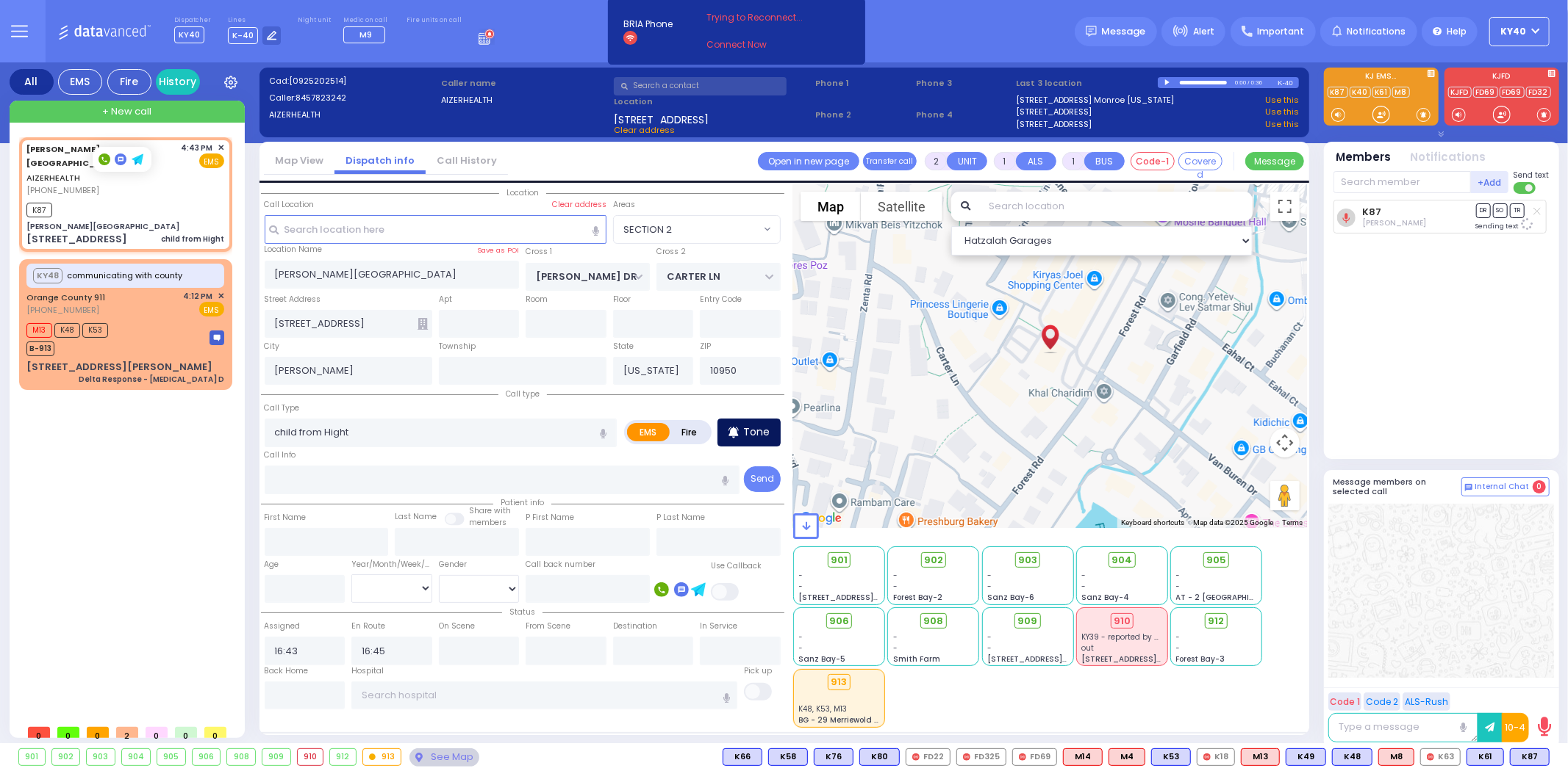
click at [743, 436] on div "Tone" at bounding box center [748, 433] width 63 height 28
click at [762, 435] on p "Tone" at bounding box center [756, 433] width 26 height 16
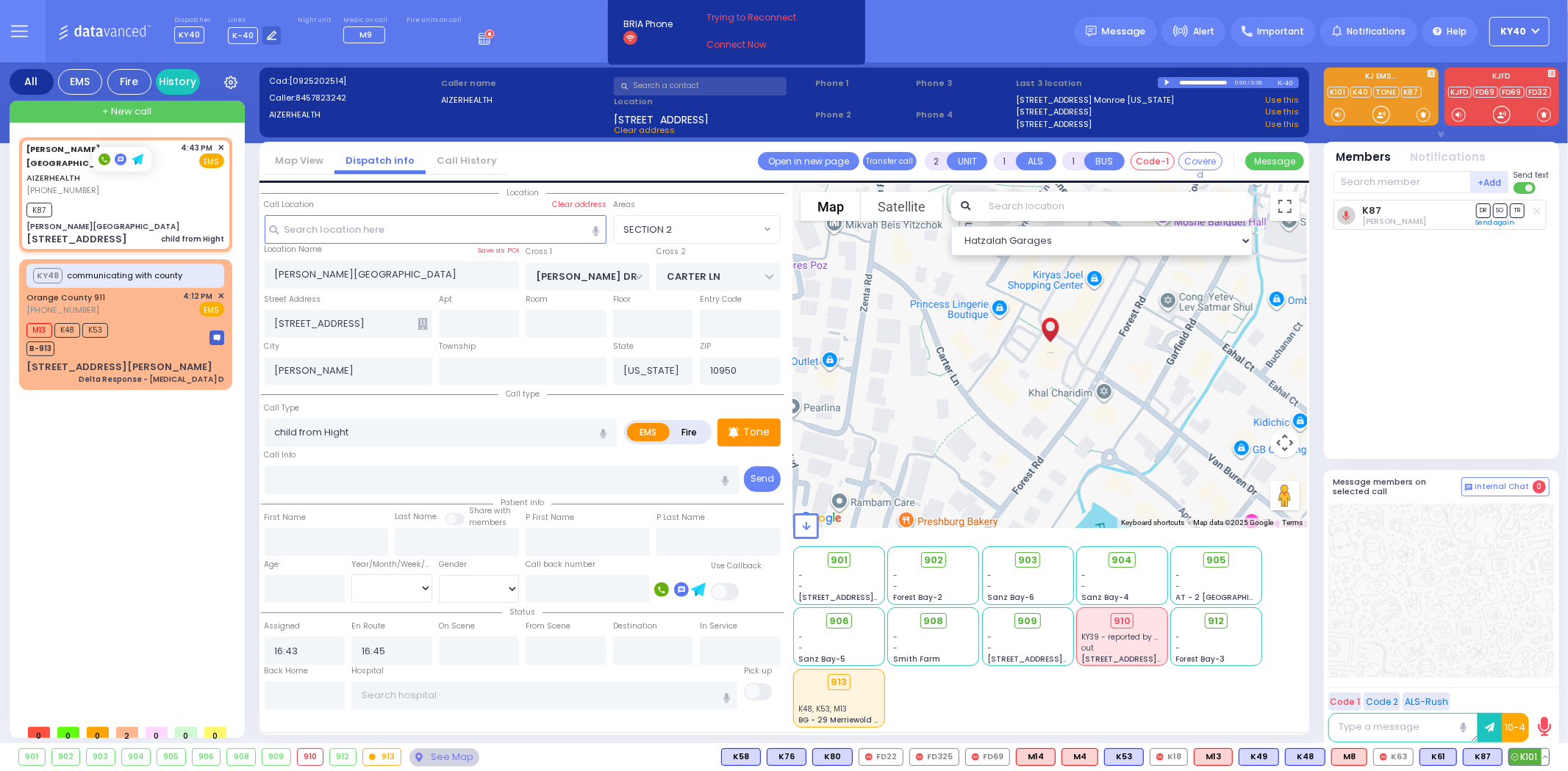
click at [1529, 759] on span "K101" at bounding box center [1528, 757] width 40 height 17
select select
radio input "true"
select select
select select "Hatzalah Garages"
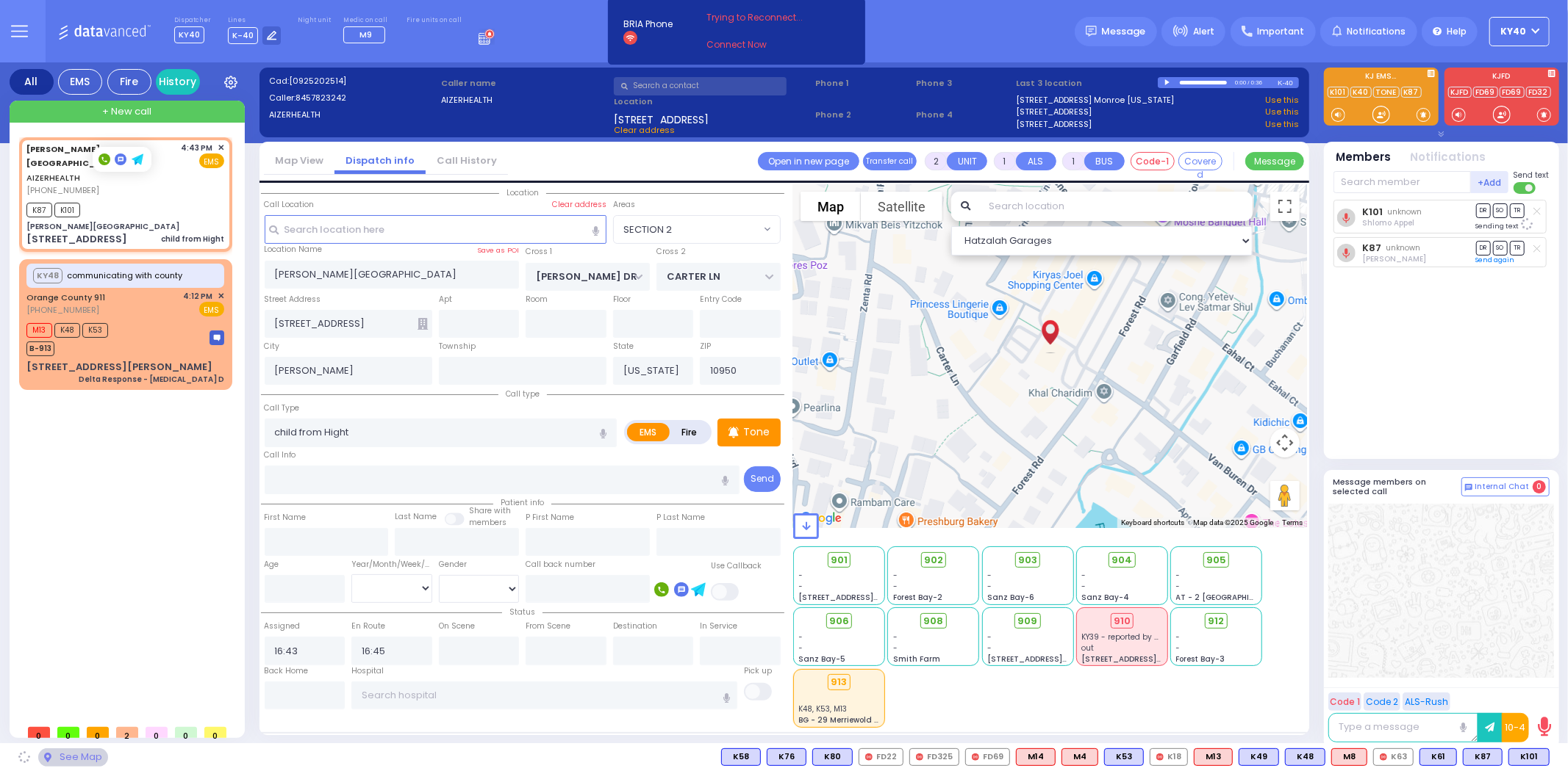
select select "SECTION 2"
select select
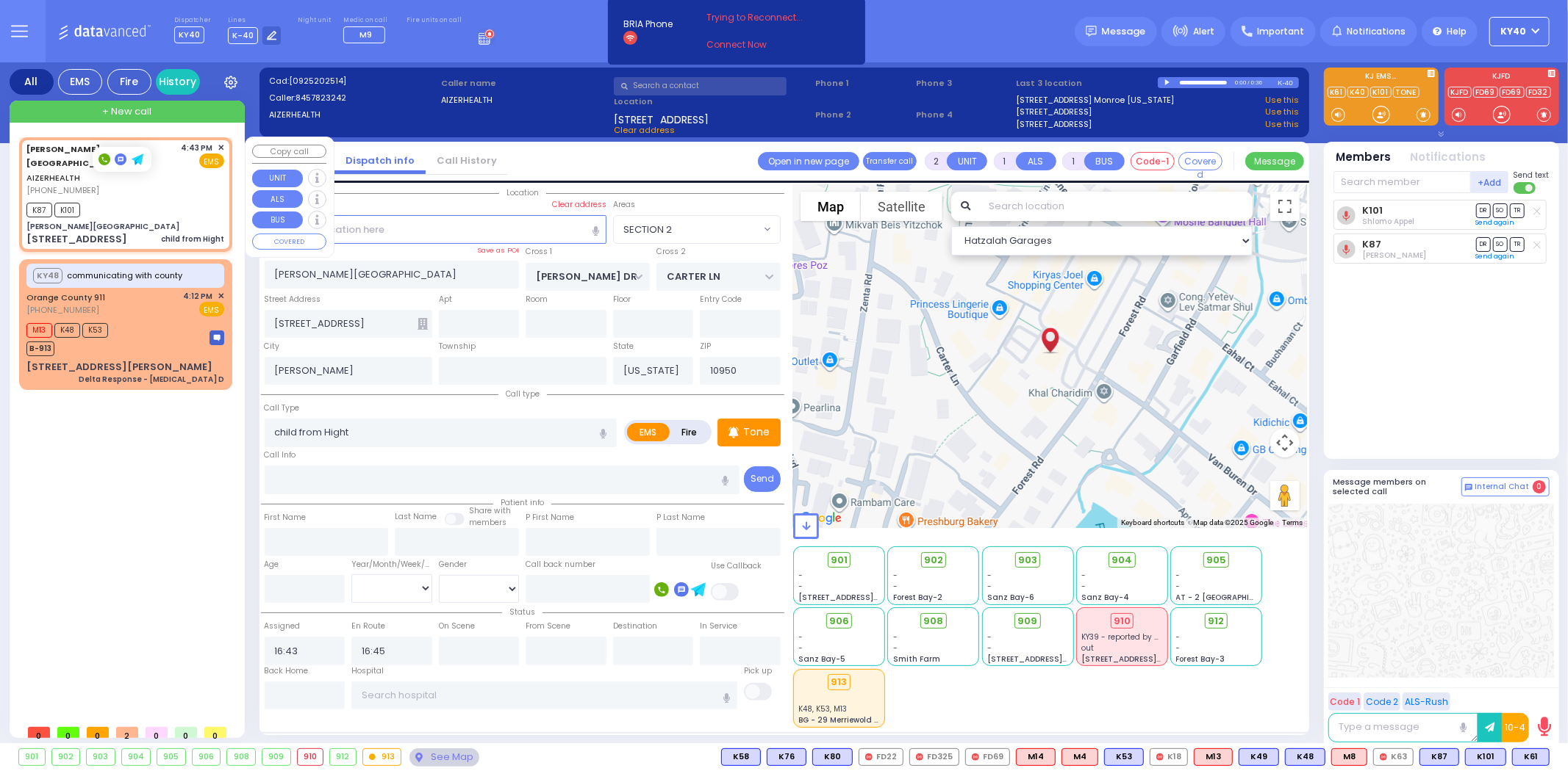
click at [170, 221] on div "[PERSON_NAME][GEOGRAPHIC_DATA]" at bounding box center [125, 226] width 197 height 11
select select
radio input "true"
select select
select select "SECTION 2"
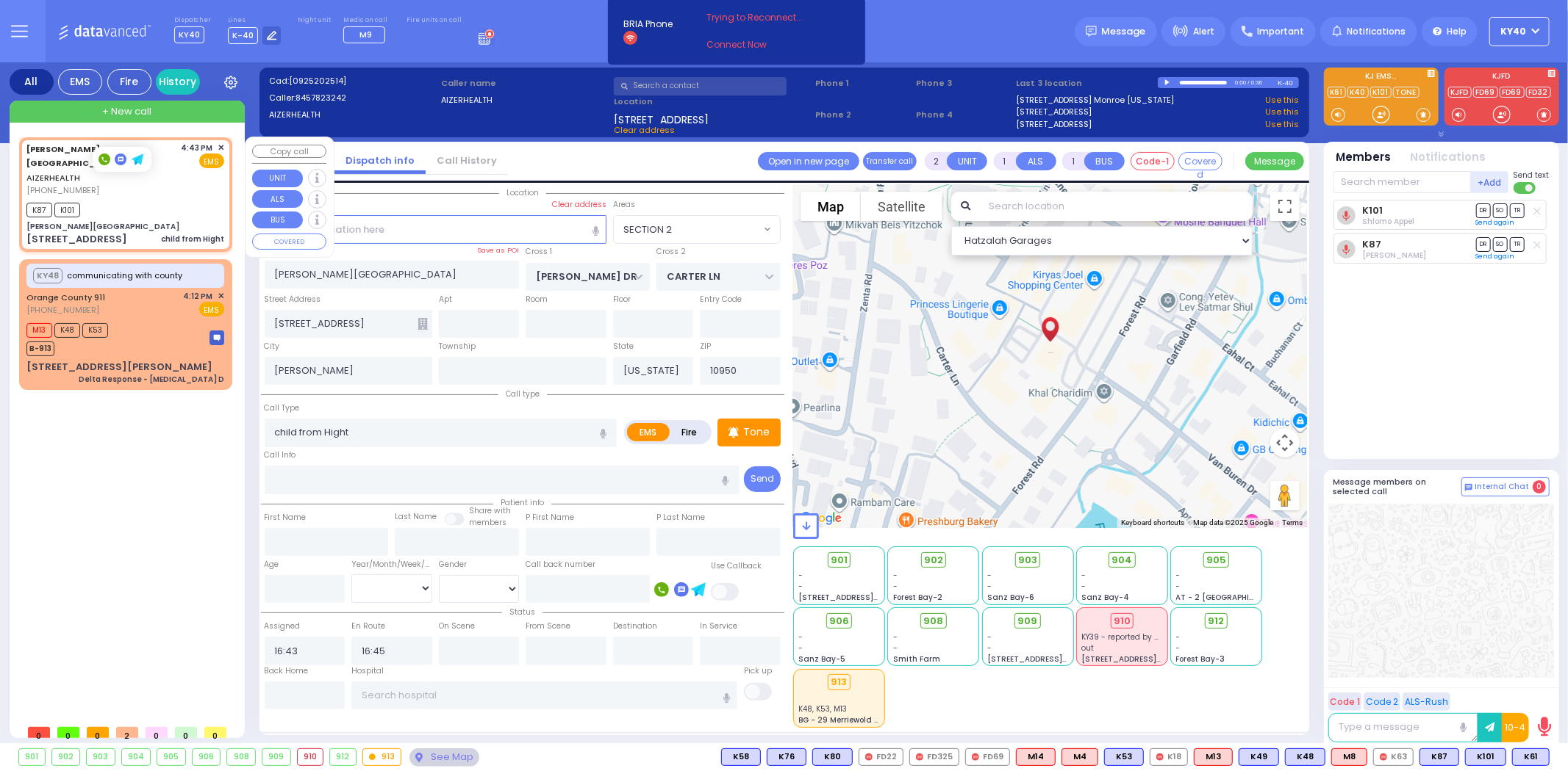
select select "Hatzalah Garages"
click at [99, 199] on div "K87 K101" at bounding box center [125, 208] width 197 height 18
select select
radio input "true"
select select
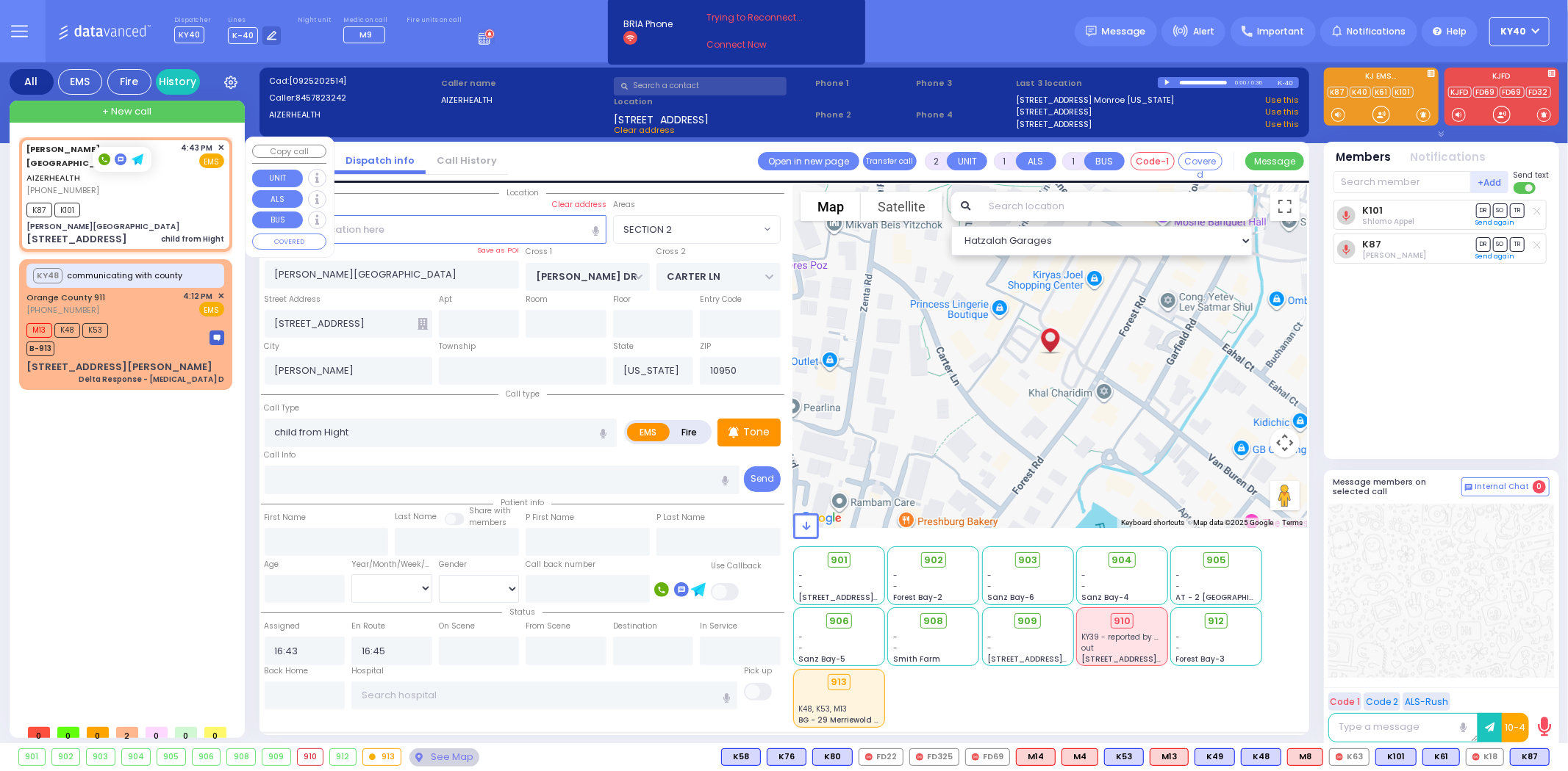
select select "Hatzalah Garages"
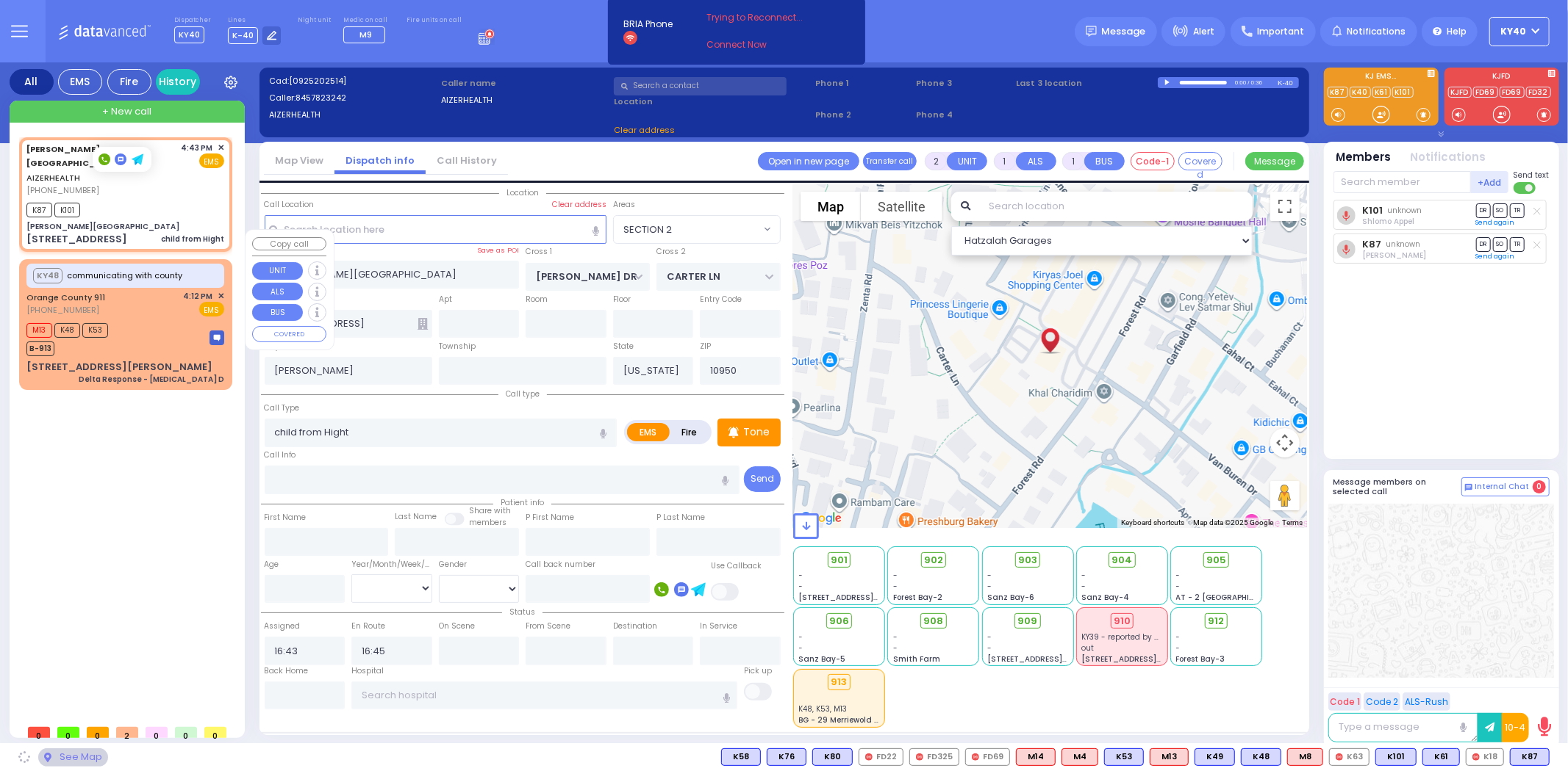
select select "SECTION 2"
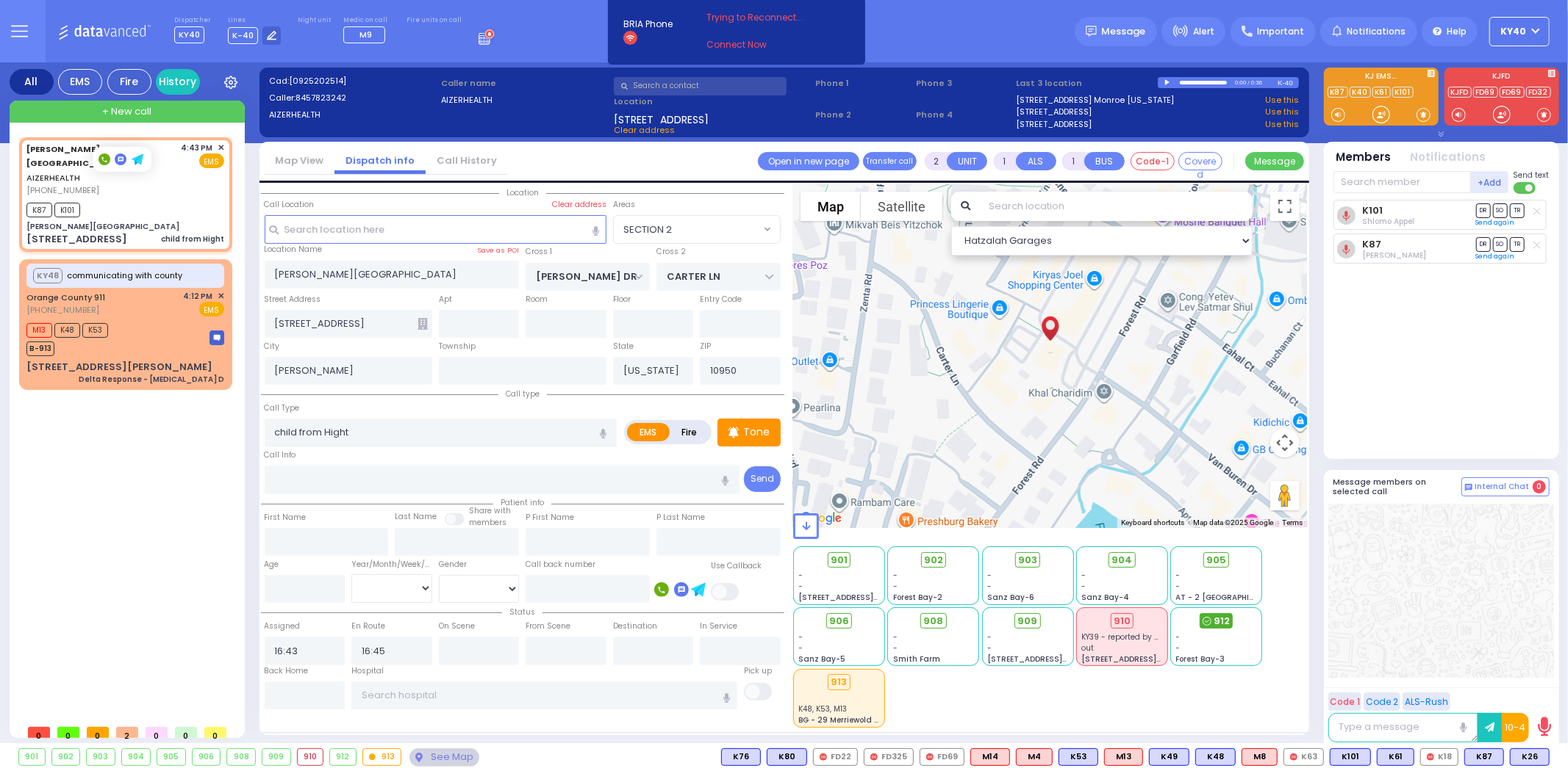
click at [1224, 614] on span "912" at bounding box center [1221, 621] width 17 height 15
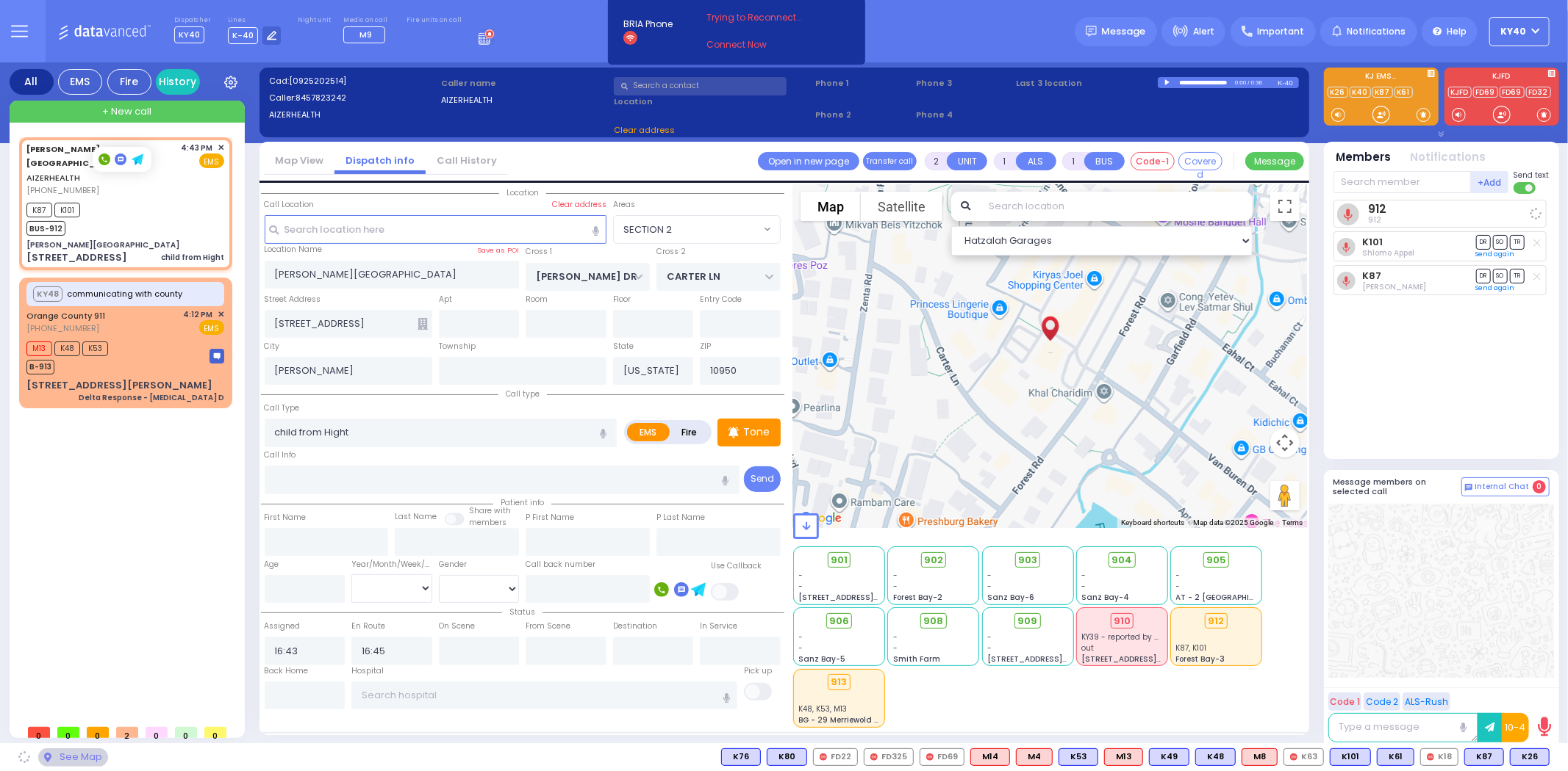
select select
radio input "true"
select select
select select "Hatzalah Garages"
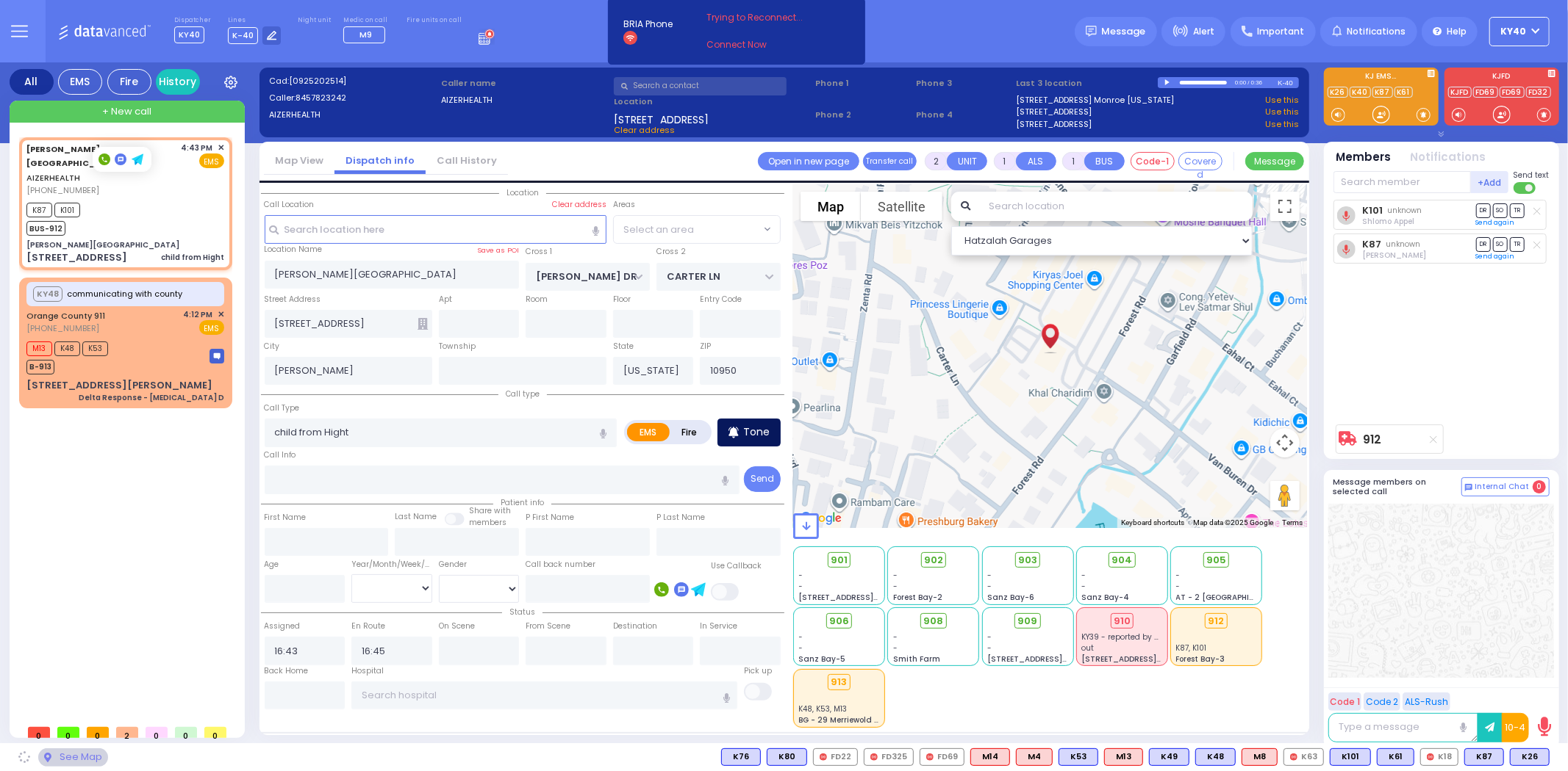
select select "SECTION 2"
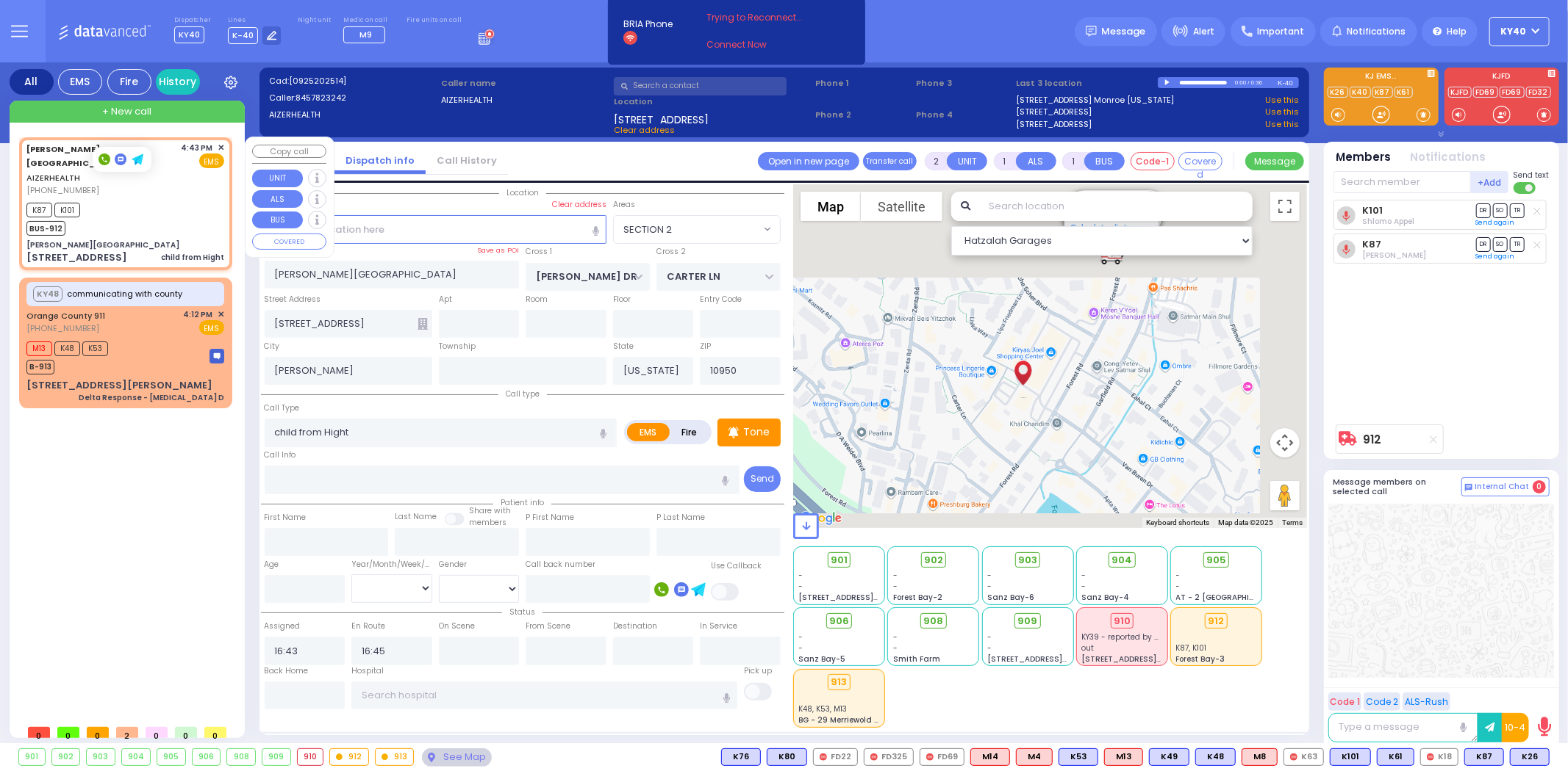
click at [170, 202] on div "K87 K101 BUS-912" at bounding box center [125, 218] width 197 height 37
select select
radio input "true"
select select
select select "Hatzalah Garages"
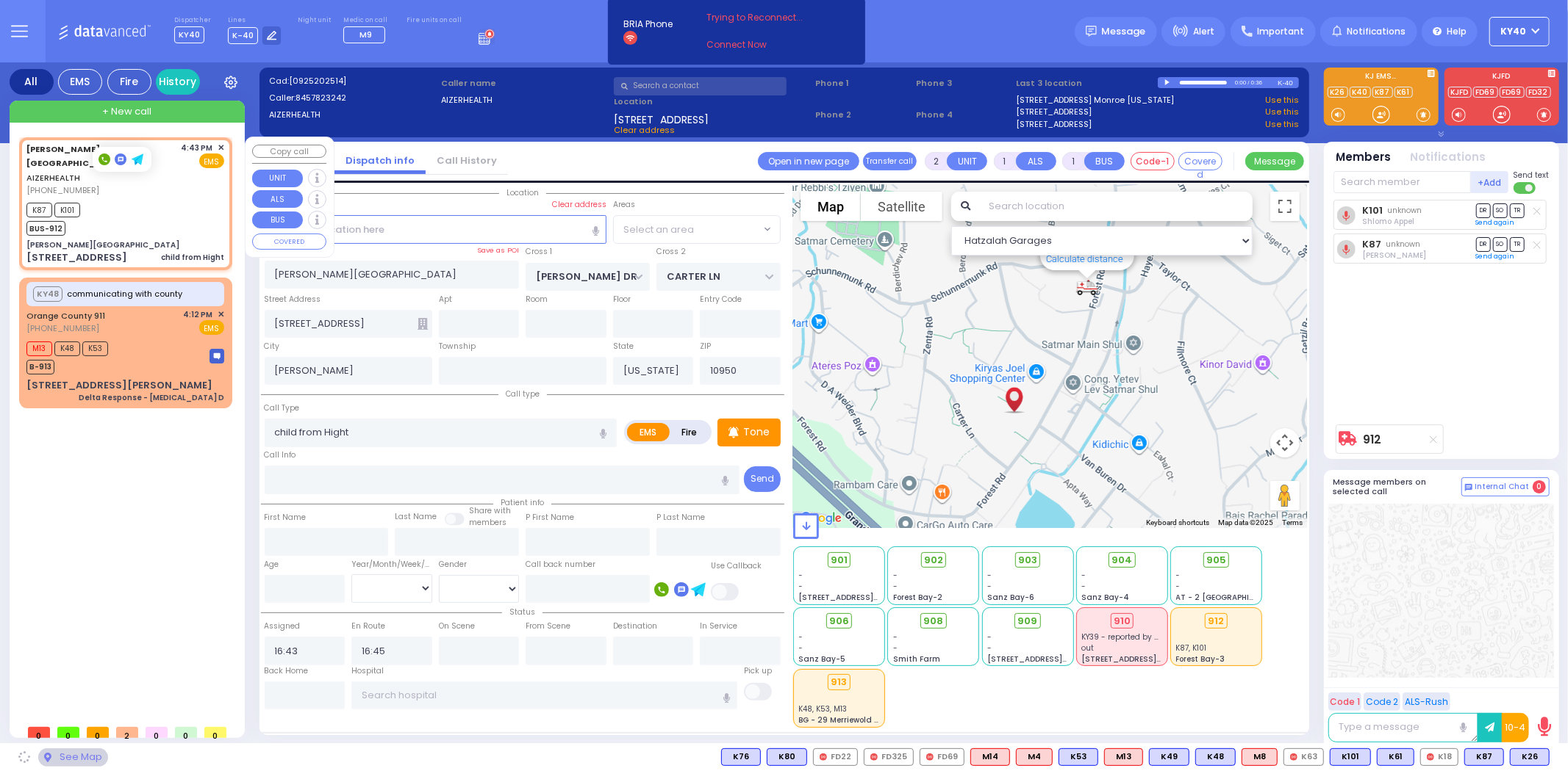
select select "SECTION 2"
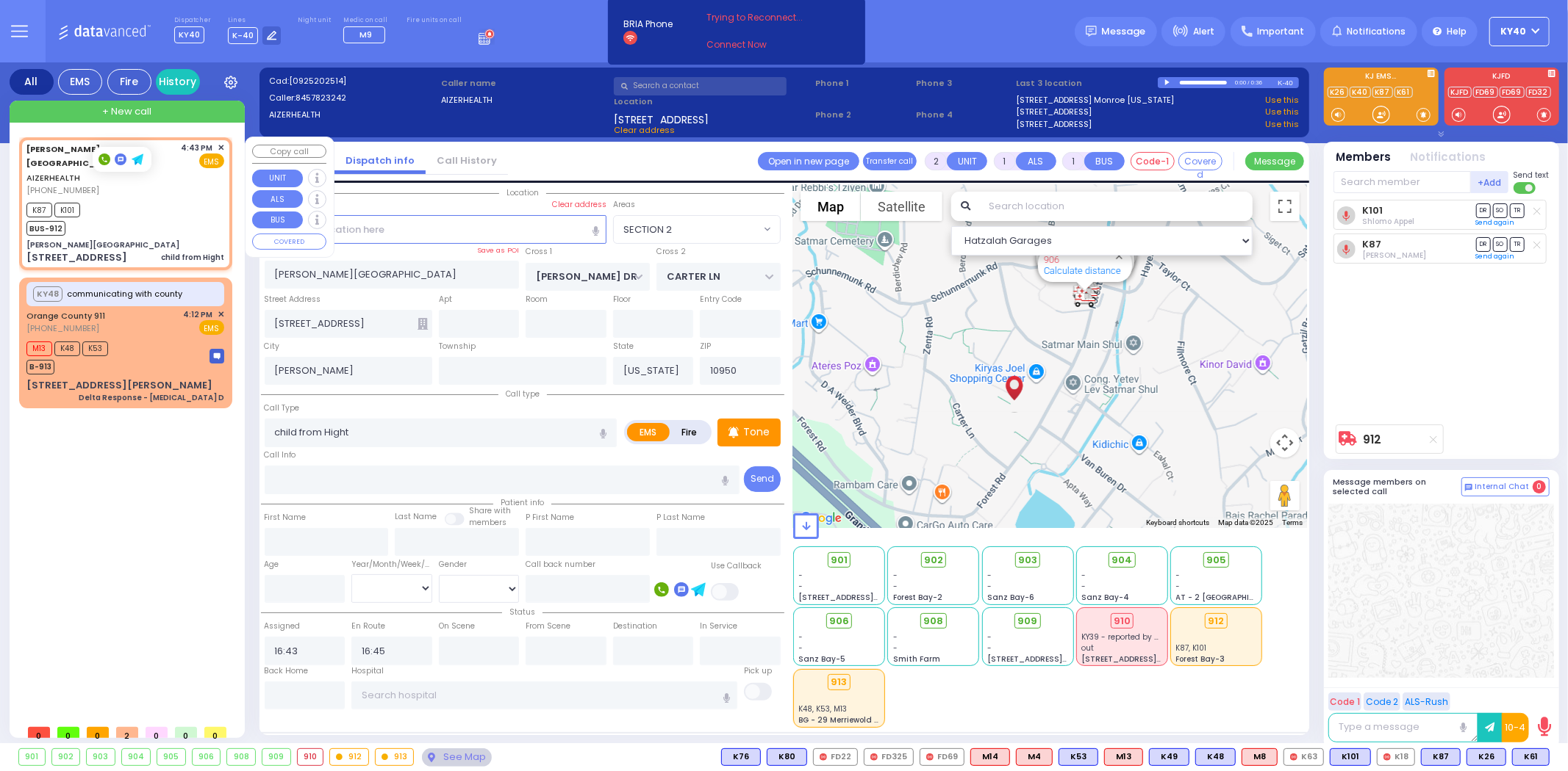
click at [128, 199] on div "K87 K101 BUS-912" at bounding box center [125, 218] width 197 height 37
select select
radio input "true"
select select
select select "SECTION 2"
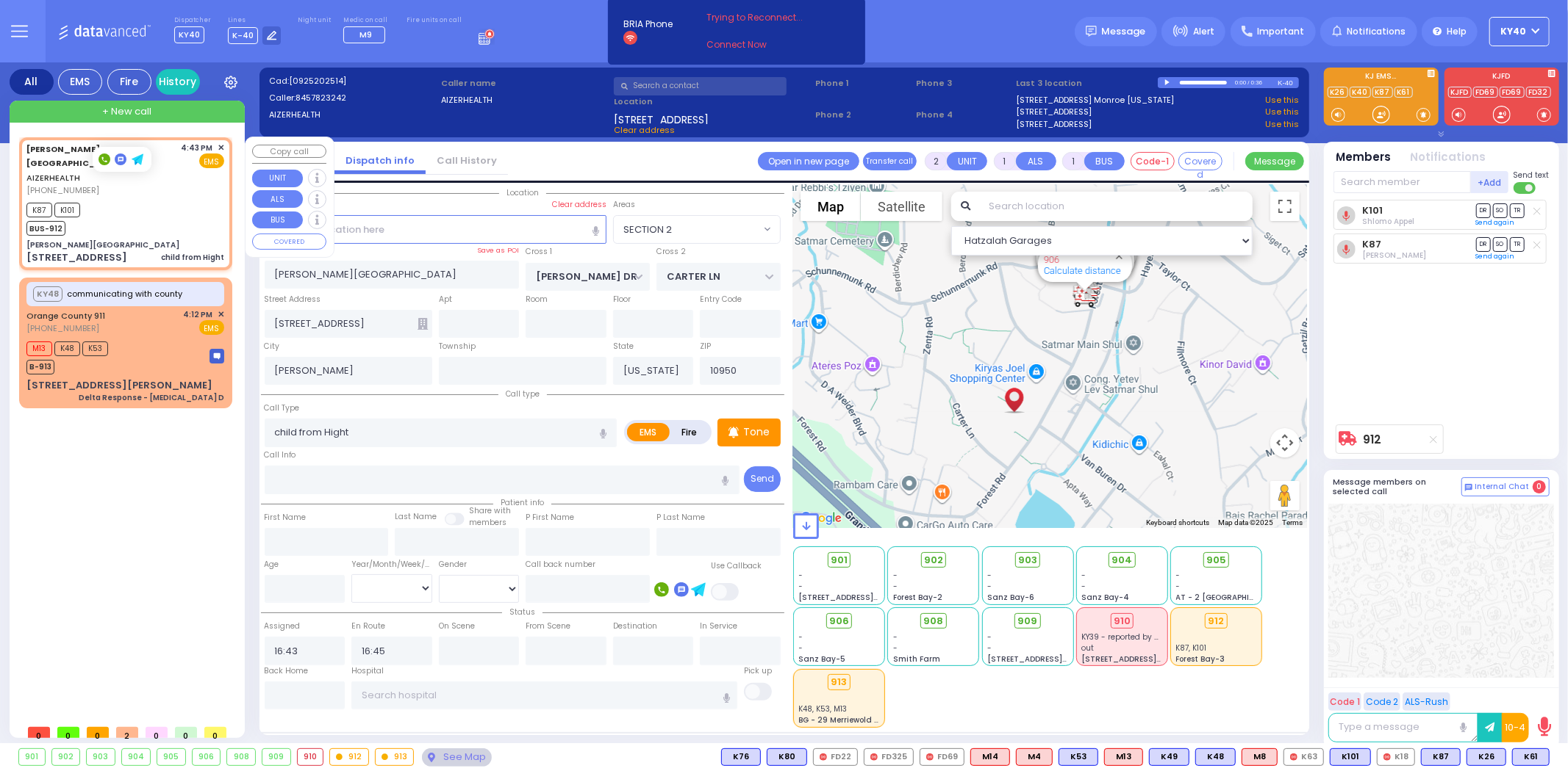
select select "Hatzalah Garages"
click at [114, 199] on div "K87 K101 BUS-912" at bounding box center [125, 218] width 197 height 37
select select
radio input "true"
select select
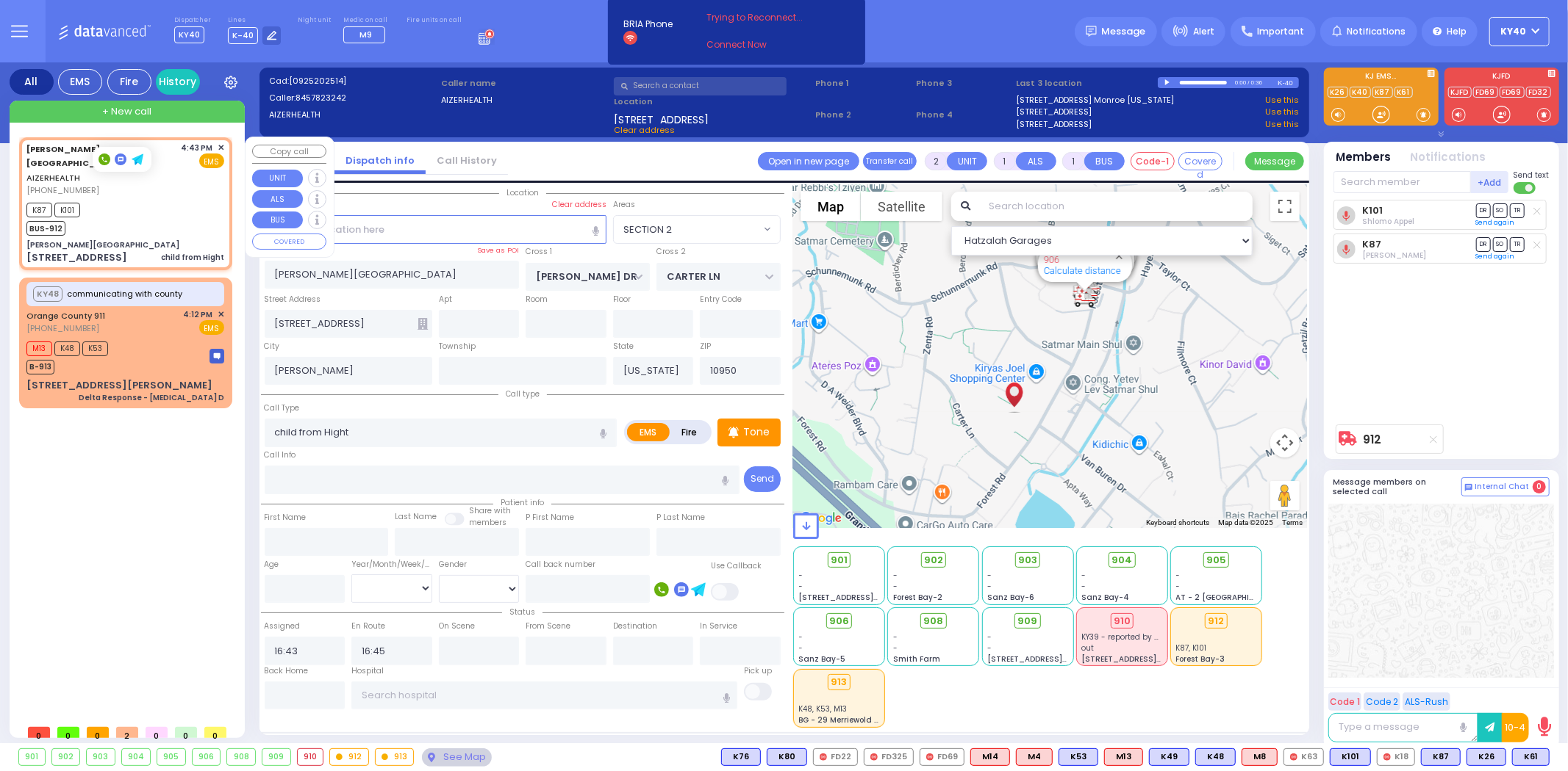
select select "SECTION 2"
select select "Hatzalah Garages"
click at [119, 199] on div "K87 K101 BUS-912" at bounding box center [125, 218] width 197 height 37
select select
radio input "true"
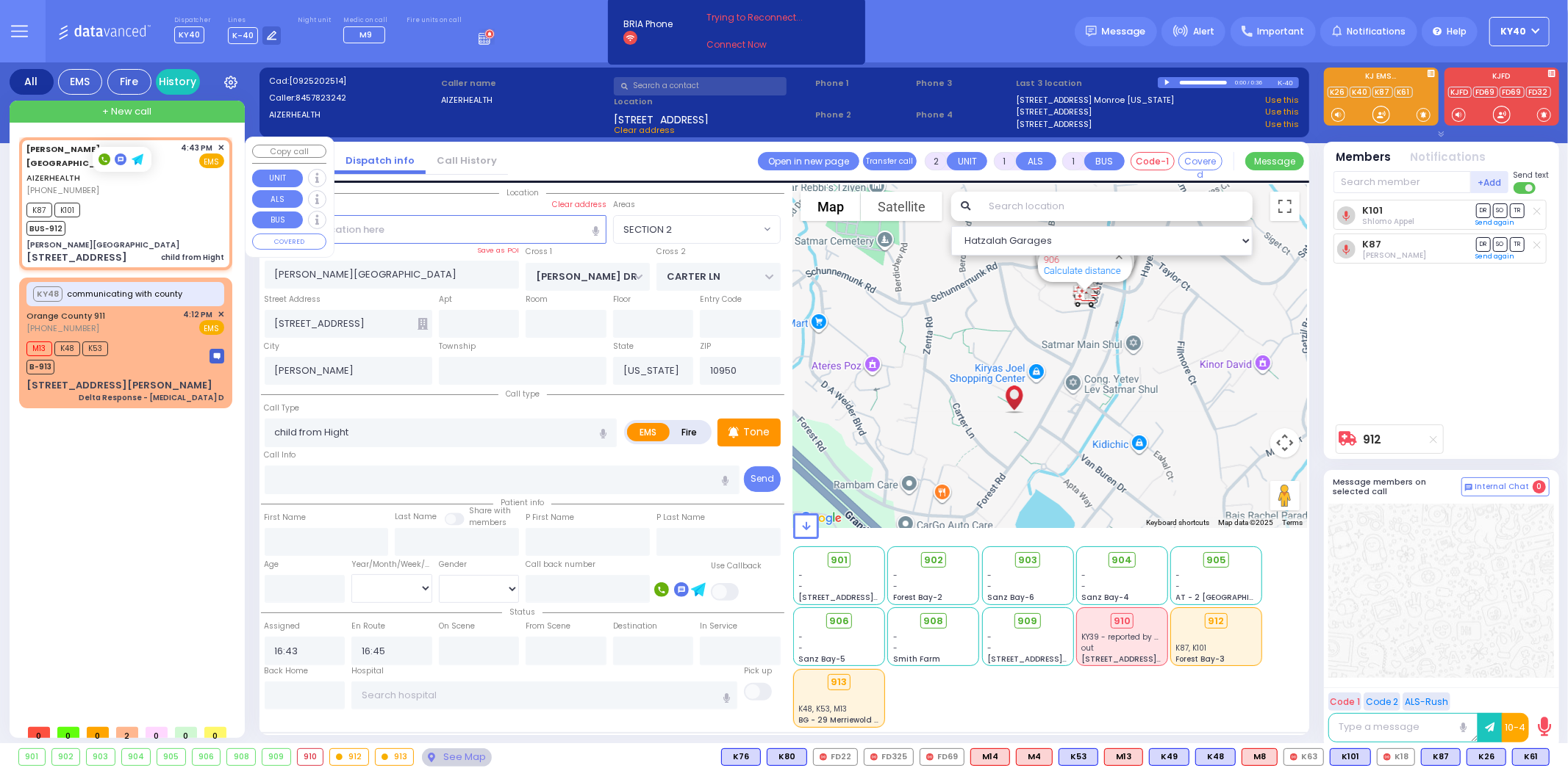
select select
select select "SECTION 2"
select select "Hatzalah Garages"
click at [108, 199] on div "K87 K101 BUS-912" at bounding box center [125, 218] width 197 height 37
select select
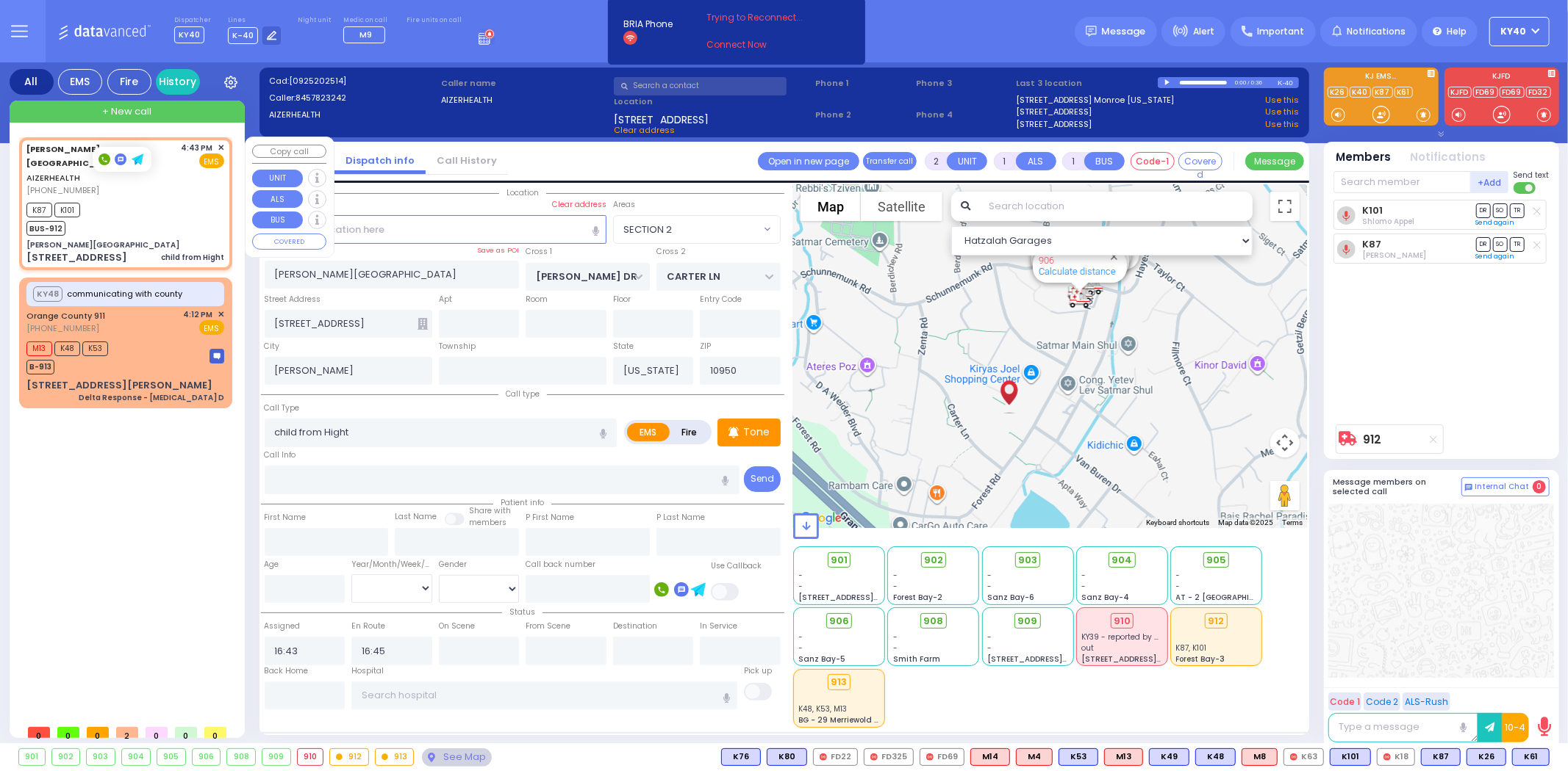
radio input "true"
select select
select select "SECTION 2"
select select "Hatzalah Garages"
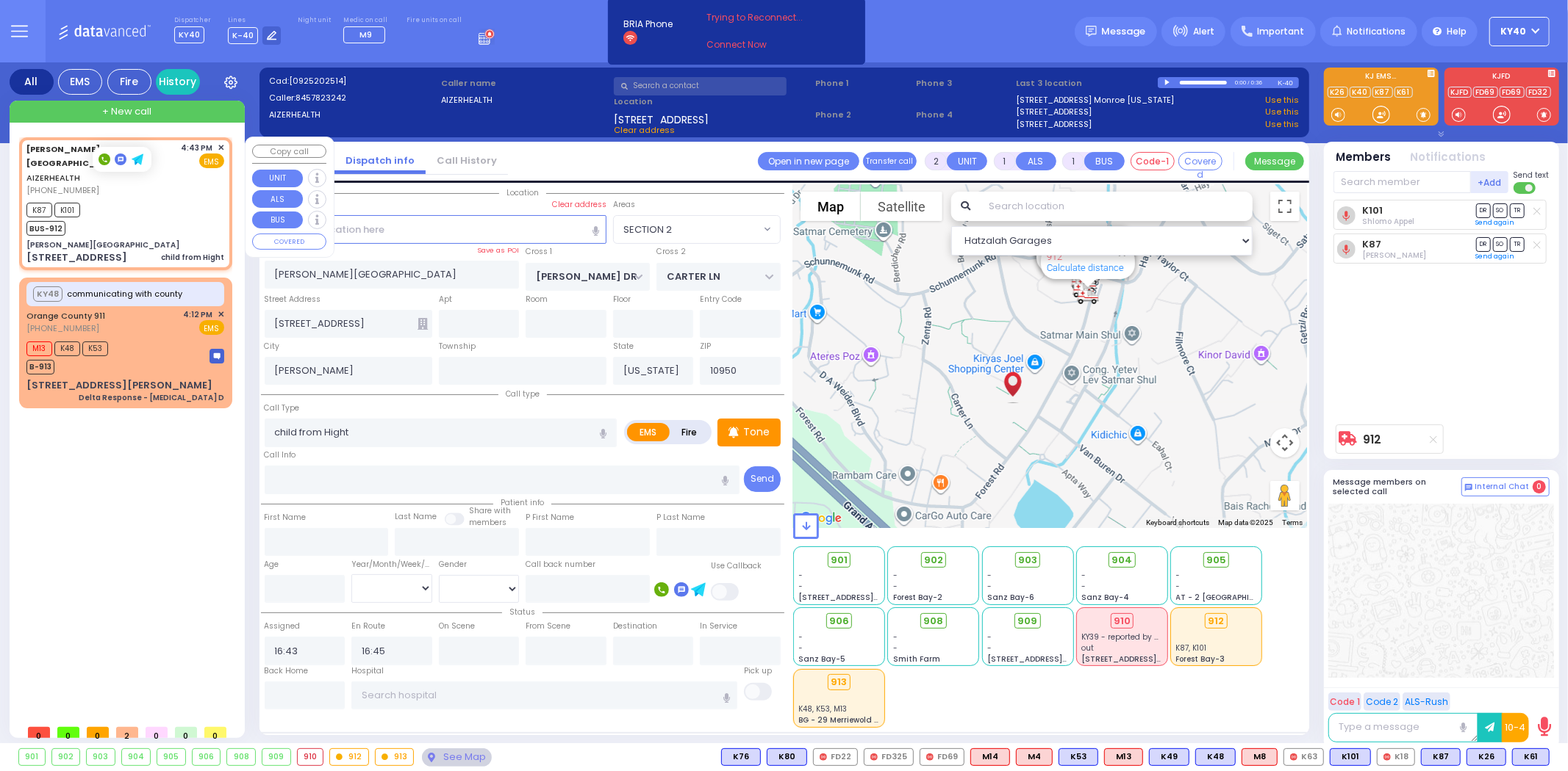
click at [113, 200] on div "K87 K101 BUS-912" at bounding box center [125, 218] width 197 height 37
select select
radio input "true"
select select
select select "SECTION 2"
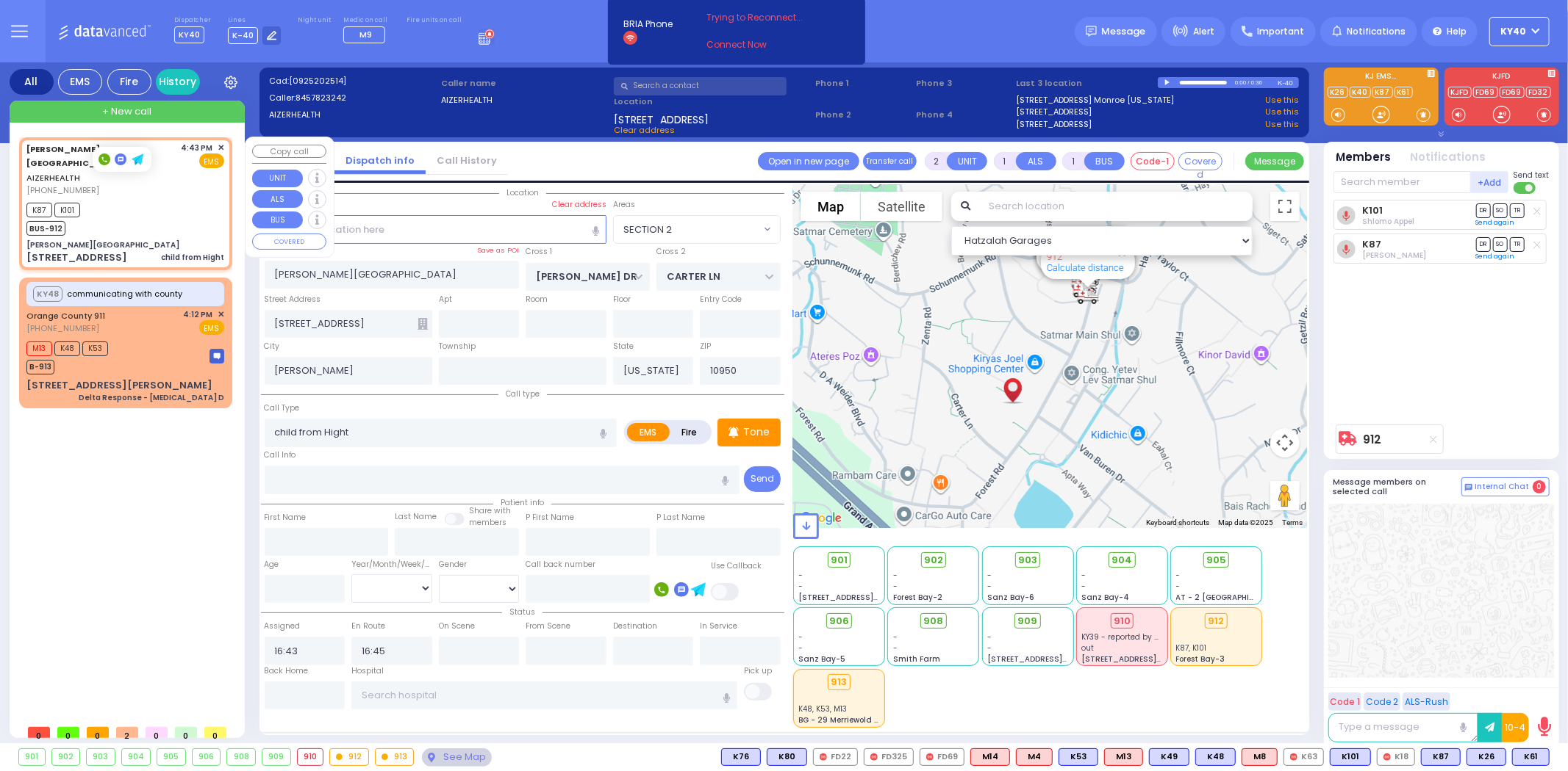
select select "Hatzalah Garages"
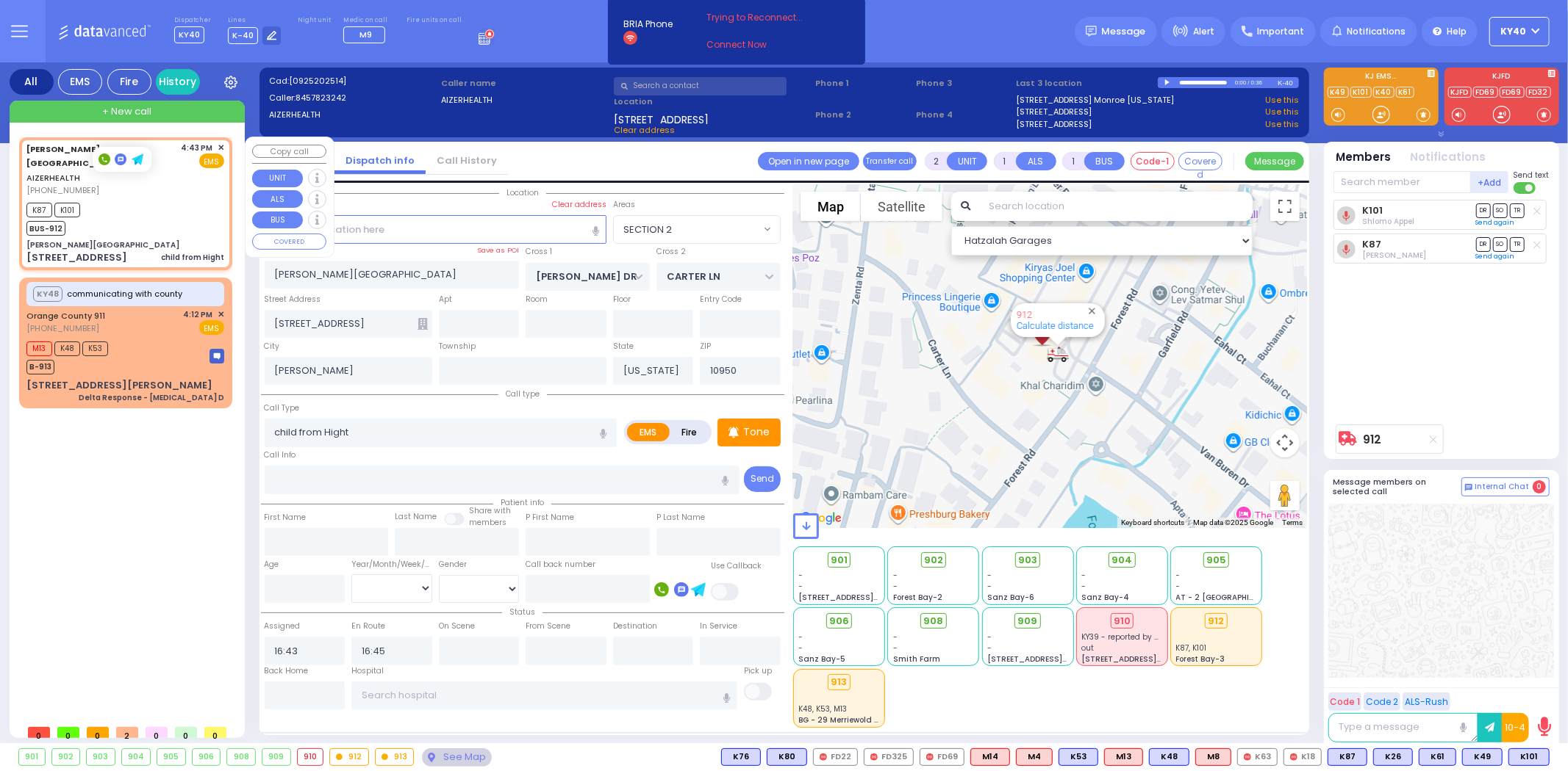
click at [185, 239] on div "Aizer Health Center" at bounding box center [125, 244] width 197 height 11
select select
radio input "true"
select select
select select "Hatzalah Garages"
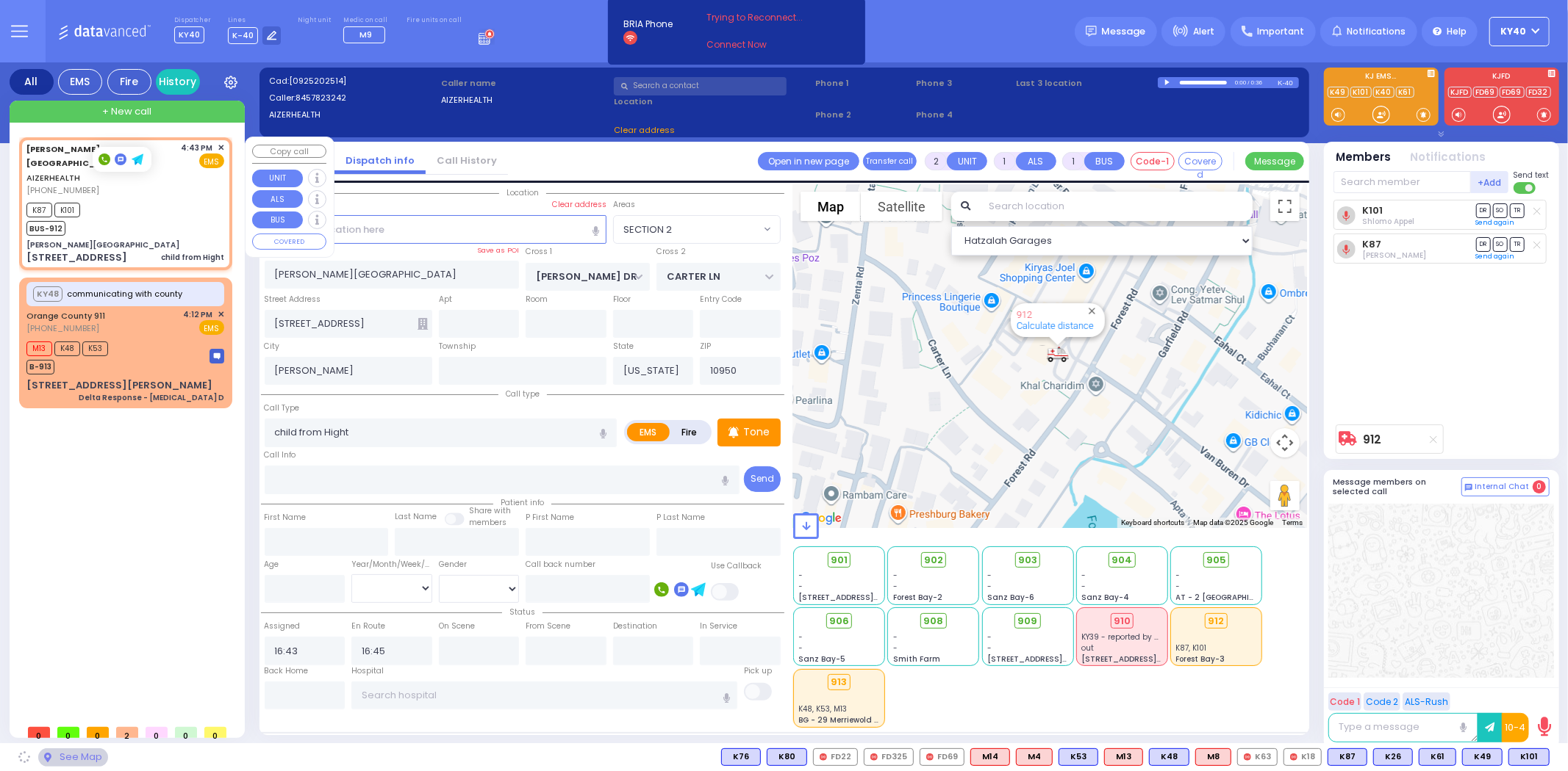
select select "SECTION 2"
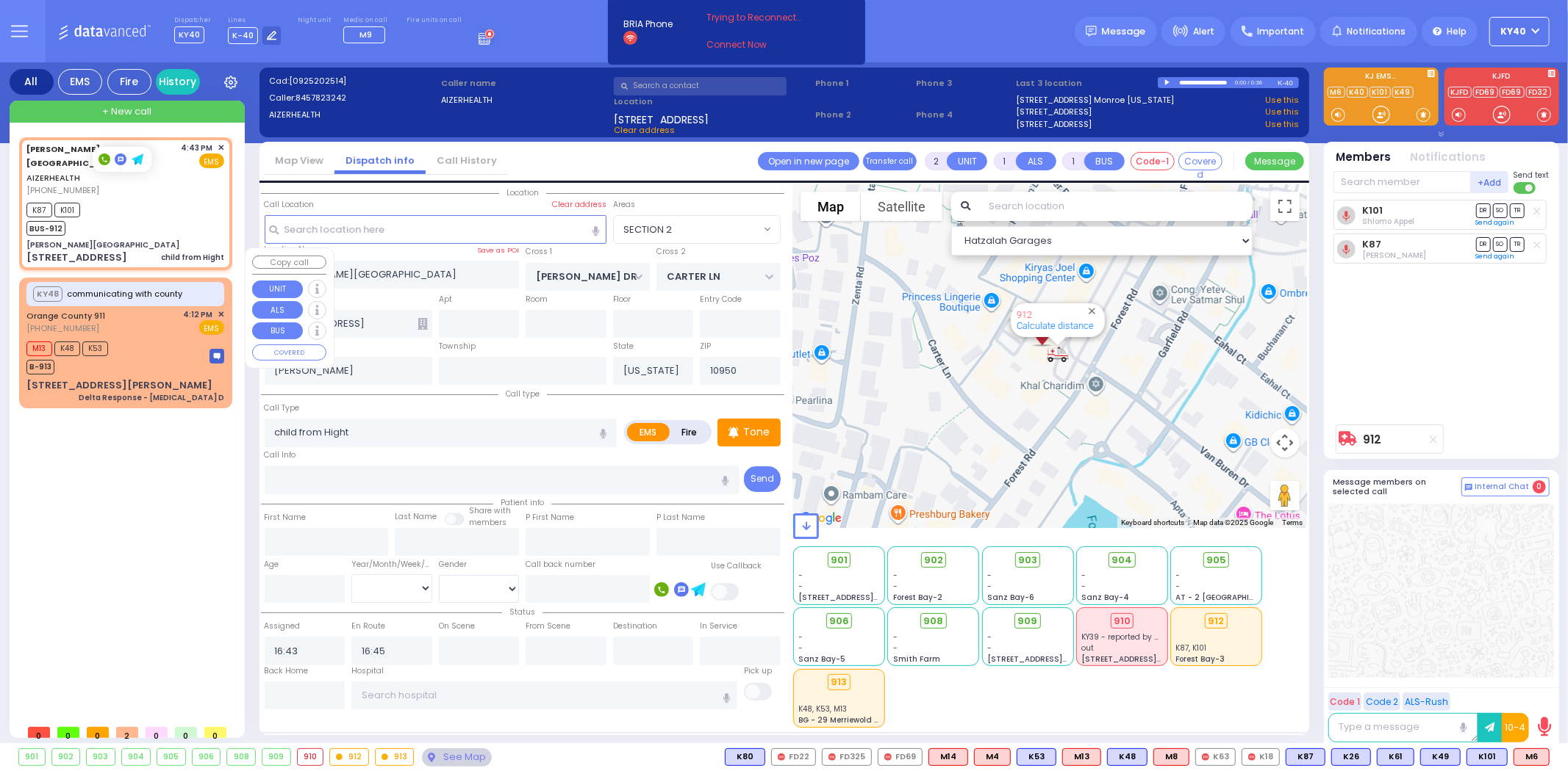
click at [176, 338] on div "M13 K48 K53 B-913" at bounding box center [125, 357] width 197 height 37
type input "6"
select select
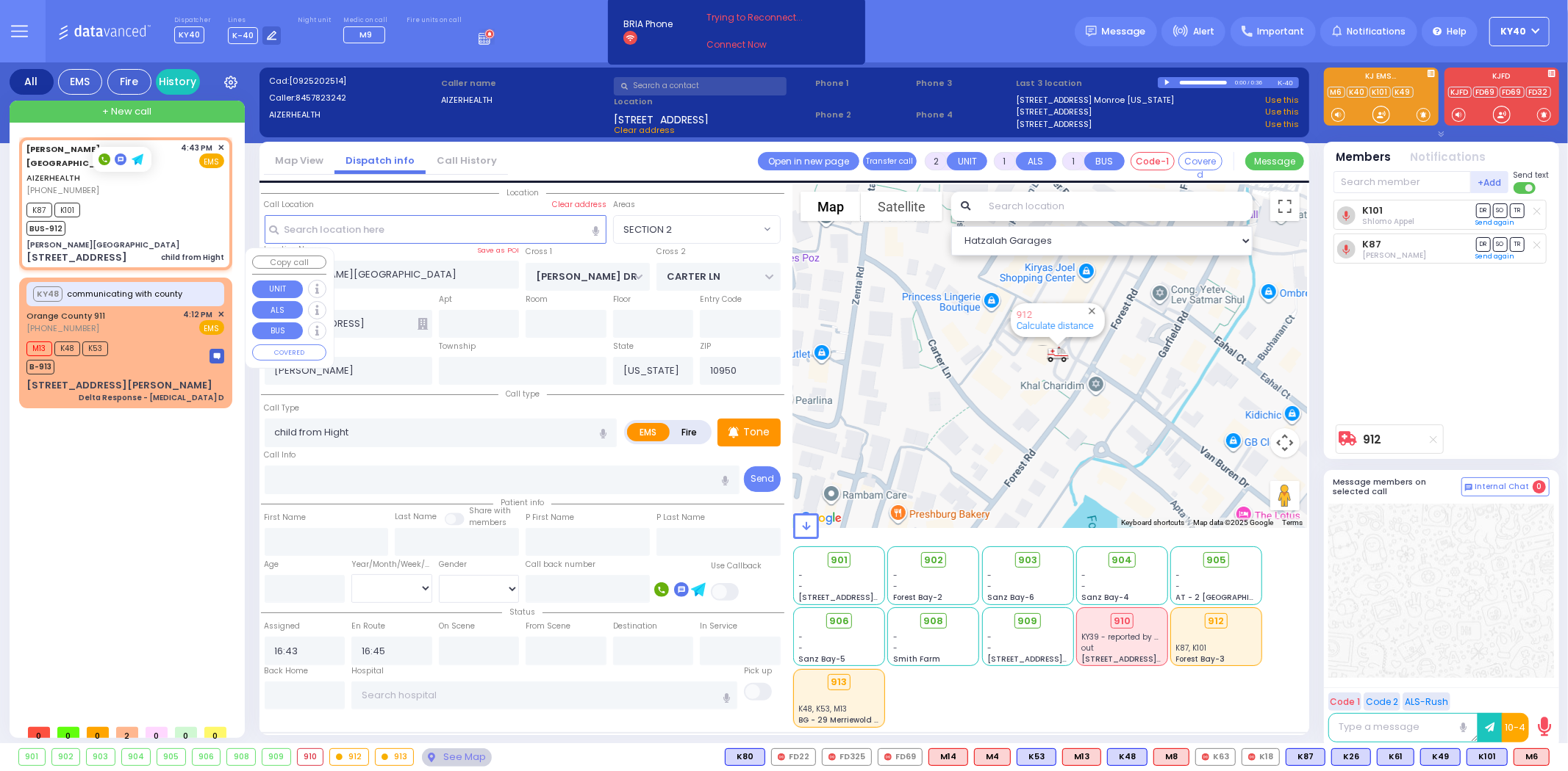
type input "Delta Response - [MEDICAL_DATA] D"
radio input "true"
type input "Nature: : Delta Response - [MEDICAL_DATA] D Address: : [STREET_ADDRESS][PERSON_…"
select select
type input "16:14"
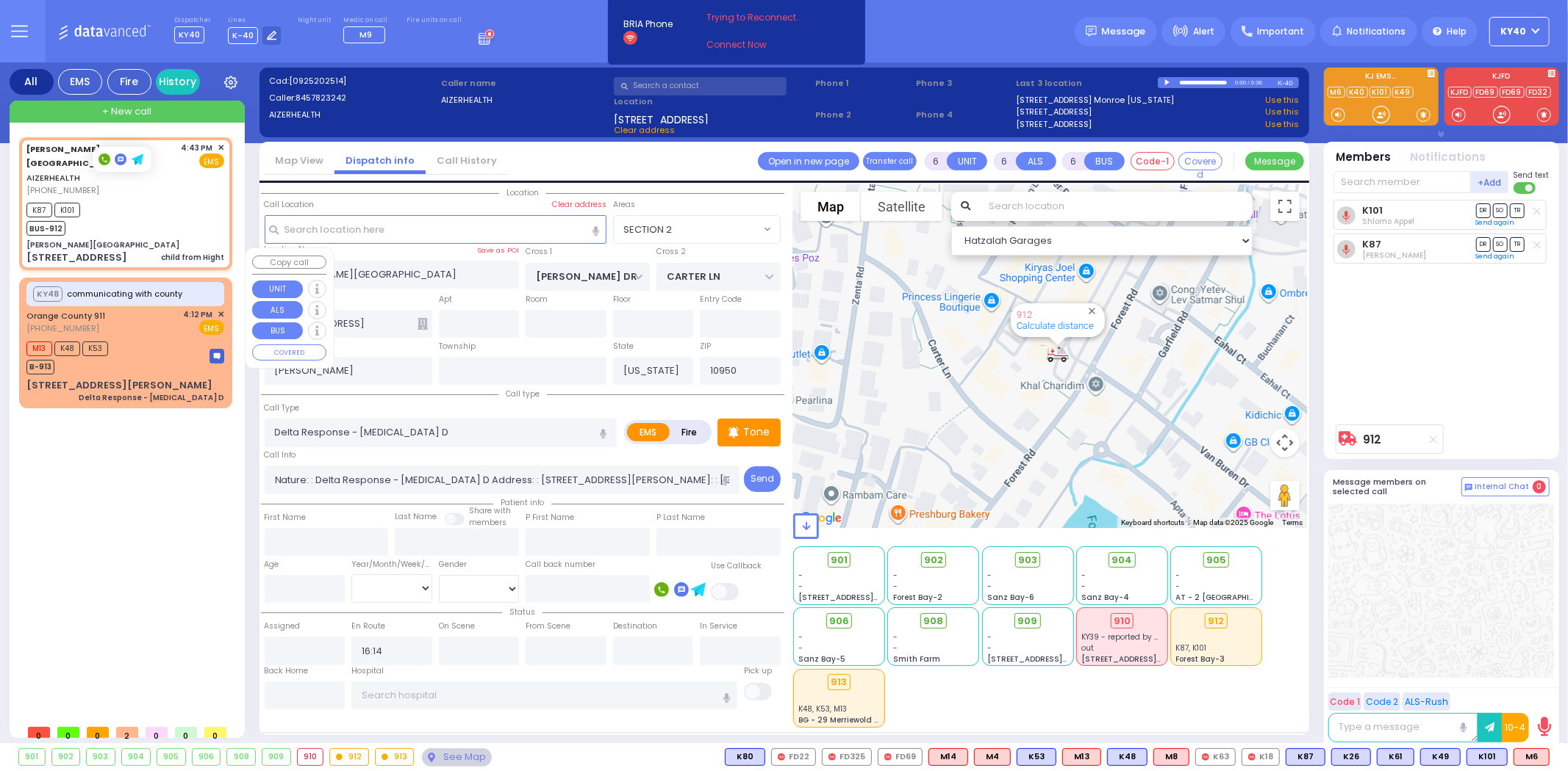
select select "Hatzalah Garages"
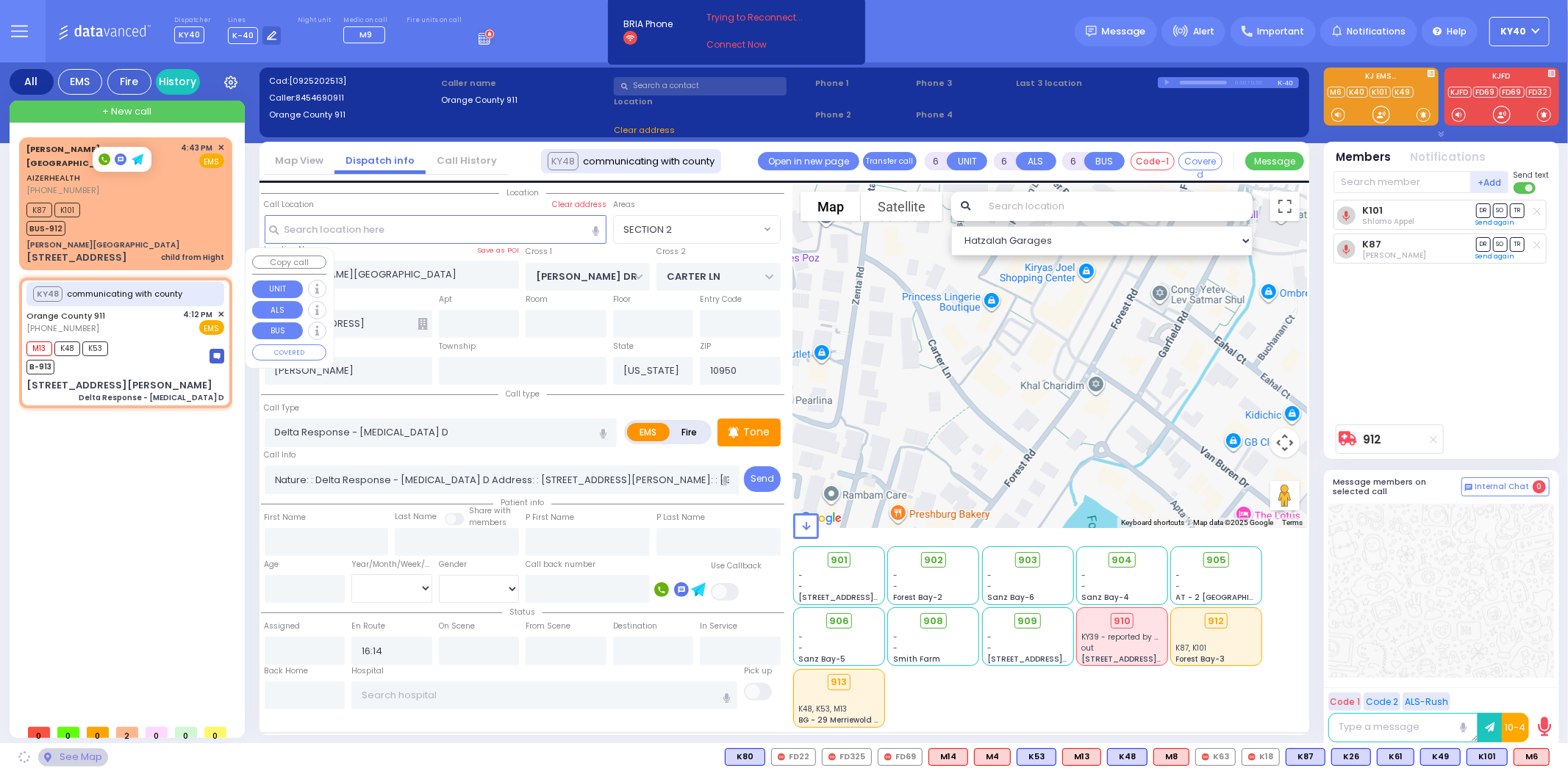
type input "[STREET_ADDRESS][PERSON_NAME]"
type input "Monroe"
type input "10992"
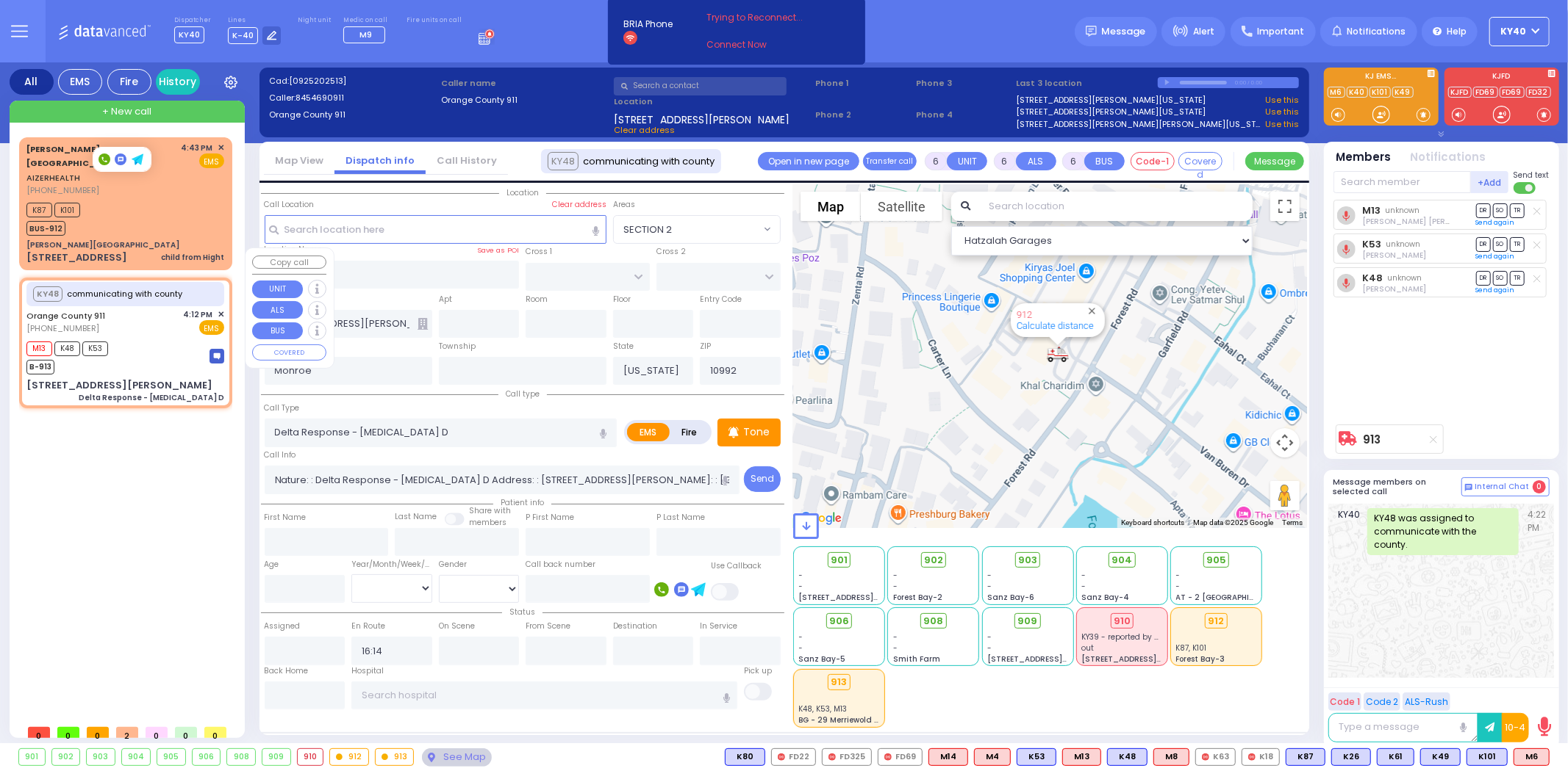
click at [171, 305] on div "KY48 communicating with county Orange County 911 (845) 469-0911 4:12 PM ✕ M13 K…" at bounding box center [125, 343] width 207 height 126
select select
radio input "true"
select select
select select "Hatzalah Garages"
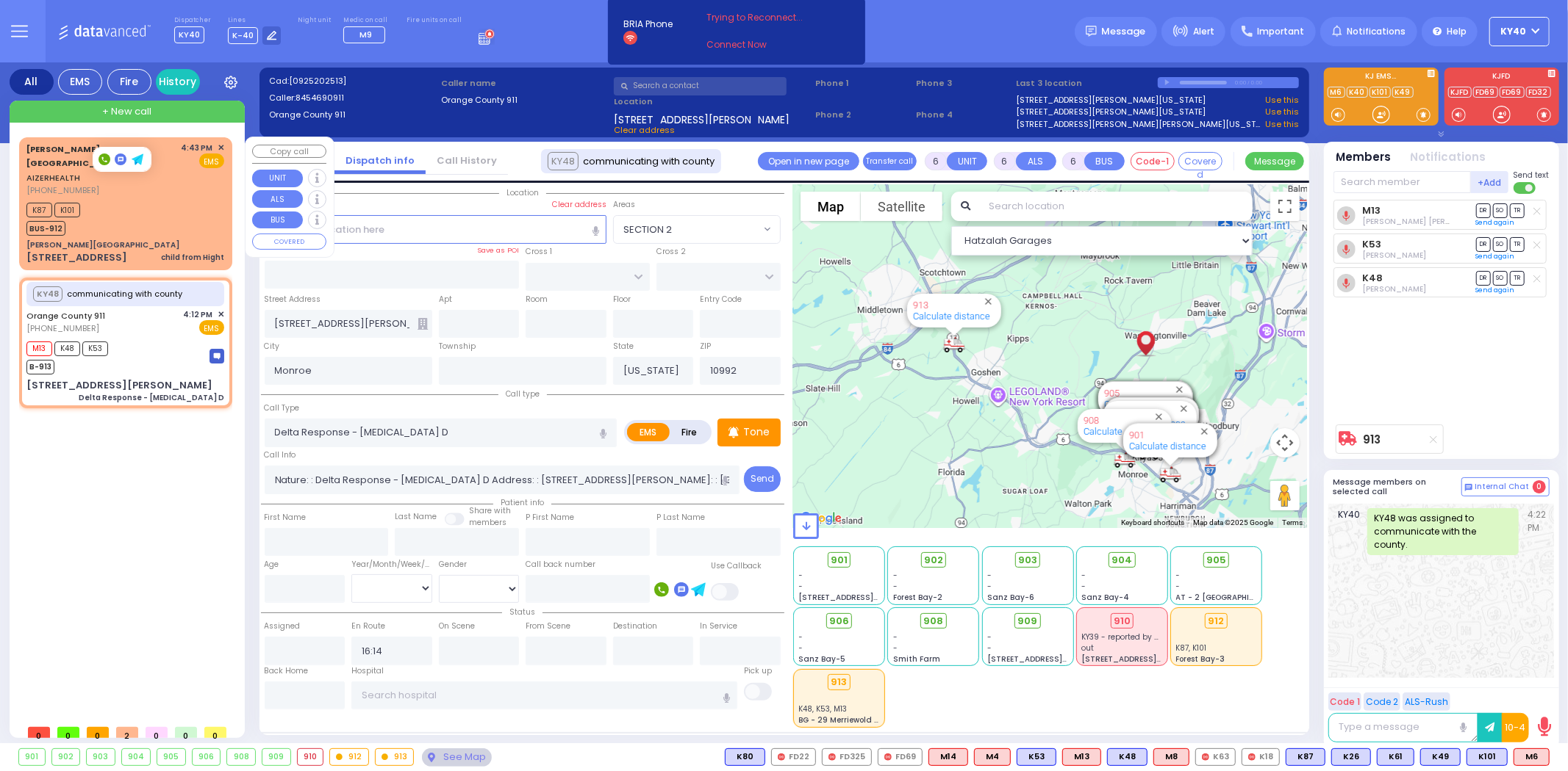
click at [169, 199] on div "K87 K101 BUS-912" at bounding box center [125, 218] width 197 height 37
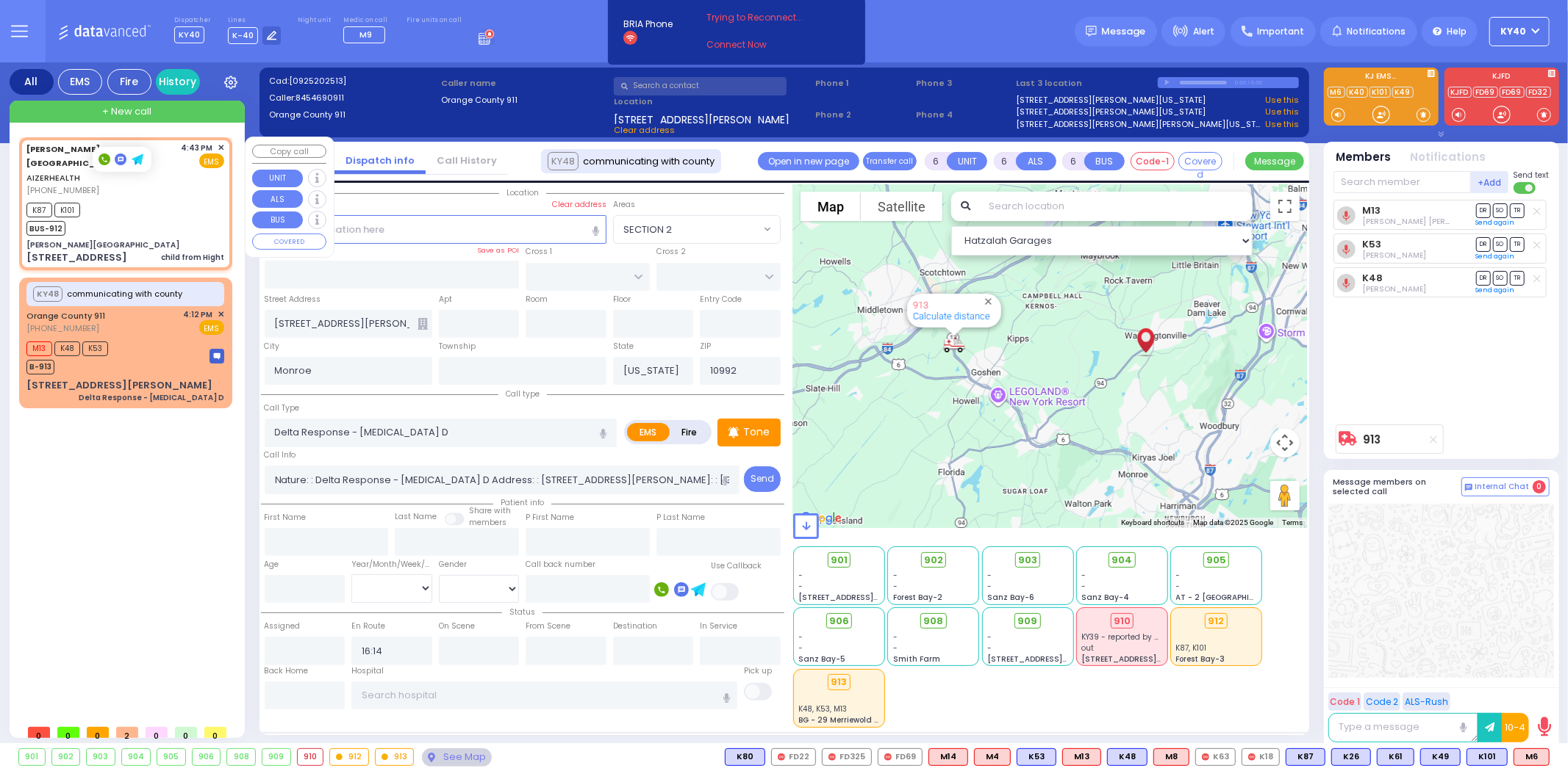
type input "2"
type input "1"
select select
type input "child from Hight"
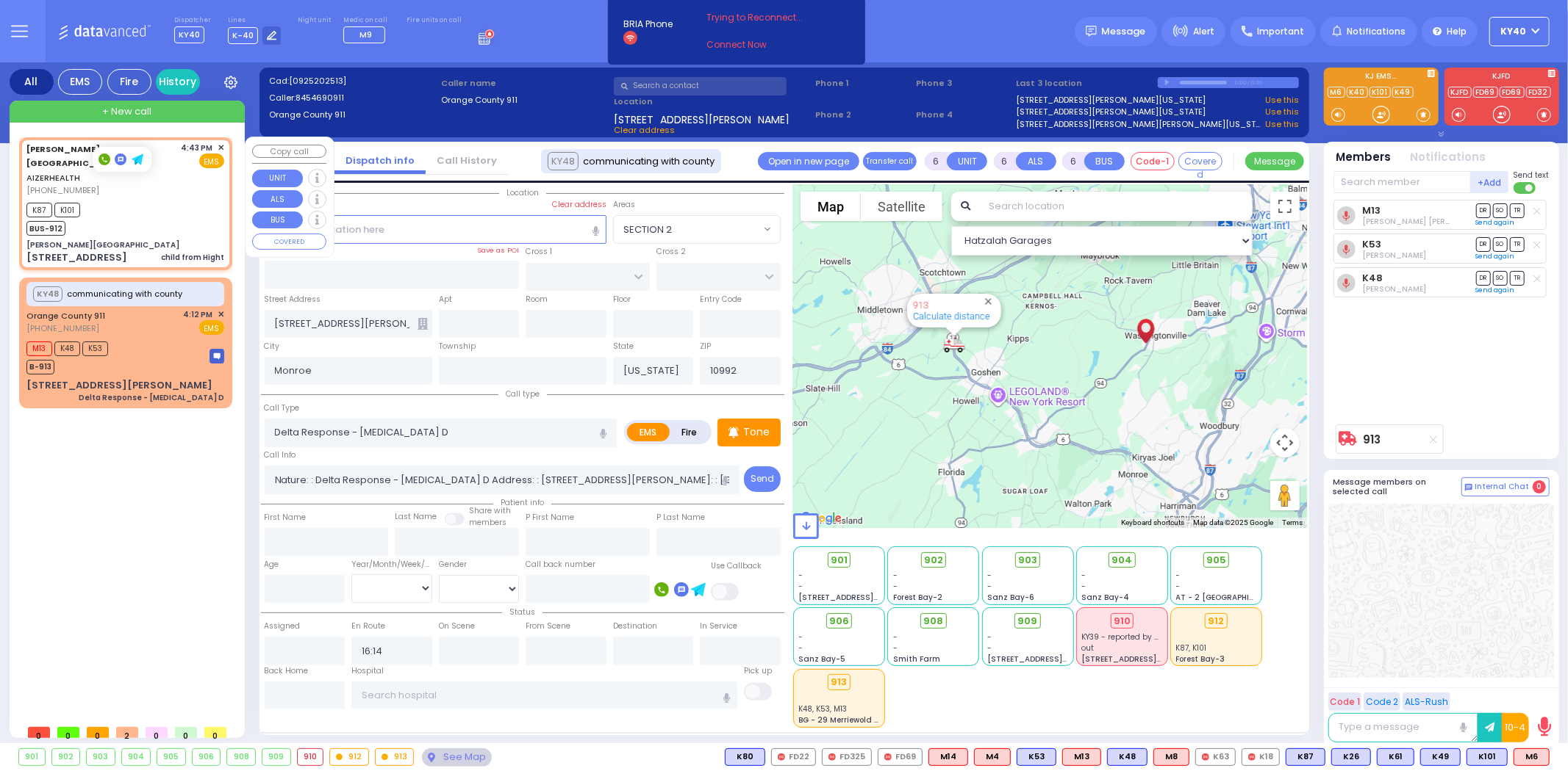
radio input "true"
select select
type input "16:43"
type input "16:45"
type input "Aizer Health Center"
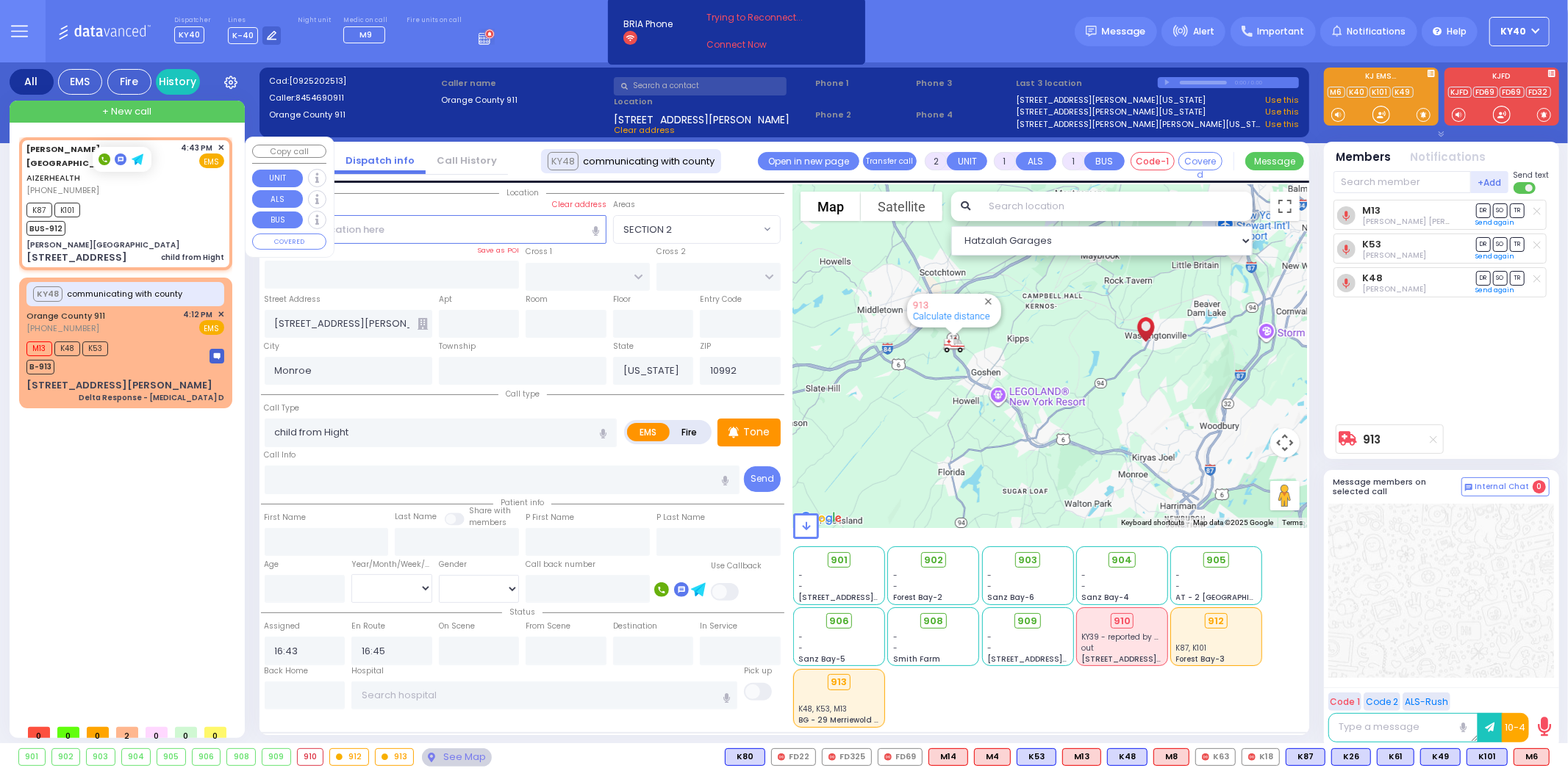
type input "VAN BUREN DR"
type input "CARTER LN"
type input "49 Forest Road"
type input "Kiryas Joel"
type input "10950"
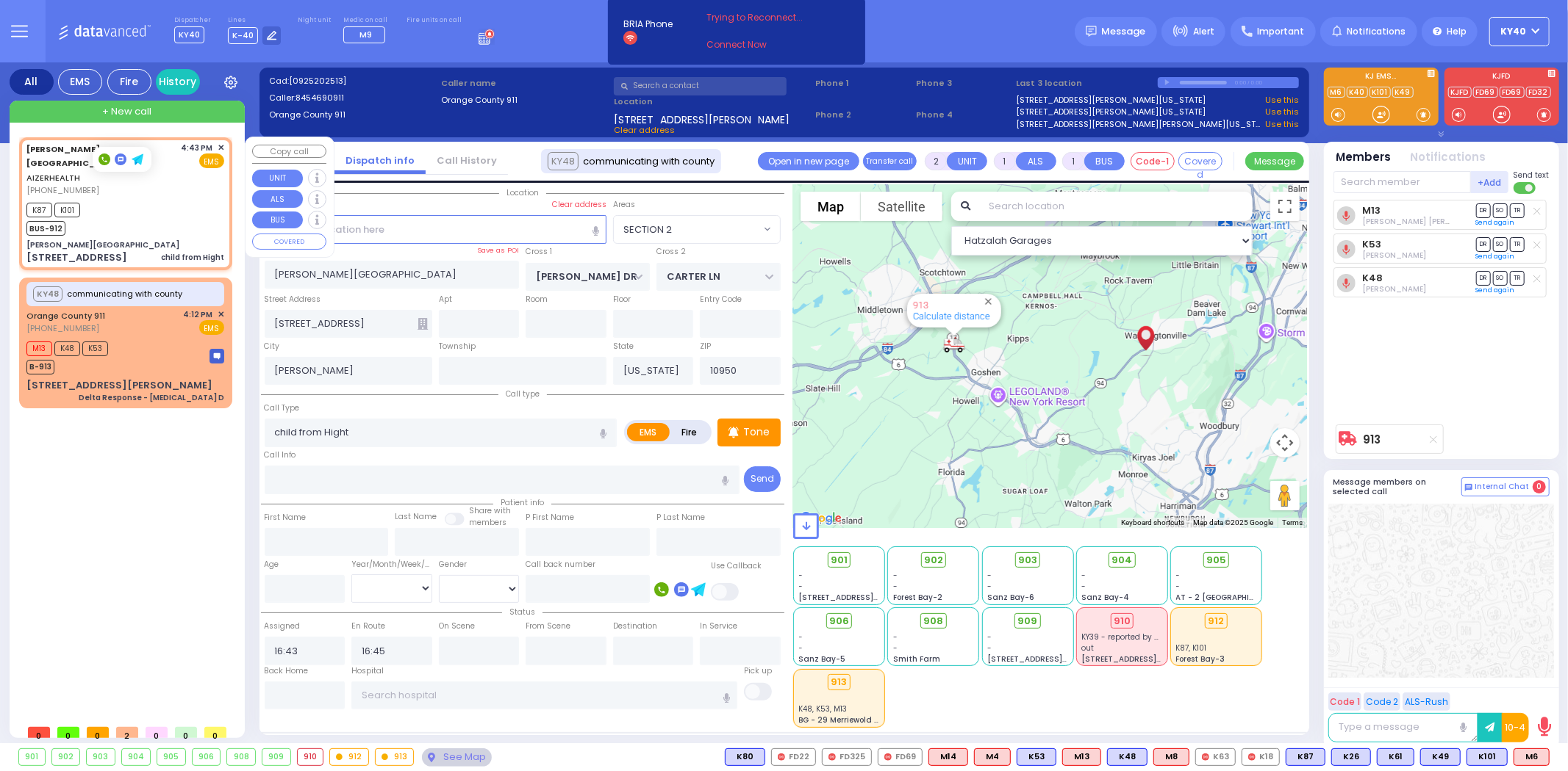
select select "SECTION 2"
select select "Hatzalah Garages"
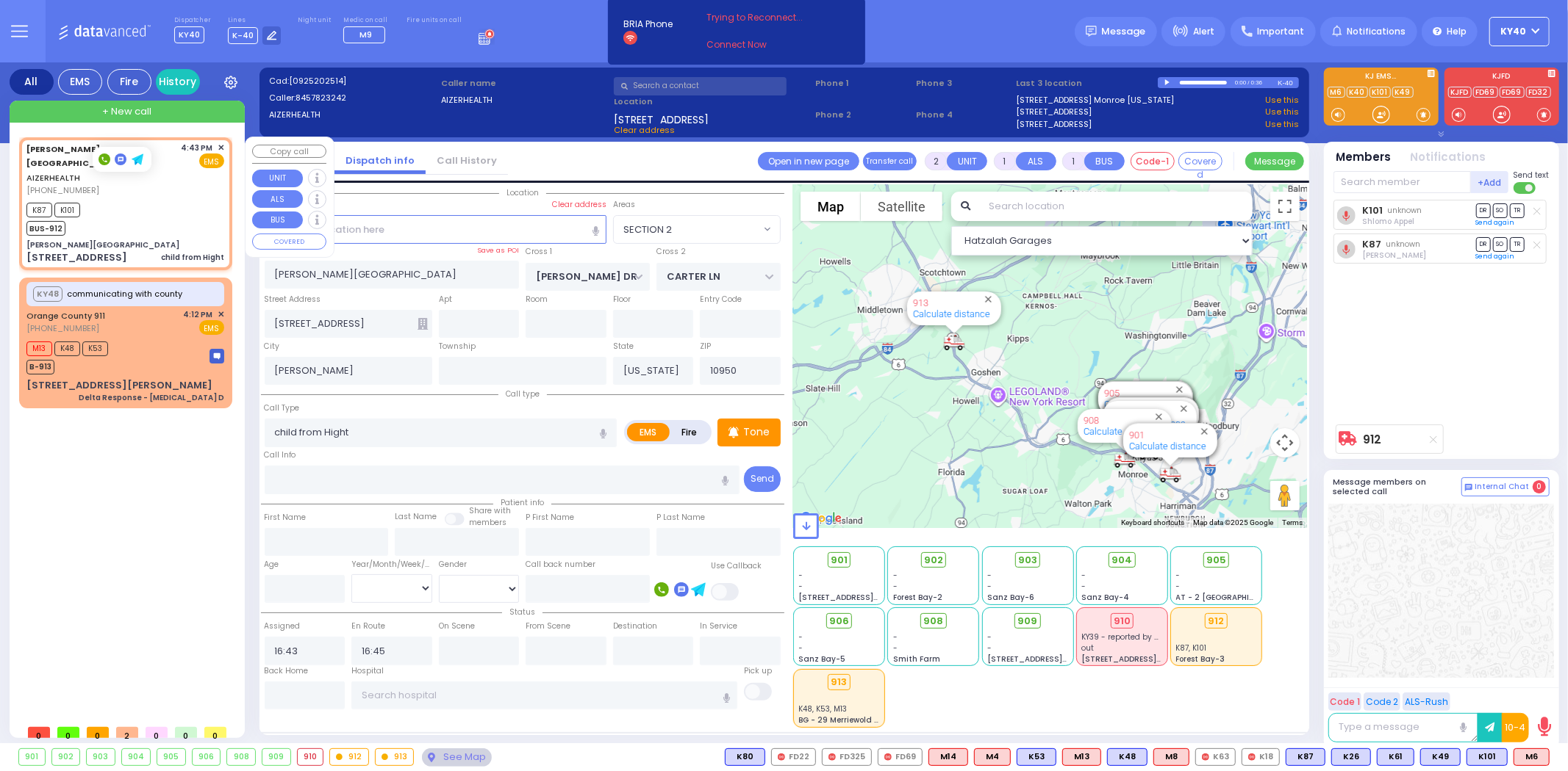
click at [170, 199] on div "K87 K101 BUS-912" at bounding box center [125, 218] width 197 height 37
select select
radio input "true"
select select
select select "Hatzalah Garages"
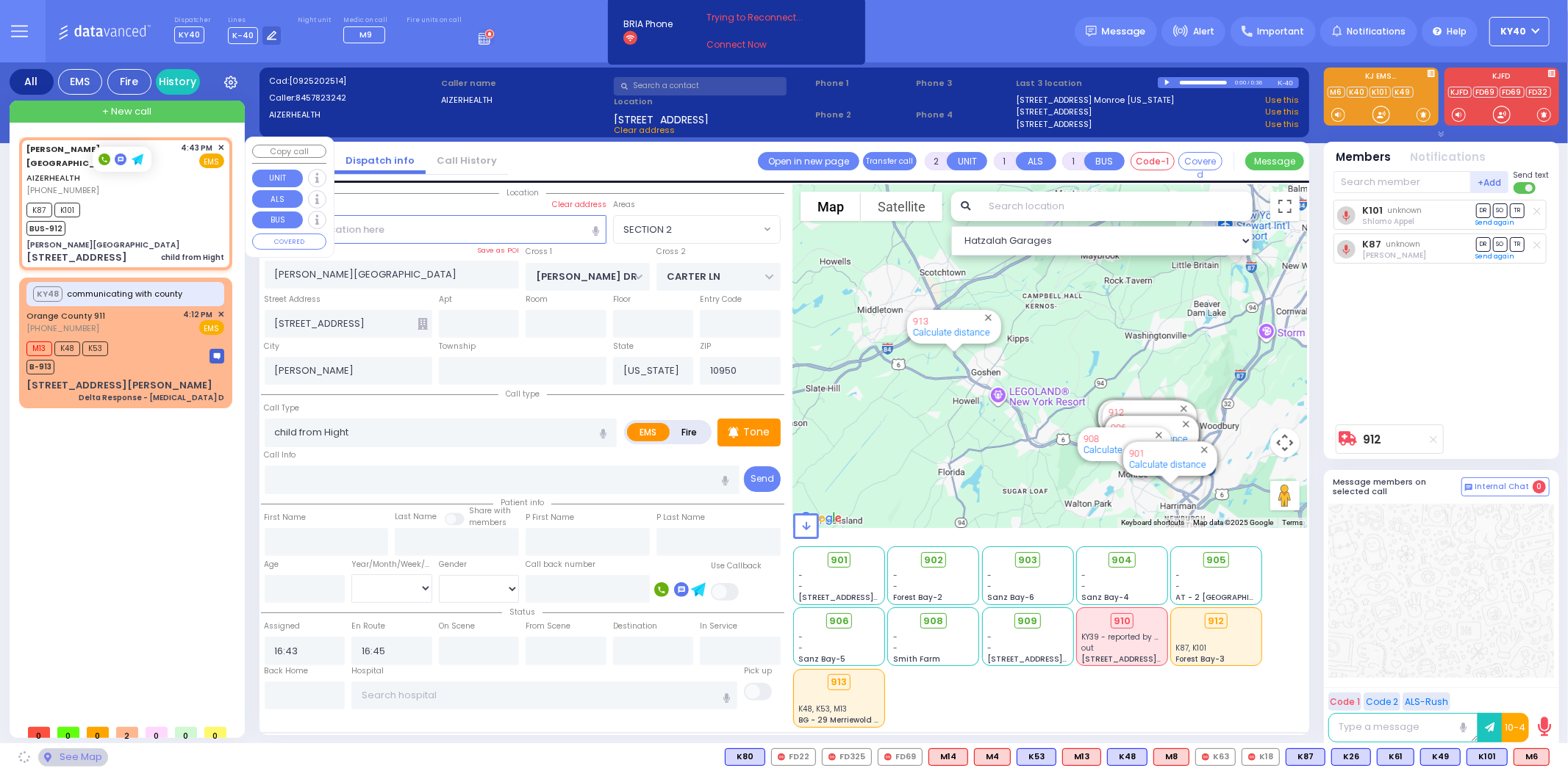
select select "SECTION 2"
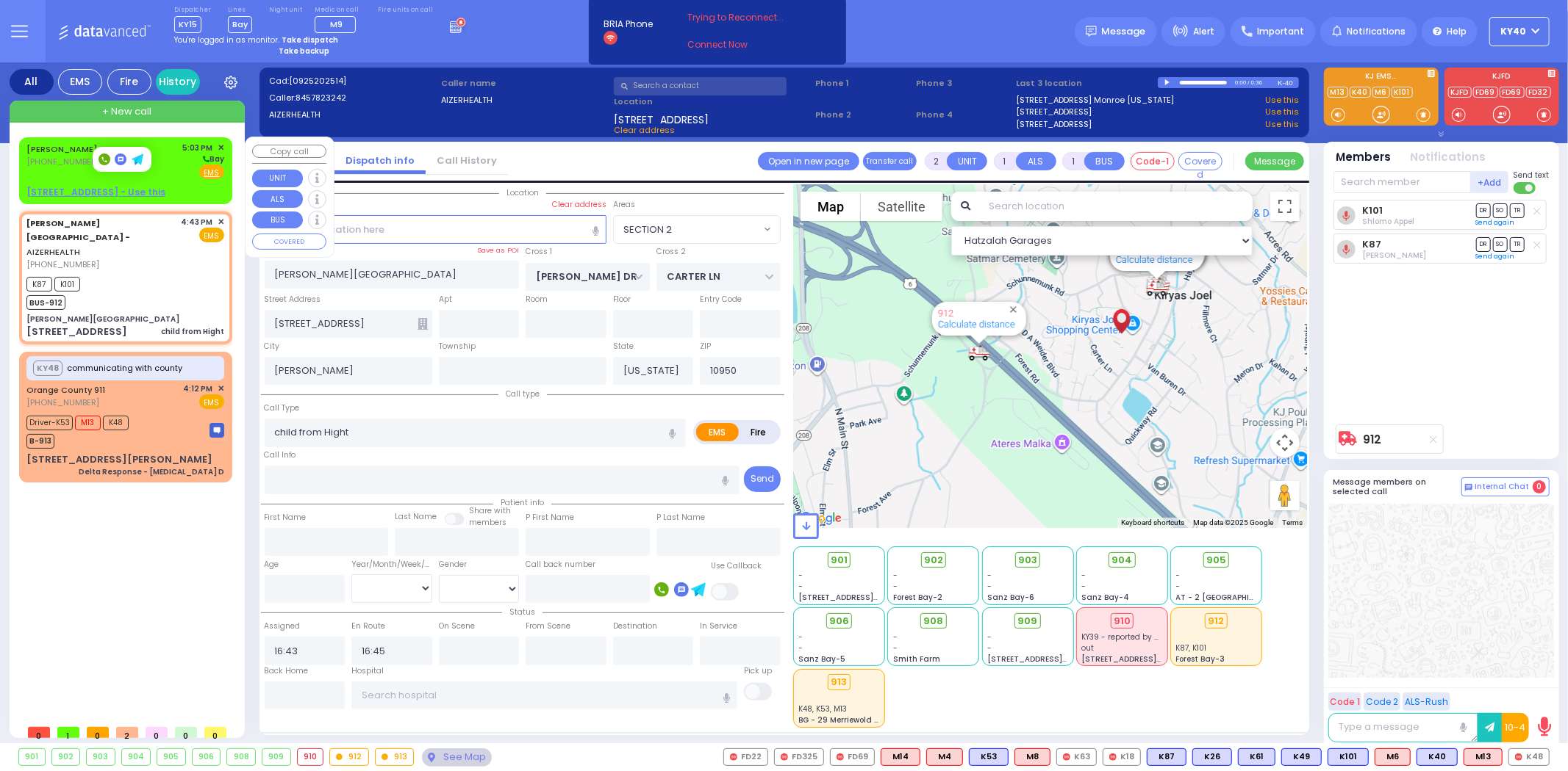
type input "6"
select select
radio input "true"
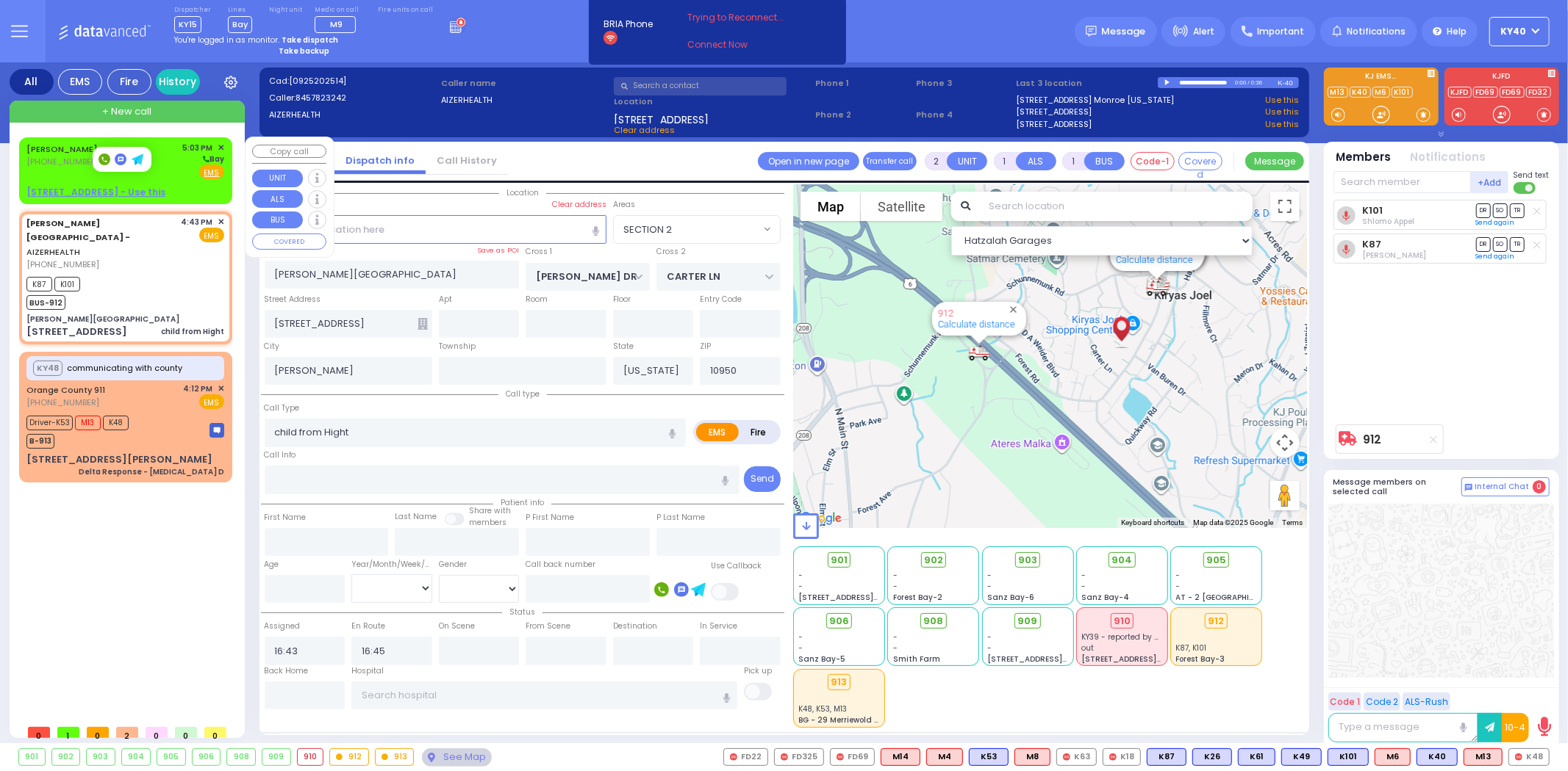
type input "Unknown"
select select "Year"
type input "17:02"
select select "Hatzalah Garages"
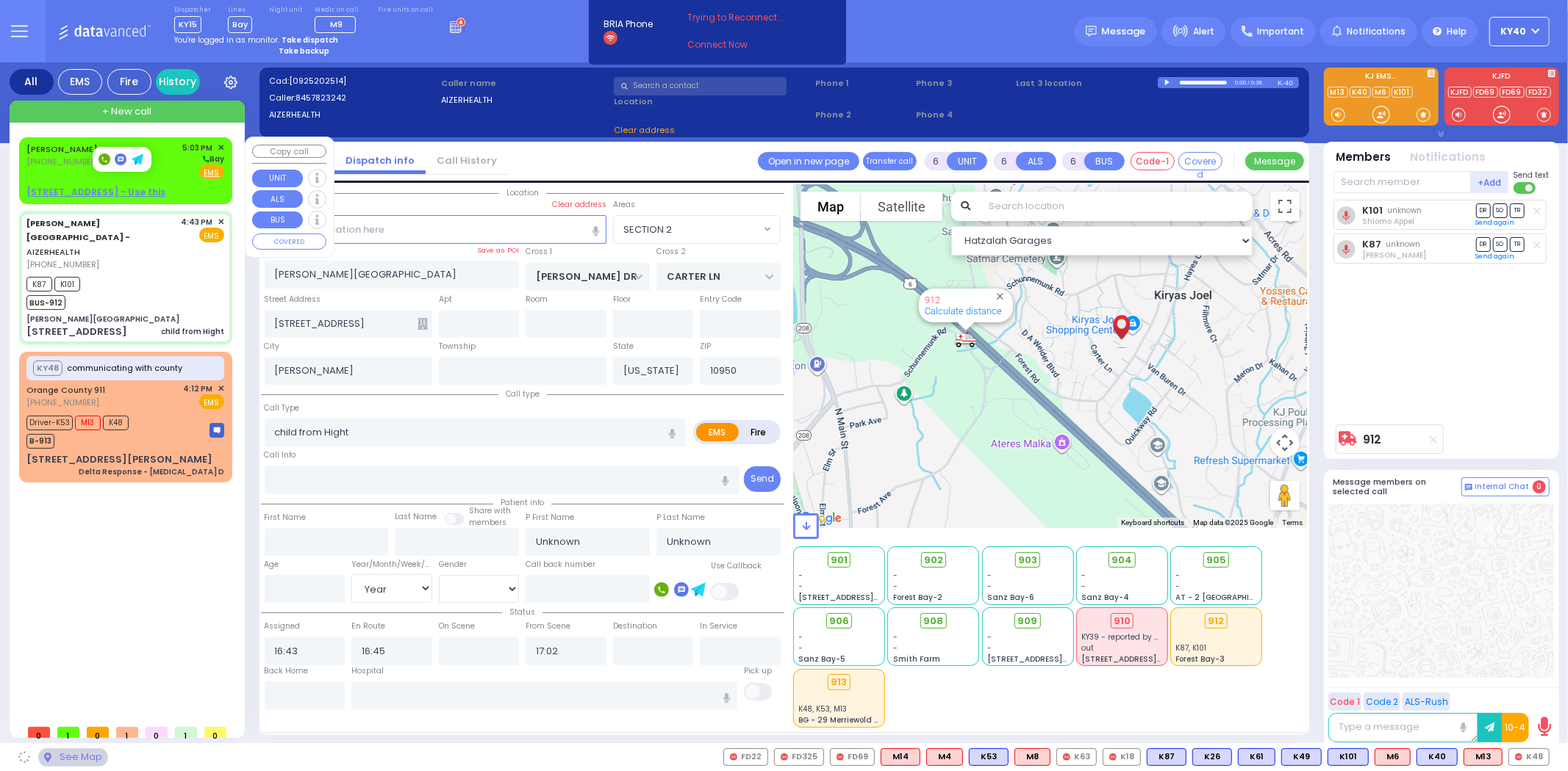
select select
radio input "true"
select select "Year"
select select "Hatzalah Garages"
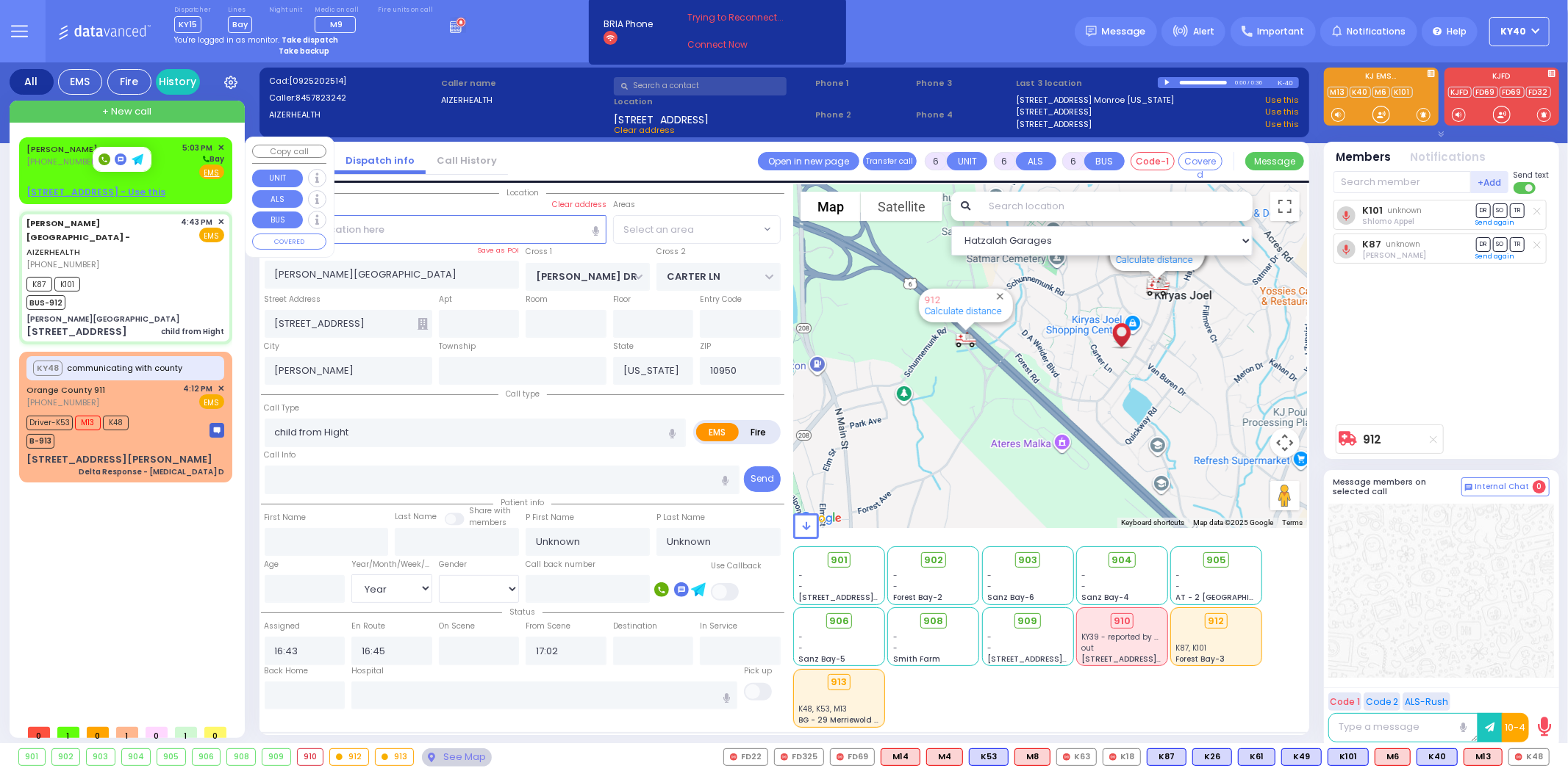
select select "SECTION 2"
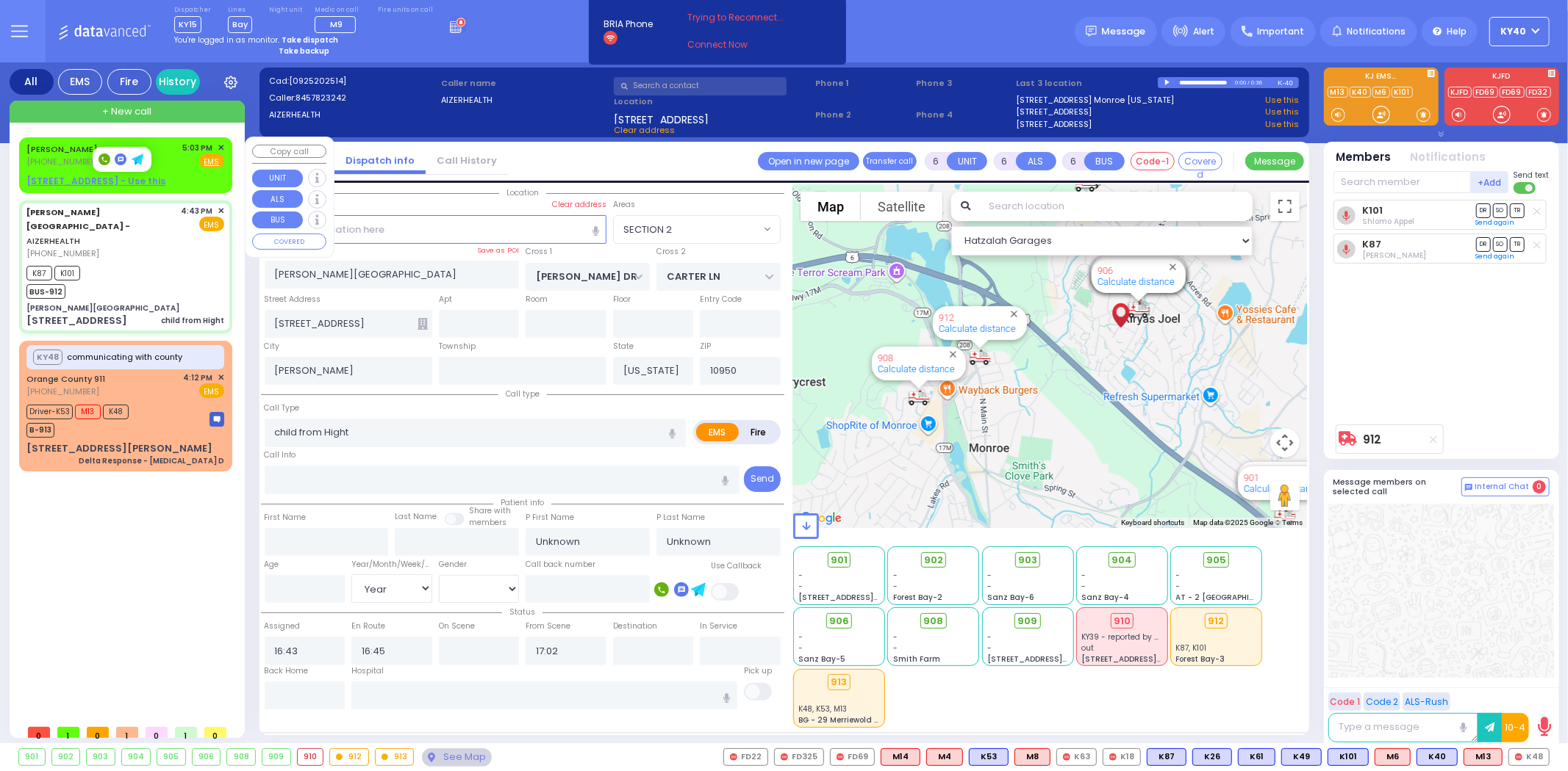
select select
radio input "true"
select select "Year"
select select "Hatzalah Garages"
select select "SECTION 2"
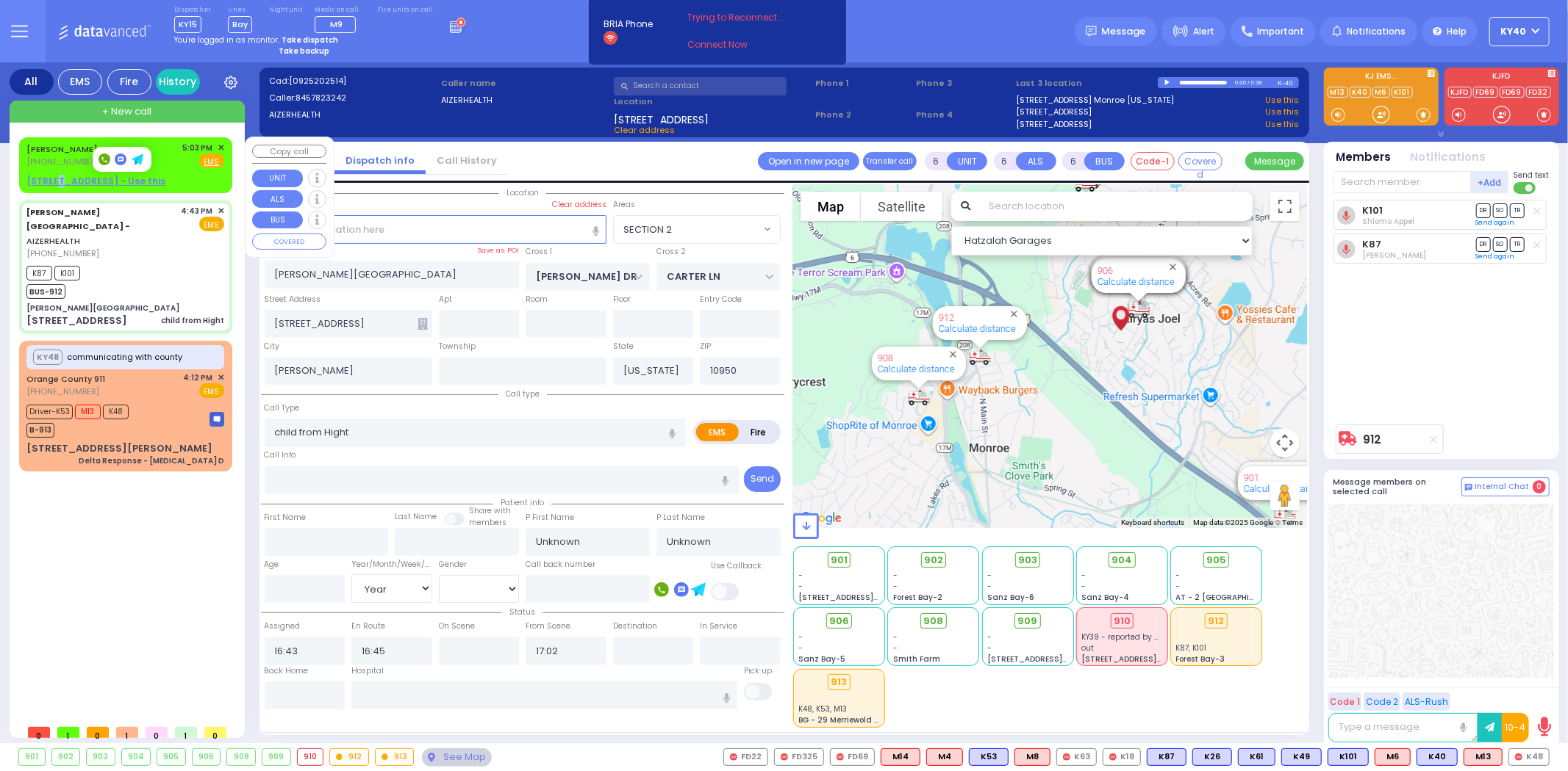
drag, startPoint x: 60, startPoint y: 170, endPoint x: 50, endPoint y: 179, distance: 13.5
click at [55, 177] on div "JOSEPH KORNBLY (845) 492-9552 5:03 PM ✕ Fire EMS" at bounding box center [125, 165] width 207 height 51
type input "2"
type input "1"
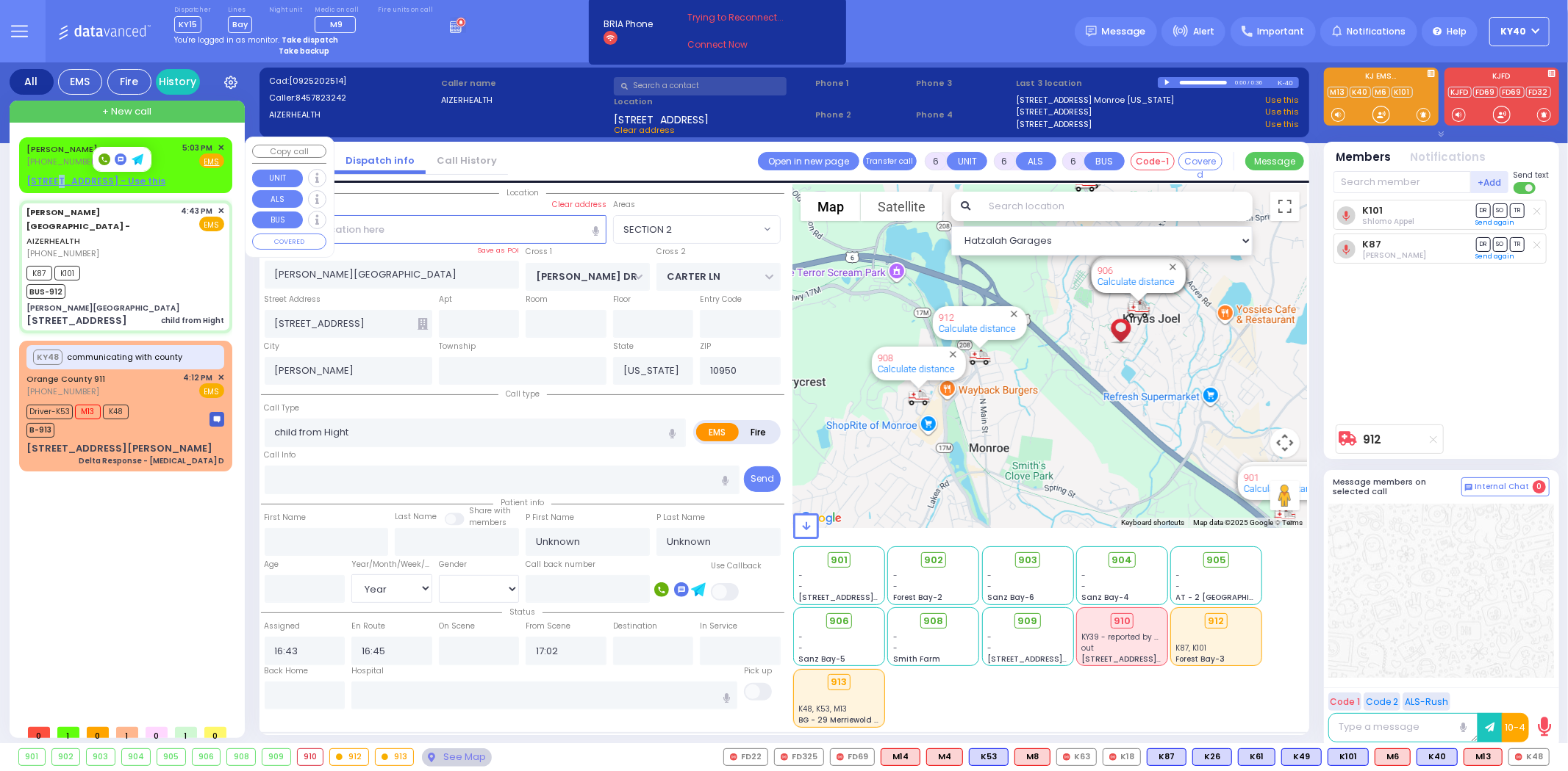
select select
radio input "true"
type input "JOSEPH"
type input "KORNBLY"
select select
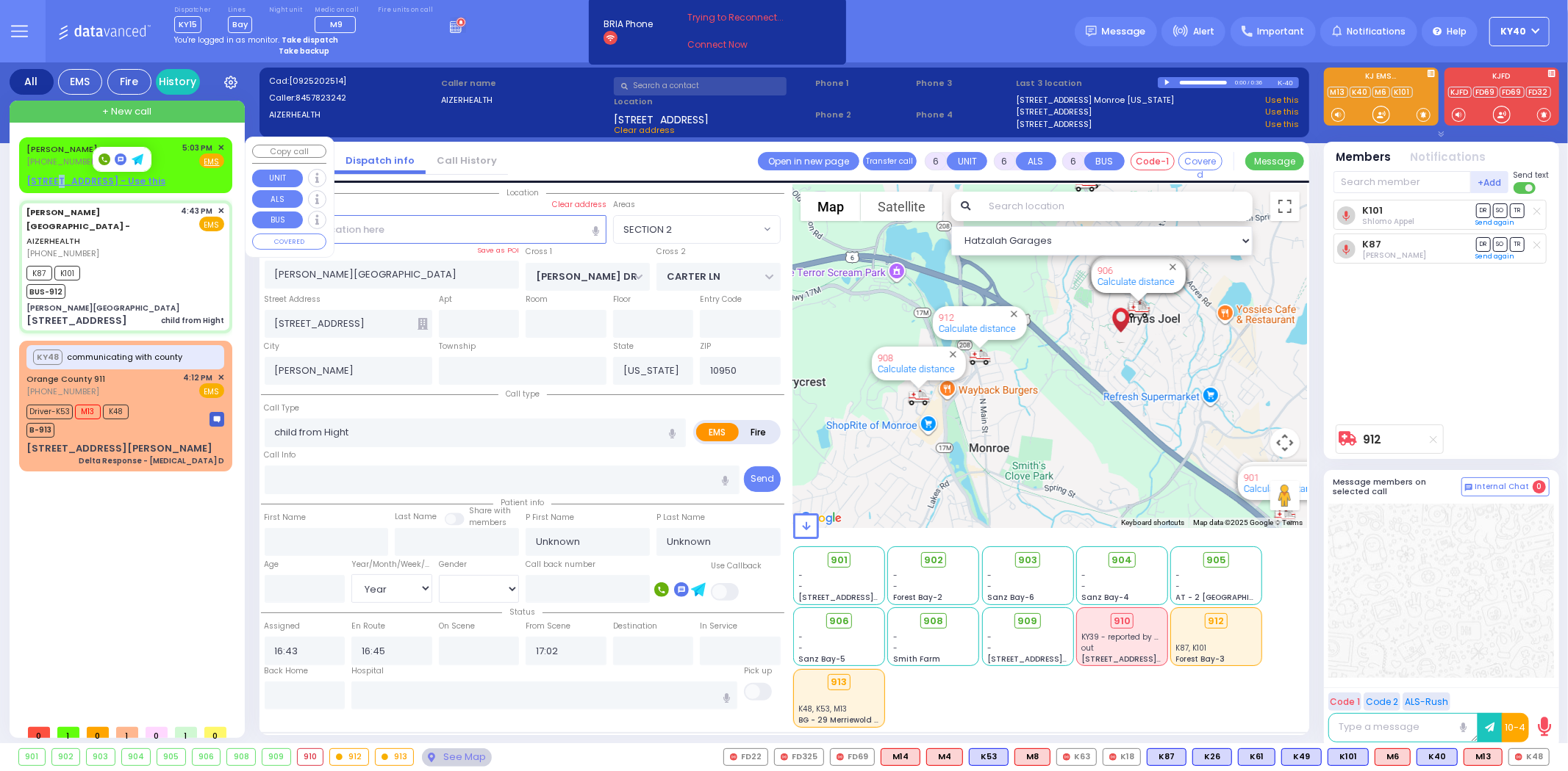
type input "17:03"
select select "Hatzalah Garages"
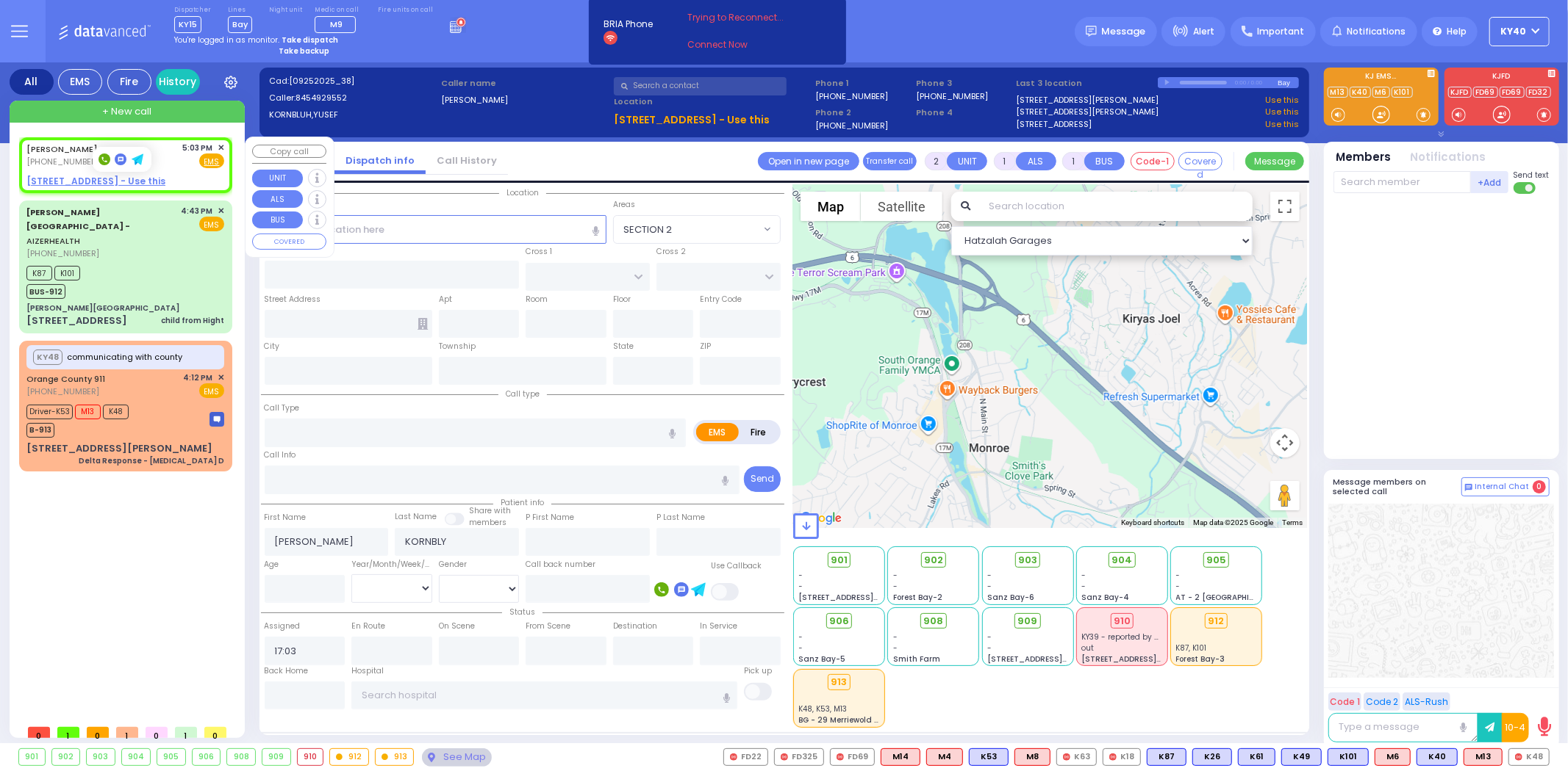
click at [75, 162] on body "Dashboard Home" at bounding box center [784, 385] width 1568 height 771
click at [80, 160] on div at bounding box center [58, 159] width 47 height 14
click at [160, 161] on div "JOSEPH KORNBLY (845) 492-9552 5:03 PM ✕ Fire EMS" at bounding box center [125, 156] width 197 height 27
select select
radio input "true"
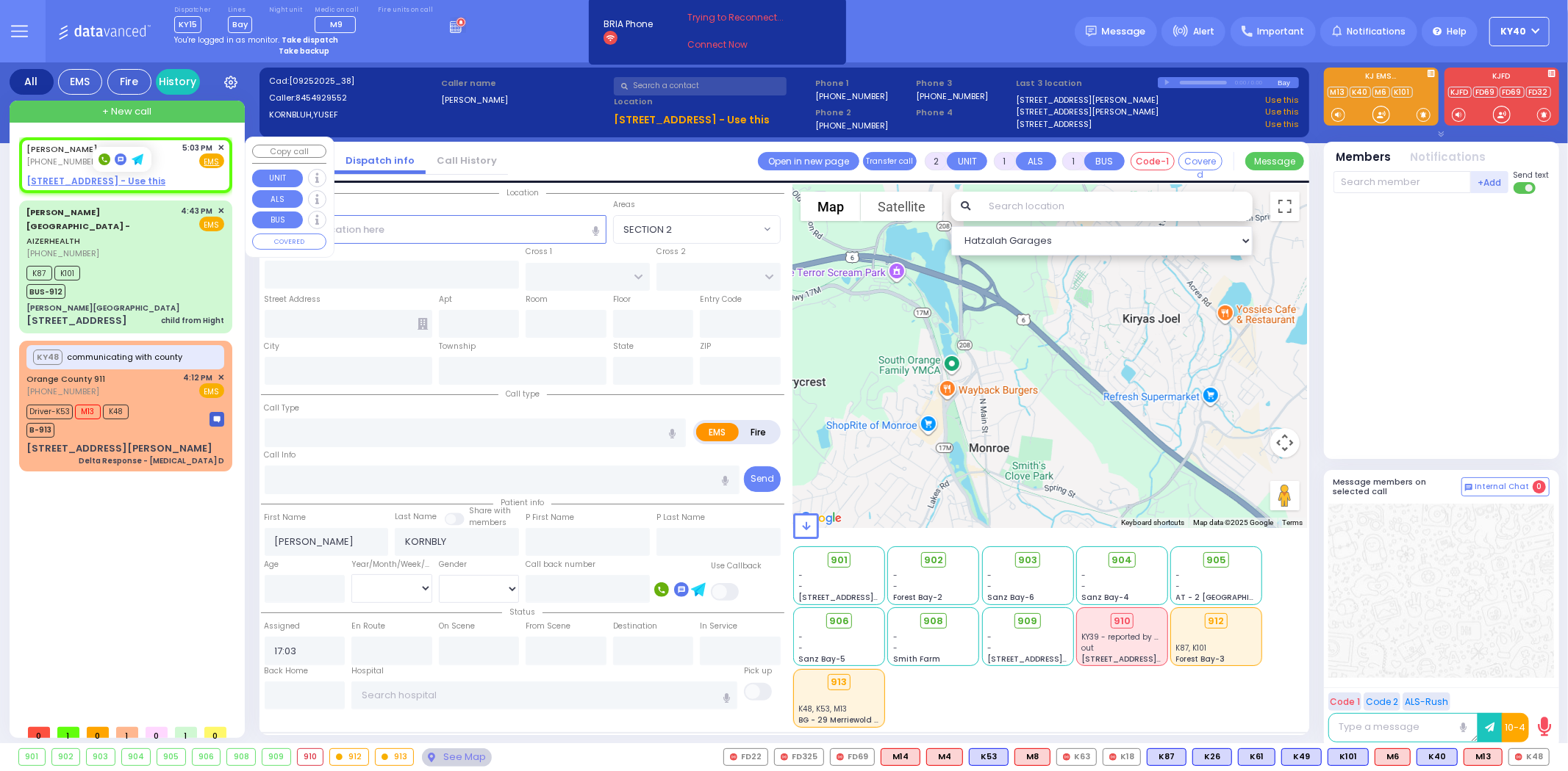
select select
select select "Hatzalah Garages"
click at [165, 157] on div "JOSEPH KORNBLY (845) 492-9552 5:03 PM ✕ Fire EMS" at bounding box center [125, 156] width 197 height 27
select select
radio input "true"
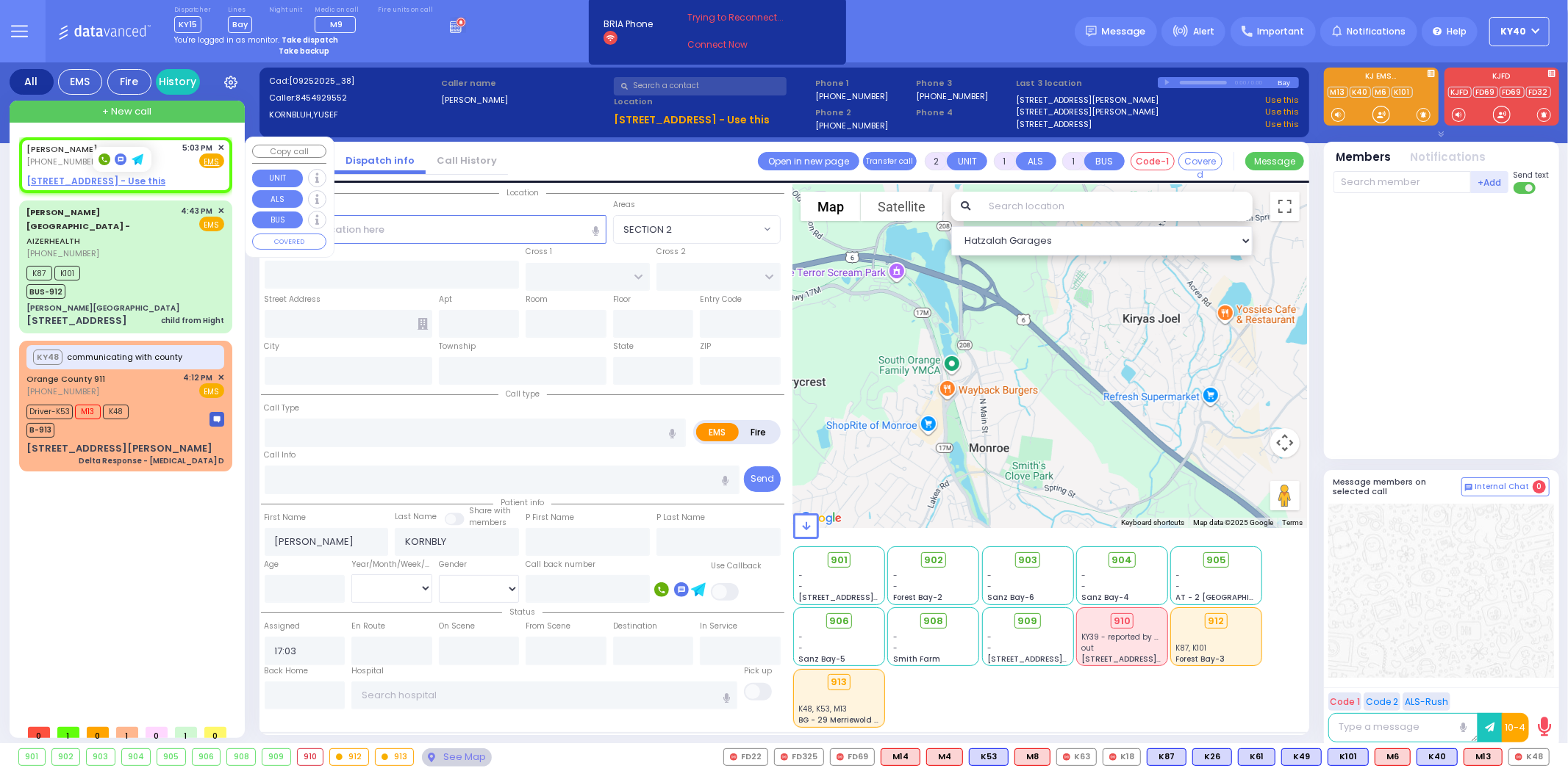
select select
select select "Hatzalah Garages"
click at [151, 263] on div "K87 K101 BUS-912" at bounding box center [125, 281] width 197 height 37
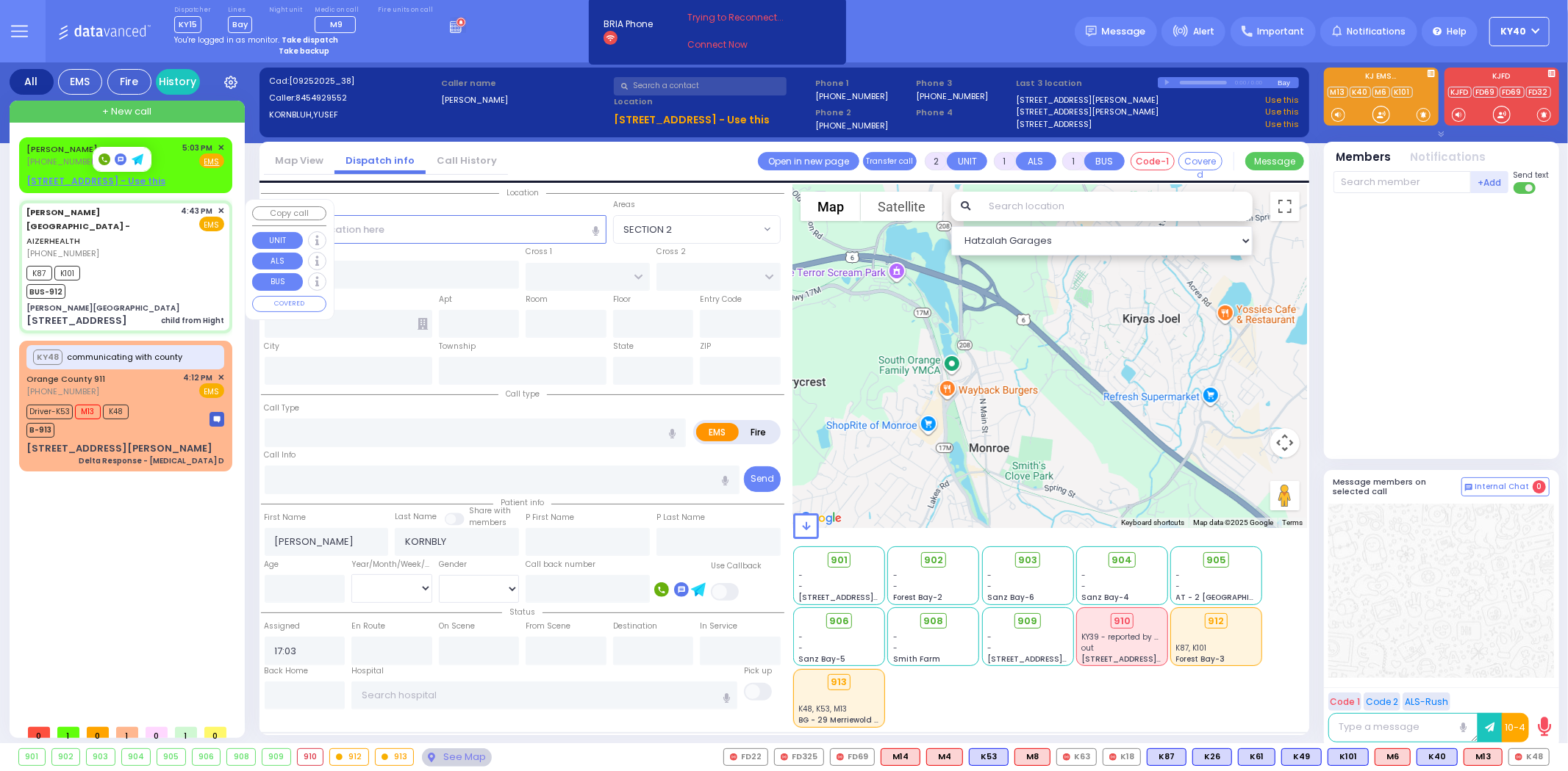
type input "6"
select select
type input "child from Hight"
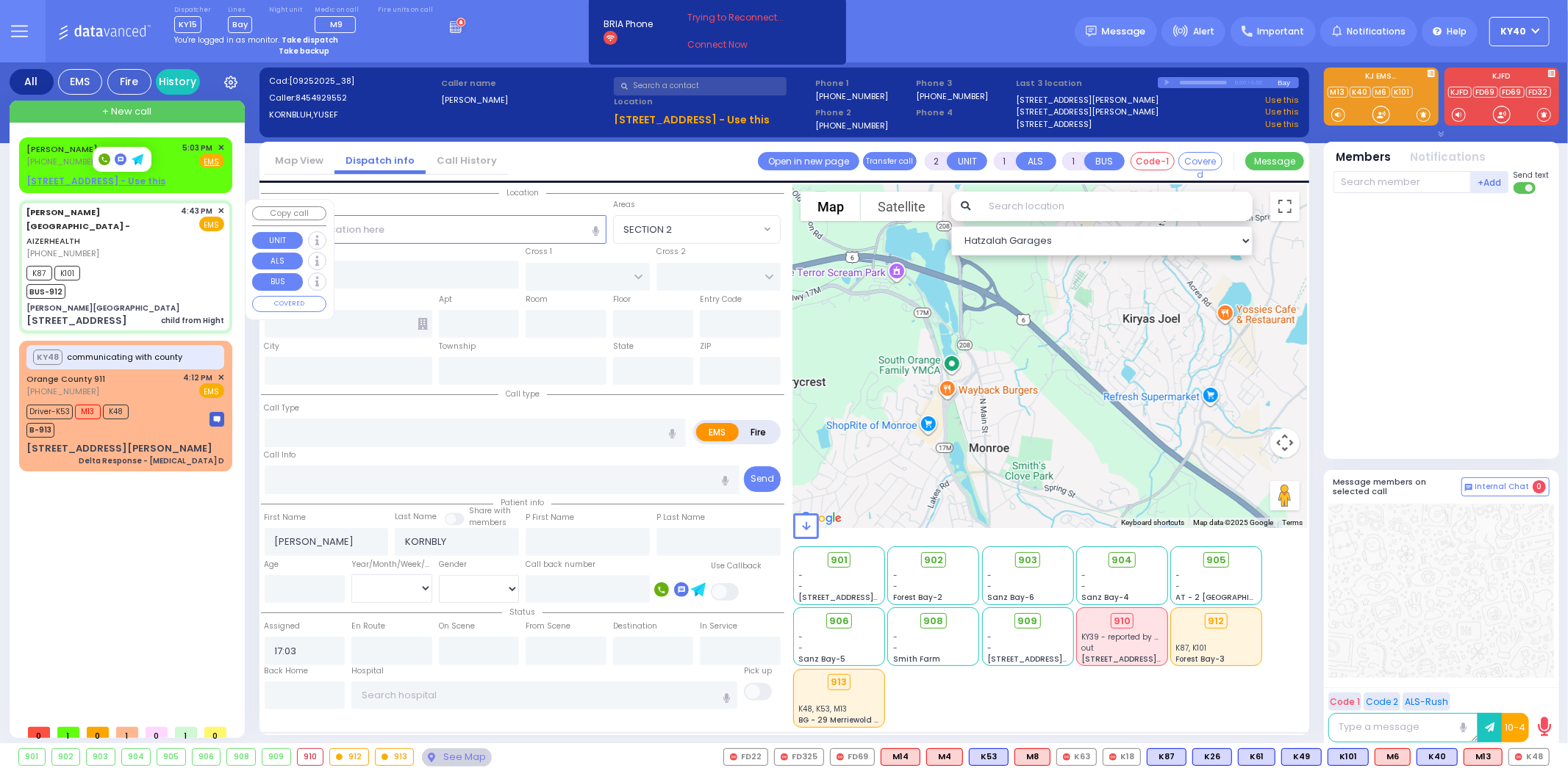
radio input "true"
type input "Unknown"
select select "Year"
type input "16:43"
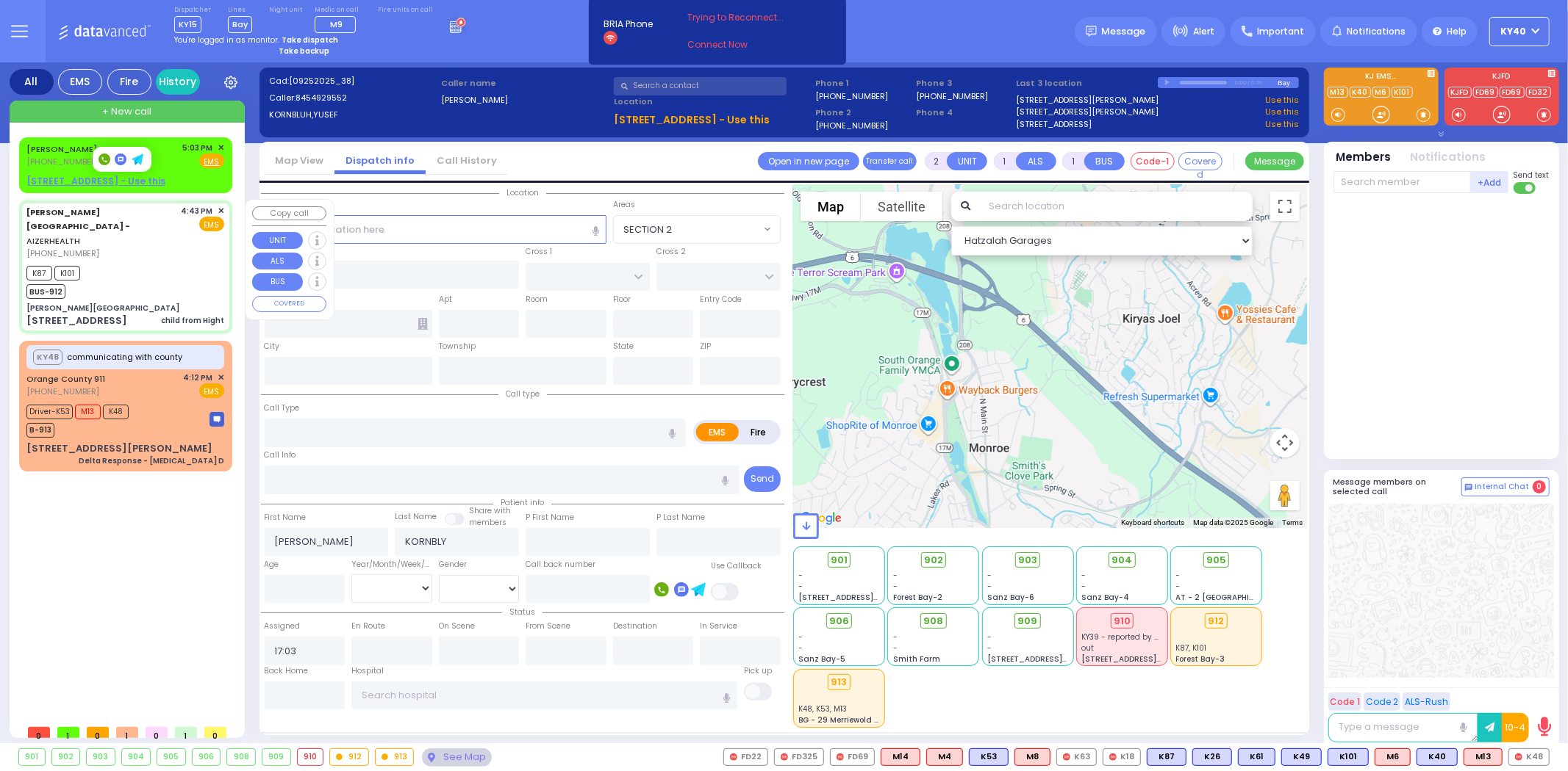
type input "16:45"
type input "17:02"
type input "Aizer Health Center"
type input "VAN BUREN DR"
type input "CARTER LN"
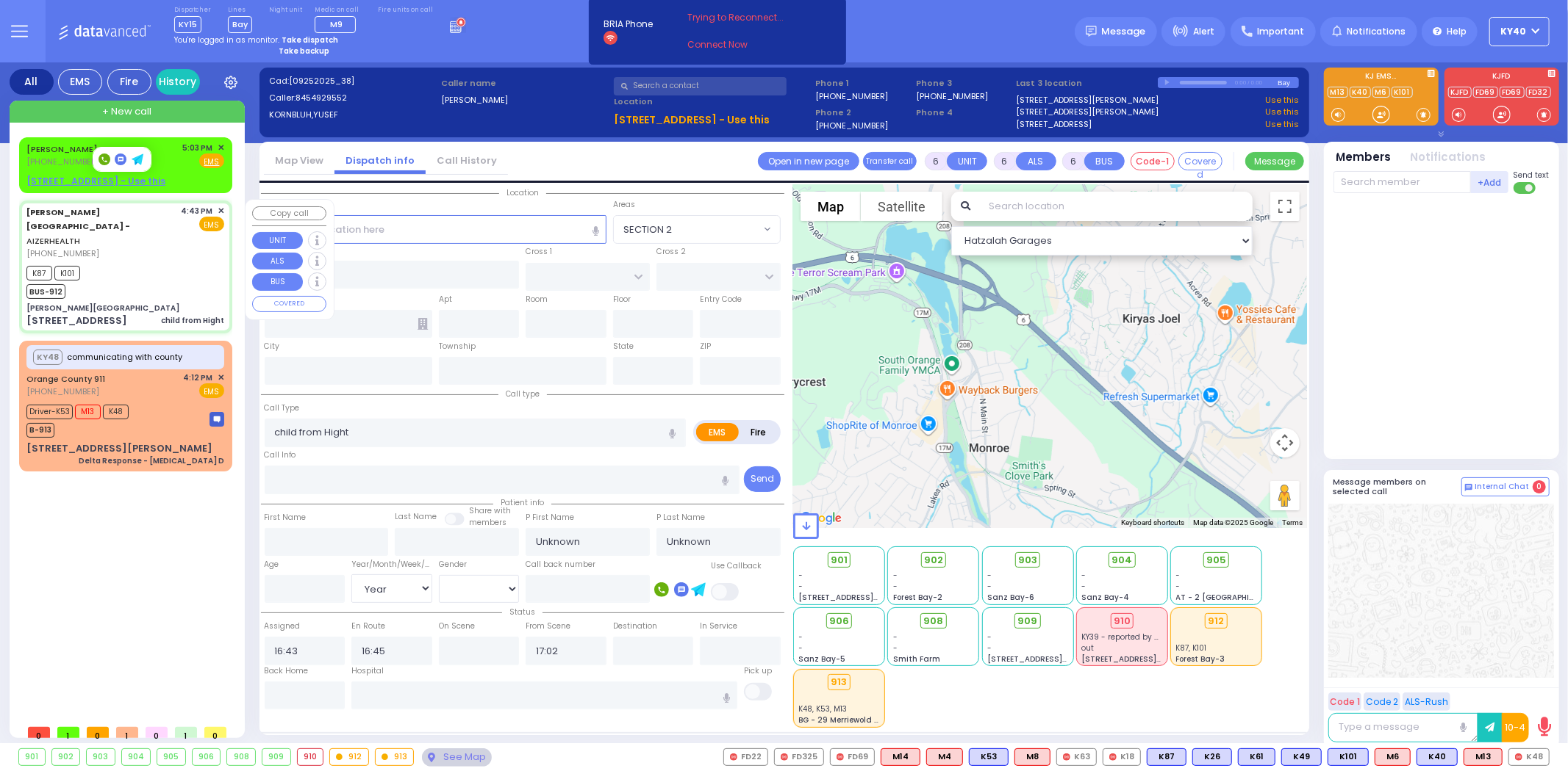
type input "49 Forest Road"
type input "Kiryas Joel"
type input "[US_STATE]"
type input "10950"
select select "Hatzalah Garages"
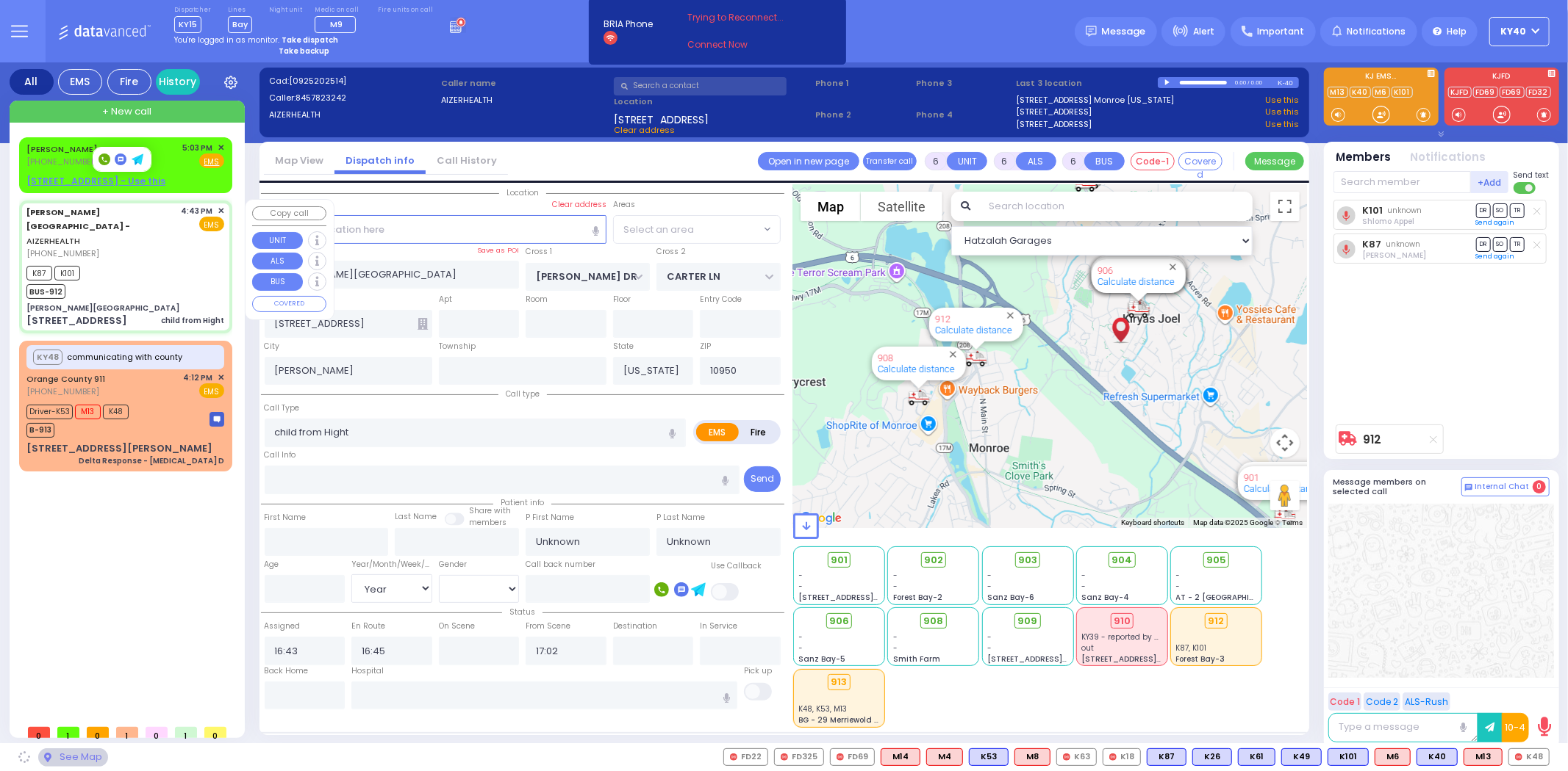
select select "SECTION 2"
